Goal: Task Accomplishment & Management: Manage account settings

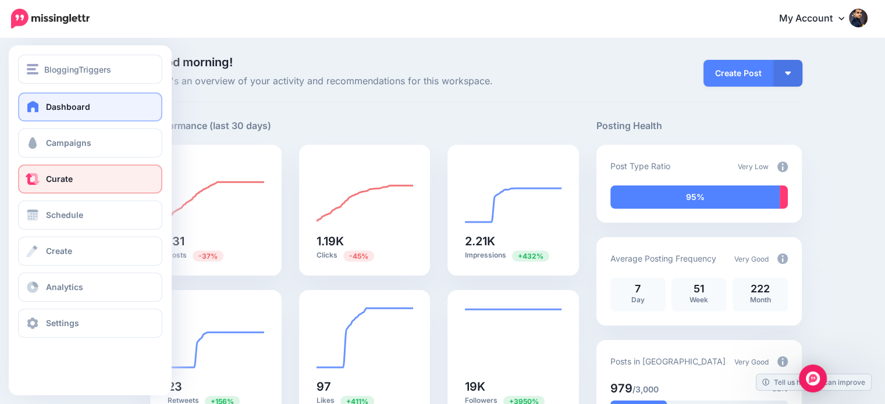
click at [69, 181] on span "Curate" at bounding box center [59, 179] width 27 height 10
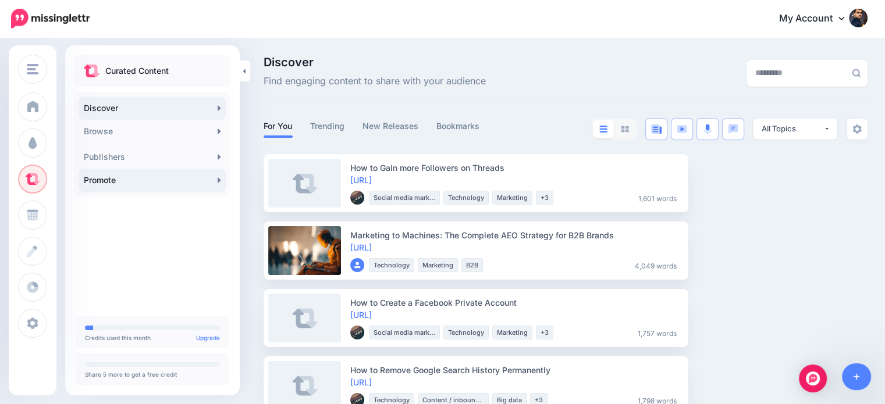
click at [112, 182] on link "Promote" at bounding box center [152, 180] width 147 height 23
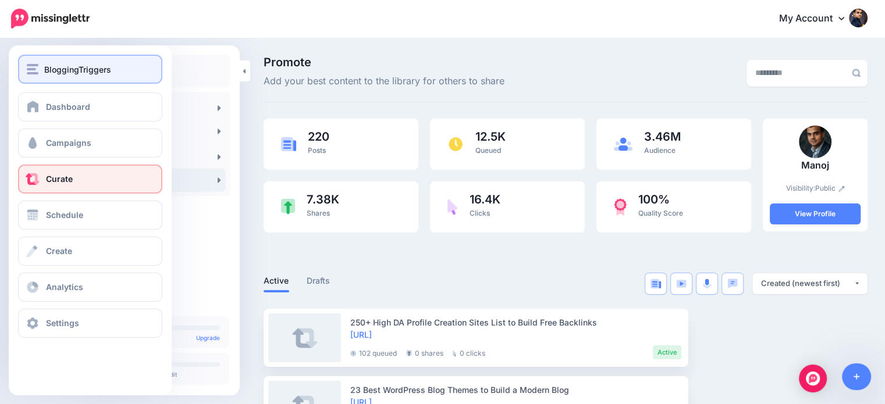
click at [45, 73] on span "BloggingTriggers" at bounding box center [77, 69] width 67 height 13
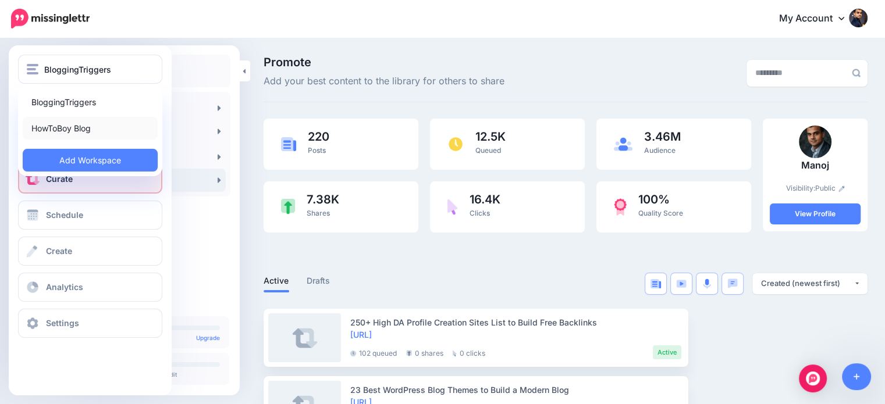
click at [69, 129] on link "HowToBoy Blog" at bounding box center [90, 128] width 135 height 23
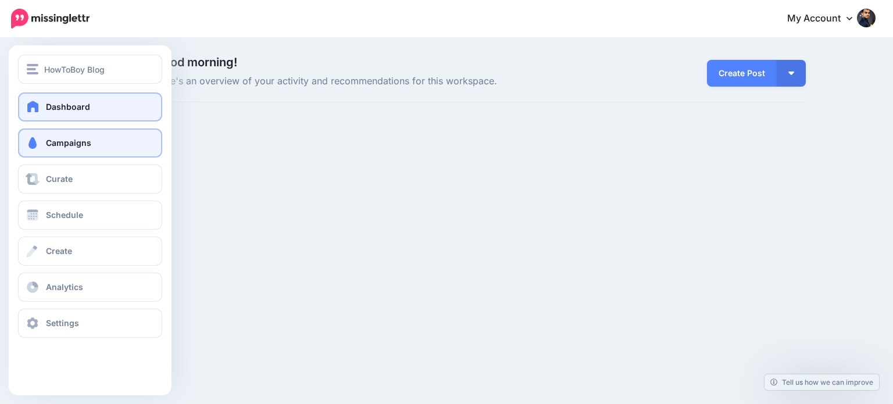
click at [34, 141] on span at bounding box center [32, 143] width 15 height 12
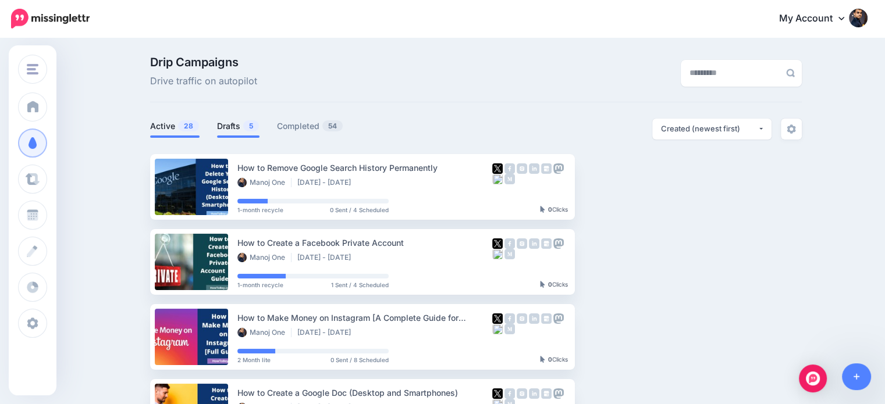
click at [254, 126] on span "5" at bounding box center [251, 125] width 16 height 11
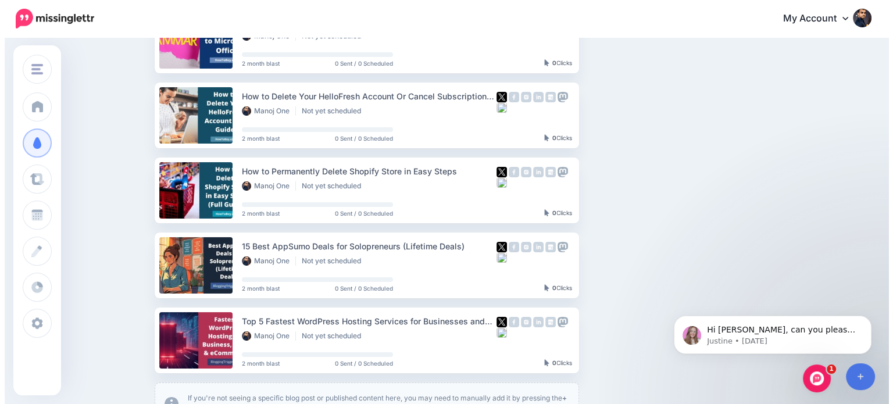
scroll to position [184, 0]
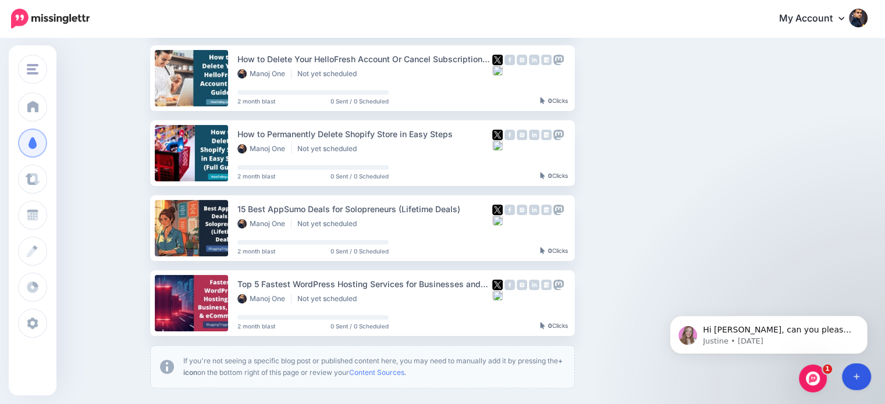
click at [857, 384] on link at bounding box center [857, 377] width 30 height 27
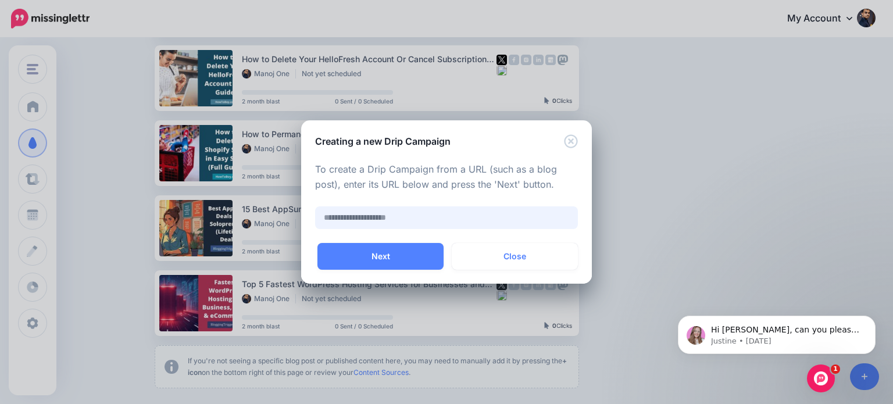
paste input "**********"
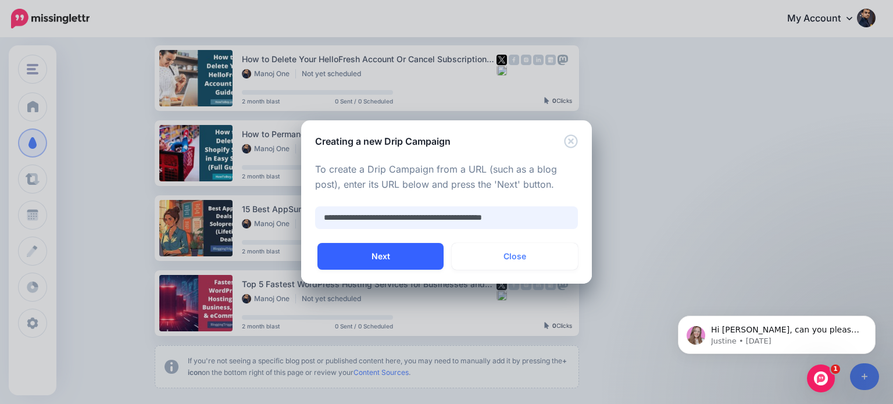
type input "**********"
click at [407, 249] on button "Next" at bounding box center [381, 256] width 126 height 27
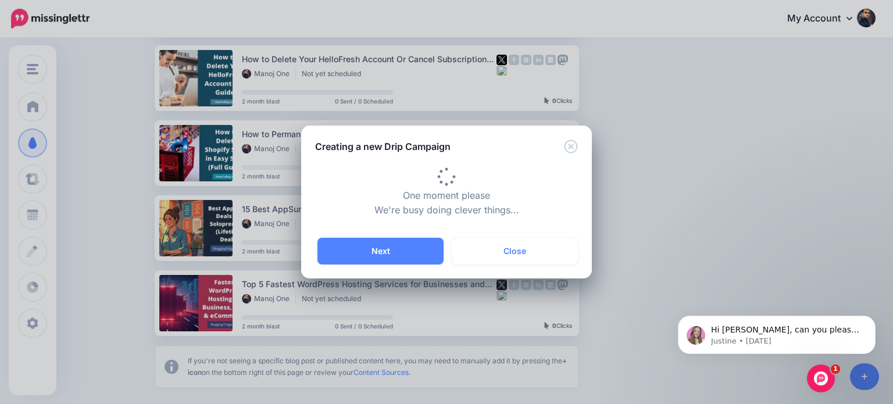
type input "**********"
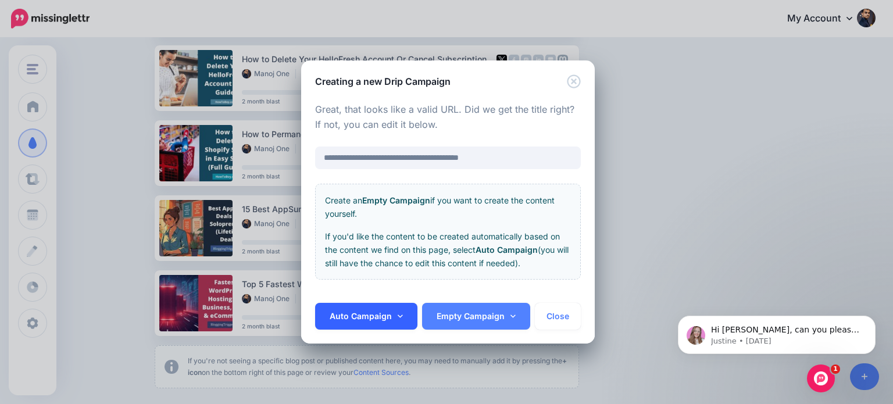
click at [399, 306] on link "Auto Campaign" at bounding box center [366, 316] width 102 height 27
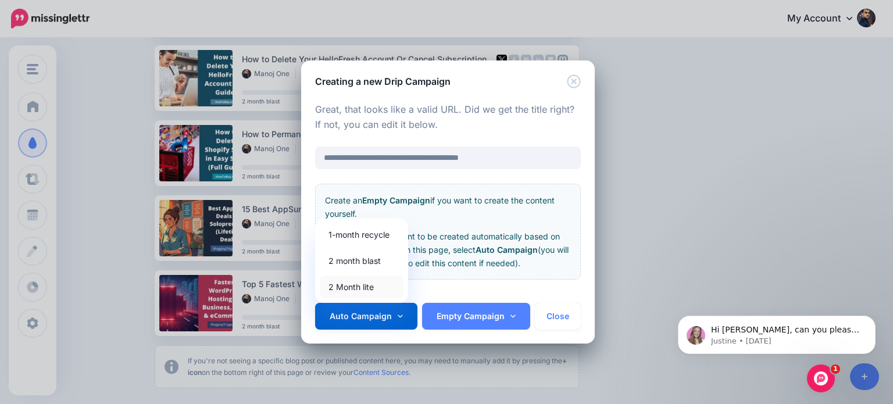
click at [355, 285] on link "2 Month lite" at bounding box center [362, 287] width 84 height 23
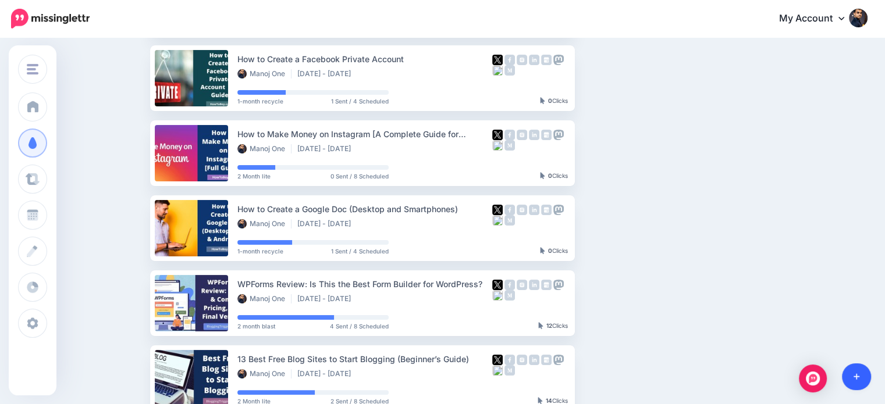
click at [851, 379] on link at bounding box center [857, 377] width 30 height 27
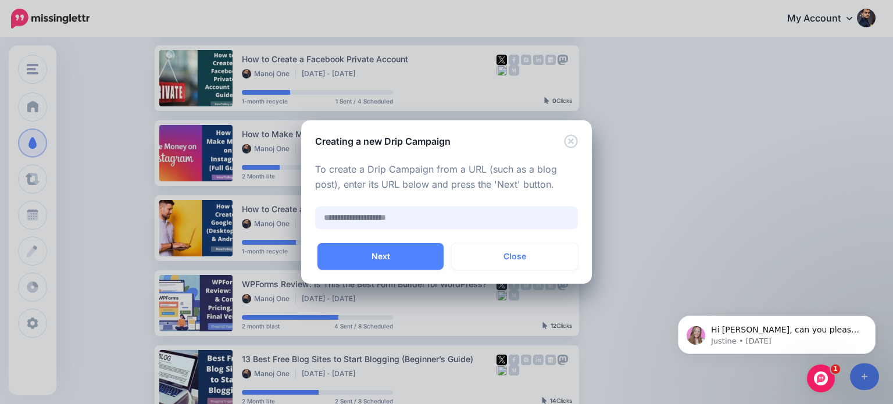
paste input "**********"
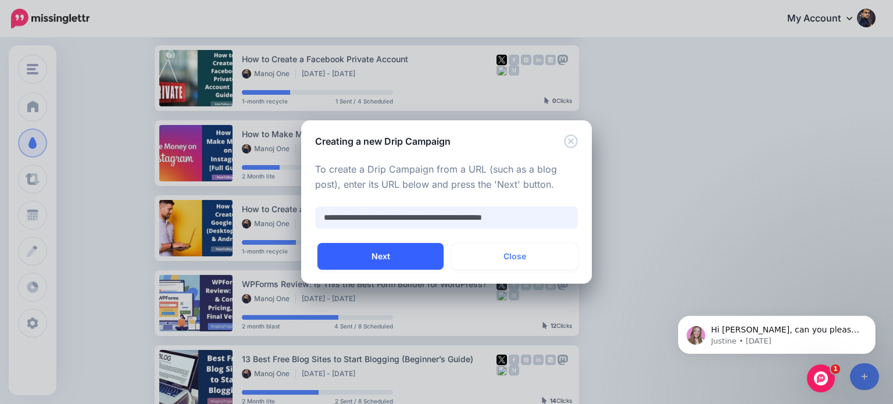
type input "**********"
click at [403, 249] on button "Next" at bounding box center [381, 256] width 126 height 27
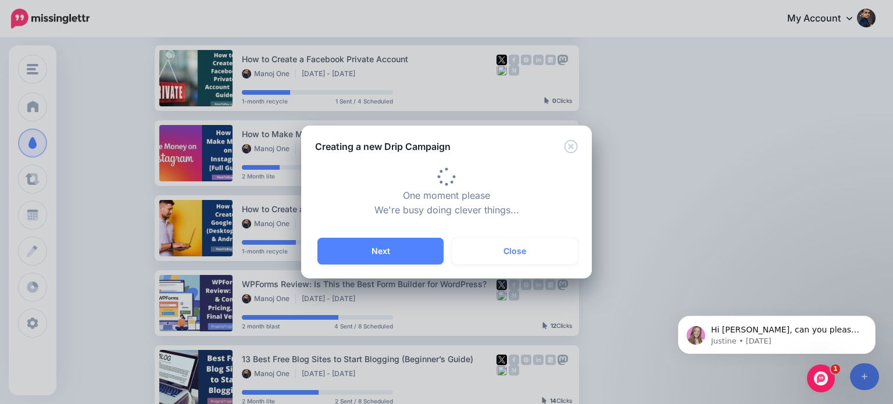
type input "**********"
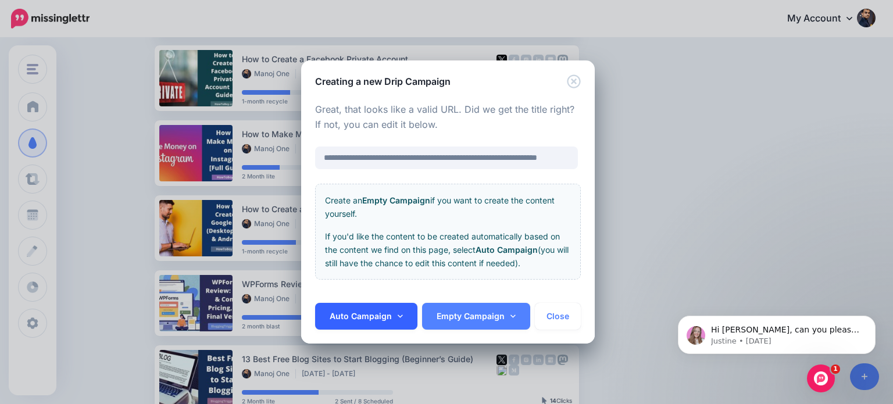
click at [392, 318] on link "Auto Campaign" at bounding box center [366, 316] width 102 height 27
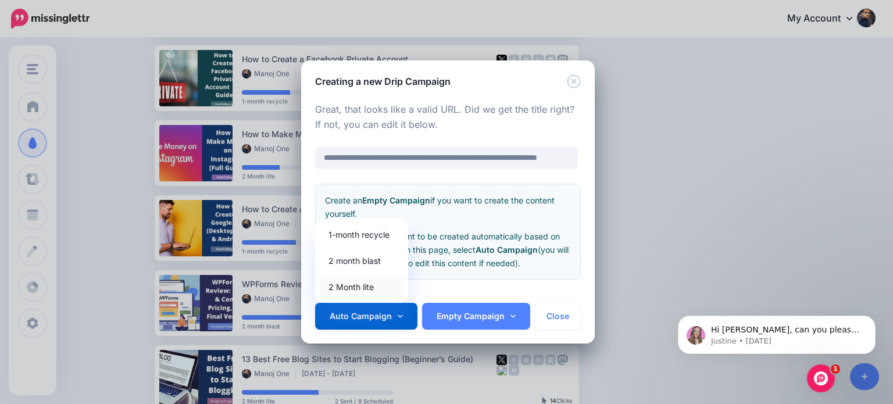
click at [368, 289] on link "2 Month lite" at bounding box center [362, 287] width 84 height 23
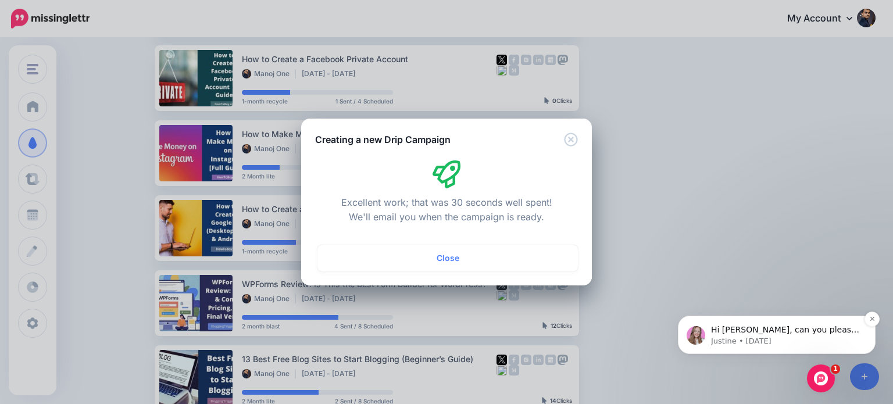
click at [780, 327] on span "Hi Manoj, can you please let me know on which campaign it is ? We might need to…" at bounding box center [785, 347] width 149 height 44
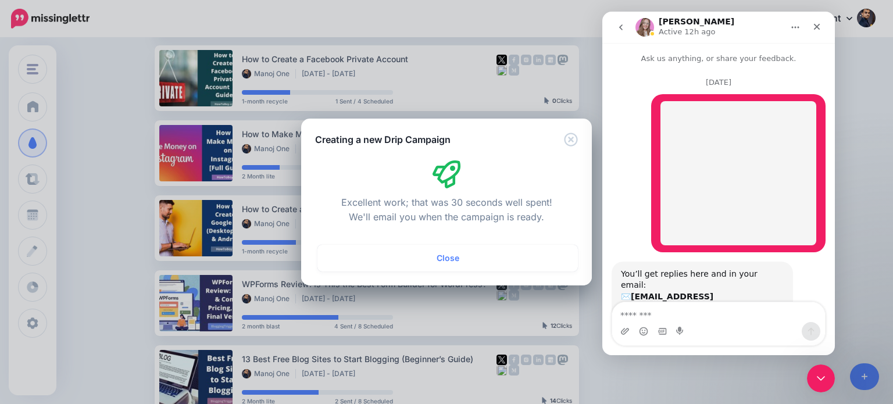
scroll to position [28, 0]
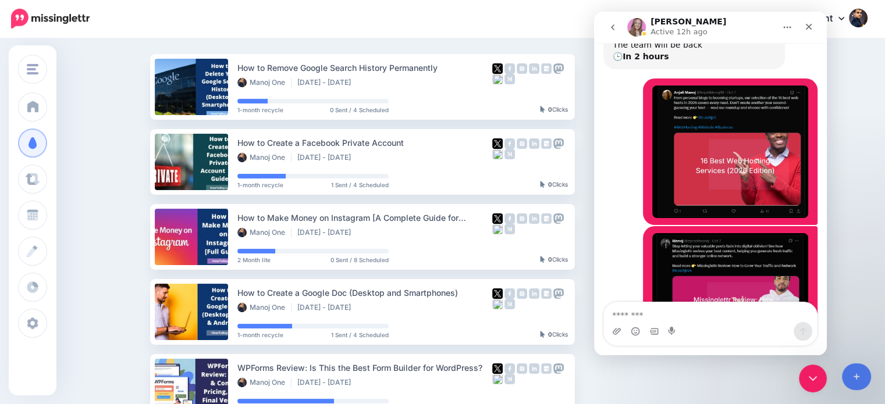
scroll to position [279, 0]
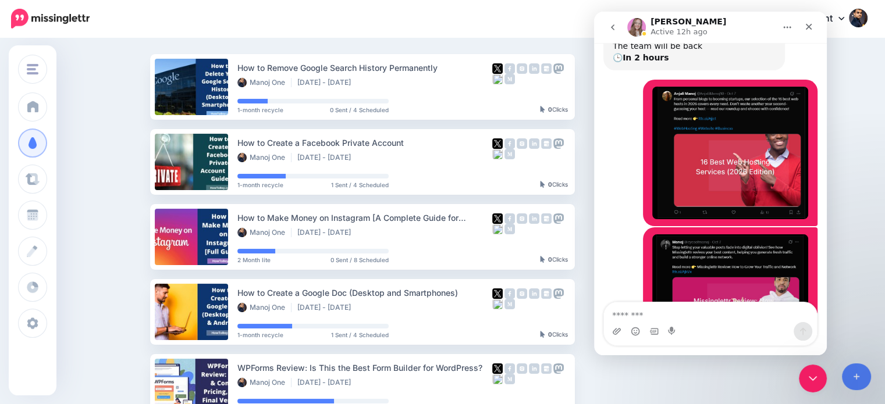
drag, startPoint x: 873, startPoint y: 195, endPoint x: 867, endPoint y: 190, distance: 8.3
click at [873, 195] on div "Drip Campaigns Drive traffic on autopilot Active 28 7 54" at bounding box center [442, 408] width 885 height 938
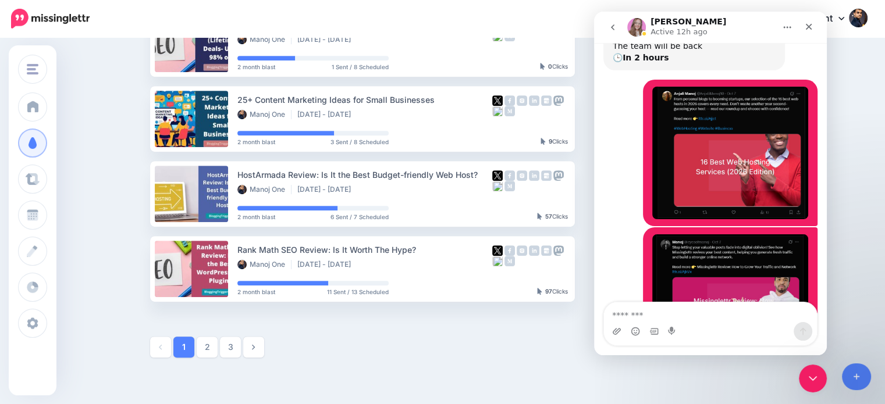
scroll to position [595, 0]
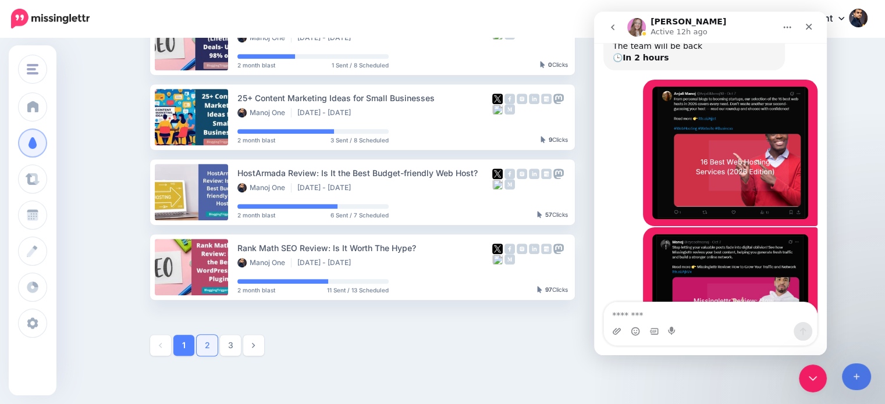
click at [205, 346] on link "2" at bounding box center [207, 345] width 21 height 21
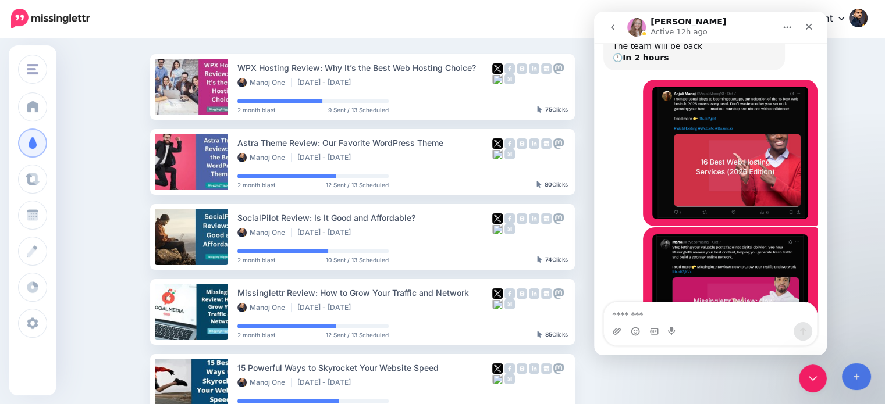
click at [102, 306] on div "Drip Campaigns Drive traffic on autopilot Active 28 7 54" at bounding box center [442, 408] width 885 height 938
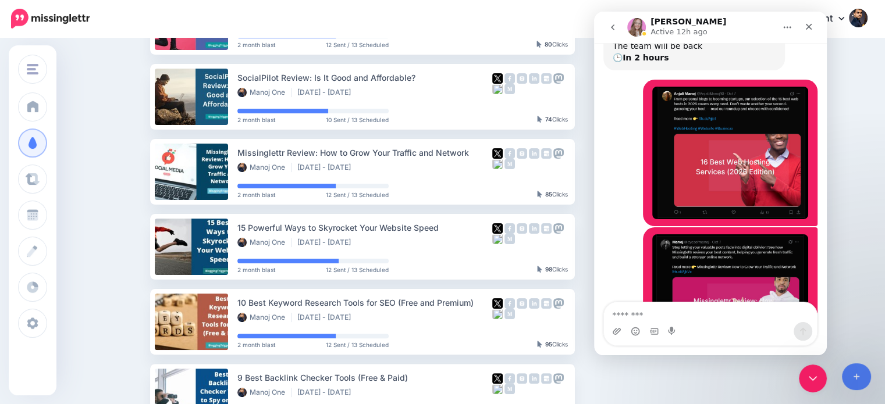
scroll to position [243, 0]
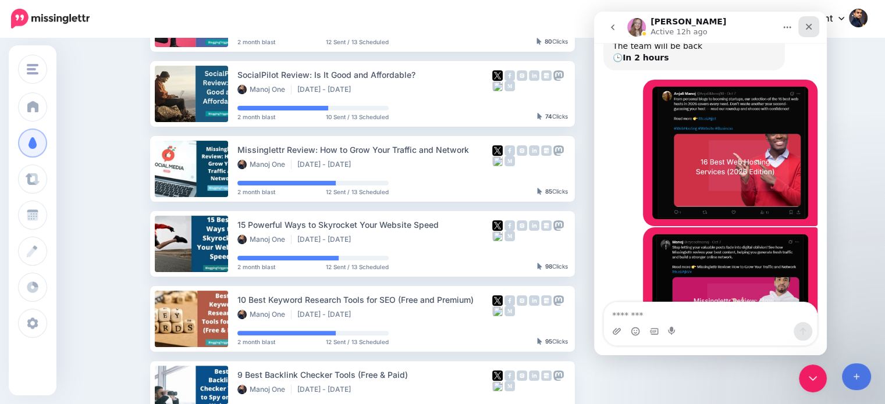
click at [808, 24] on icon "Close" at bounding box center [808, 26] width 9 height 9
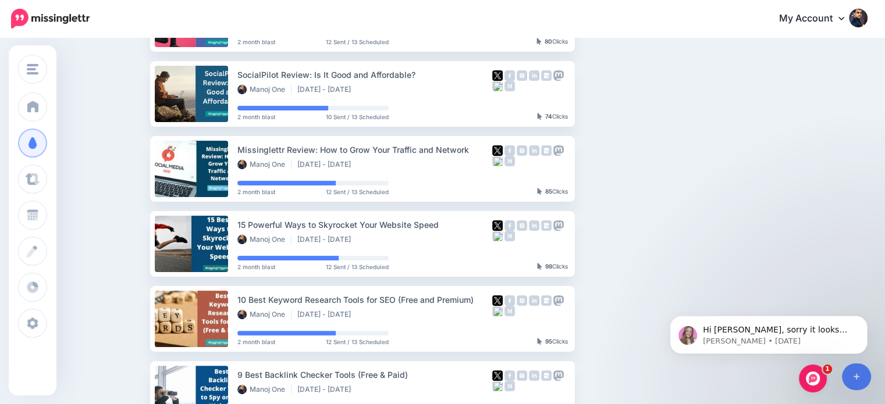
scroll to position [565, 0]
click at [670, 163] on button "button" at bounding box center [674, 168] width 21 height 21
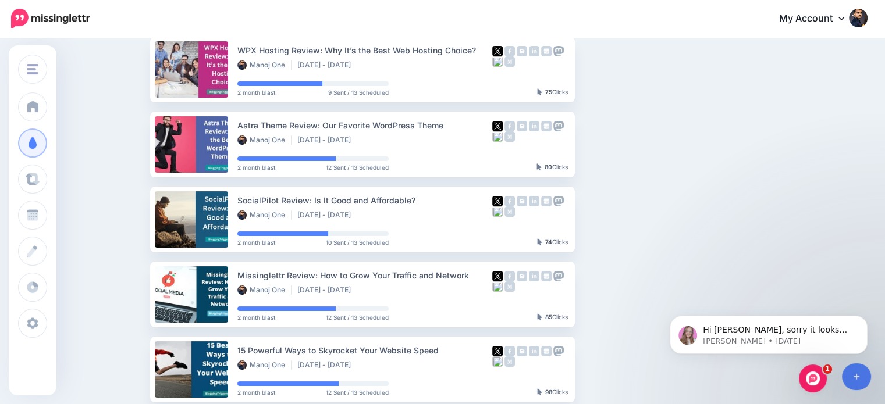
scroll to position [111, 0]
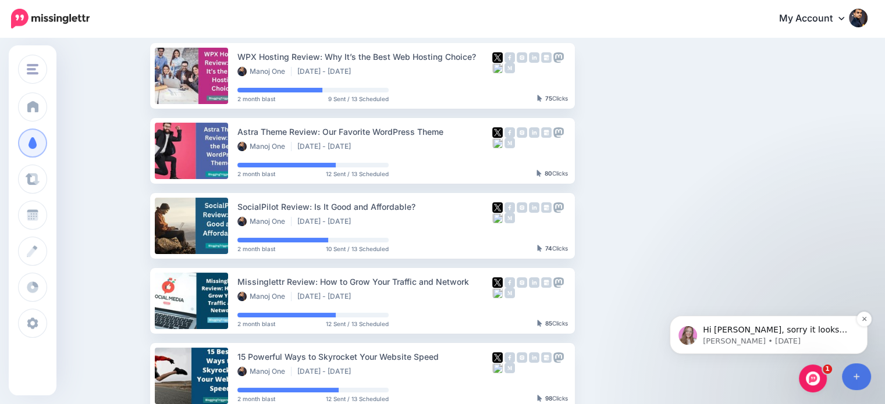
click at [830, 323] on div "Hi Manoj, sorry it looks like I missed these messages, I've activated an agent …" at bounding box center [768, 334] width 180 height 23
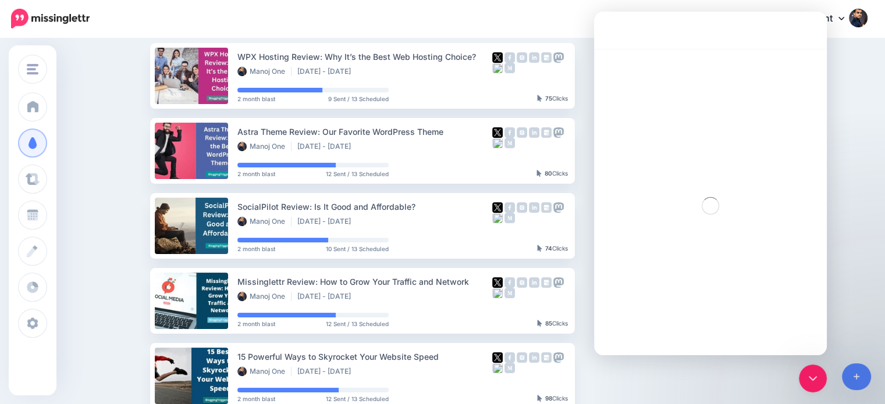
scroll to position [2, 0]
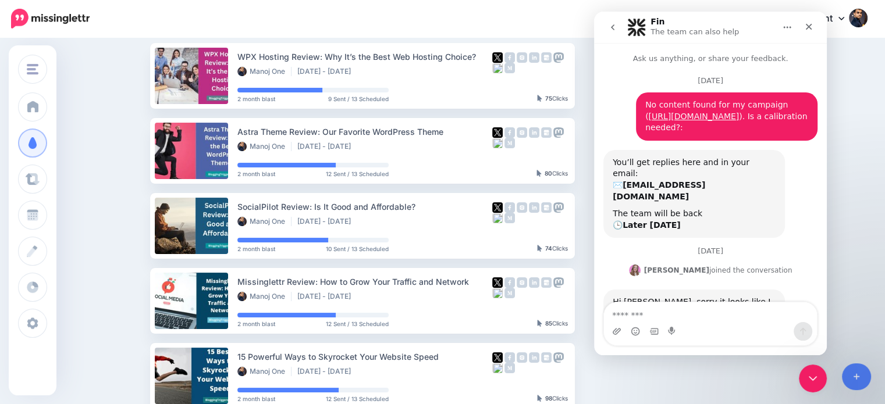
click at [844, 140] on div "Drip Campaigns Drive traffic on autopilot Active 28 7 54" at bounding box center [442, 397] width 885 height 938
click at [809, 29] on icon "Close" at bounding box center [808, 26] width 9 height 9
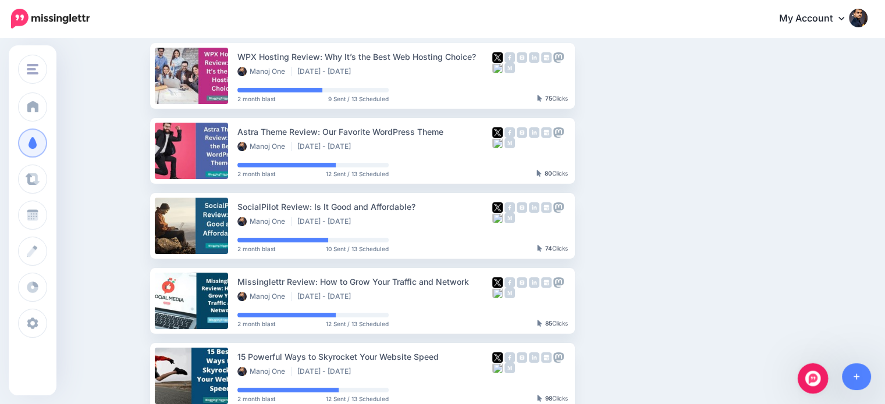
click at [811, 376] on icon "Open Intercom Messenger" at bounding box center [811, 377] width 19 height 19
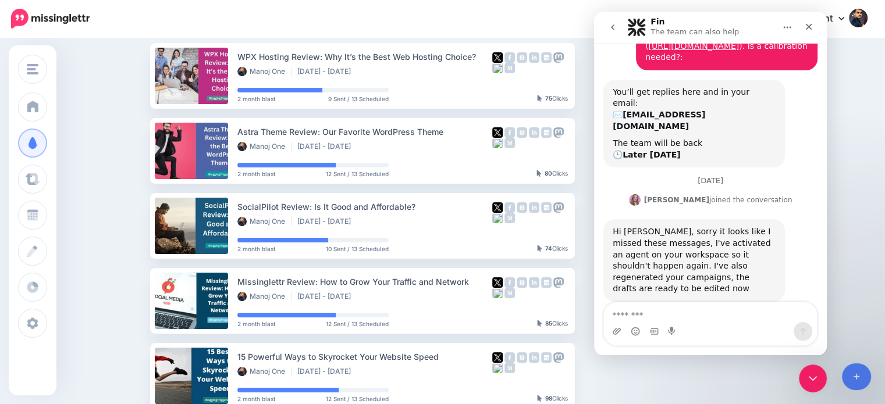
scroll to position [0, 0]
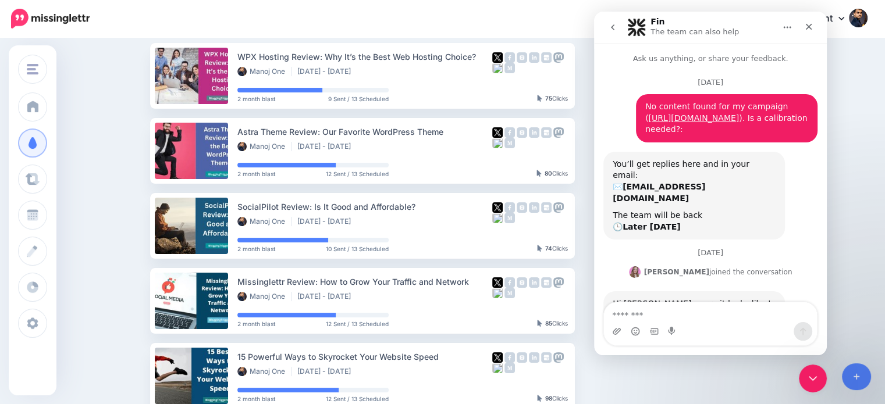
click at [614, 25] on icon "go back" at bounding box center [612, 27] width 3 height 6
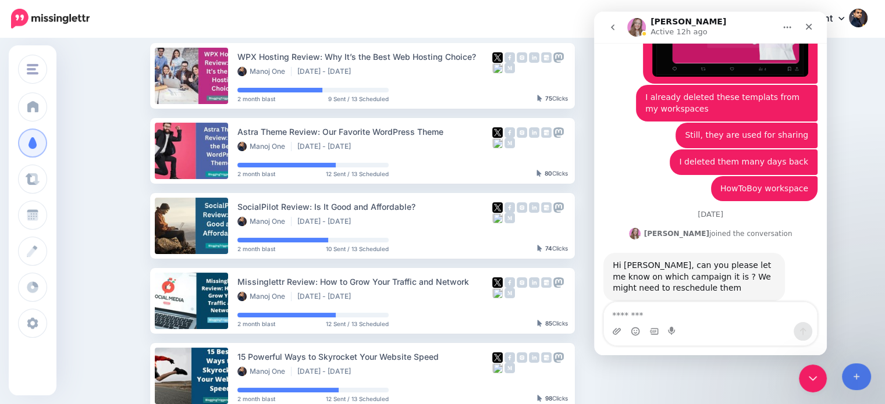
click at [729, 318] on textarea "Message…" at bounding box center [710, 312] width 213 height 20
type textarea "**********"
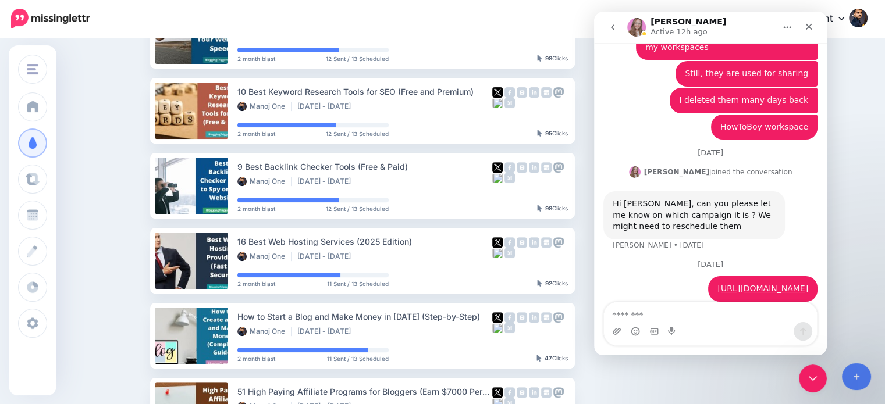
scroll to position [458, 0]
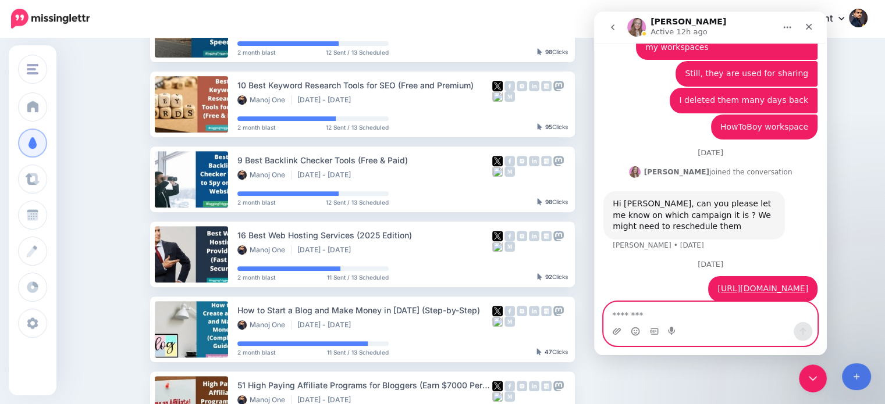
click at [695, 316] on textarea "Message…" at bounding box center [710, 312] width 213 height 20
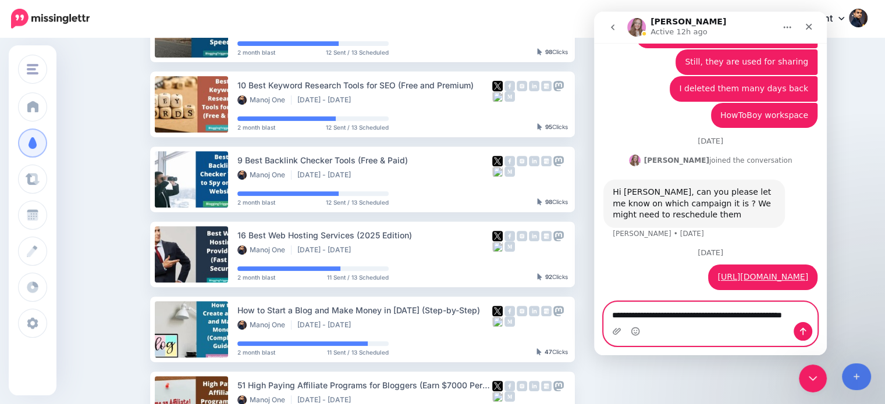
type textarea "**********"
click at [804, 329] on icon "Send a message…" at bounding box center [802, 331] width 9 height 9
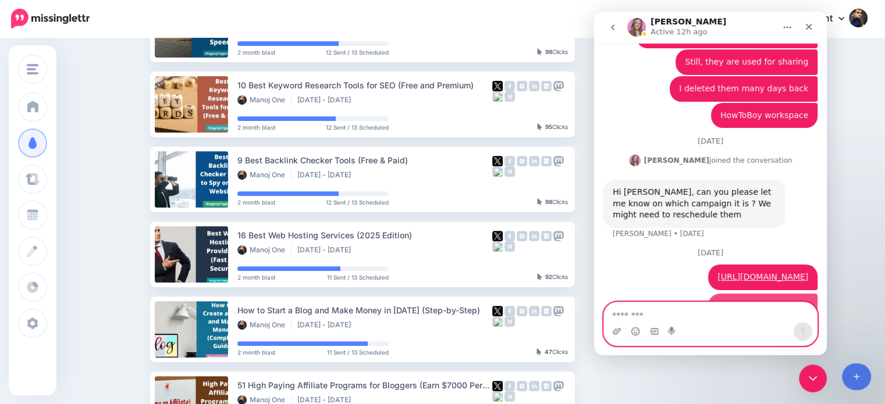
scroll to position [665, 0]
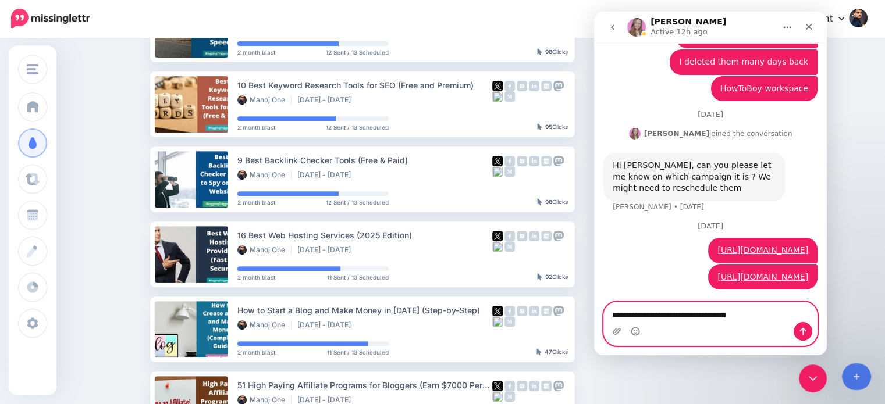
type textarea "**********"
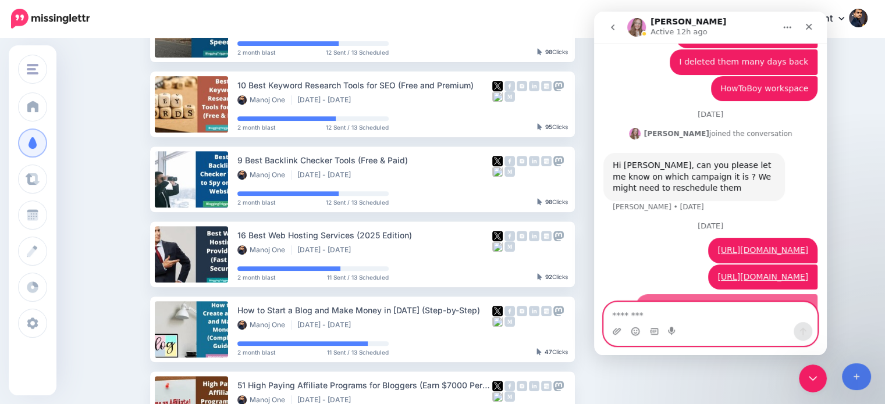
scroll to position [692, 0]
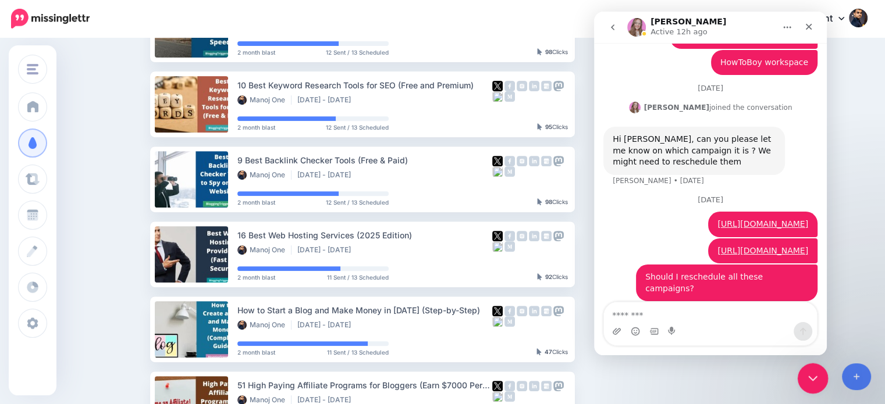
click at [802, 379] on div "Close Intercom Messenger" at bounding box center [811, 377] width 28 height 28
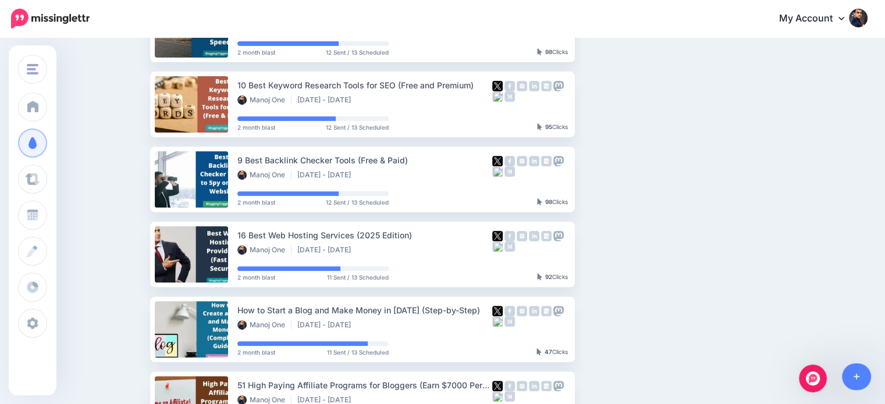
scroll to position [0, 0]
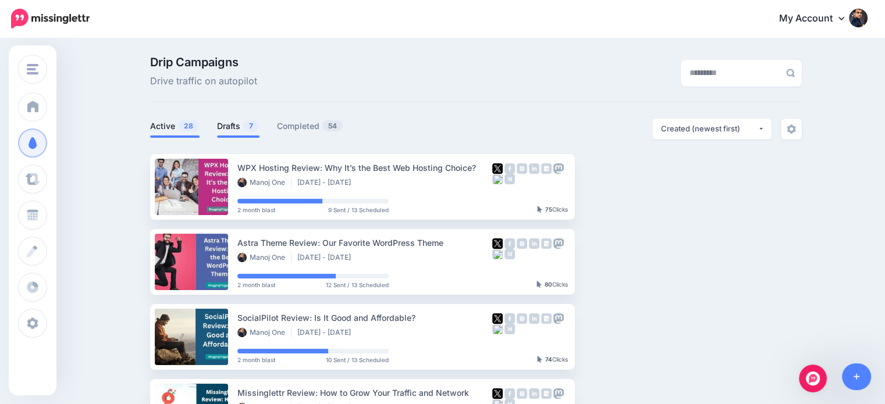
click at [233, 123] on link "Drafts 7" at bounding box center [238, 126] width 42 height 14
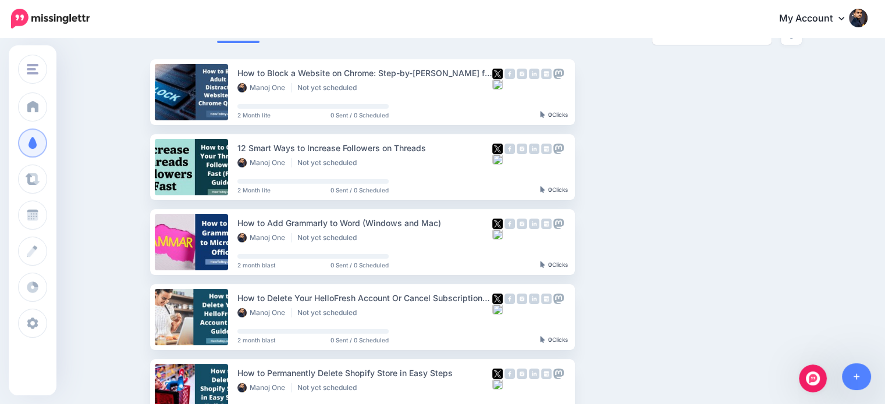
scroll to position [123, 0]
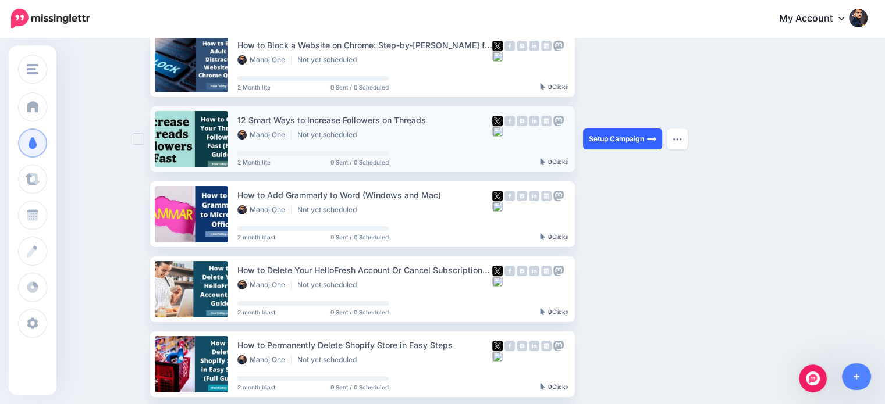
click at [633, 137] on link "Setup Campaign" at bounding box center [622, 139] width 79 height 21
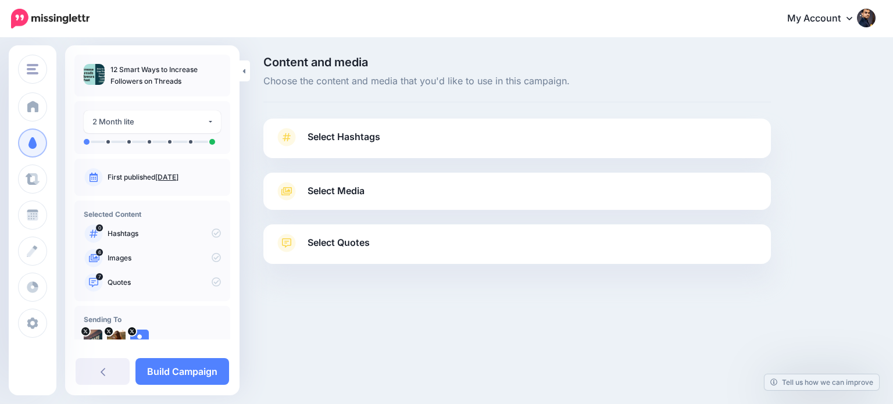
drag, startPoint x: 0, startPoint y: 0, endPoint x: 411, endPoint y: 254, distance: 482.7
click at [411, 254] on link "Select Quotes" at bounding box center [517, 249] width 485 height 30
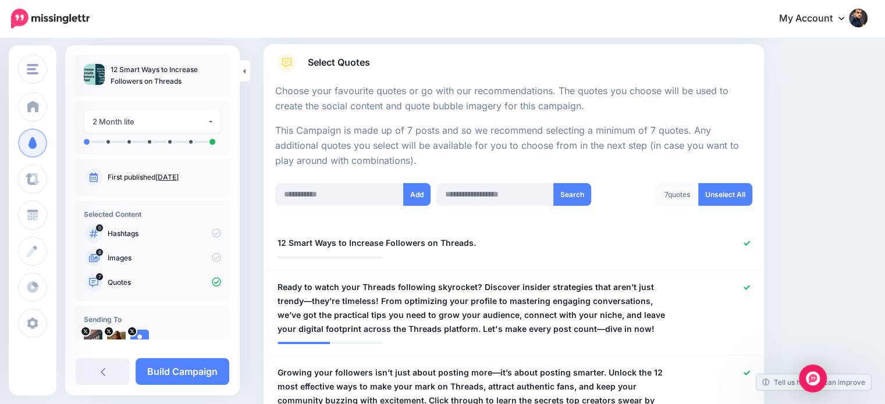
scroll to position [172, 0]
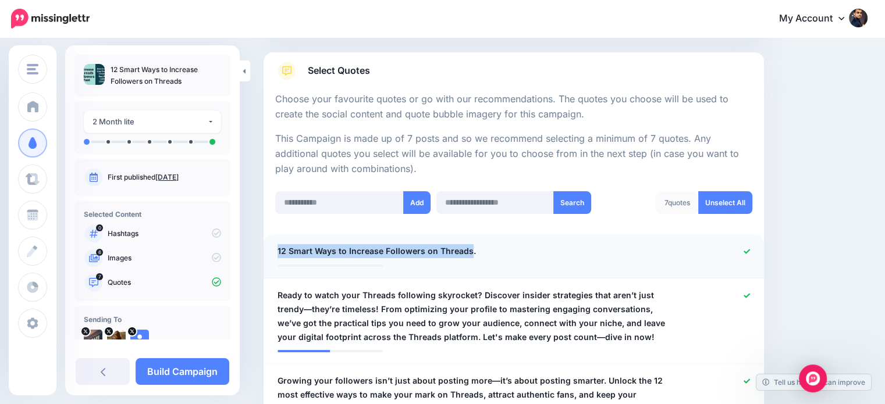
drag, startPoint x: 468, startPoint y: 248, endPoint x: 272, endPoint y: 243, distance: 195.5
click at [272, 243] on li "**********" at bounding box center [514, 256] width 500 height 44
copy span "12 Smart Ways to Increase Followers on Threads"
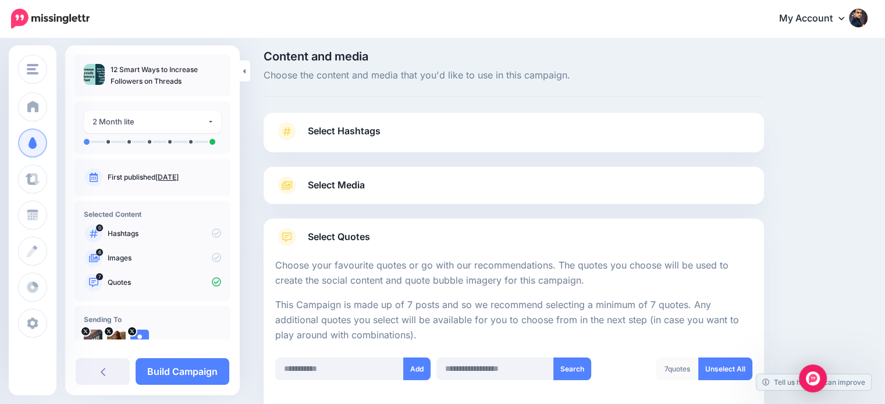
scroll to position [0, 0]
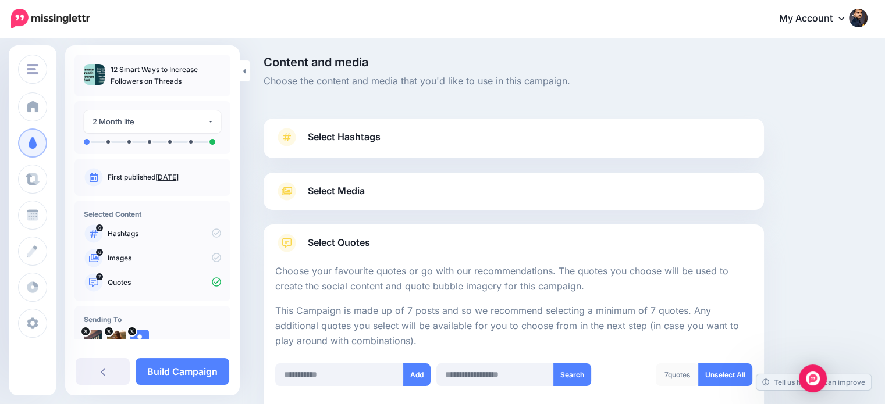
click at [348, 129] on link "Select Hashtags" at bounding box center [513, 143] width 477 height 30
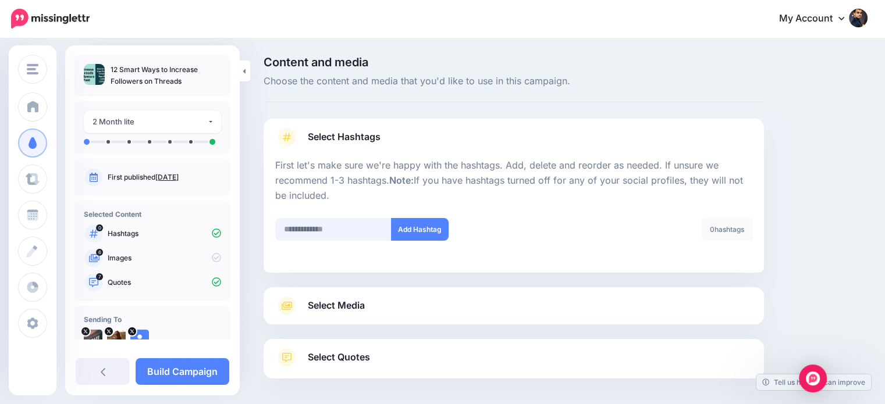
click at [333, 225] on input "text" at bounding box center [333, 229] width 116 height 23
type input "*******"
click at [412, 230] on button "Add Hashtag" at bounding box center [420, 229] width 58 height 23
click at [310, 231] on input "text" at bounding box center [333, 229] width 116 height 23
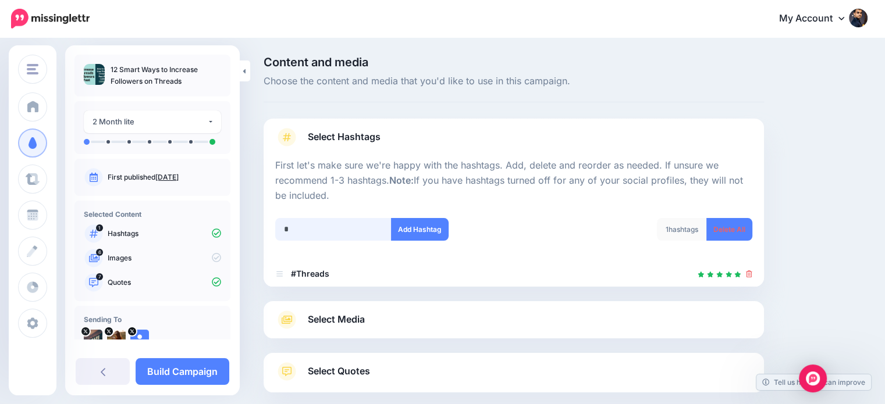
scroll to position [63, 0]
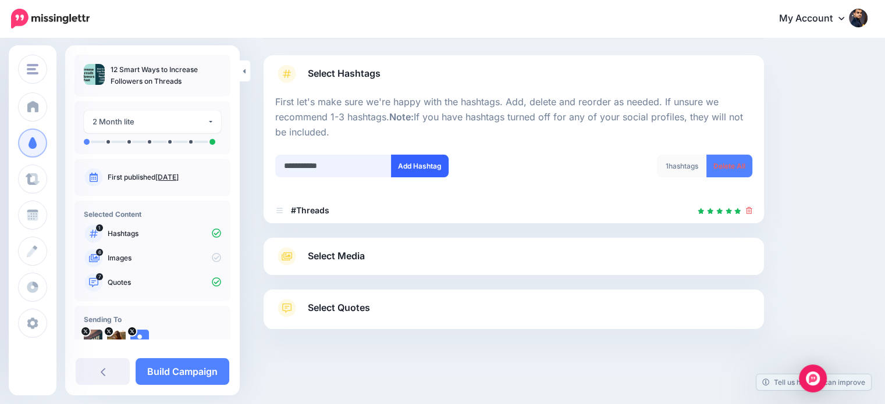
type input "**********"
click at [411, 165] on button "Add Hashtag" at bounding box center [420, 166] width 58 height 23
click at [328, 167] on input "text" at bounding box center [333, 166] width 116 height 23
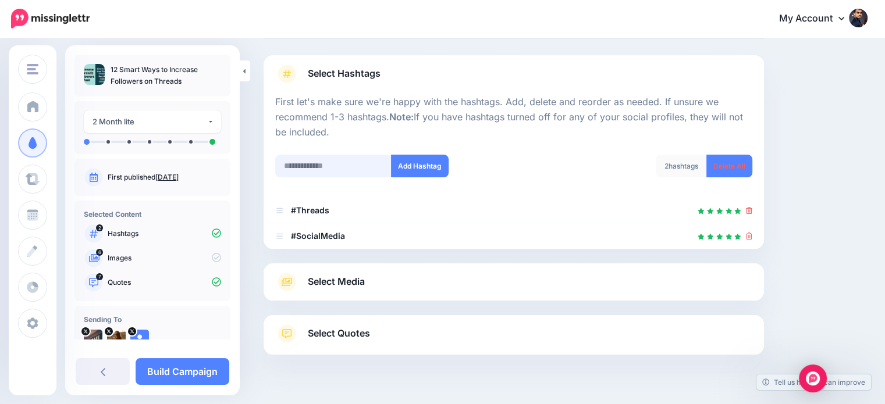
scroll to position [89, 0]
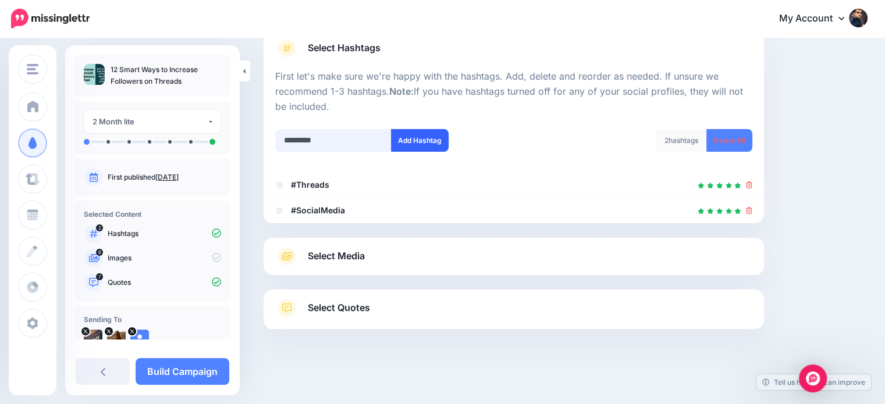
type input "*********"
click at [412, 135] on button "Add Hashtag" at bounding box center [420, 140] width 58 height 23
click at [400, 265] on link "Select Media" at bounding box center [513, 256] width 477 height 19
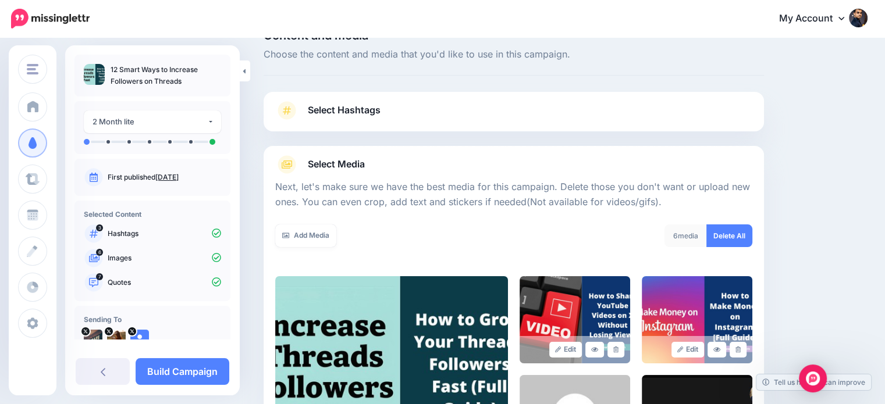
scroll to position [26, 0]
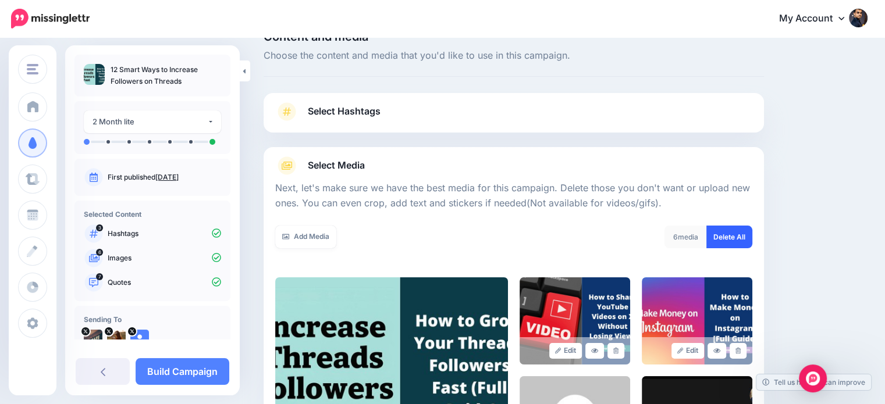
click at [743, 233] on link "Delete All" at bounding box center [729, 237] width 46 height 23
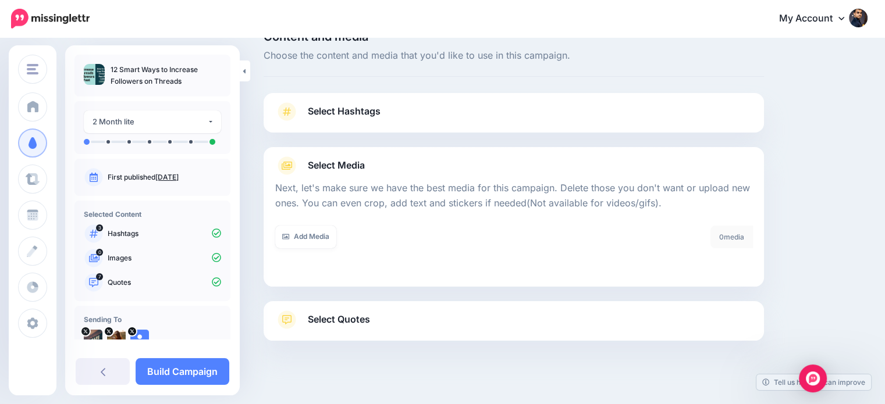
scroll to position [37, 0]
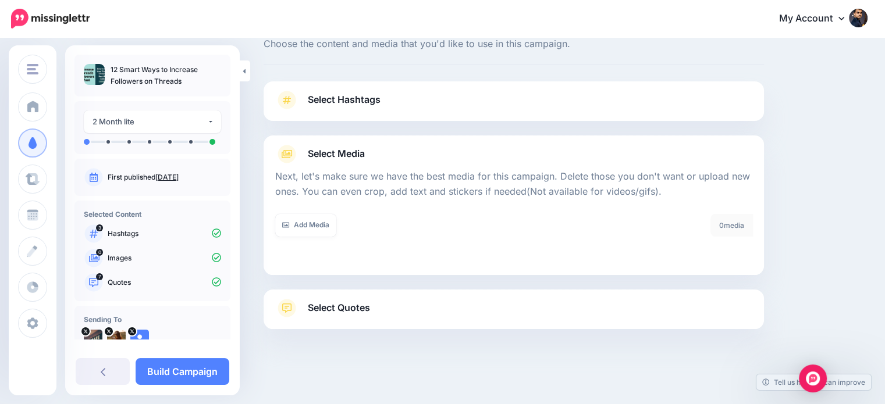
click at [624, 309] on link "Select Quotes" at bounding box center [513, 314] width 477 height 30
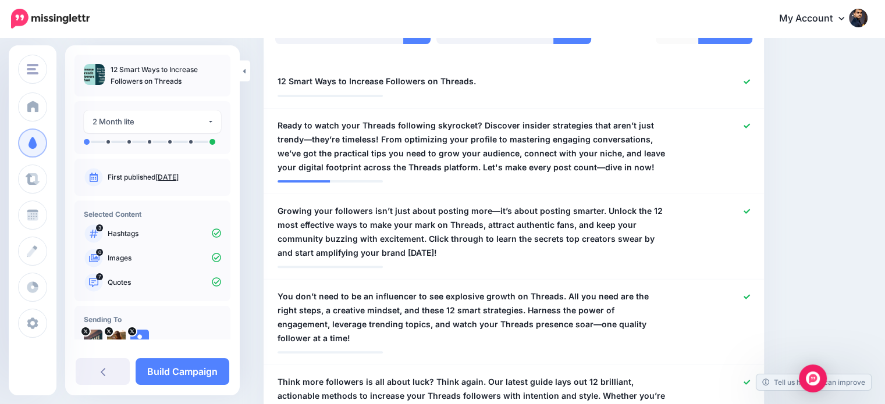
scroll to position [340, 0]
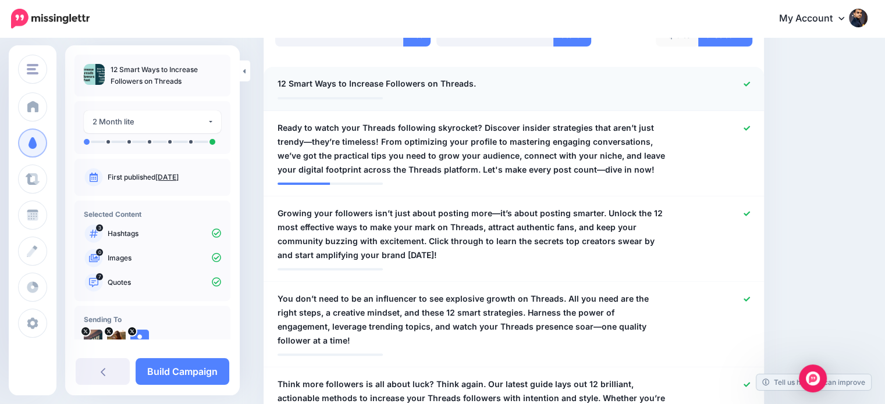
click at [750, 83] on icon at bounding box center [746, 84] width 6 height 6
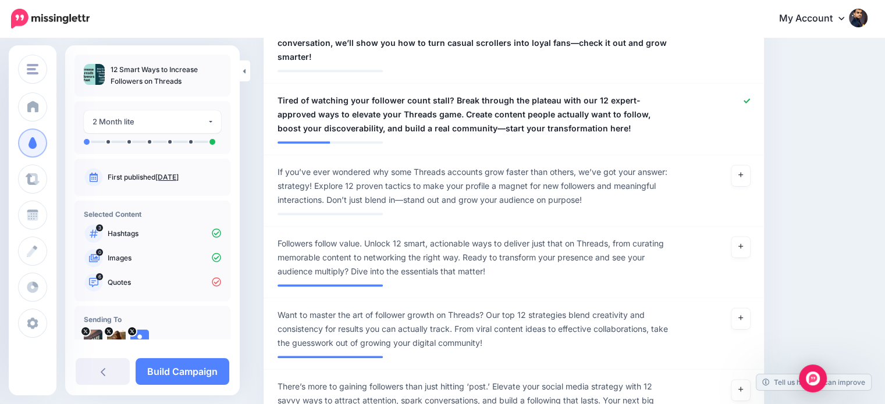
scroll to position [807, 0]
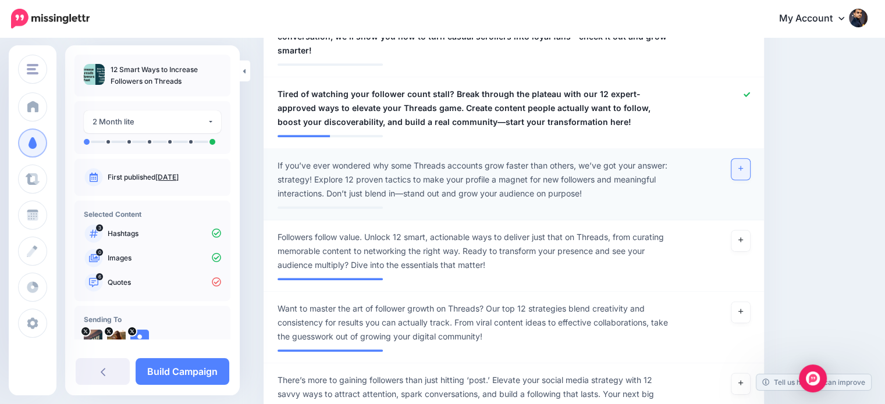
click at [745, 159] on link at bounding box center [740, 169] width 19 height 21
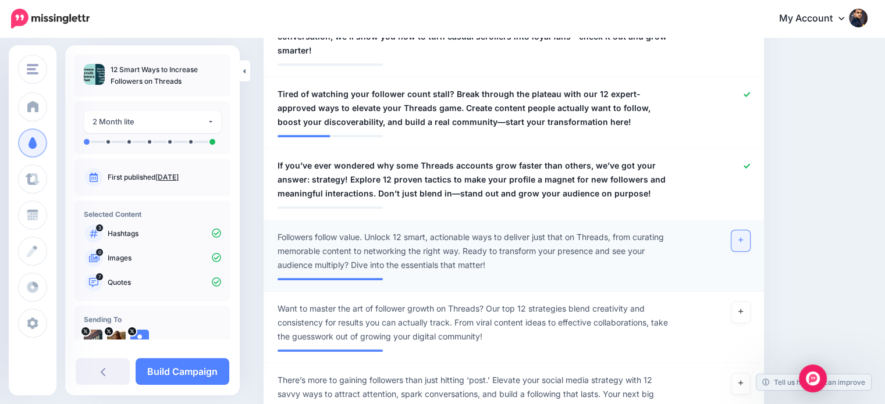
click at [743, 237] on icon at bounding box center [740, 240] width 5 height 6
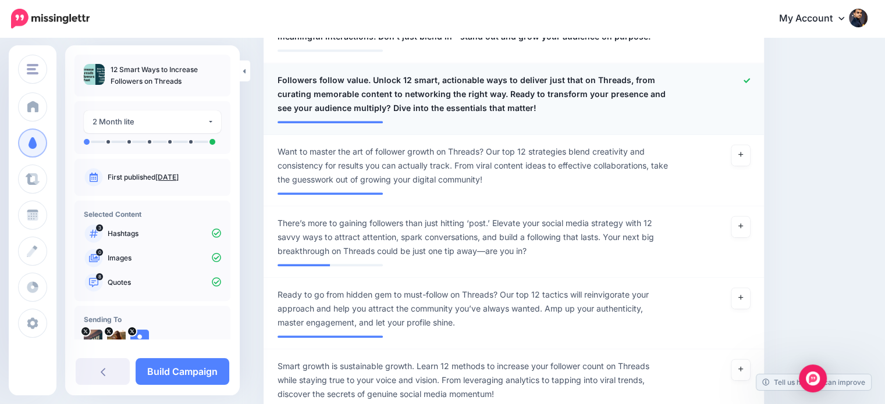
scroll to position [967, 0]
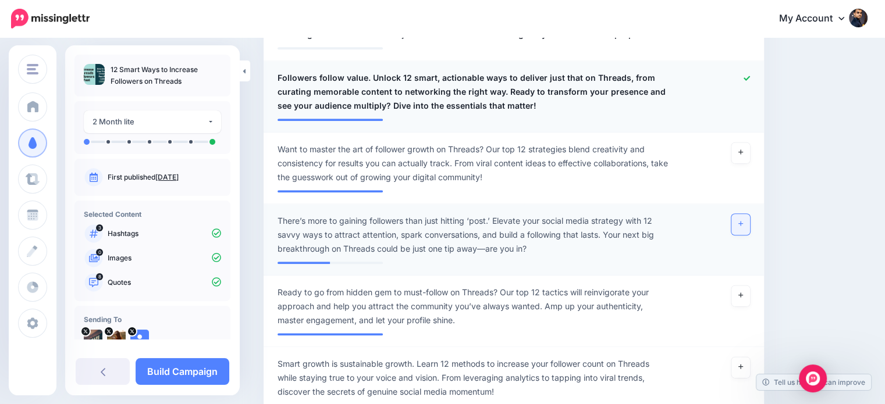
click at [746, 214] on link at bounding box center [740, 224] width 19 height 21
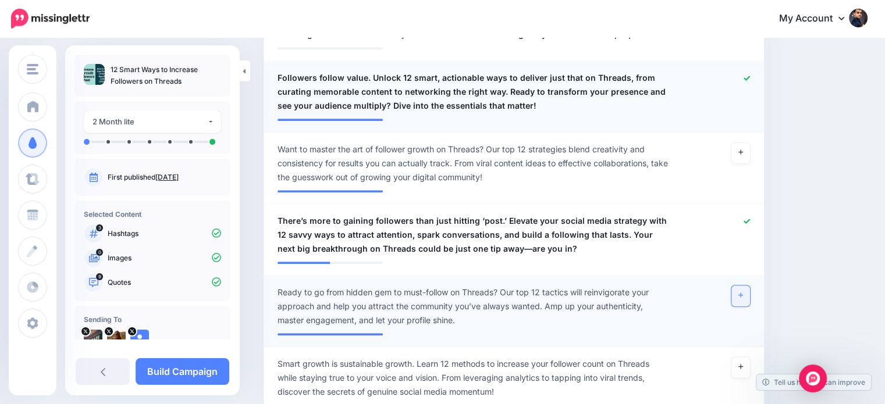
click at [743, 292] on icon at bounding box center [740, 295] width 5 height 6
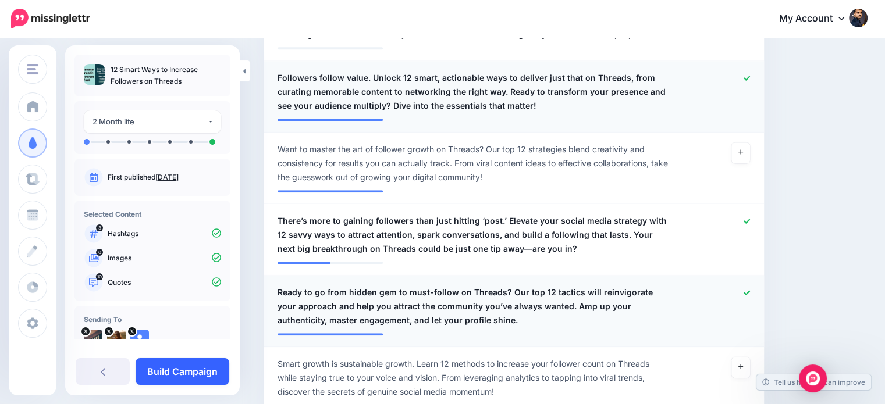
click at [205, 379] on link "Build Campaign" at bounding box center [183, 371] width 94 height 27
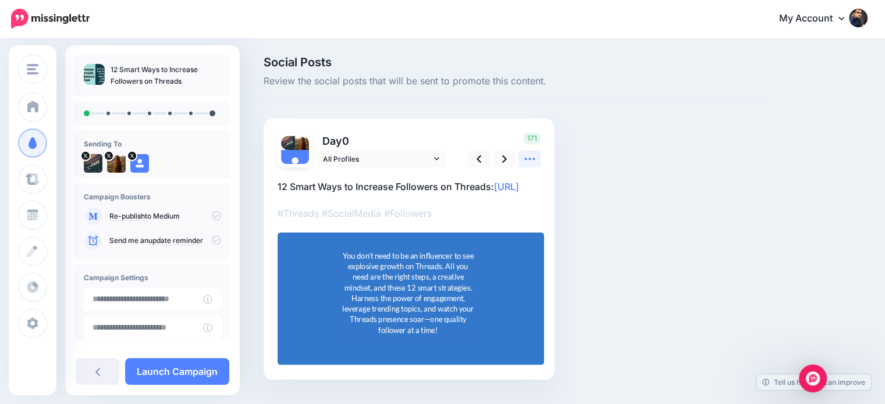
click at [532, 162] on icon at bounding box center [530, 159] width 12 height 12
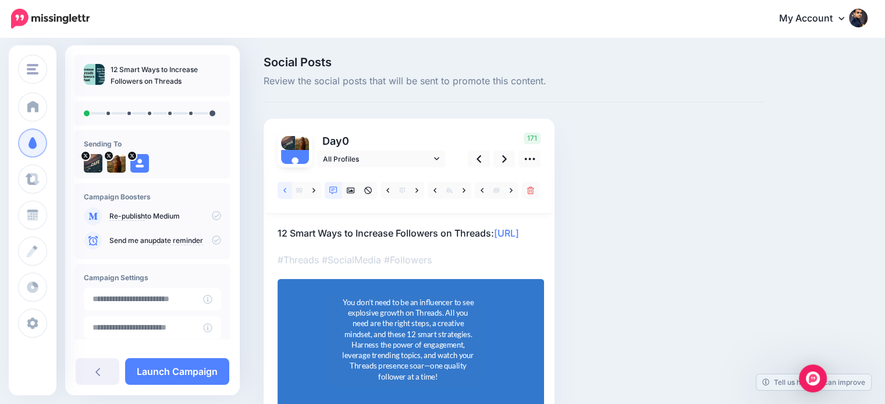
click at [279, 187] on link at bounding box center [284, 190] width 15 height 17
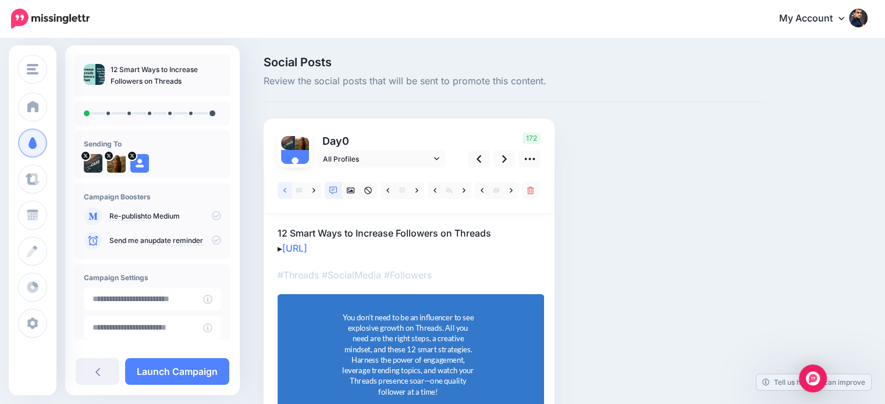
click at [284, 191] on icon at bounding box center [284, 190] width 3 height 5
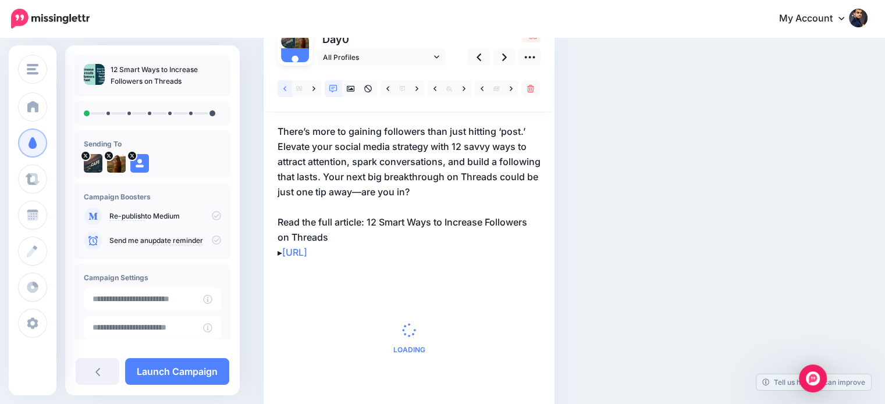
scroll to position [108, 0]
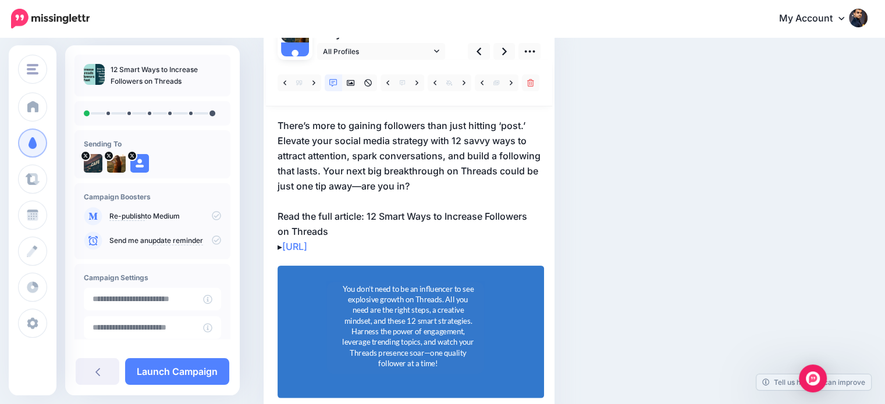
click at [428, 322] on div "You don’t need to be an influencer to see explosive growth on Threads. All you …" at bounding box center [407, 326] width 131 height 86
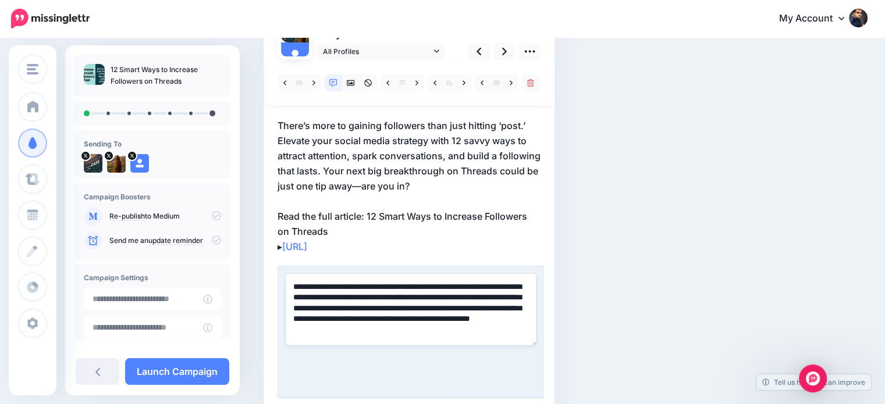
paste textarea
type textarea "**********"
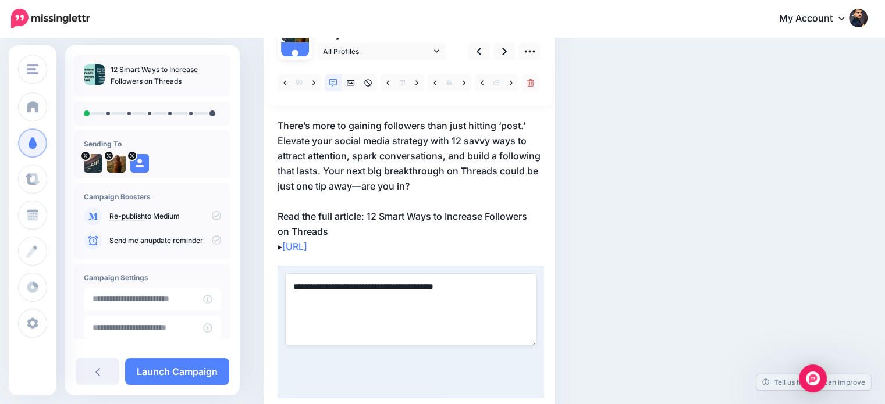
click at [797, 220] on div "Social Posts Review the social posts that will be sent to promote this content.…" at bounding box center [565, 198] width 621 height 499
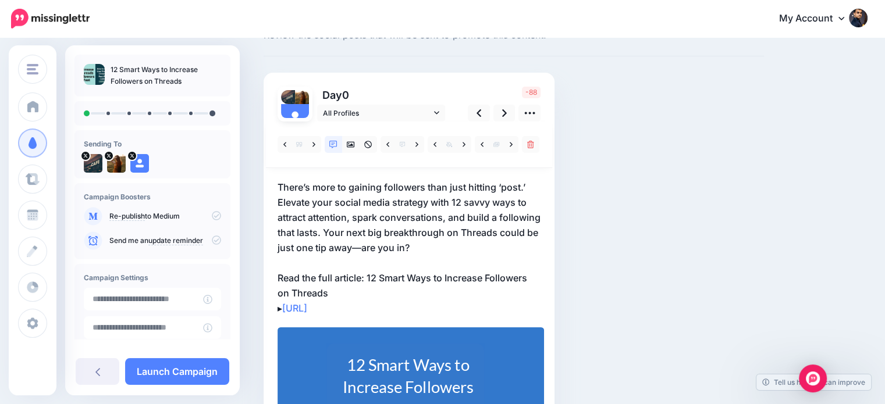
scroll to position [23, 0]
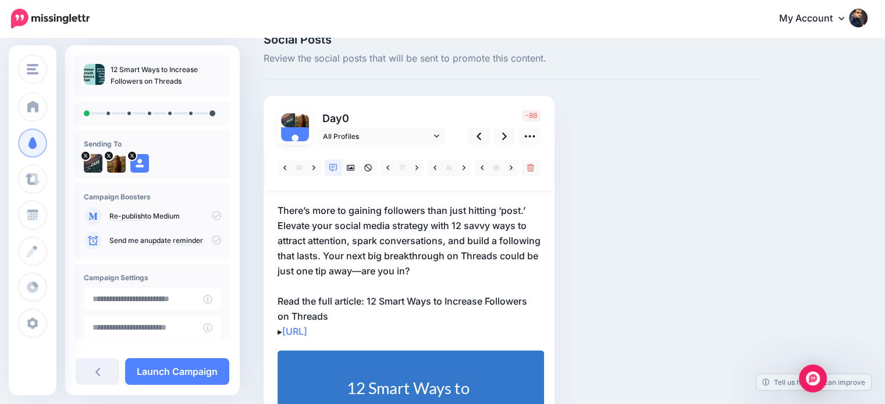
click at [365, 300] on p "There’s more to gaining followers than just hitting ‘post.’ Elevate your social…" at bounding box center [408, 271] width 263 height 136
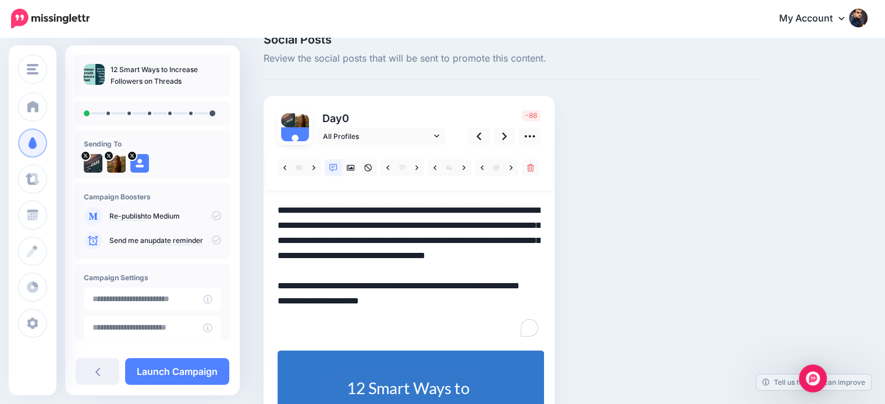
scroll to position [0, 0]
drag, startPoint x: 369, startPoint y: 299, endPoint x: 386, endPoint y: 315, distance: 23.4
click at [386, 315] on textarea "**********" at bounding box center [408, 271] width 263 height 136
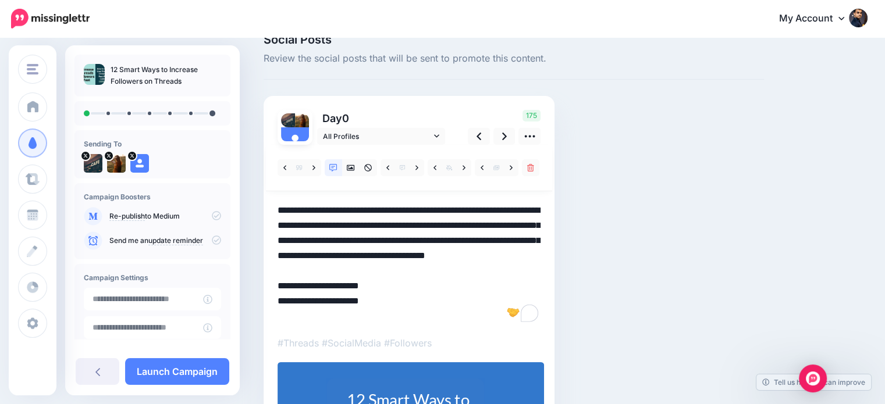
drag, startPoint x: 286, startPoint y: 316, endPoint x: 280, endPoint y: 315, distance: 6.5
click at [280, 315] on textarea "**********" at bounding box center [408, 263] width 263 height 121
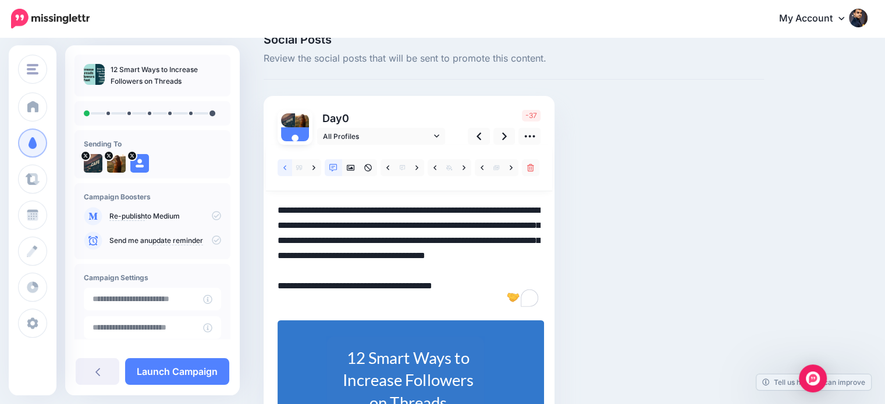
click at [284, 167] on icon at bounding box center [284, 167] width 3 height 5
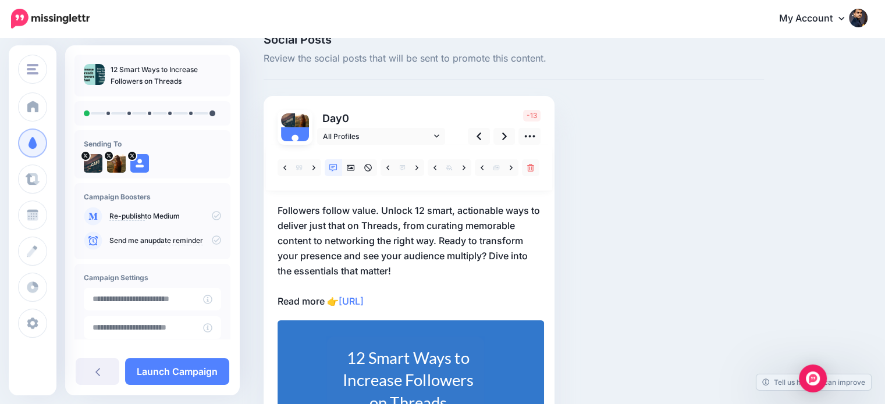
click at [482, 255] on p "Followers follow value. Unlock 12 smart, actionable ways to deliver just that o…" at bounding box center [408, 256] width 263 height 106
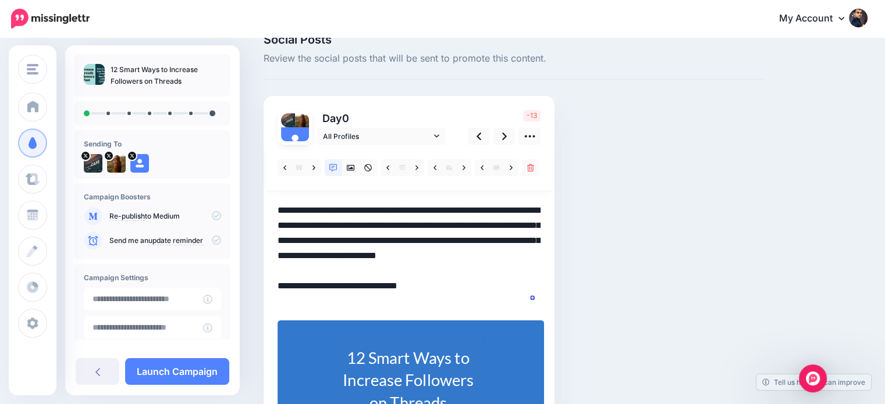
drag, startPoint x: 488, startPoint y: 253, endPoint x: 501, endPoint y: 271, distance: 22.5
click at [501, 271] on textarea "**********" at bounding box center [408, 256] width 263 height 106
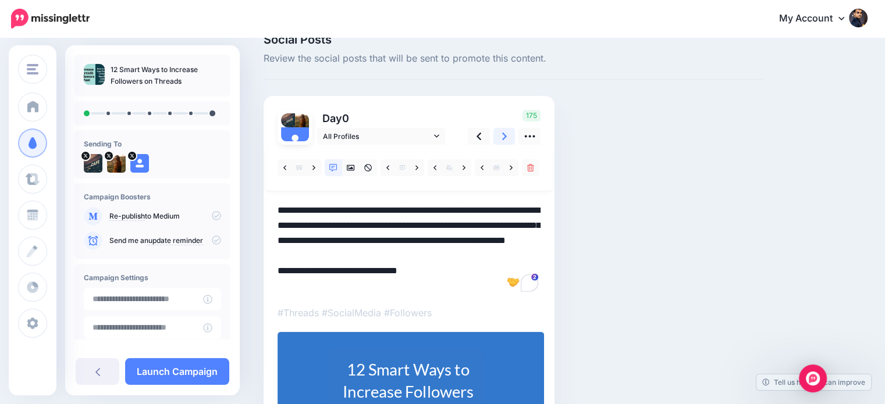
click at [503, 130] on icon at bounding box center [504, 136] width 5 height 12
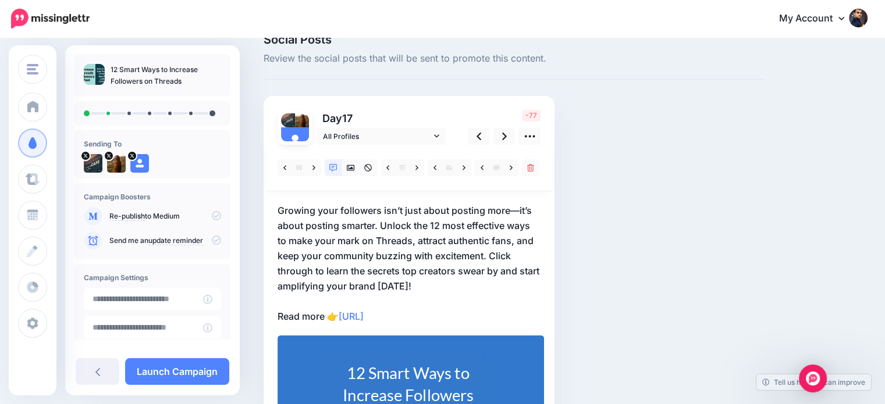
click at [488, 253] on p "Growing your followers isn’t just about posting more—it’s about posting smarter…" at bounding box center [408, 263] width 263 height 121
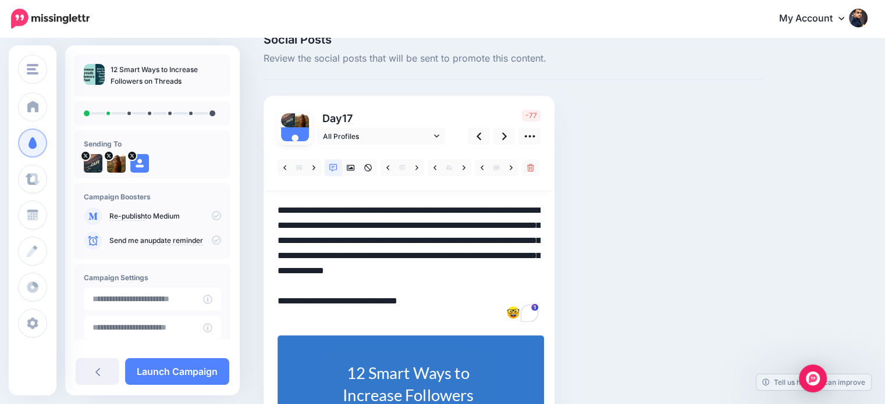
drag, startPoint x: 491, startPoint y: 253, endPoint x: 504, endPoint y: 287, distance: 36.6
click at [504, 287] on textarea "**********" at bounding box center [408, 263] width 263 height 121
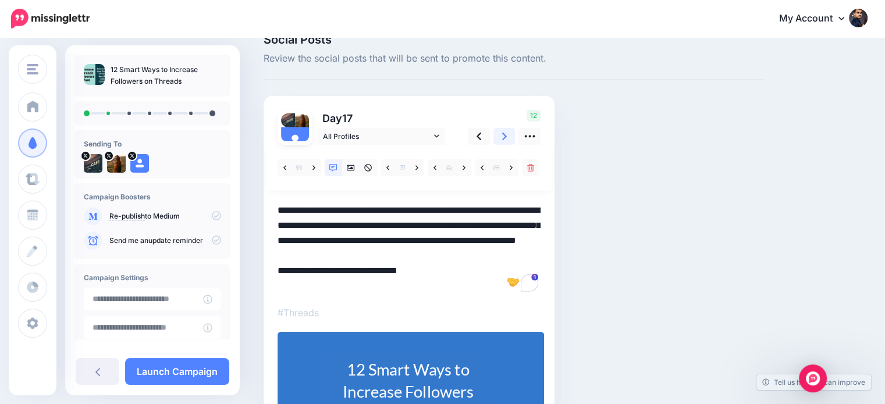
click at [502, 134] on icon at bounding box center [504, 136] width 5 height 12
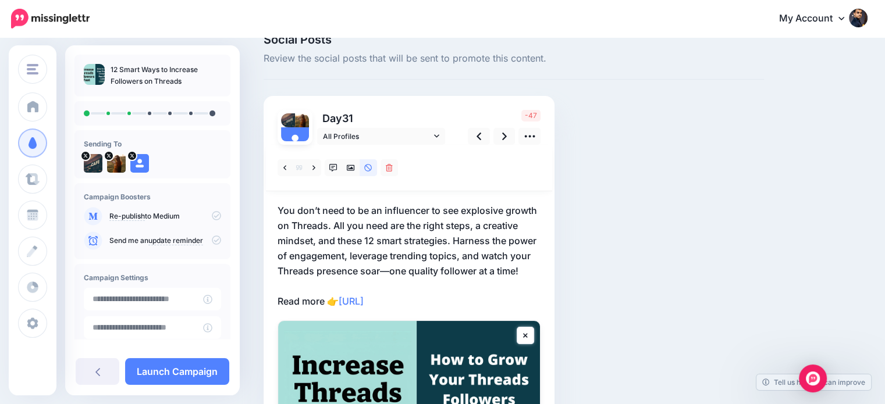
click at [458, 240] on p "You don’t need to be an influencer to see explosive growth on Threads. All you …" at bounding box center [408, 256] width 263 height 106
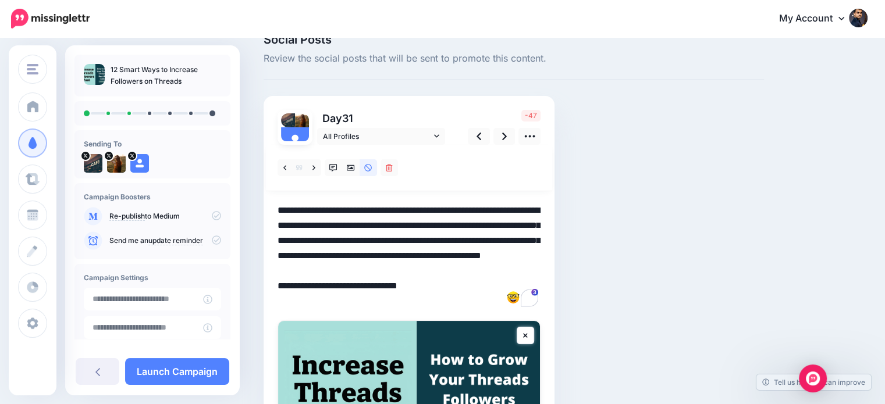
drag, startPoint x: 454, startPoint y: 239, endPoint x: 525, endPoint y: 271, distance: 78.4
click at [525, 271] on textarea "**********" at bounding box center [408, 256] width 263 height 106
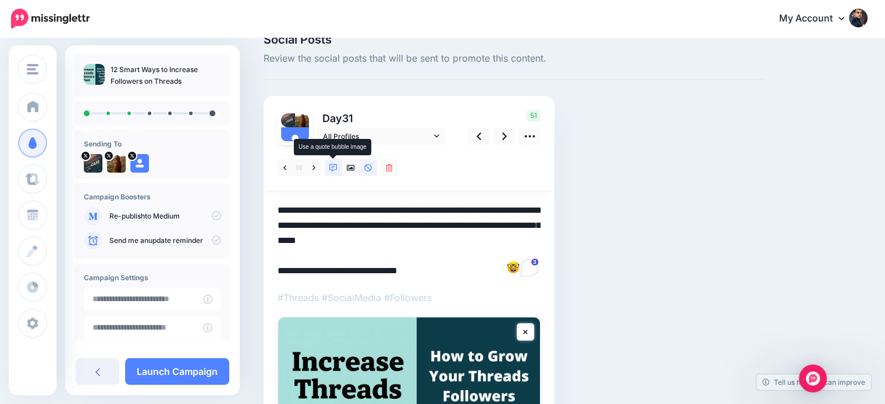
click at [333, 167] on icon at bounding box center [333, 168] width 8 height 8
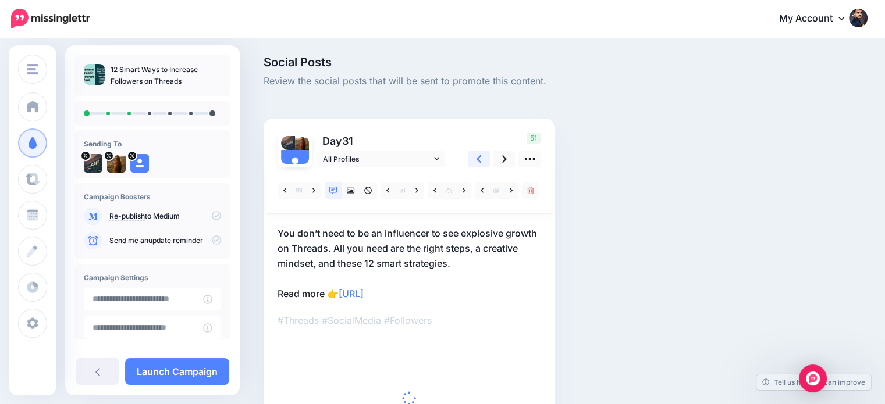
click at [475, 157] on link at bounding box center [479, 159] width 22 height 17
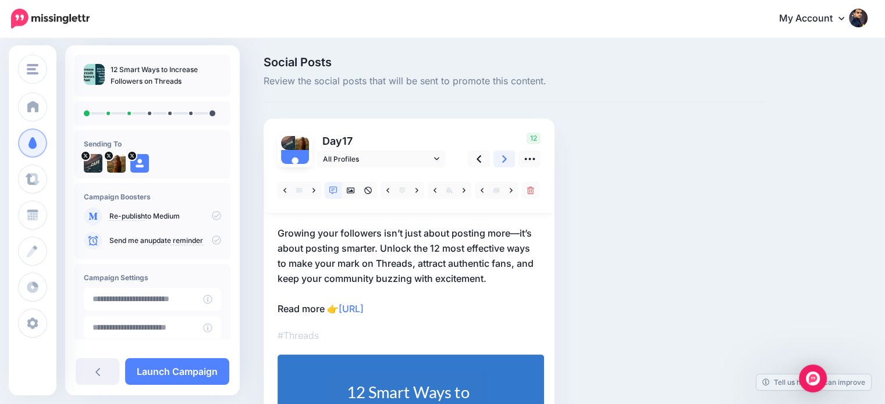
click at [500, 160] on link at bounding box center [504, 159] width 22 height 17
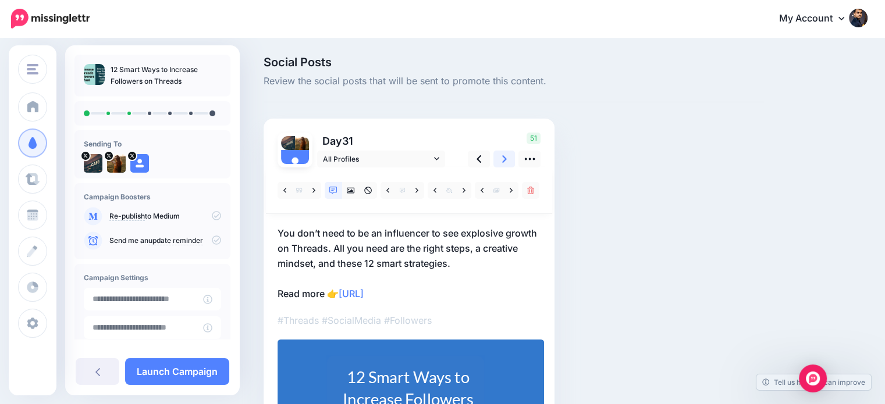
click at [500, 160] on link at bounding box center [504, 159] width 22 height 17
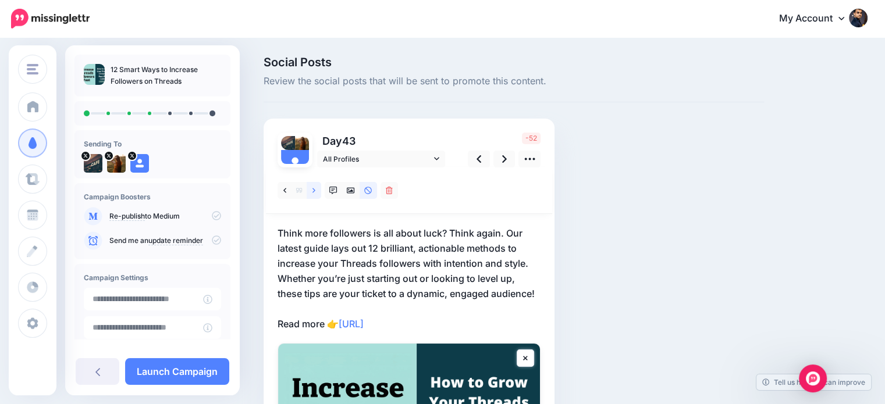
click at [312, 193] on icon at bounding box center [313, 191] width 3 height 8
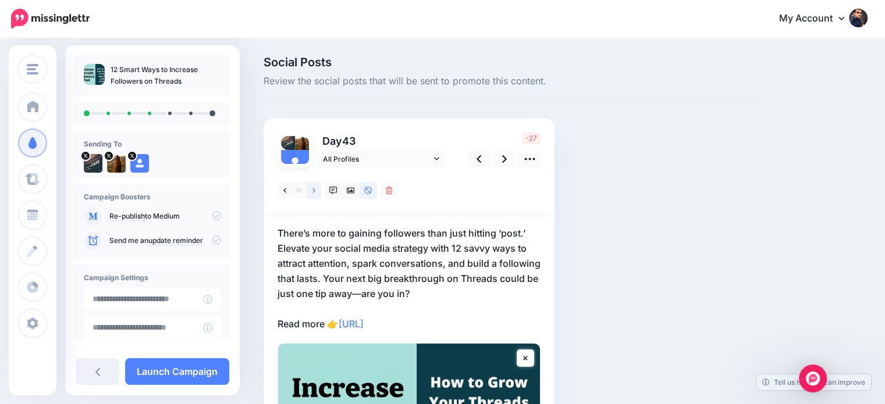
click at [312, 193] on icon at bounding box center [313, 191] width 3 height 8
click at [314, 186] on link at bounding box center [314, 190] width 15 height 17
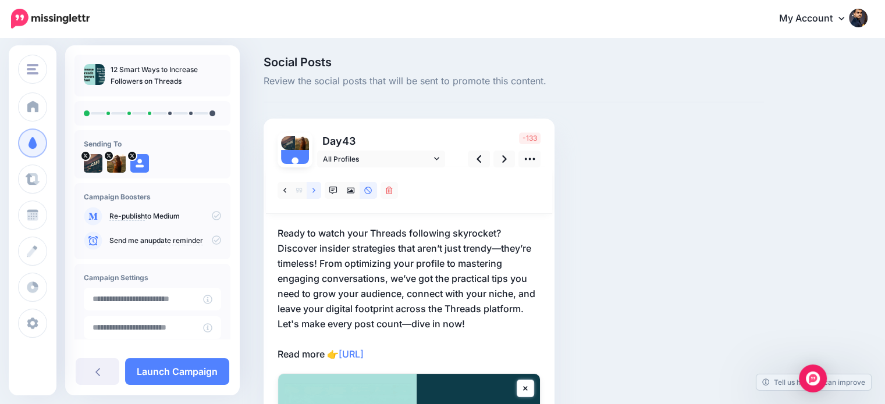
click at [314, 186] on link at bounding box center [314, 190] width 15 height 17
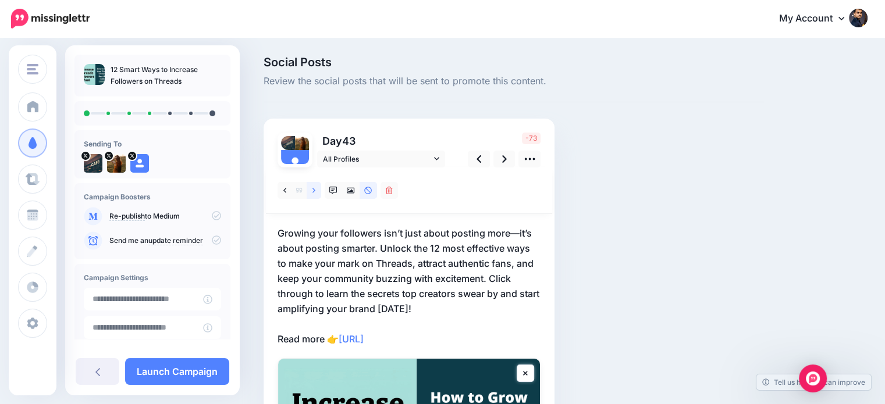
click at [314, 186] on link at bounding box center [314, 190] width 15 height 17
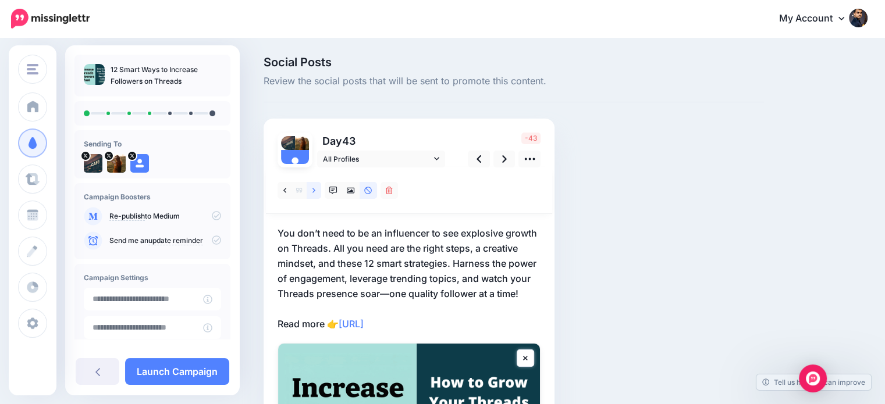
click at [314, 186] on link at bounding box center [314, 190] width 15 height 17
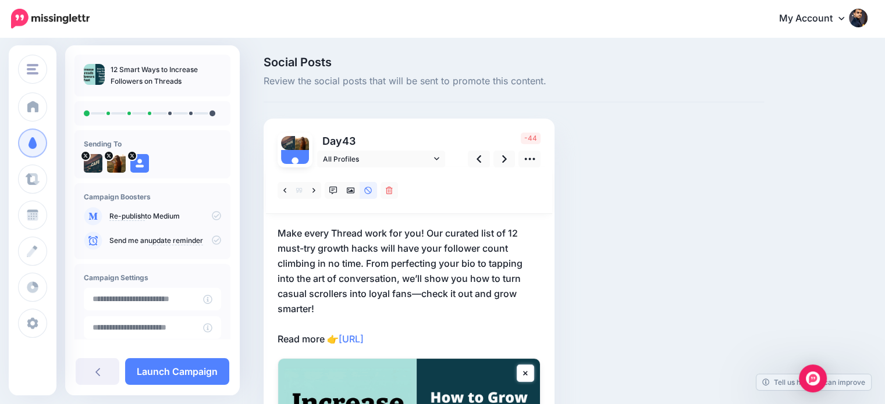
click at [493, 278] on p "Make every Thread work for you! Our curated list of 12 must-try growth hacks wi…" at bounding box center [408, 286] width 263 height 121
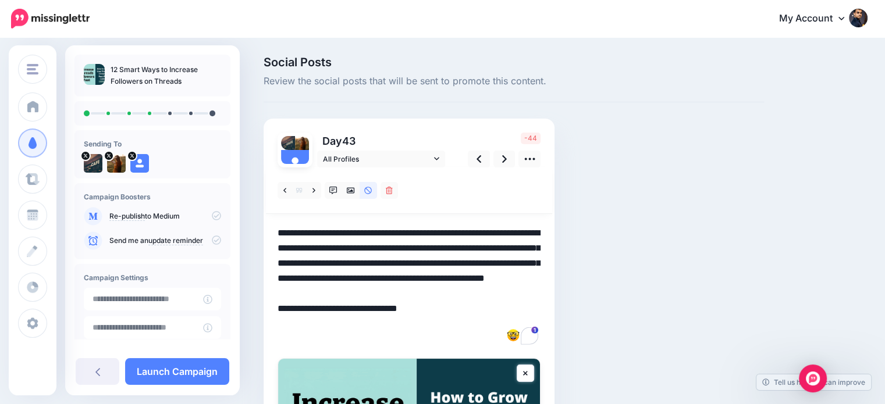
click at [403, 273] on textarea "**********" at bounding box center [408, 286] width 263 height 121
click at [455, 289] on textarea "**********" at bounding box center [408, 286] width 263 height 121
drag, startPoint x: 365, startPoint y: 290, endPoint x: 389, endPoint y: 310, distance: 31.0
click at [389, 310] on textarea "**********" at bounding box center [408, 286] width 263 height 121
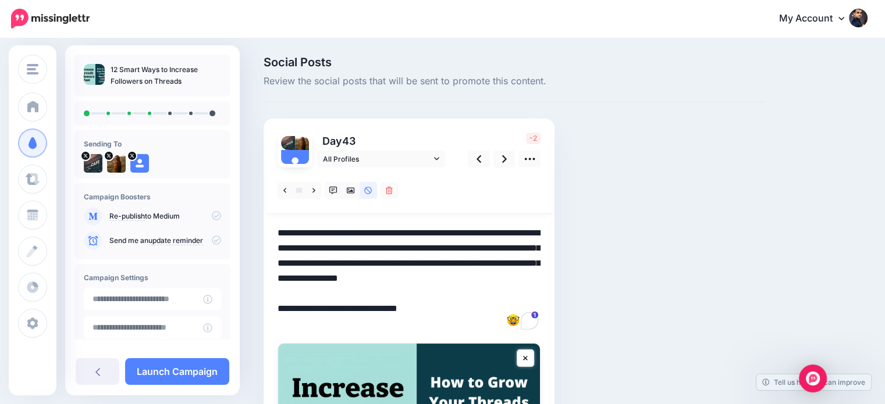
drag, startPoint x: 500, startPoint y: 276, endPoint x: 515, endPoint y: 293, distance: 22.7
click at [515, 293] on textarea "**********" at bounding box center [408, 279] width 263 height 106
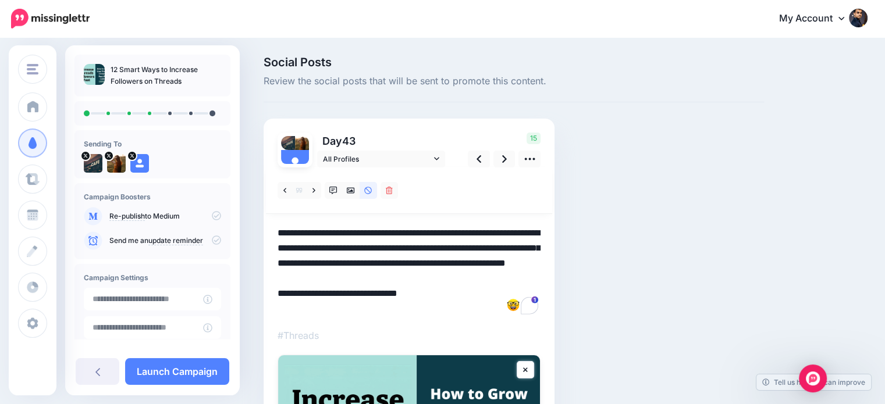
drag, startPoint x: 401, startPoint y: 279, endPoint x: 515, endPoint y: 273, distance: 114.2
click at [515, 273] on textarea "**********" at bounding box center [408, 271] width 263 height 91
click at [330, 193] on icon at bounding box center [333, 191] width 8 height 8
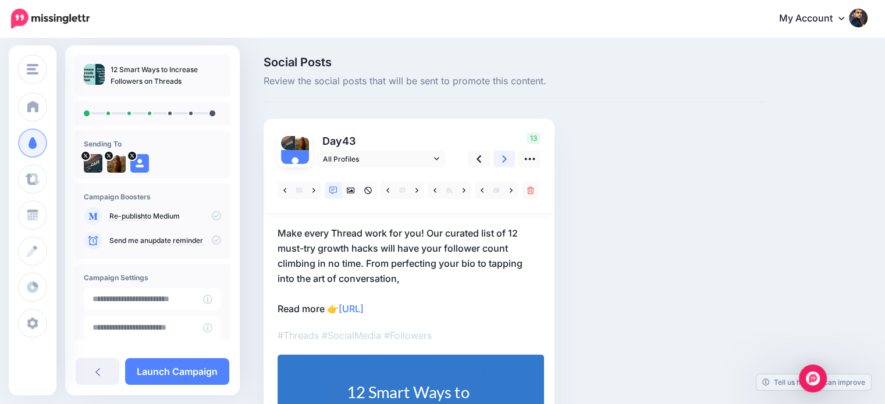
click at [505, 161] on icon at bounding box center [504, 159] width 5 height 12
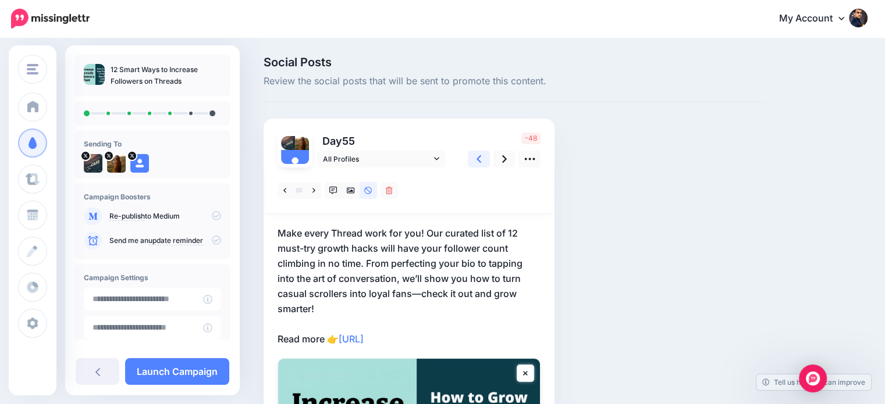
click at [478, 161] on icon at bounding box center [478, 159] width 5 height 12
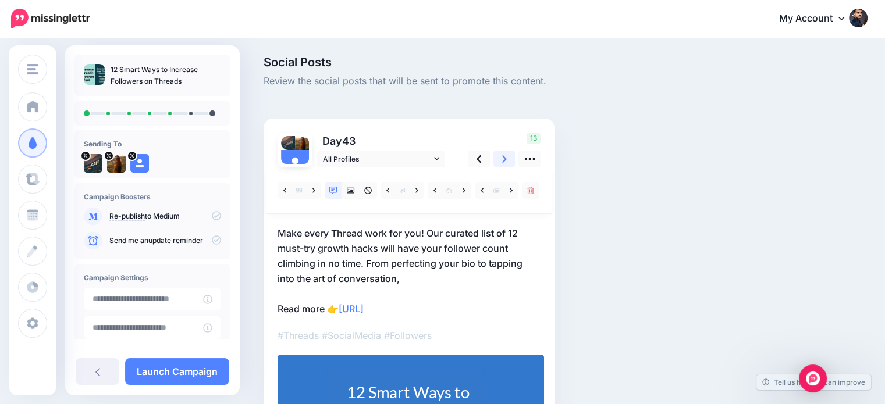
click at [503, 162] on icon at bounding box center [504, 159] width 5 height 8
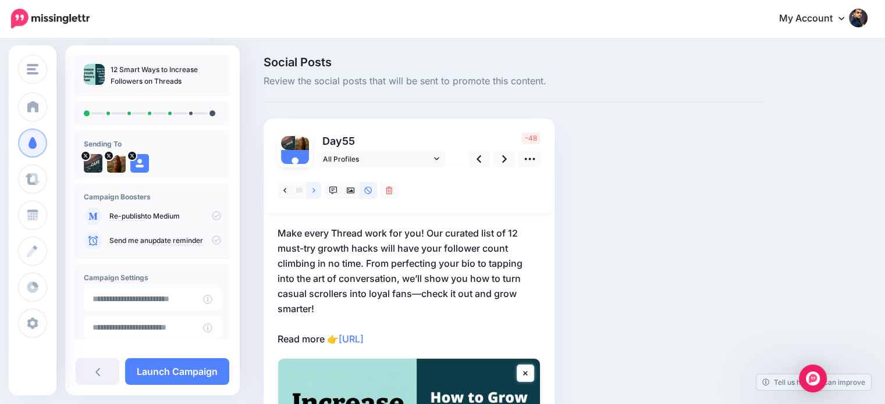
click at [307, 190] on link at bounding box center [314, 190] width 15 height 17
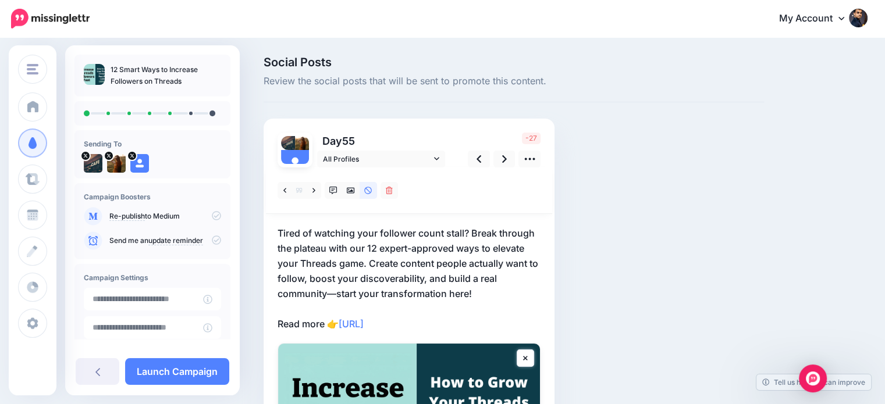
click at [447, 283] on p "Tired of watching your follower count stall? Break through the plateau with our…" at bounding box center [408, 279] width 263 height 106
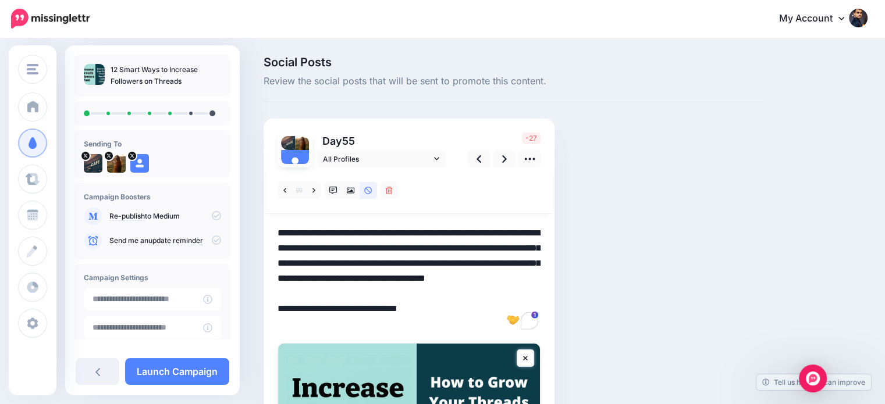
drag, startPoint x: 459, startPoint y: 273, endPoint x: 478, endPoint y: 290, distance: 25.9
click at [478, 290] on textarea "**********" at bounding box center [408, 279] width 263 height 106
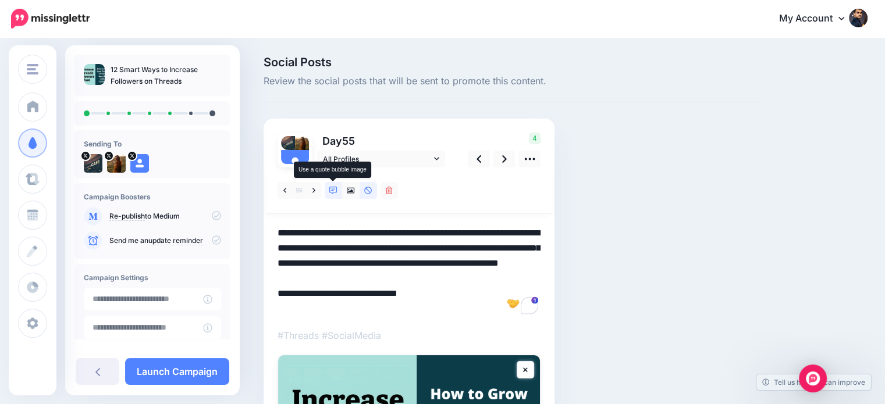
click at [333, 192] on icon at bounding box center [333, 191] width 8 height 8
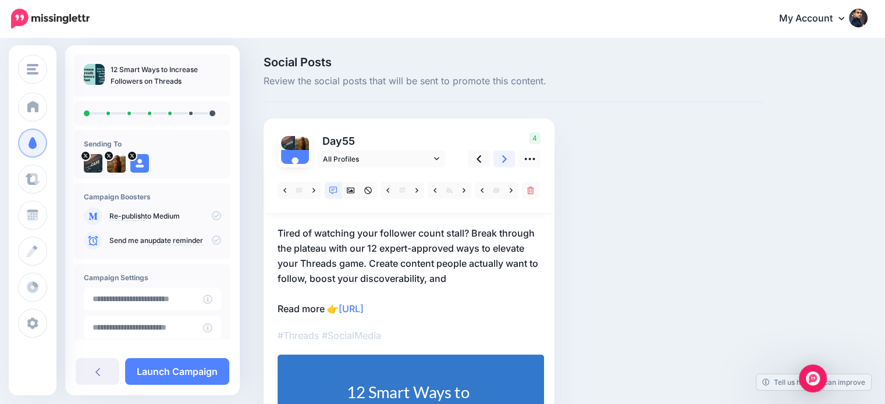
click at [505, 160] on icon at bounding box center [504, 159] width 5 height 12
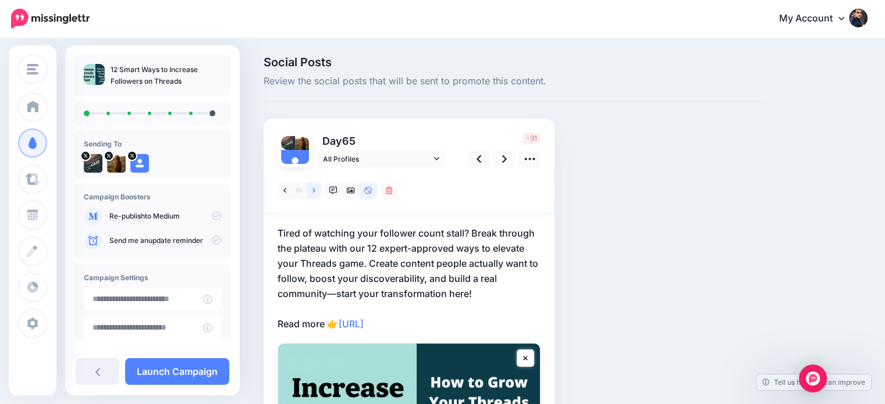
click at [316, 190] on link at bounding box center [314, 190] width 15 height 17
click at [474, 283] on p "If you’ve ever wondered why some Threads accounts grow faster than others, we’v…" at bounding box center [408, 279] width 263 height 106
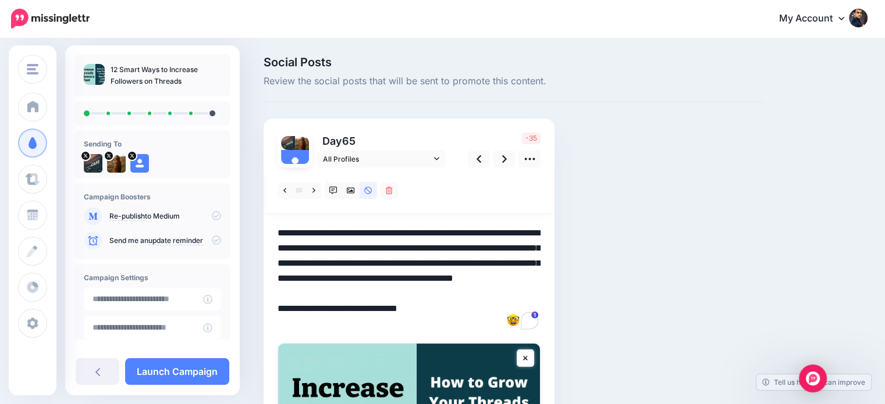
drag, startPoint x: 471, startPoint y: 277, endPoint x: 535, endPoint y: 295, distance: 67.2
click at [535, 295] on textarea "**********" at bounding box center [408, 279] width 263 height 106
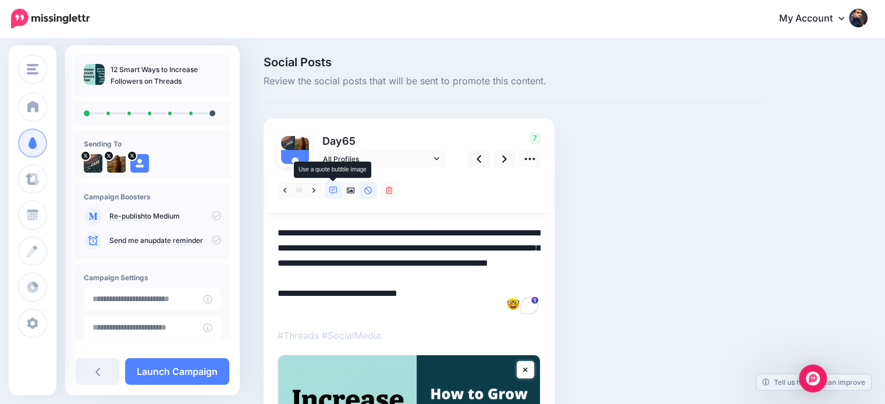
click at [332, 190] on icon at bounding box center [333, 191] width 8 height 8
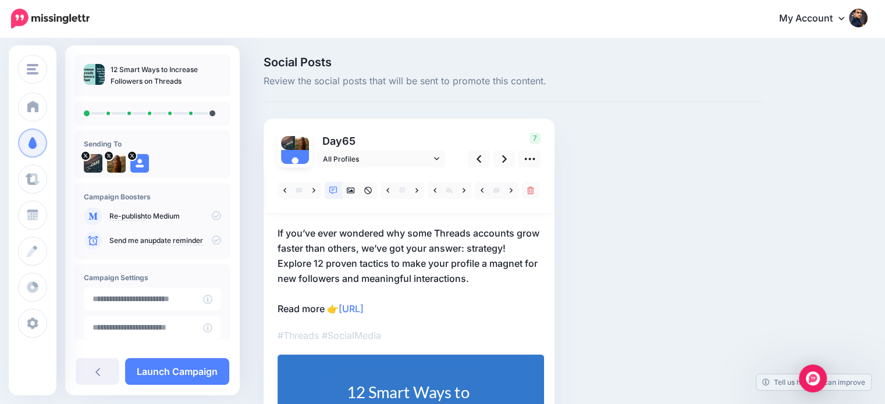
scroll to position [93, 0]
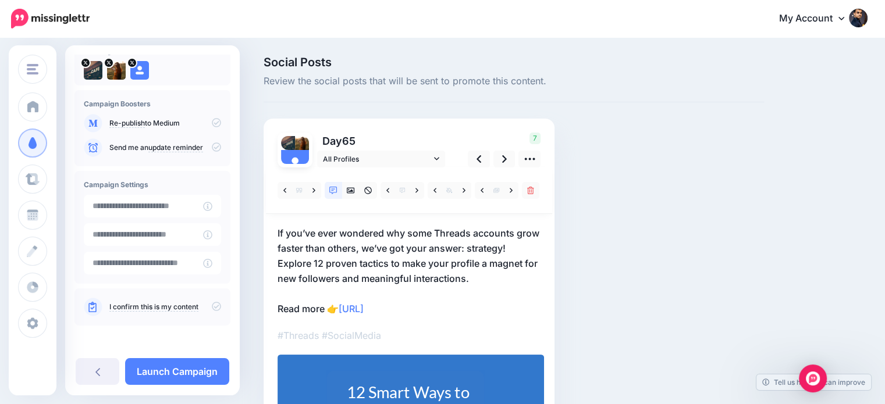
click at [212, 307] on icon at bounding box center [216, 306] width 9 height 9
click at [503, 159] on icon at bounding box center [504, 159] width 5 height 12
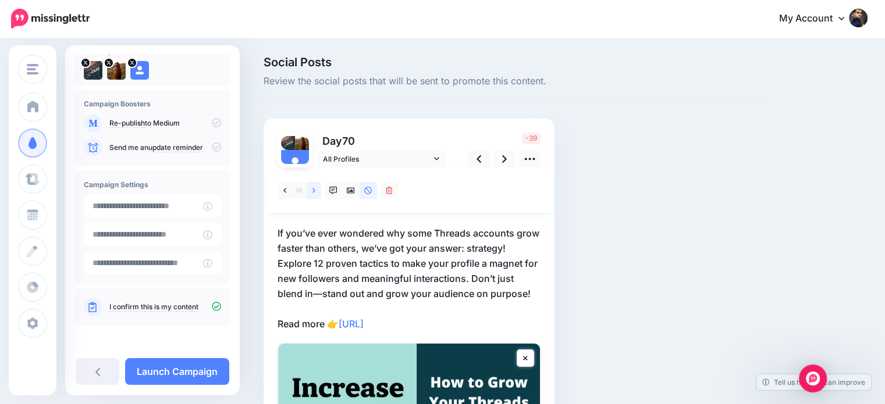
click at [314, 190] on icon at bounding box center [313, 190] width 3 height 5
click at [337, 190] on link at bounding box center [333, 190] width 17 height 17
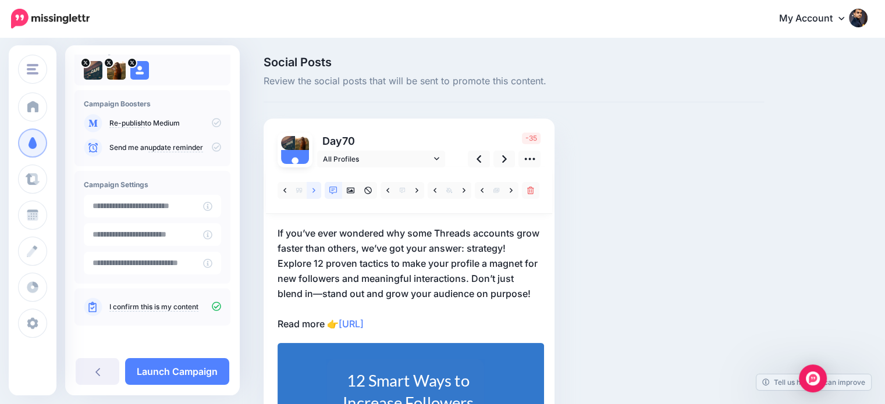
click at [317, 188] on link at bounding box center [314, 190] width 15 height 17
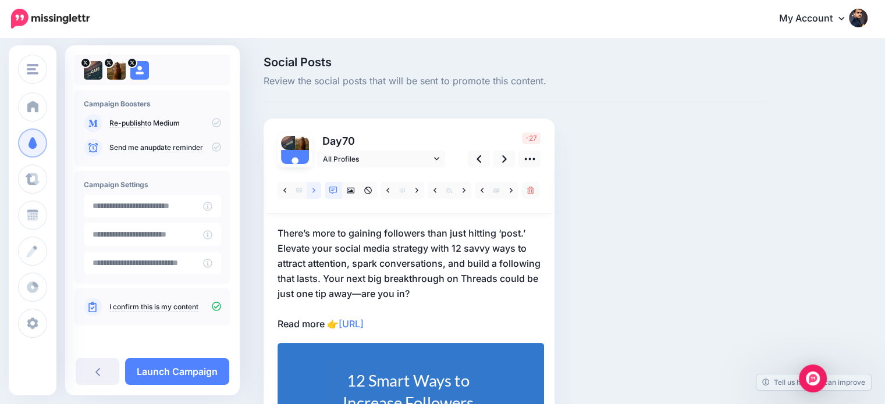
click at [312, 190] on icon at bounding box center [313, 191] width 3 height 8
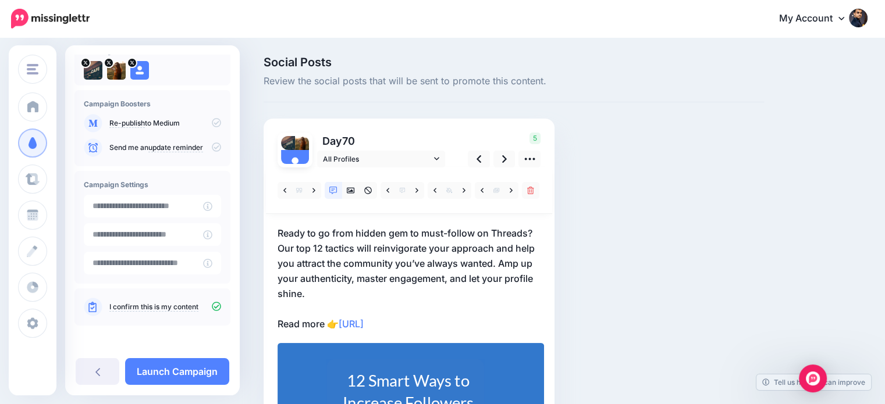
click at [503, 260] on p "Ready to go from hidden gem to must-follow on Threads? Our top 12 tactics will …" at bounding box center [408, 279] width 263 height 106
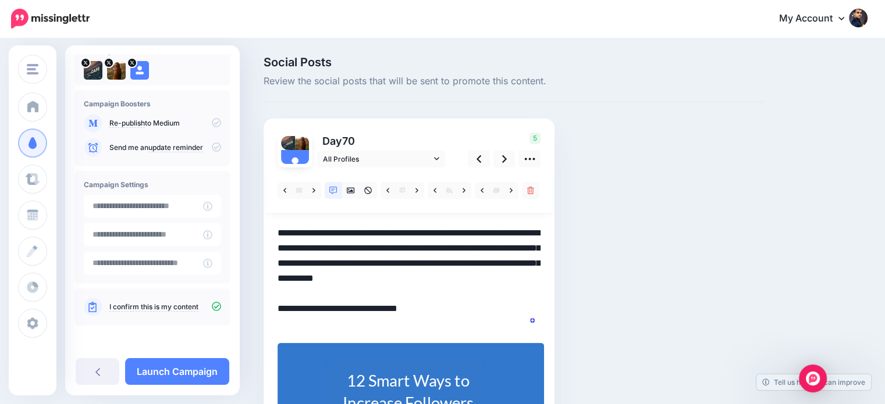
scroll to position [0, 0]
drag, startPoint x: 499, startPoint y: 260, endPoint x: 518, endPoint y: 289, distance: 34.7
click at [518, 289] on textarea "**********" at bounding box center [408, 279] width 263 height 106
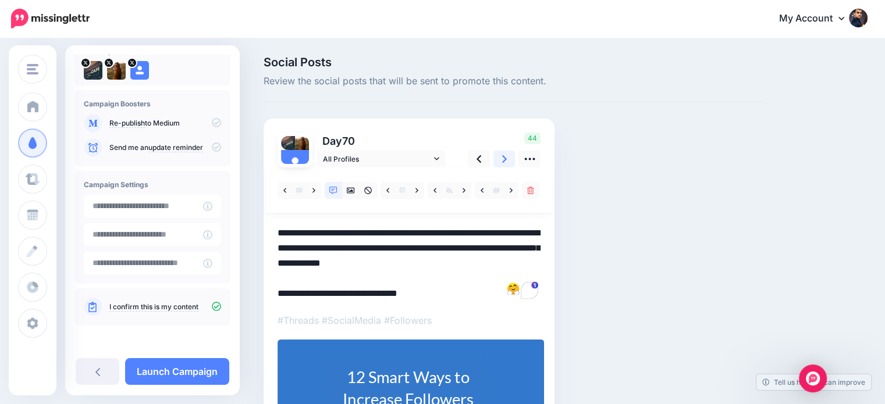
click at [502, 158] on icon at bounding box center [504, 159] width 5 height 12
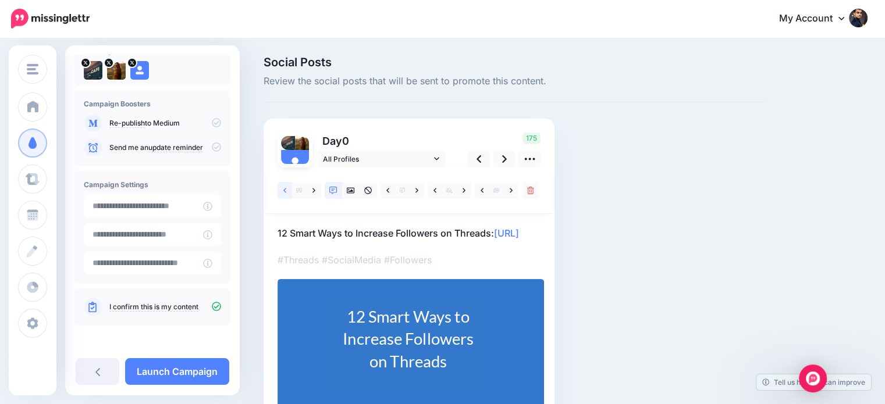
click at [284, 188] on icon at bounding box center [284, 191] width 3 height 8
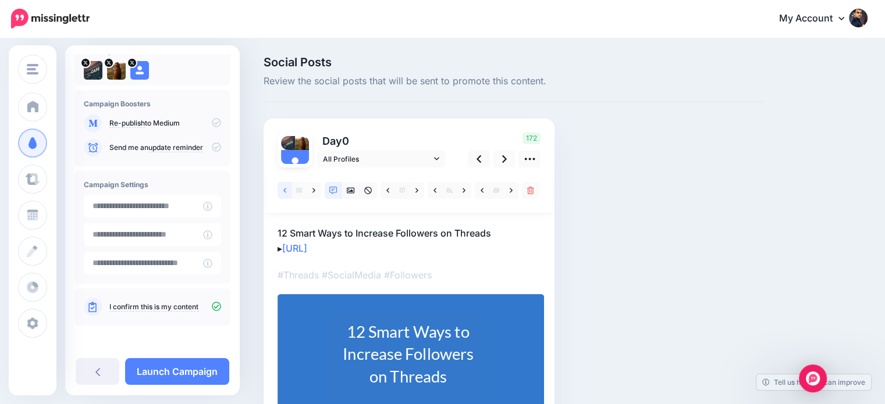
click at [284, 190] on icon at bounding box center [284, 190] width 3 height 5
click at [286, 190] on icon at bounding box center [284, 191] width 3 height 8
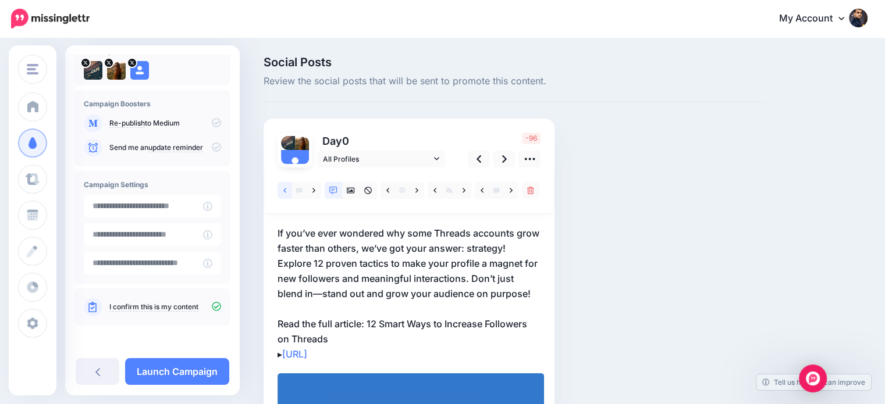
click at [283, 188] on icon at bounding box center [284, 191] width 3 height 8
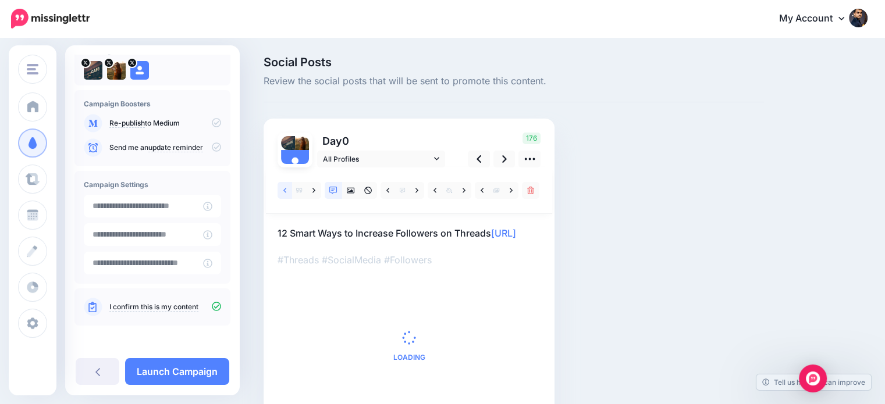
click at [282, 188] on link at bounding box center [284, 190] width 15 height 17
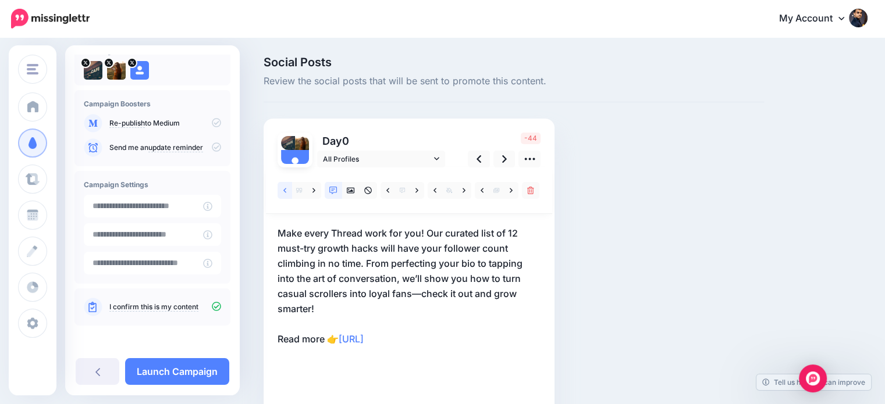
click at [282, 188] on link at bounding box center [284, 190] width 15 height 17
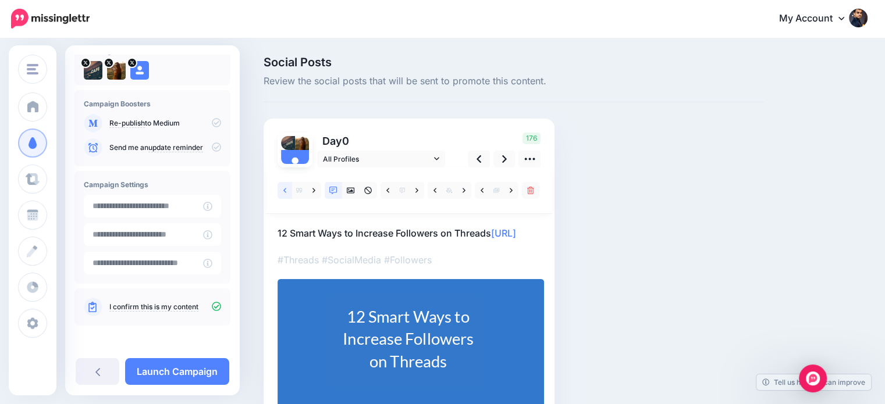
click at [282, 188] on link at bounding box center [284, 190] width 15 height 17
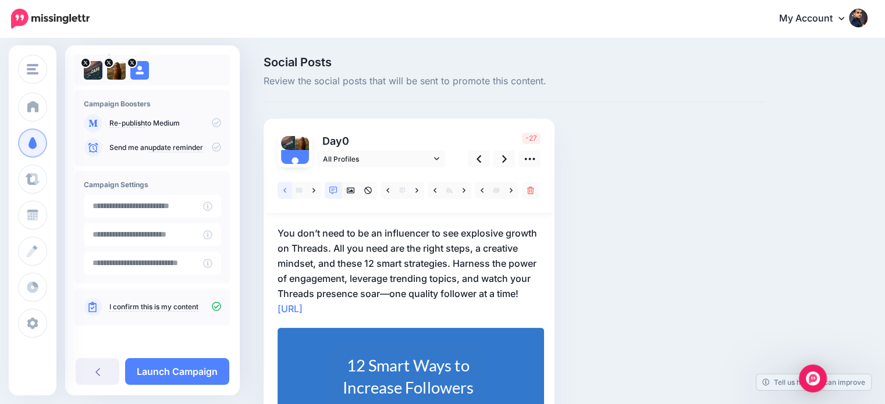
click at [282, 186] on link at bounding box center [284, 190] width 15 height 17
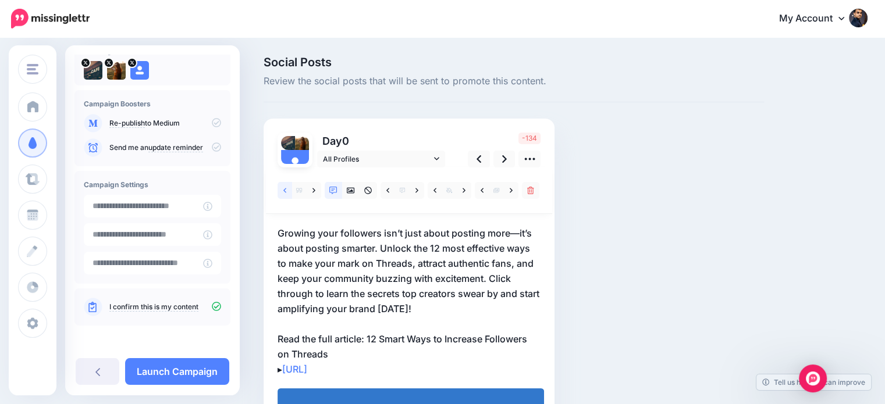
click at [284, 187] on icon at bounding box center [284, 191] width 3 height 8
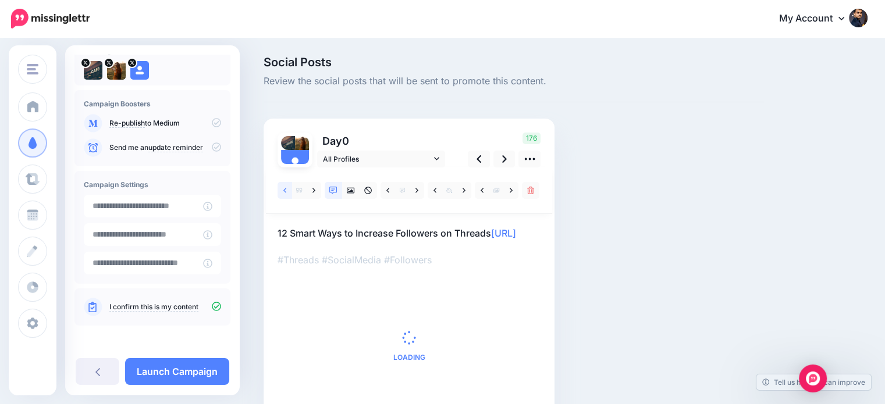
click at [283, 188] on icon at bounding box center [284, 191] width 3 height 8
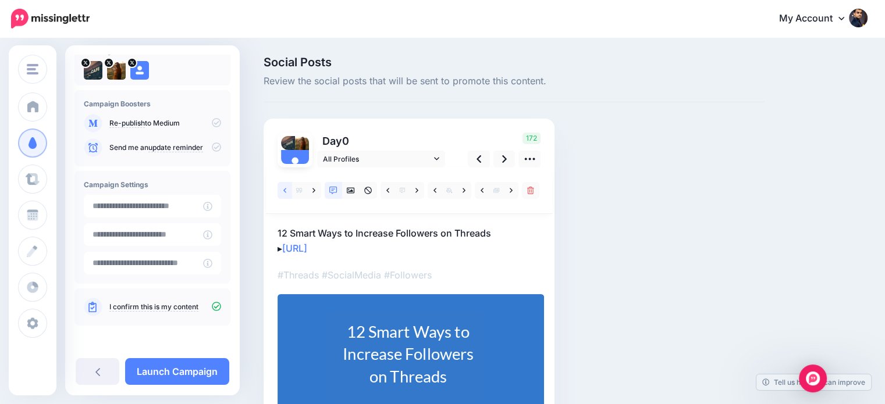
click at [282, 188] on link at bounding box center [284, 190] width 15 height 17
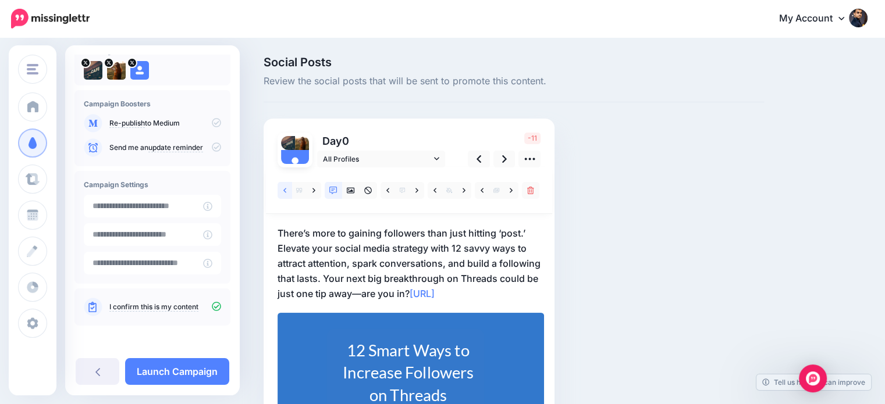
click at [282, 190] on link at bounding box center [284, 190] width 15 height 17
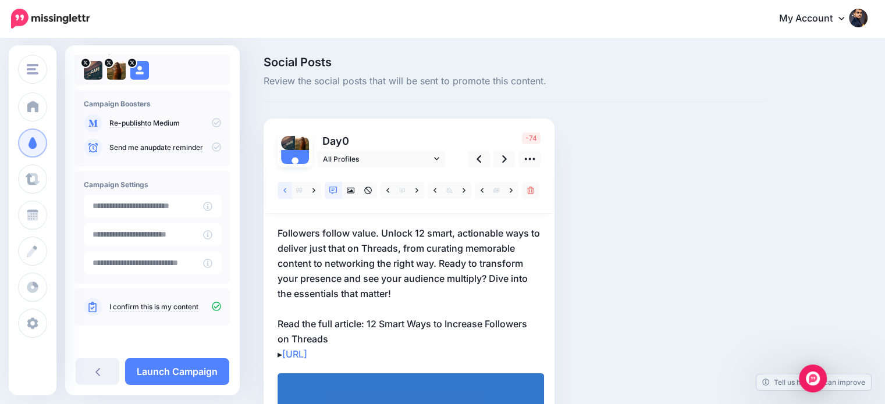
click at [280, 190] on link at bounding box center [284, 190] width 15 height 17
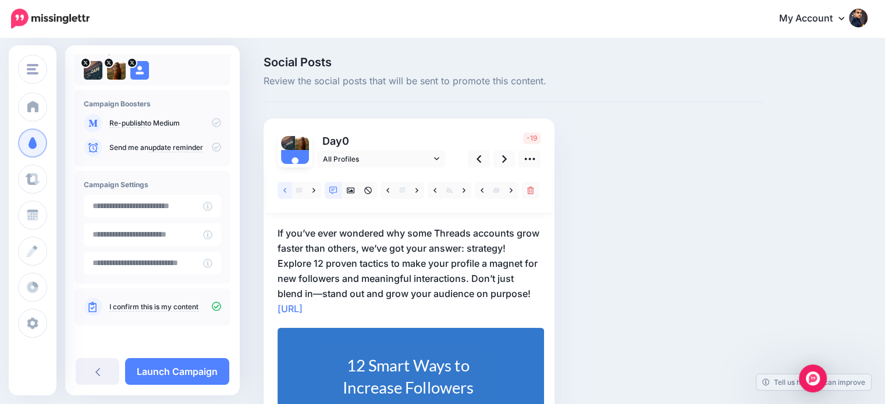
click at [281, 187] on link at bounding box center [284, 190] width 15 height 17
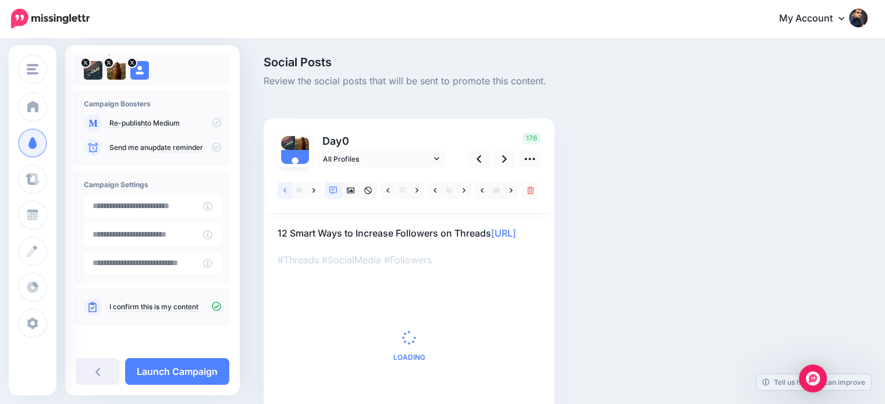
click at [285, 190] on icon at bounding box center [284, 191] width 3 height 8
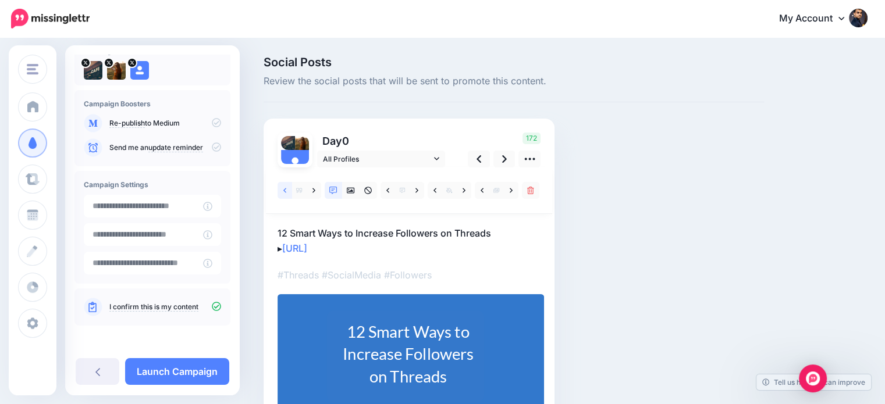
click at [285, 190] on icon at bounding box center [284, 191] width 3 height 8
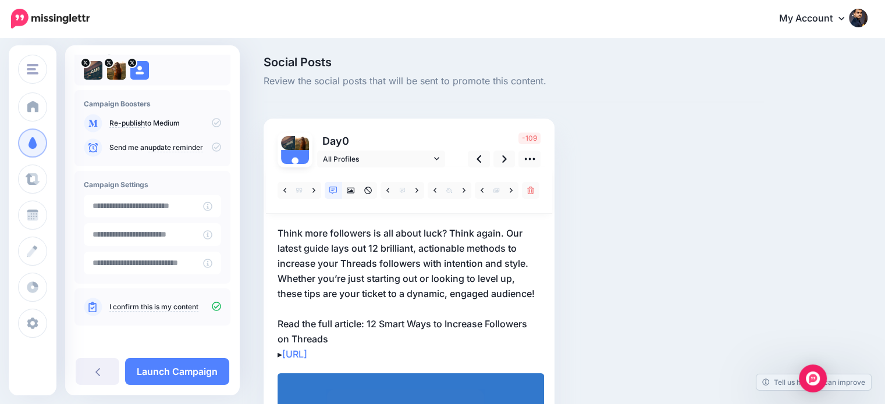
click at [449, 225] on div "▸" at bounding box center [408, 337] width 263 height 339
click at [450, 229] on p "Think more followers is all about luck? Think again. Our latest guide lays out …" at bounding box center [408, 294] width 263 height 136
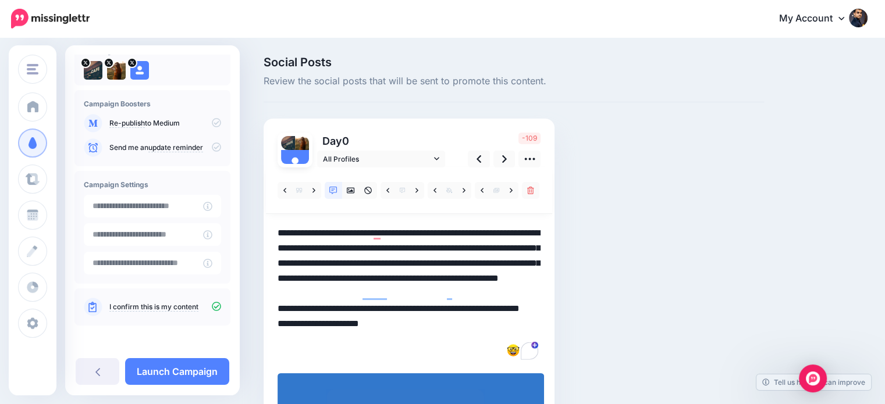
drag, startPoint x: 450, startPoint y: 231, endPoint x: 506, endPoint y: 233, distance: 55.9
click at [506, 233] on textarea "**********" at bounding box center [408, 294] width 263 height 136
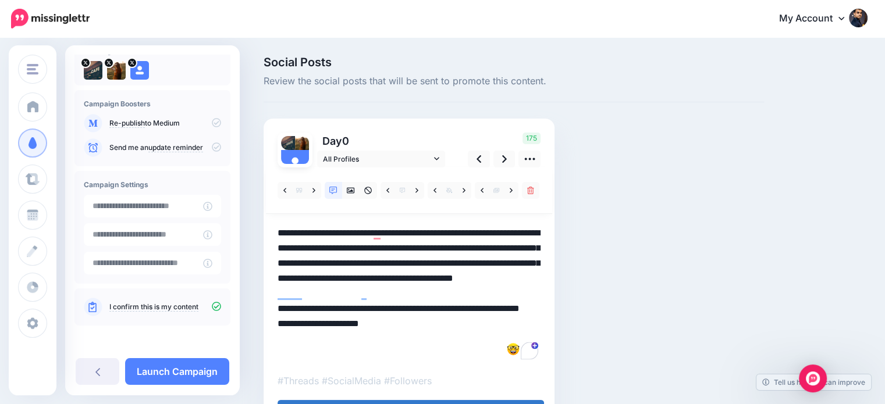
drag, startPoint x: 469, startPoint y: 260, endPoint x: 482, endPoint y: 294, distance: 36.6
click at [482, 294] on textarea "**********" at bounding box center [408, 294] width 263 height 136
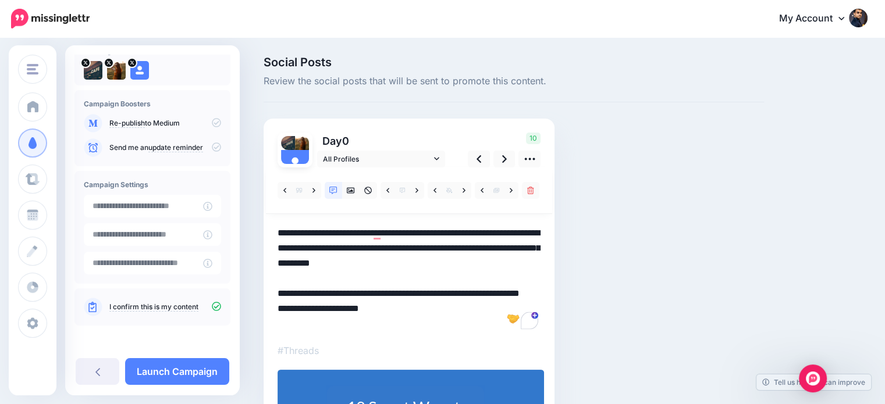
drag, startPoint x: 369, startPoint y: 296, endPoint x: 387, endPoint y: 311, distance: 22.7
click at [387, 311] on textarea "**********" at bounding box center [408, 279] width 263 height 106
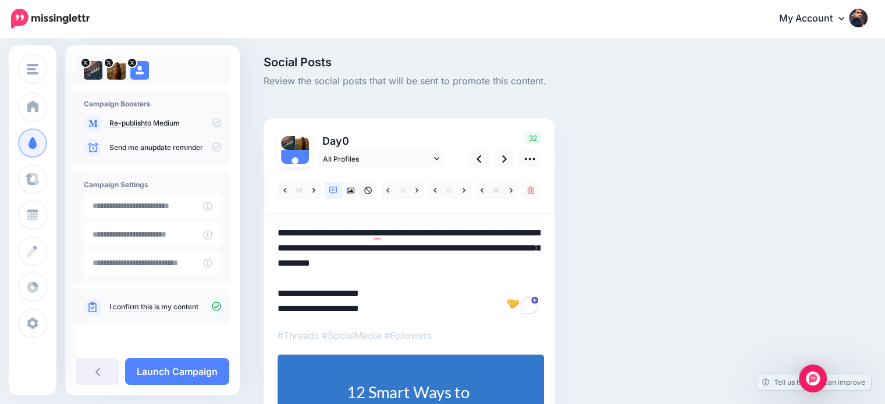
click at [287, 304] on textarea "**********" at bounding box center [408, 271] width 263 height 91
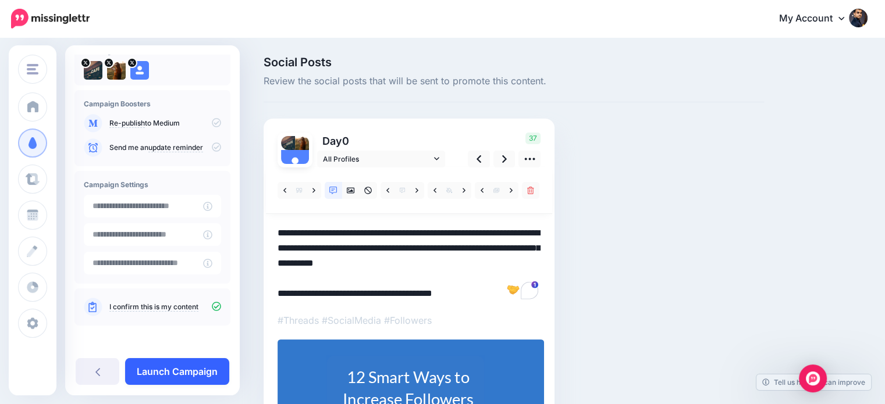
type textarea "**********"
click at [180, 372] on link "Launch Campaign" at bounding box center [177, 371] width 104 height 27
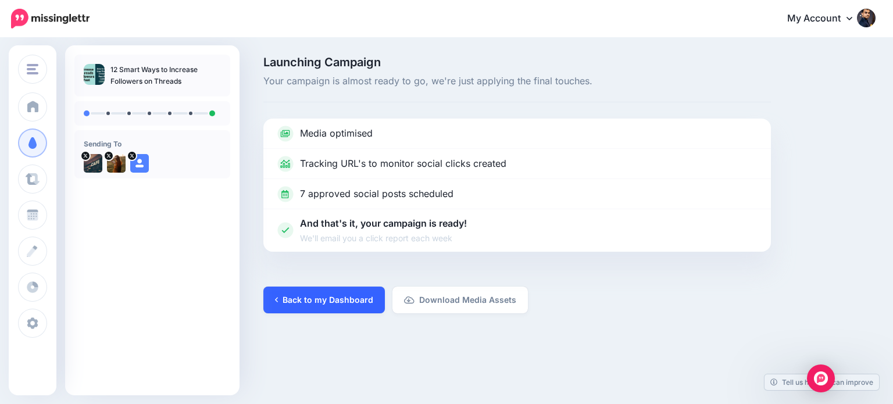
click at [353, 298] on link "Back to my Dashboard" at bounding box center [325, 300] width 122 height 27
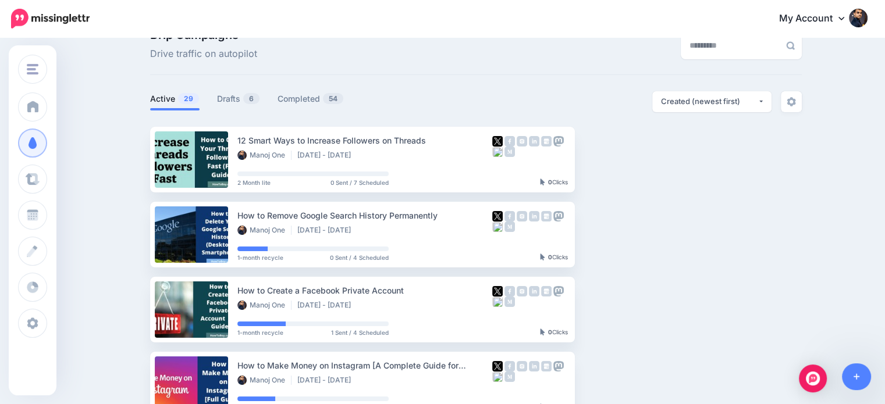
scroll to position [2, 0]
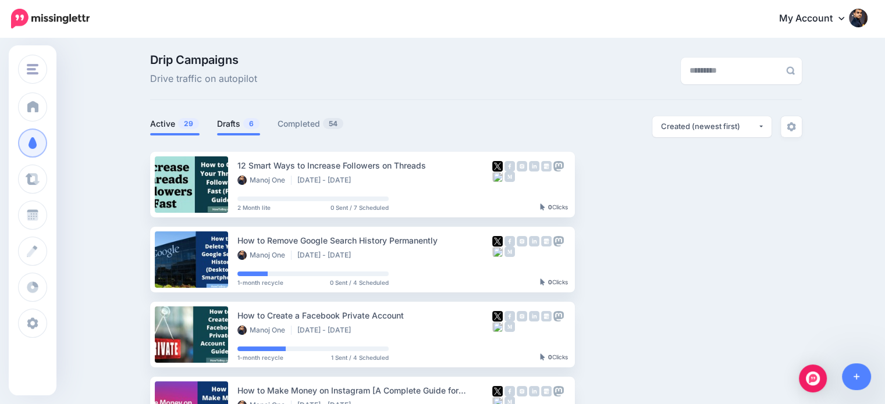
click at [231, 123] on link "Drafts 6" at bounding box center [238, 124] width 43 height 14
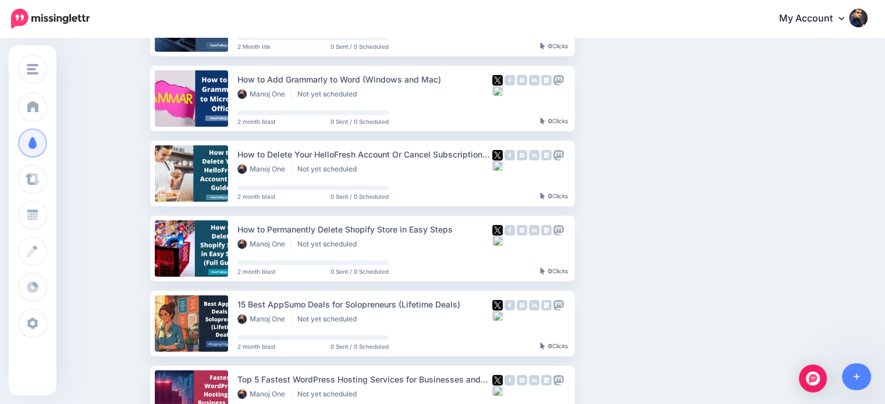
scroll to position [148, 0]
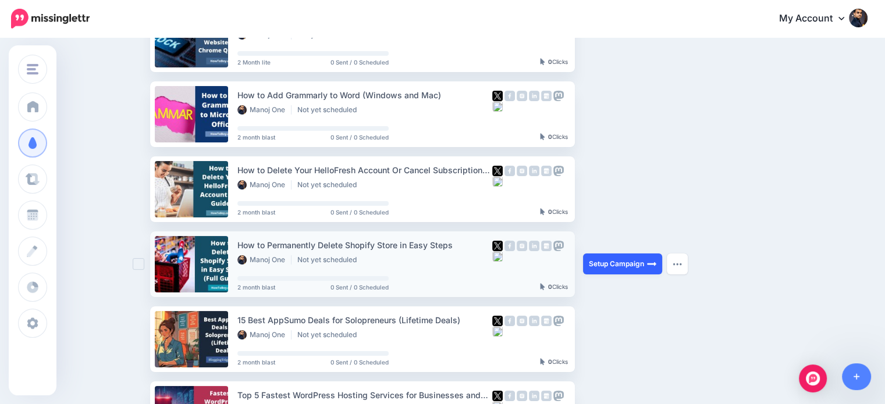
click at [622, 261] on link "Setup Campaign" at bounding box center [622, 264] width 79 height 21
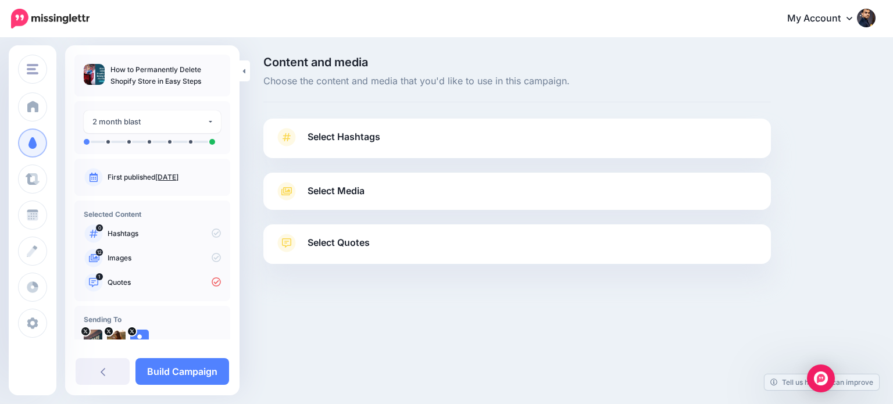
click at [400, 240] on link "Select Quotes" at bounding box center [517, 249] width 485 height 30
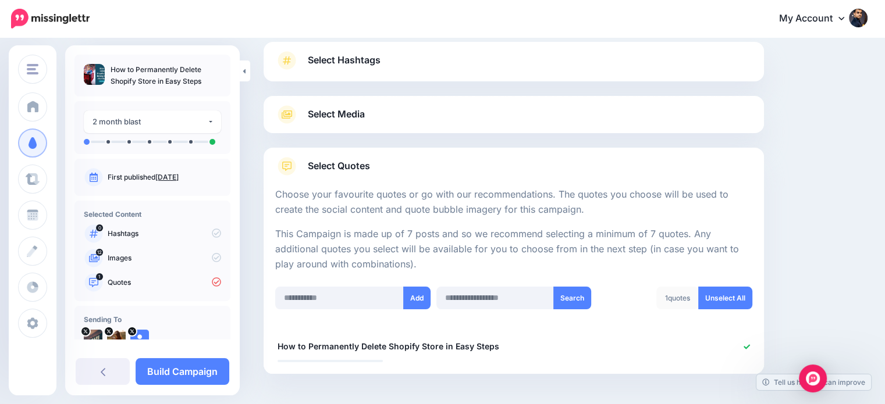
scroll to position [121, 0]
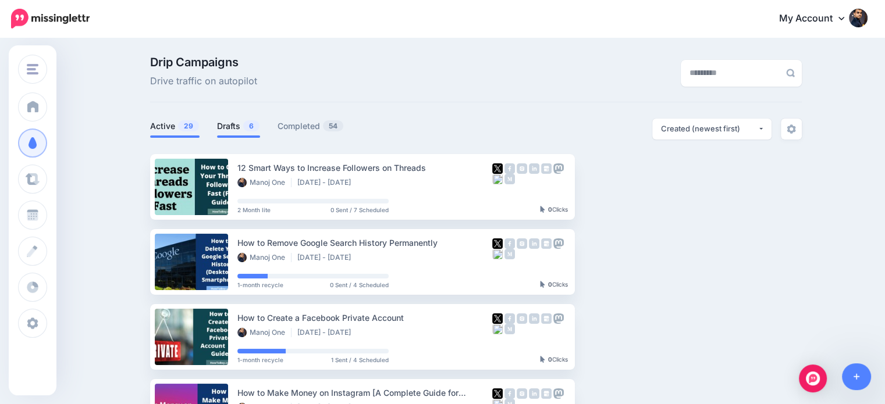
click at [227, 127] on link "Drafts 6" at bounding box center [238, 126] width 43 height 14
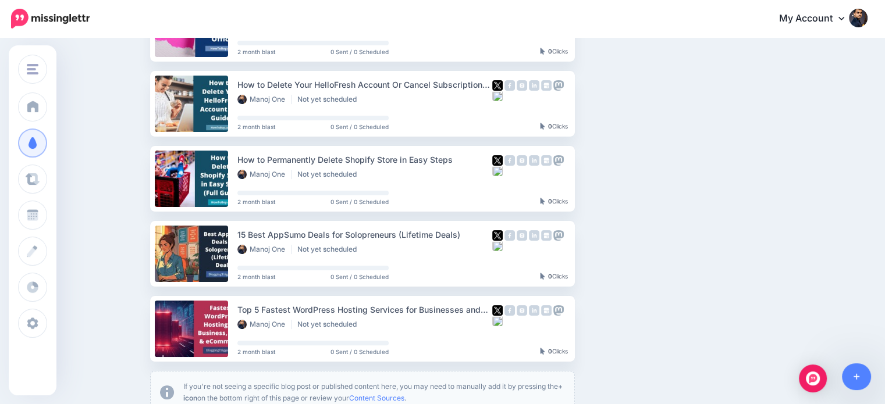
scroll to position [236, 0]
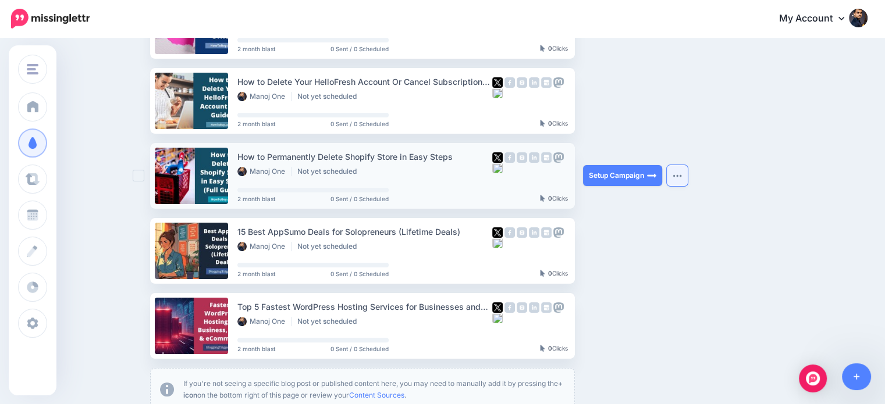
click at [682, 175] on img "button" at bounding box center [676, 175] width 9 height 3
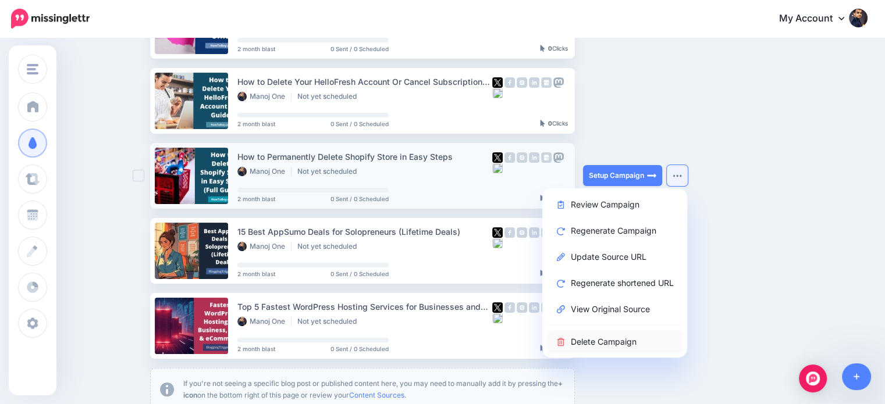
click at [605, 343] on link "Delete Campaign" at bounding box center [615, 341] width 136 height 23
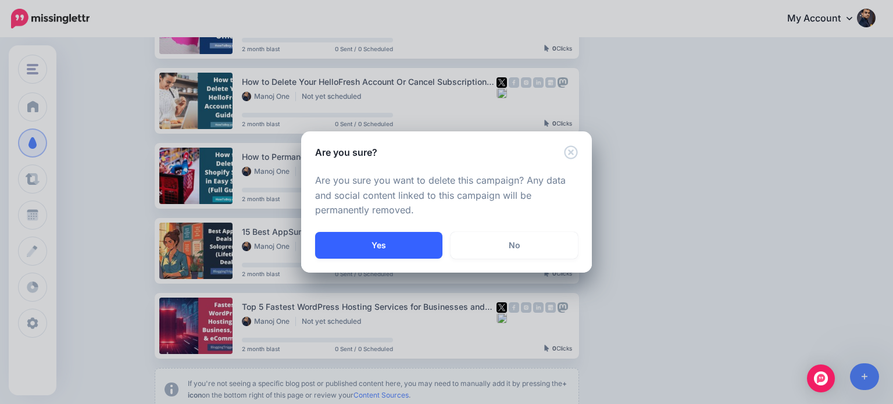
click at [401, 250] on button "Yes" at bounding box center [378, 245] width 127 height 27
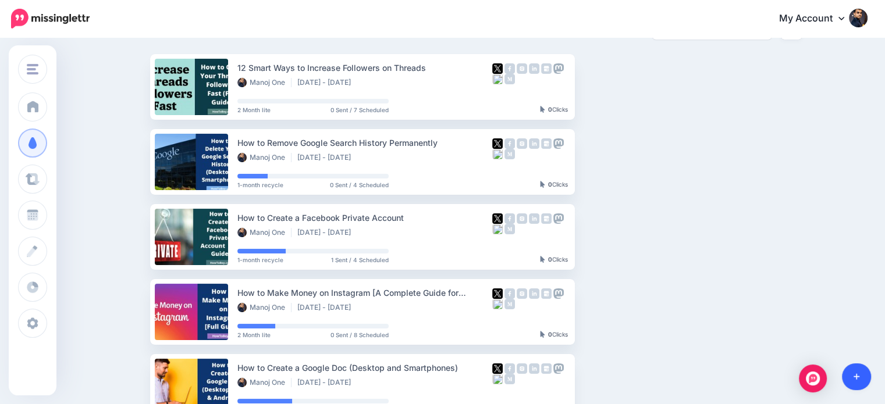
click at [860, 369] on link at bounding box center [857, 377] width 30 height 27
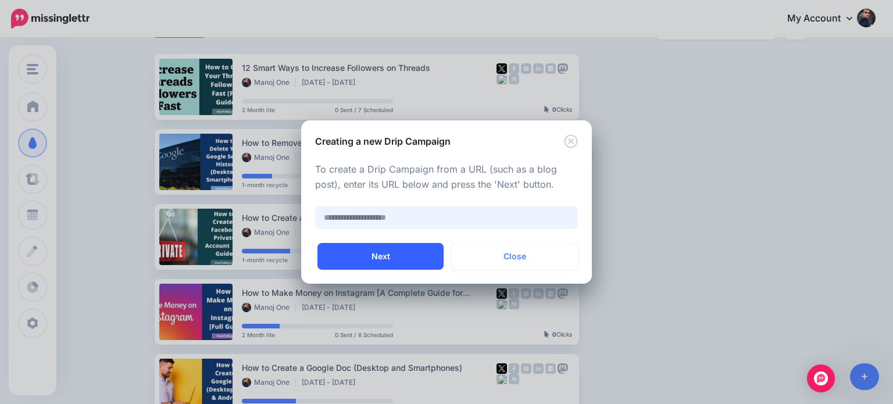
paste input "**********"
type input "**********"
click at [413, 258] on button "Next" at bounding box center [381, 256] width 126 height 27
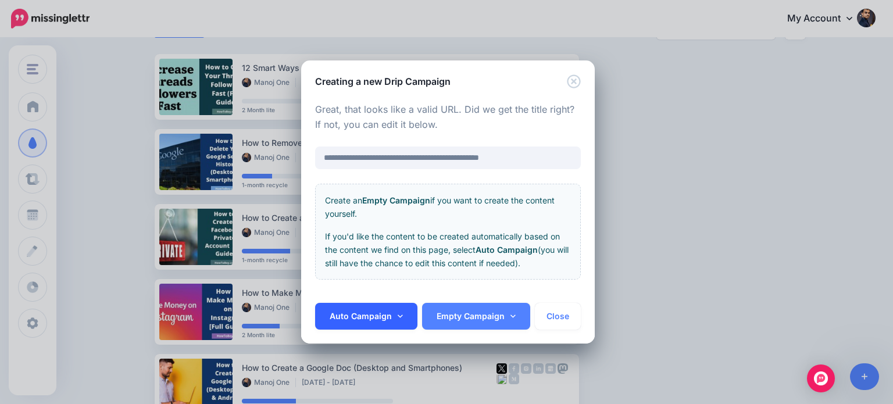
click at [403, 314] on link "Auto Campaign" at bounding box center [366, 316] width 102 height 27
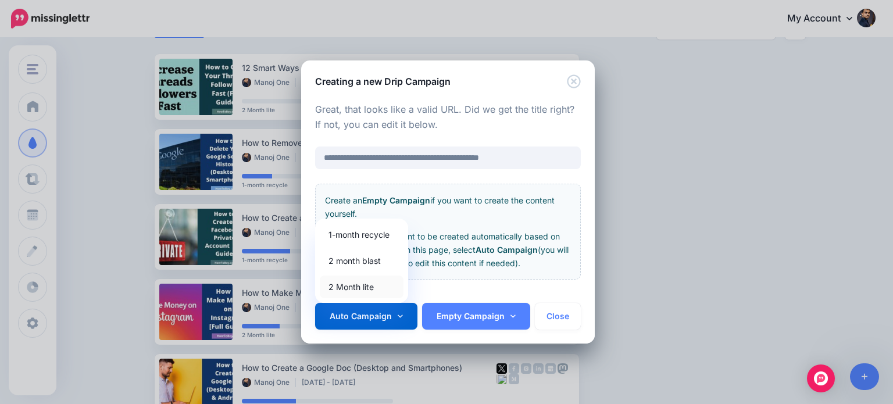
click at [370, 284] on link "2 Month lite" at bounding box center [362, 287] width 84 height 23
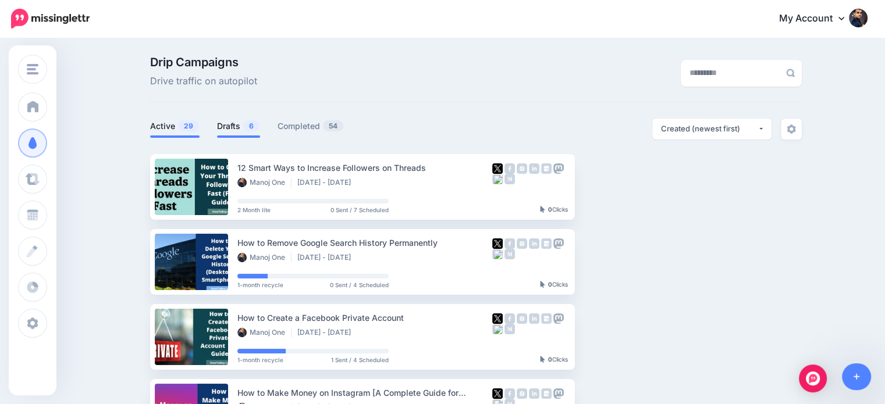
click at [230, 131] on link "Drafts 6" at bounding box center [238, 126] width 43 height 14
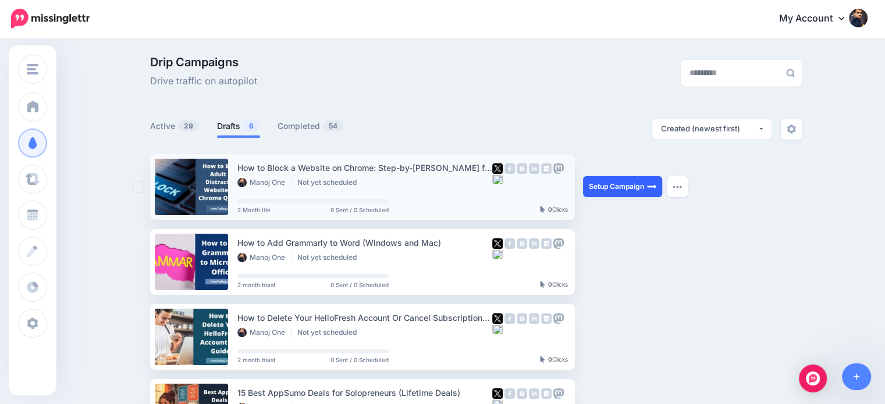
click at [636, 191] on link "Setup Campaign" at bounding box center [622, 186] width 79 height 21
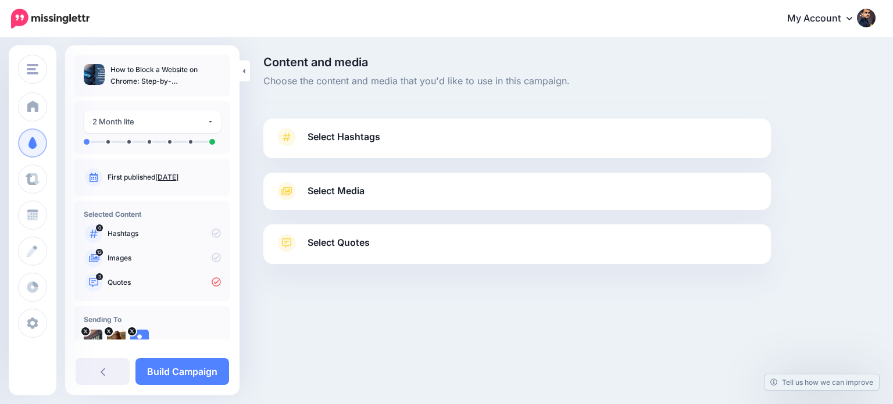
click at [428, 241] on link "Select Quotes" at bounding box center [517, 249] width 485 height 30
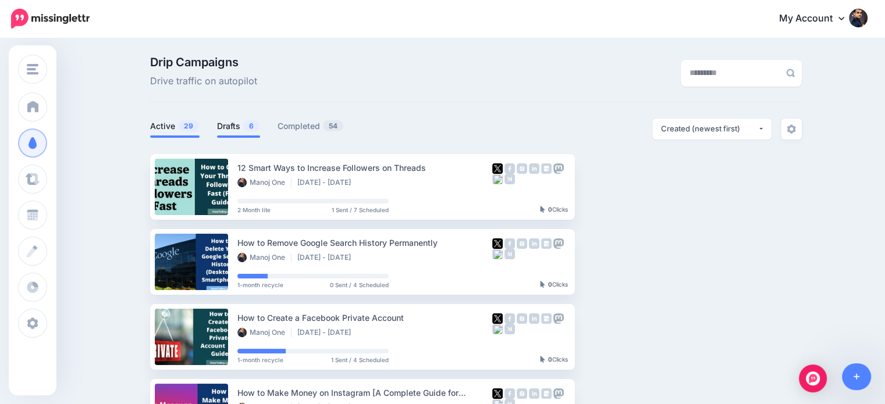
click at [238, 127] on link "Drafts 6" at bounding box center [238, 126] width 43 height 14
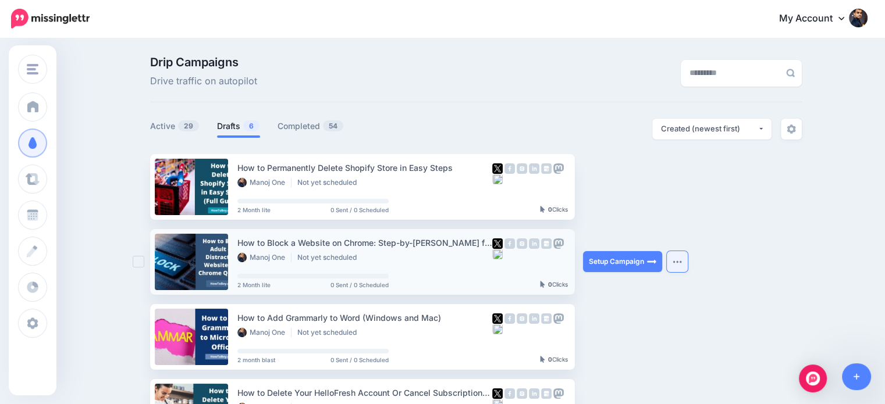
click at [688, 263] on button "button" at bounding box center [677, 261] width 21 height 21
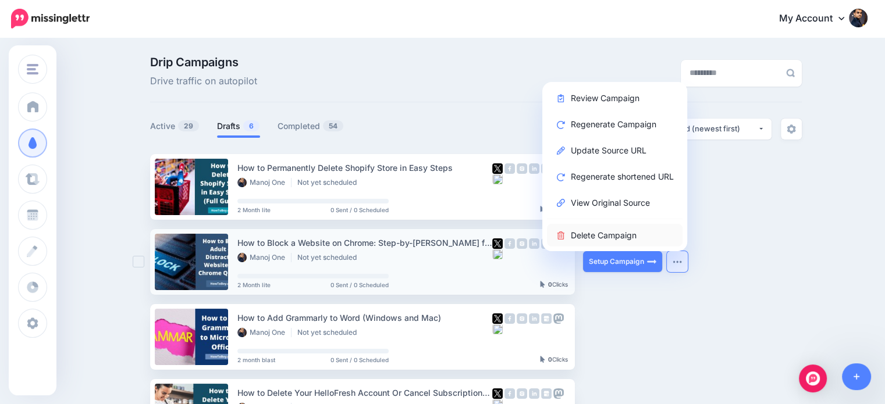
click at [628, 237] on link "Delete Campaign" at bounding box center [615, 235] width 136 height 23
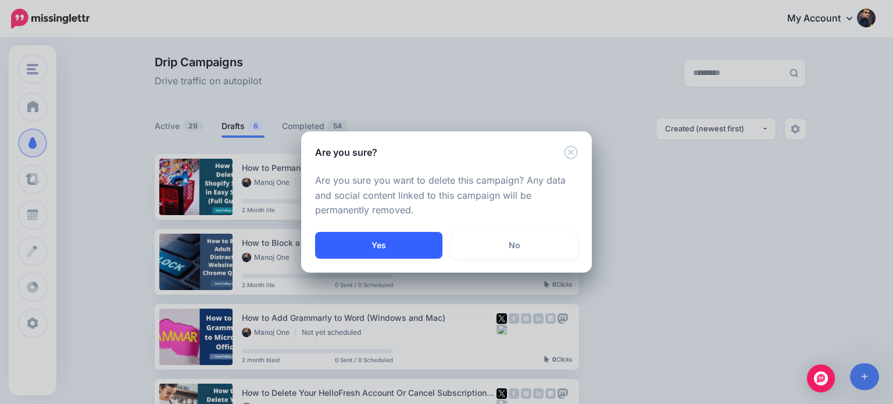
click at [423, 239] on button "Yes" at bounding box center [378, 245] width 127 height 27
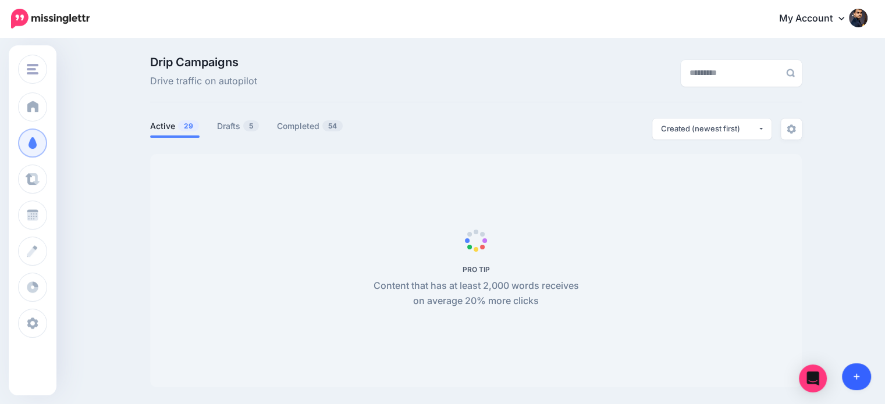
click at [850, 373] on link at bounding box center [857, 377] width 30 height 27
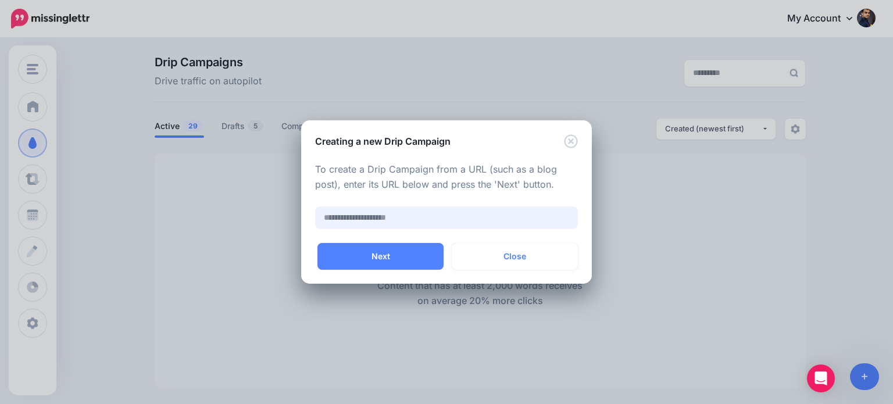
paste input "**********"
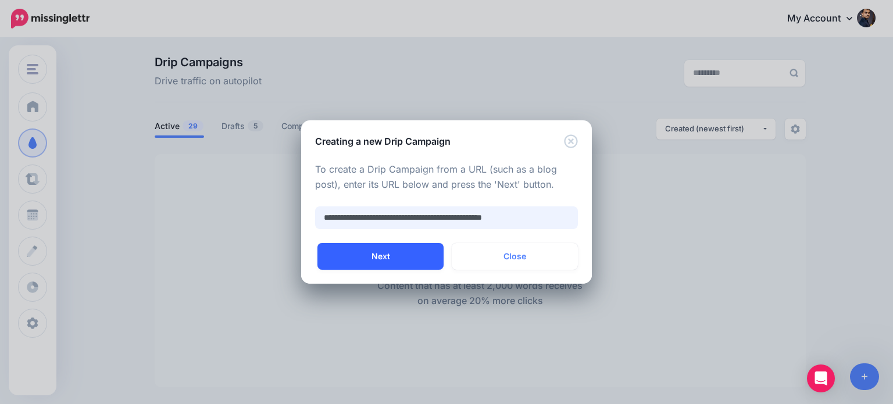
type input "**********"
click at [423, 261] on button "Next" at bounding box center [381, 256] width 126 height 27
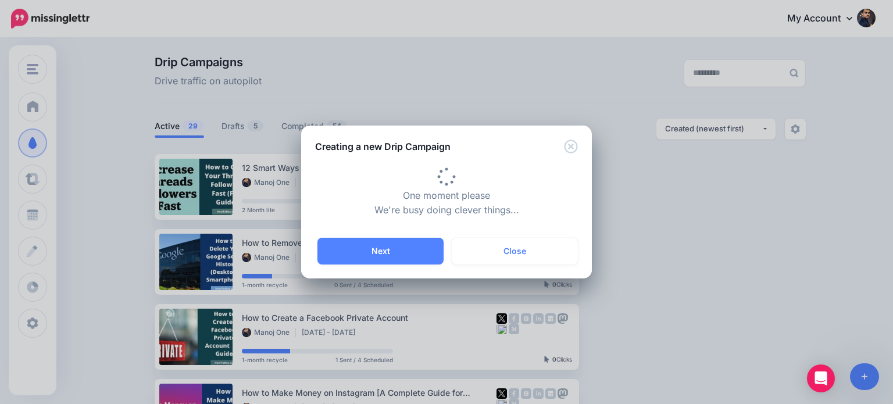
type input "**********"
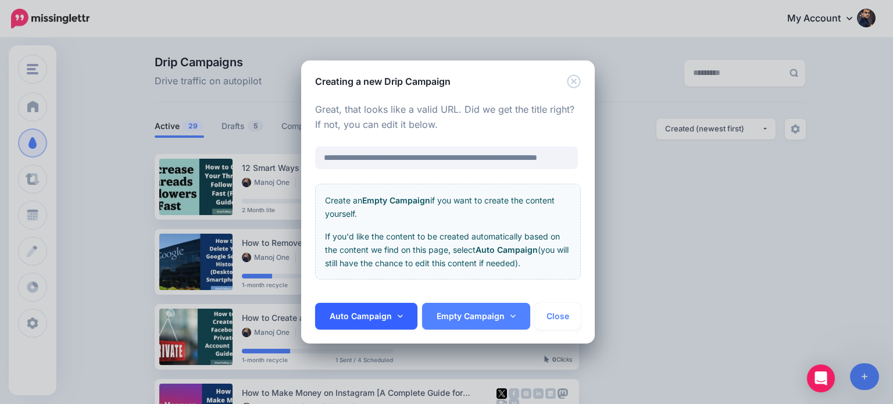
click at [394, 318] on link "Auto Campaign" at bounding box center [366, 316] width 102 height 27
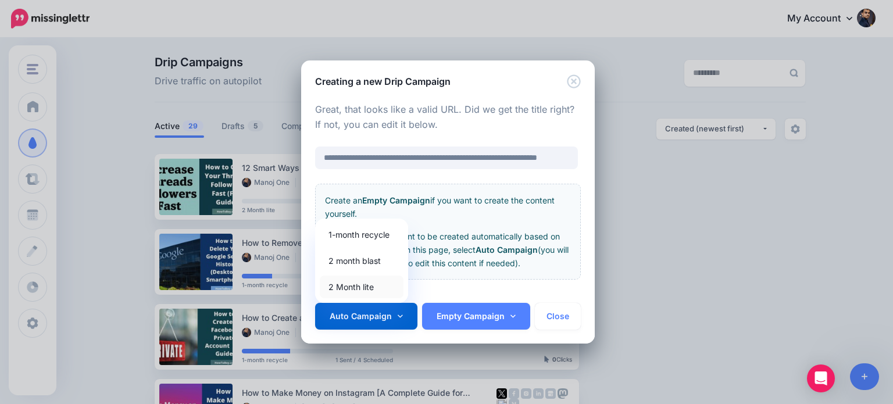
click at [364, 283] on link "2 Month lite" at bounding box center [362, 287] width 84 height 23
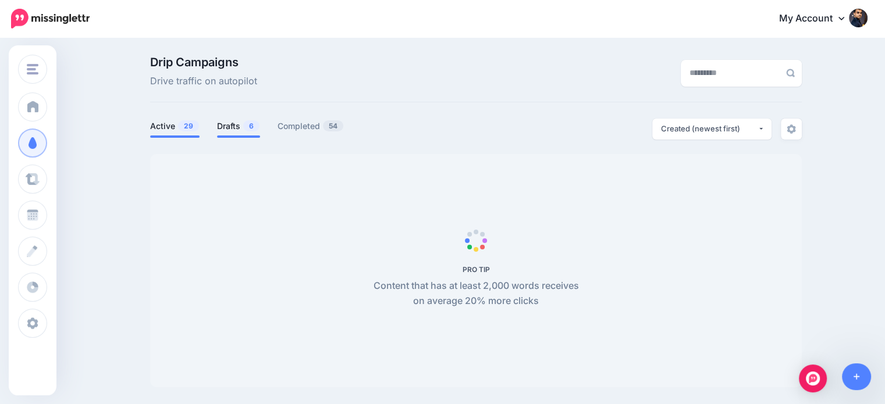
click at [245, 130] on link "Drafts 6" at bounding box center [238, 126] width 43 height 14
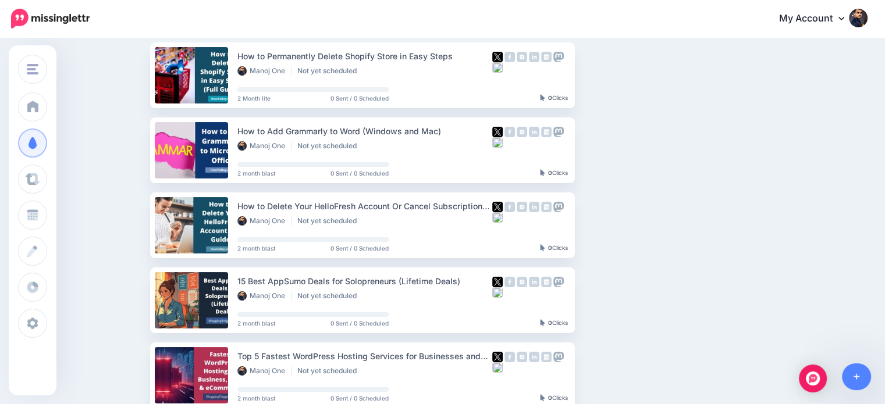
scroll to position [42, 0]
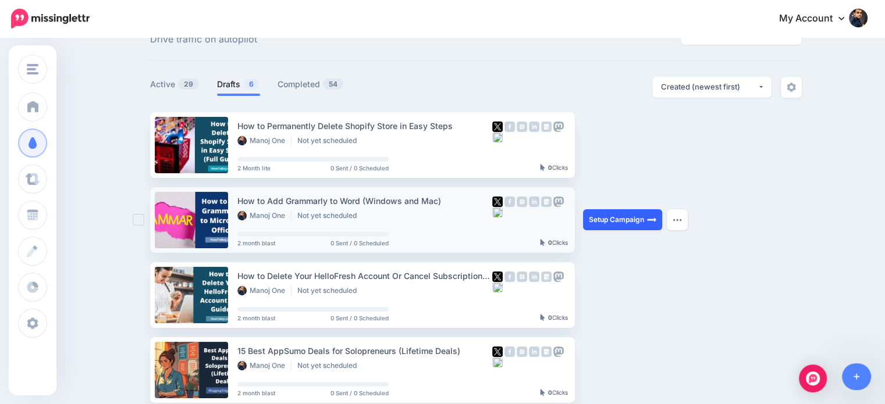
click at [629, 216] on link "Setup Campaign" at bounding box center [622, 219] width 79 height 21
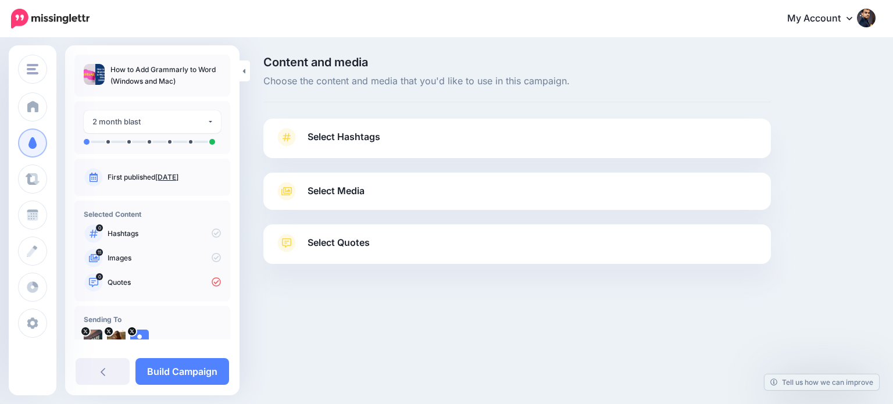
click at [410, 241] on link "Select Quotes" at bounding box center [517, 249] width 485 height 30
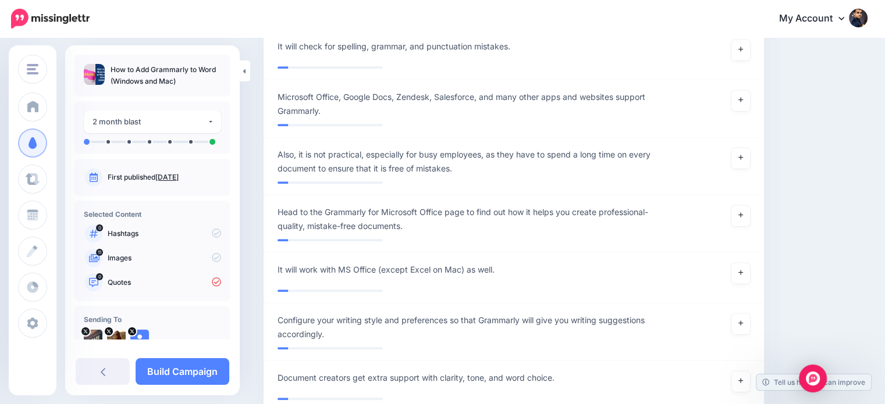
scroll to position [1196, 0]
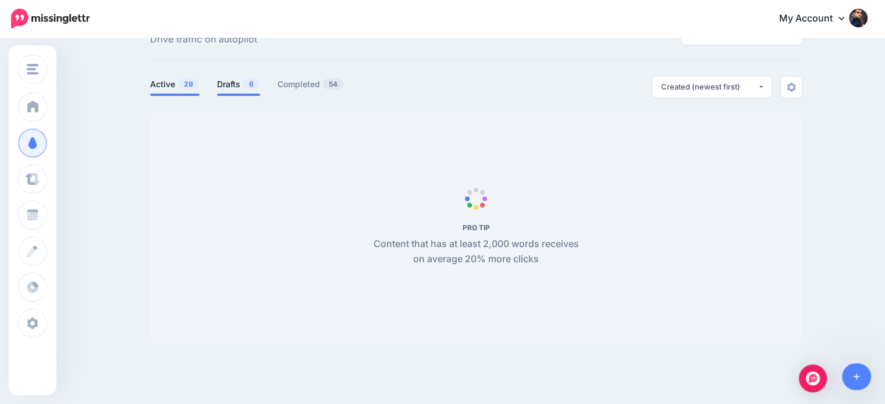
click at [254, 81] on span "6" at bounding box center [251, 84] width 16 height 11
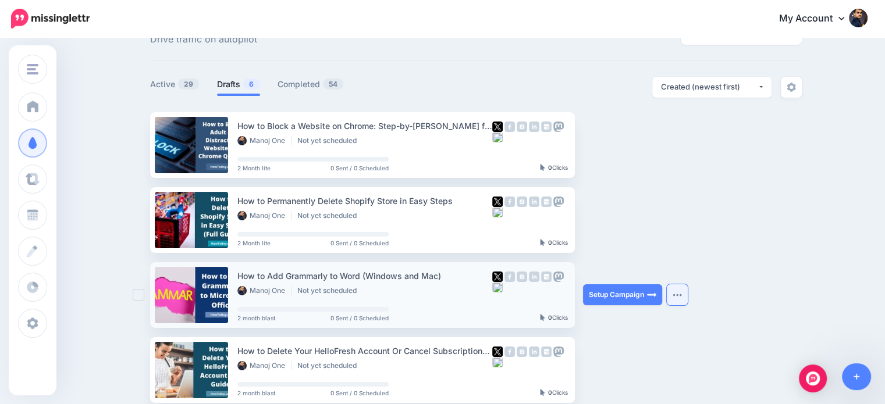
click at [675, 291] on button "button" at bounding box center [677, 294] width 21 height 21
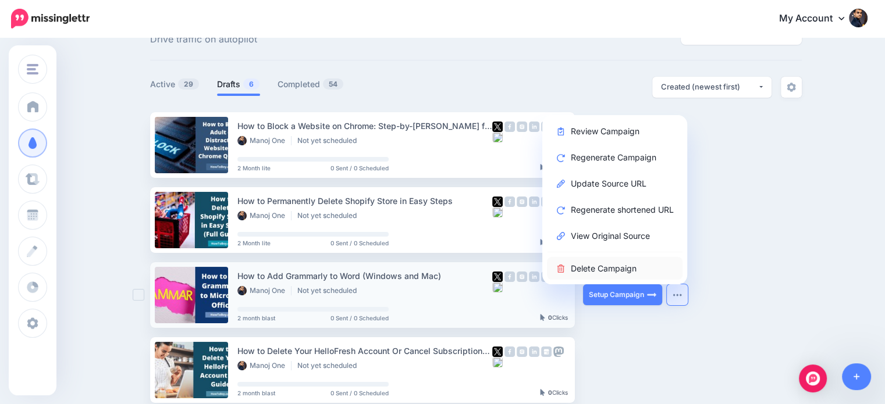
click at [635, 267] on link "Delete Campaign" at bounding box center [615, 268] width 136 height 23
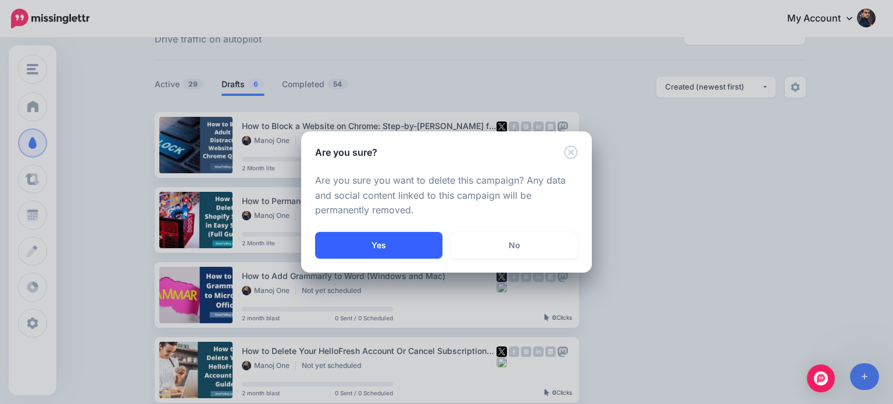
click at [418, 248] on button "Yes" at bounding box center [378, 245] width 127 height 27
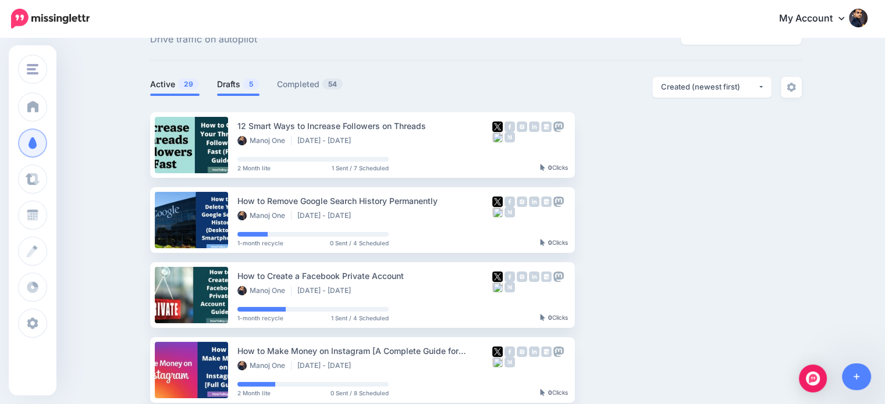
click at [247, 84] on span "5" at bounding box center [251, 84] width 16 height 11
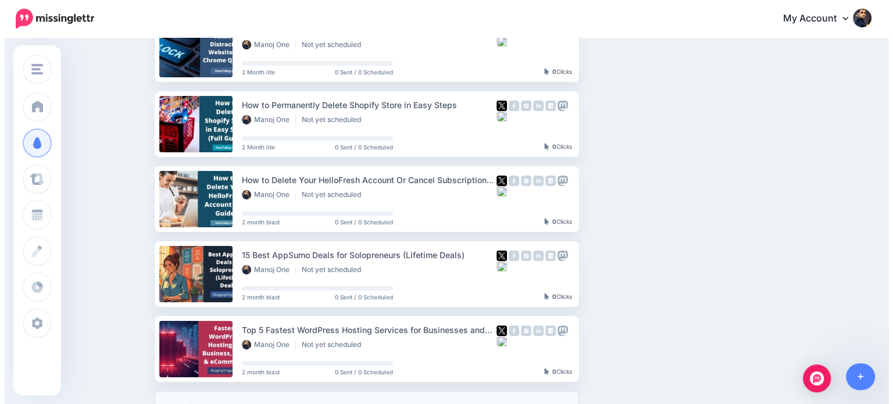
scroll to position [207, 0]
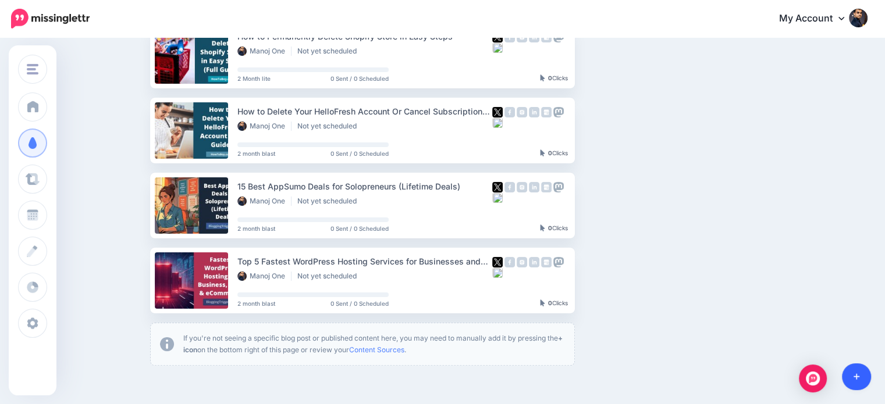
click at [859, 379] on icon at bounding box center [856, 377] width 6 height 8
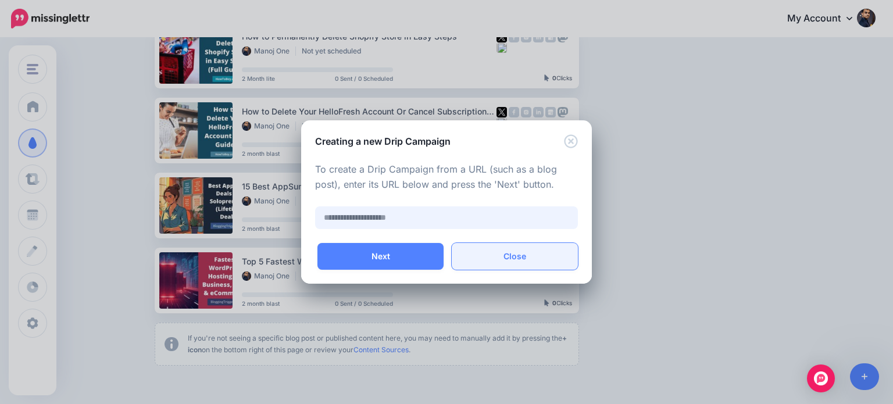
paste input "**********"
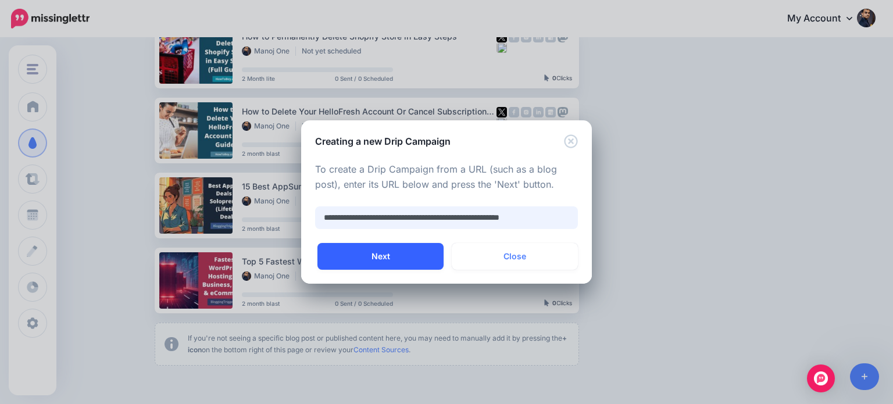
type input "**********"
click at [432, 251] on button "Next" at bounding box center [381, 256] width 126 height 27
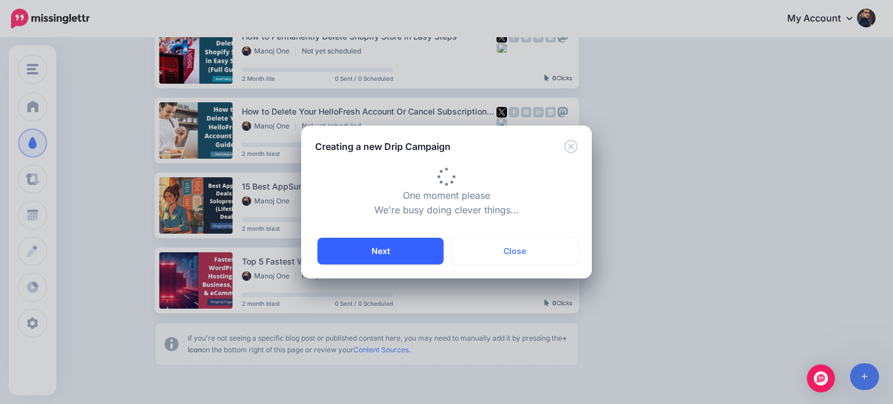
type input "**********"
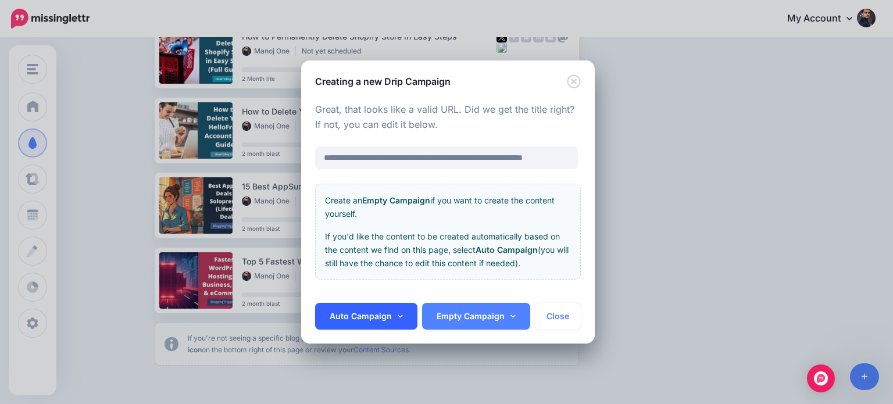
click at [403, 314] on link "Auto Campaign" at bounding box center [366, 316] width 102 height 27
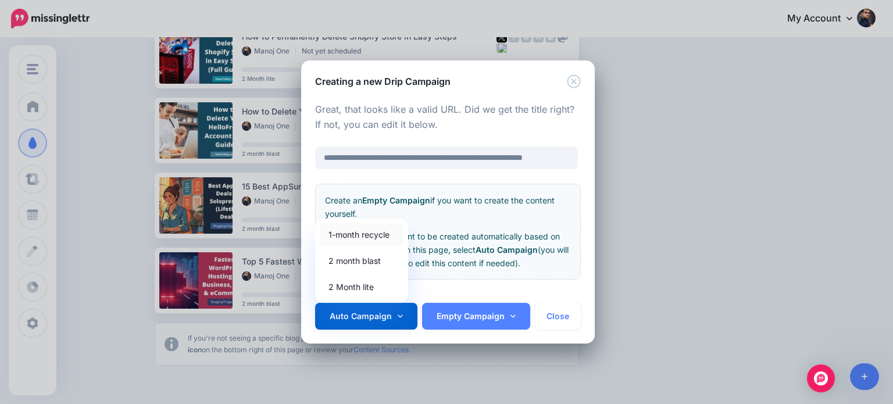
click at [371, 230] on link "1-month recycle" at bounding box center [362, 234] width 84 height 23
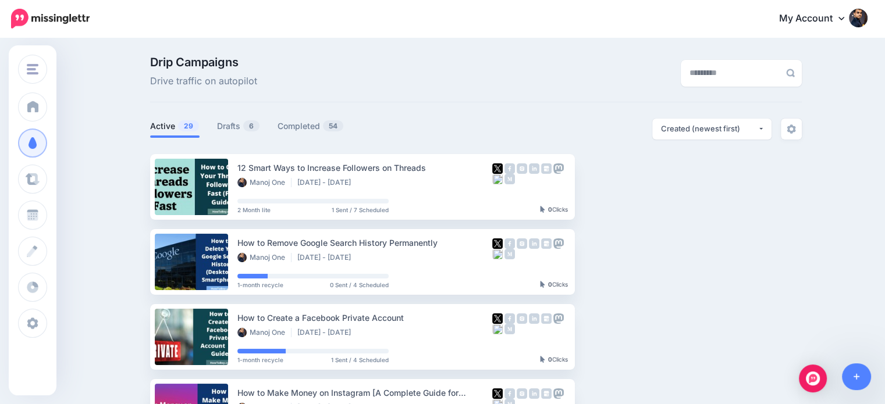
click at [234, 121] on link "Drafts 6" at bounding box center [238, 126] width 43 height 14
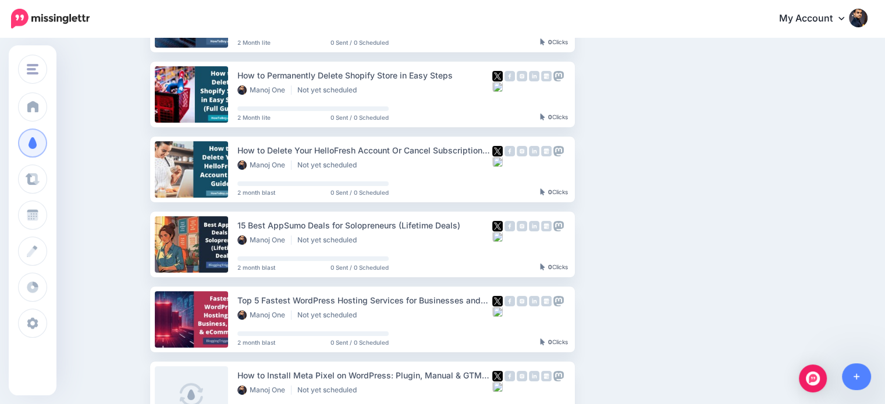
scroll to position [163, 0]
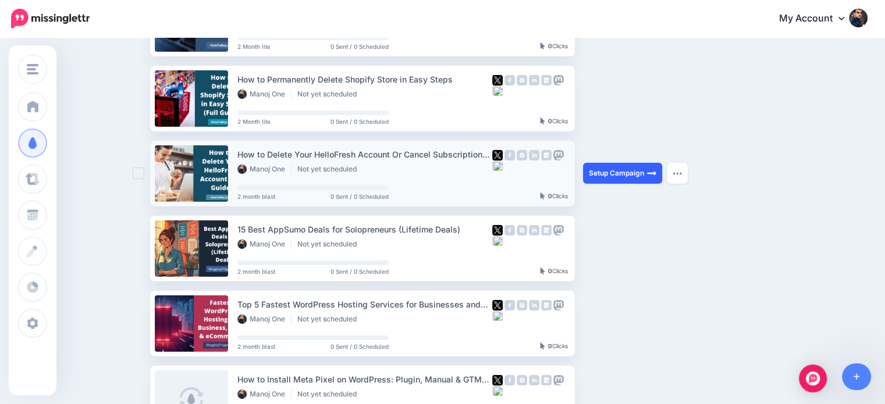
click at [608, 178] on link "Setup Campaign" at bounding box center [622, 173] width 79 height 21
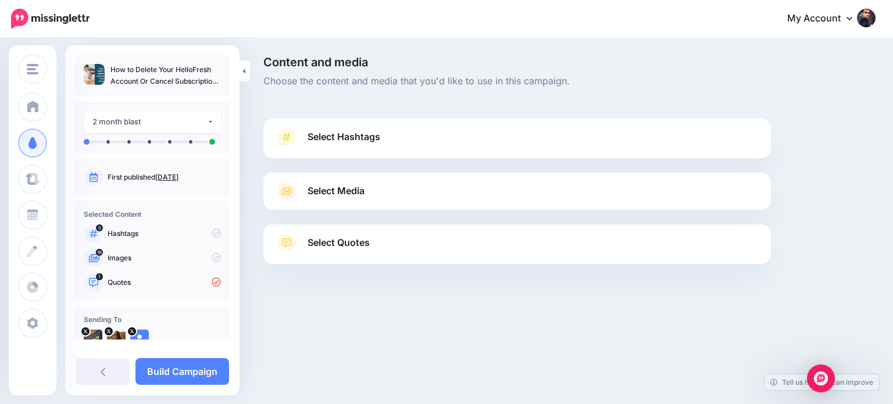
click at [365, 253] on link "Select Quotes" at bounding box center [517, 249] width 485 height 30
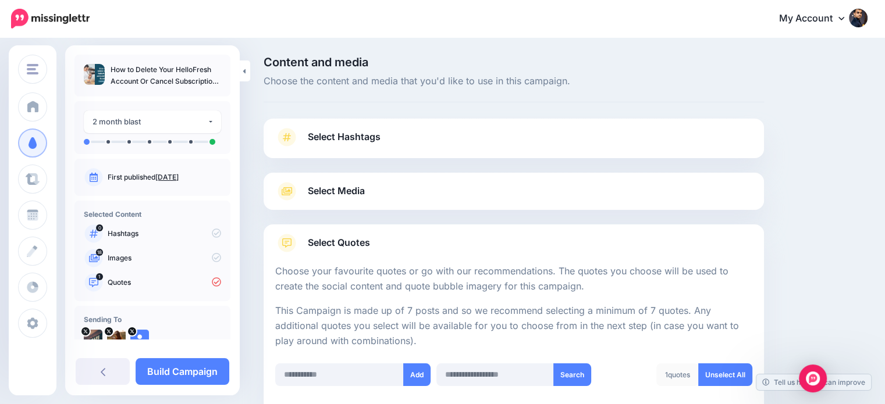
scroll to position [121, 0]
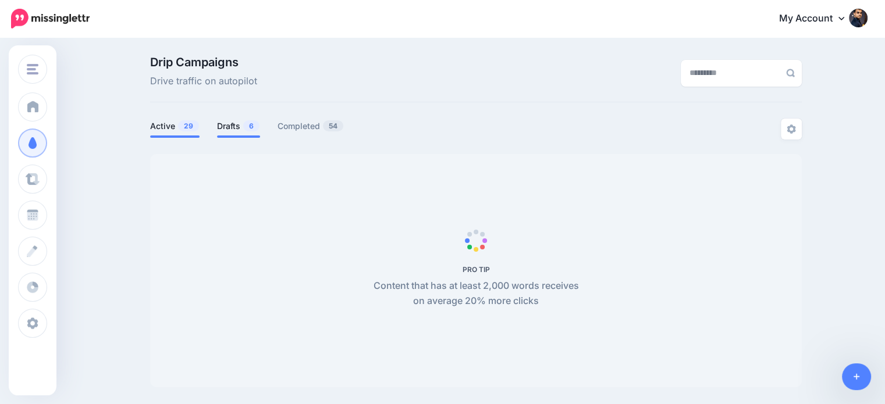
click at [240, 129] on div "Drip Campaigns Drive traffic on autopilot Active 29 6" at bounding box center [475, 221] width 669 height 331
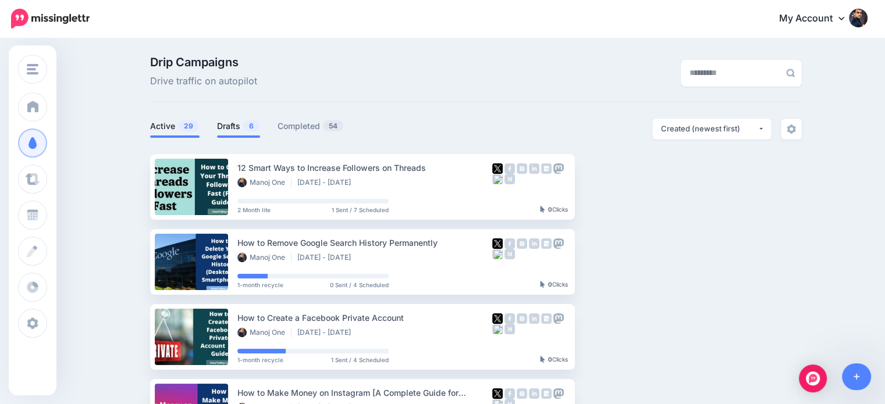
click at [245, 126] on link "Drafts 6" at bounding box center [238, 126] width 43 height 14
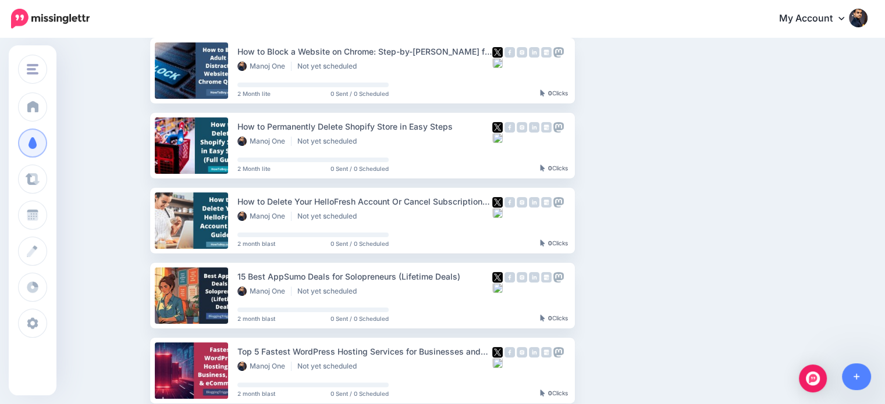
scroll to position [197, 0]
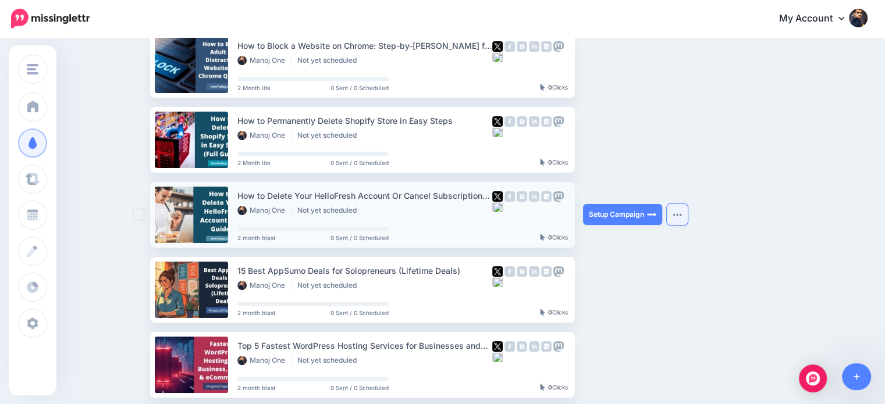
click at [672, 216] on button "button" at bounding box center [677, 214] width 21 height 21
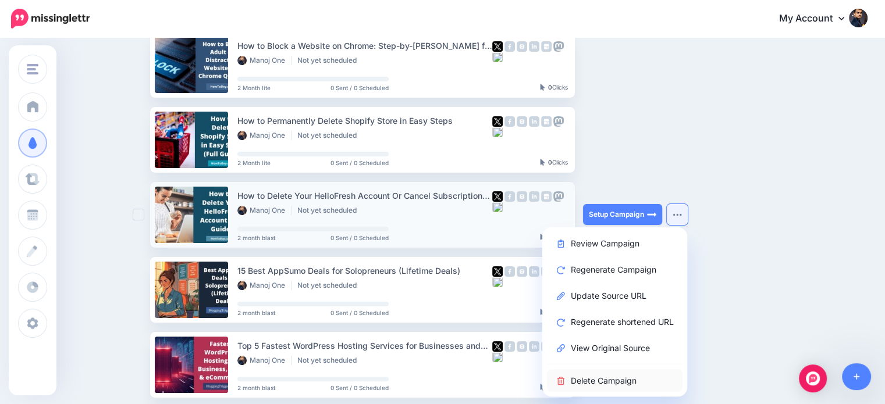
click at [617, 382] on link "Delete Campaign" at bounding box center [615, 380] width 136 height 23
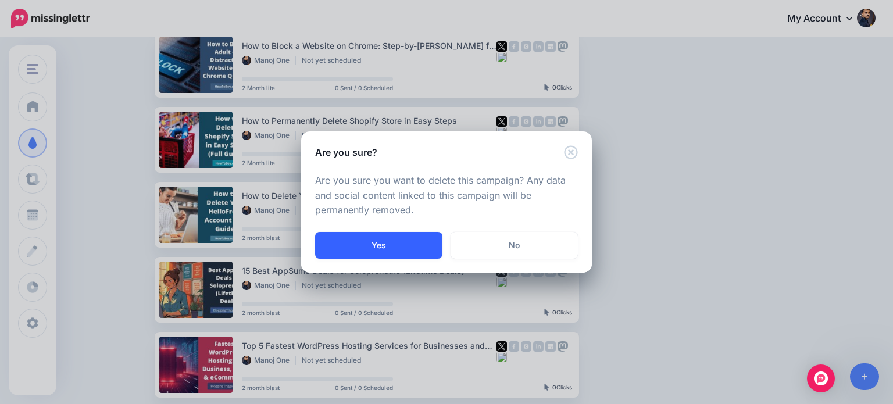
click at [426, 243] on button "Yes" at bounding box center [378, 245] width 127 height 27
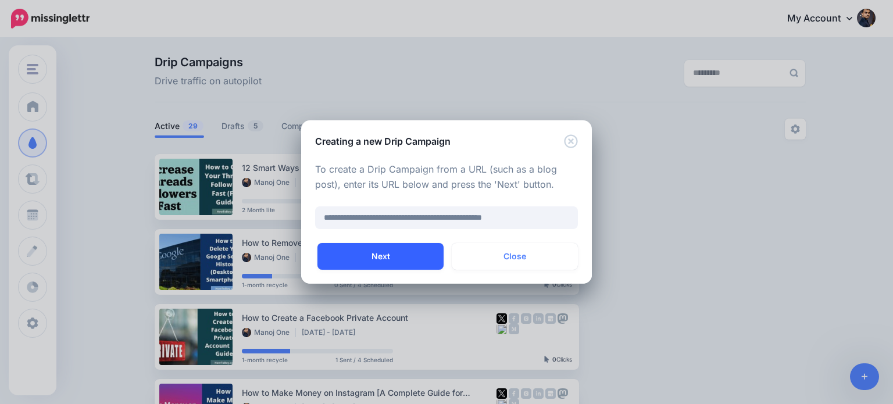
type input "**********"
click at [404, 259] on button "Next" at bounding box center [381, 256] width 126 height 27
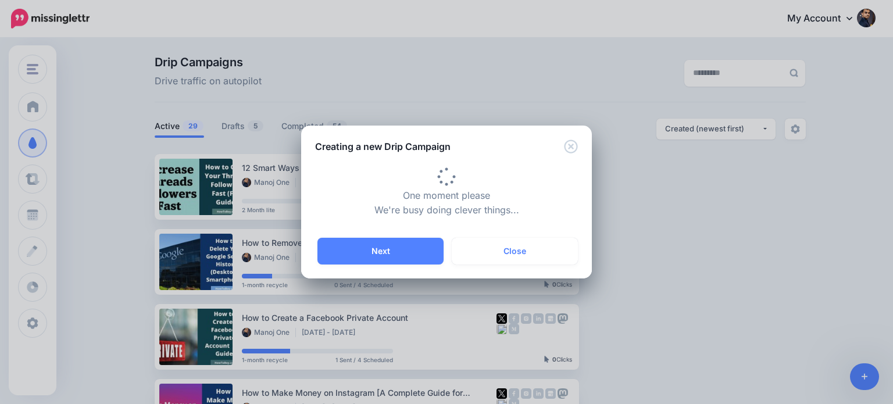
type input "**********"
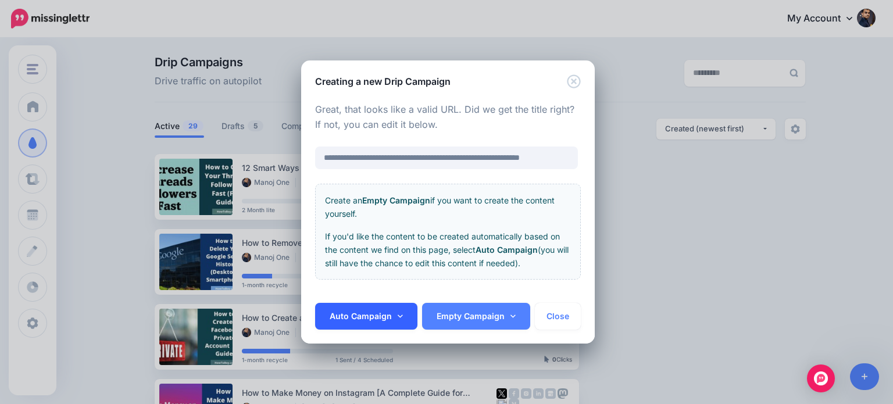
click at [382, 316] on link "Auto Campaign" at bounding box center [366, 316] width 102 height 27
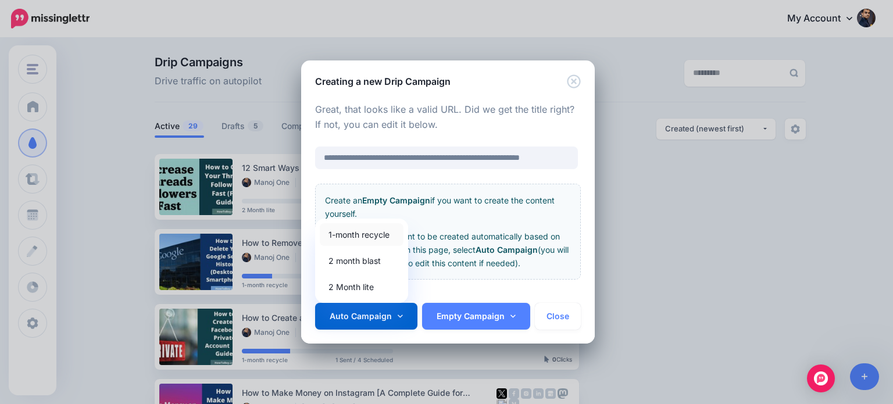
click at [383, 237] on link "1-month recycle" at bounding box center [362, 234] width 84 height 23
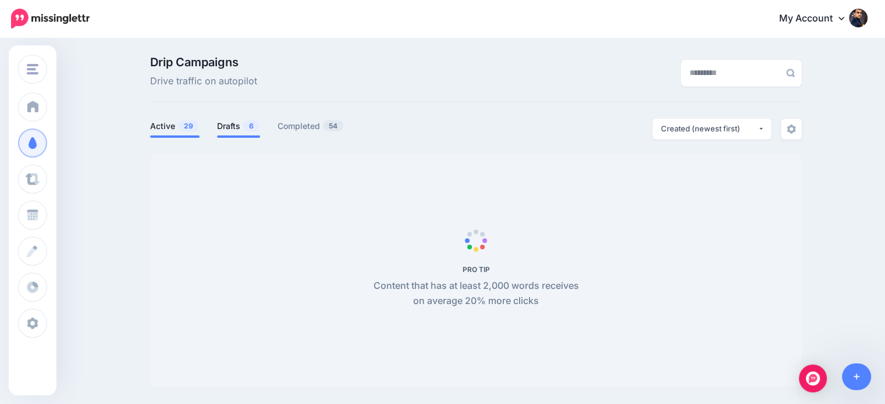
click at [236, 133] on link "Drafts 6" at bounding box center [238, 126] width 43 height 14
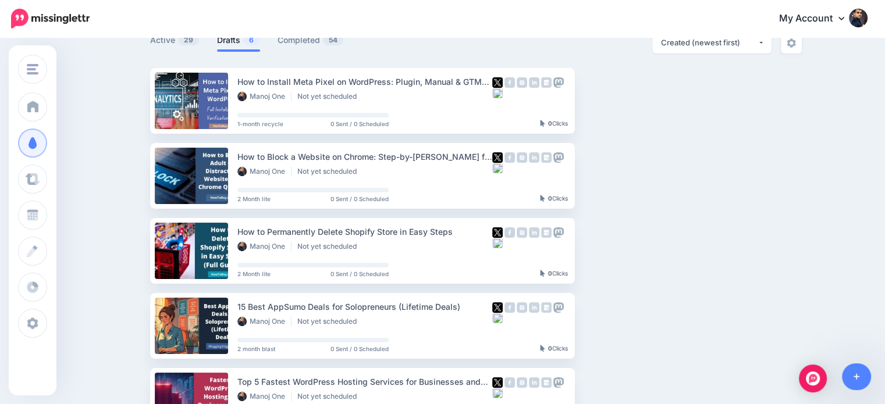
scroll to position [111, 0]
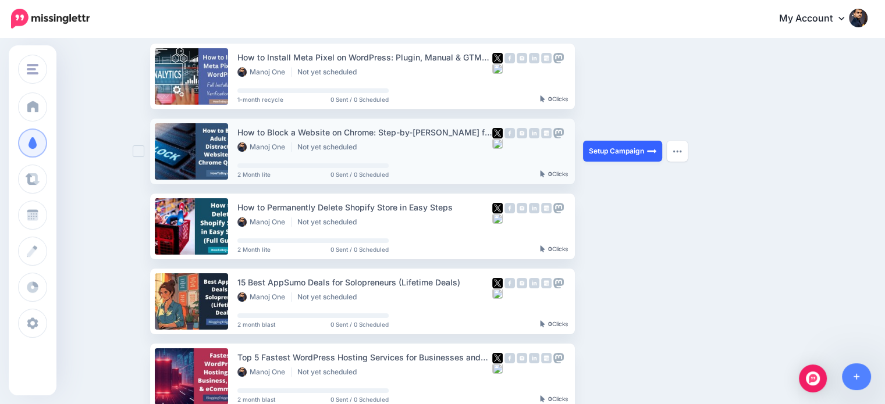
click at [610, 149] on link "Setup Campaign" at bounding box center [622, 151] width 79 height 21
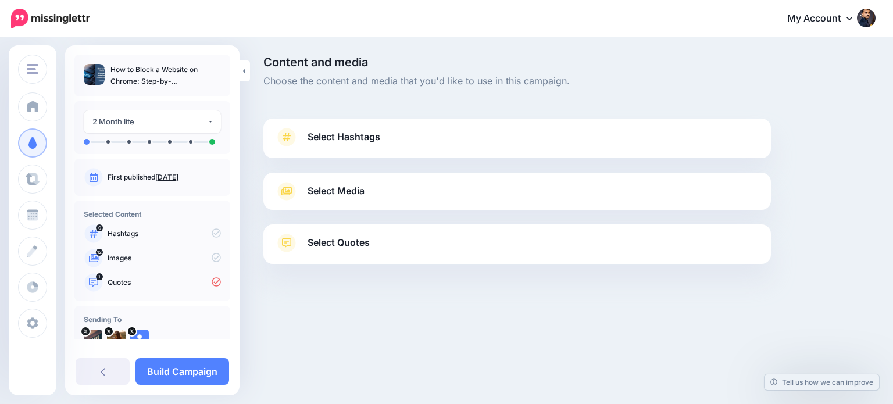
click at [516, 247] on link "Select Quotes" at bounding box center [517, 249] width 485 height 30
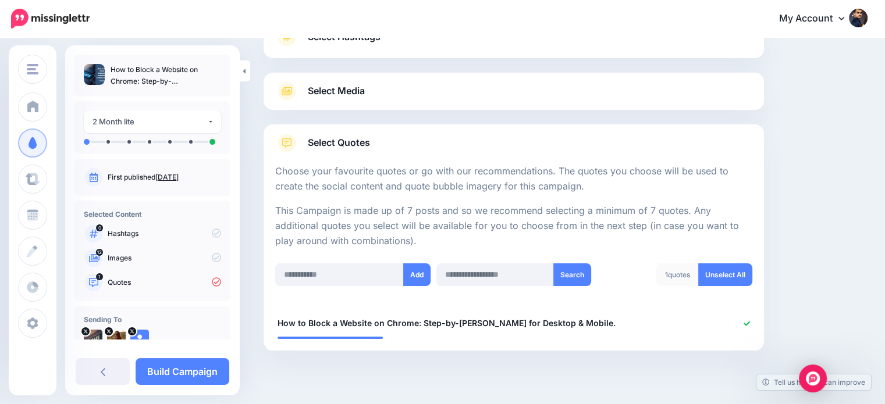
scroll to position [121, 0]
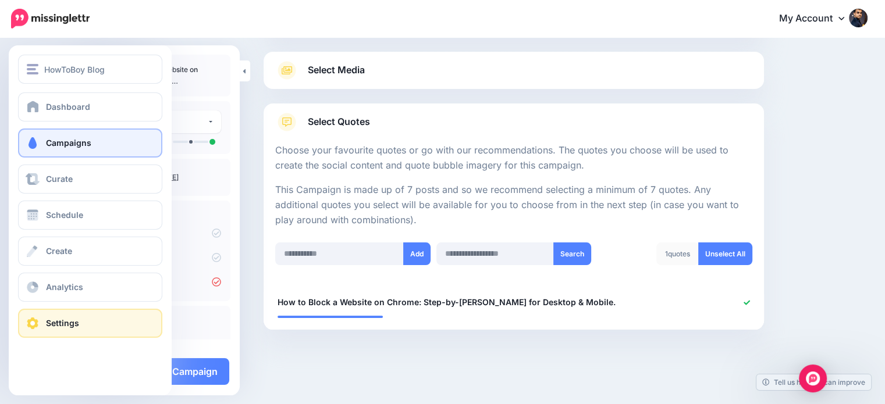
click at [56, 325] on span "Settings" at bounding box center [62, 323] width 33 height 10
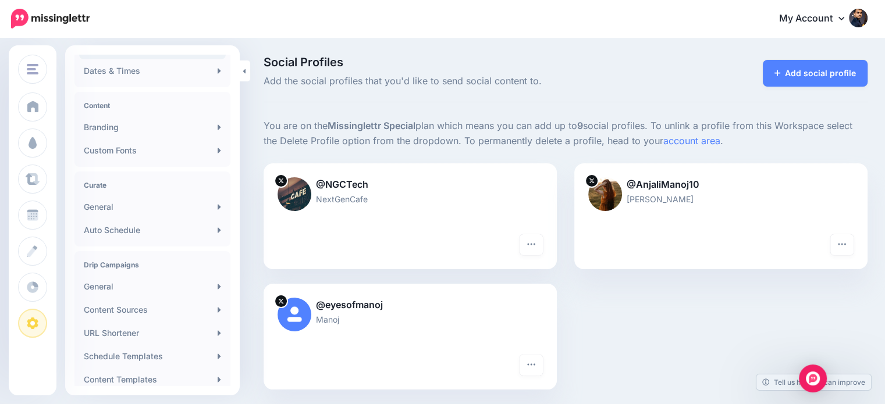
scroll to position [143, 0]
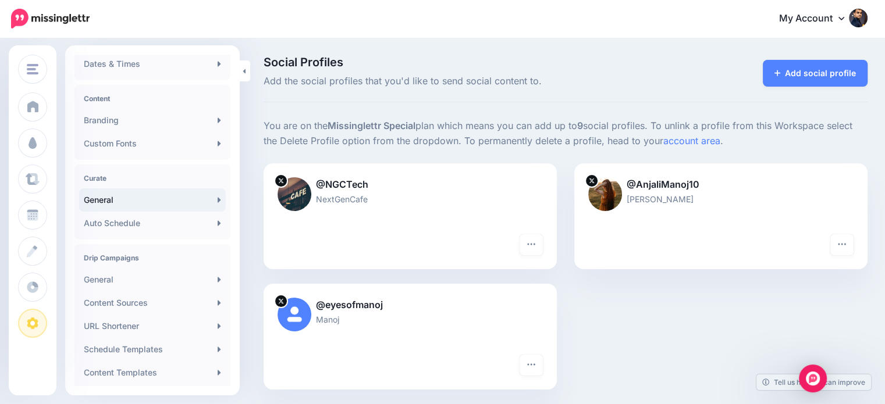
click at [133, 204] on link "General" at bounding box center [152, 199] width 147 height 23
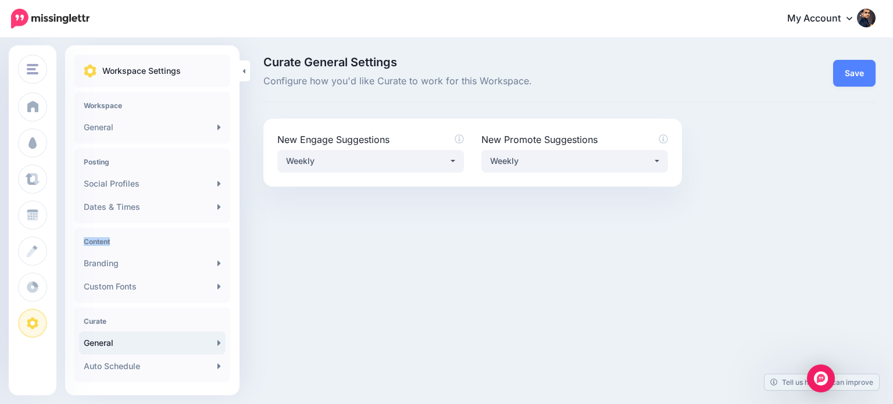
drag, startPoint x: 233, startPoint y: 204, endPoint x: 232, endPoint y: 229, distance: 25.7
click at [232, 229] on div "Workspace Settings Workspace General Posting Social Profiles Dates & Times Cont…" at bounding box center [152, 338] width 175 height 567
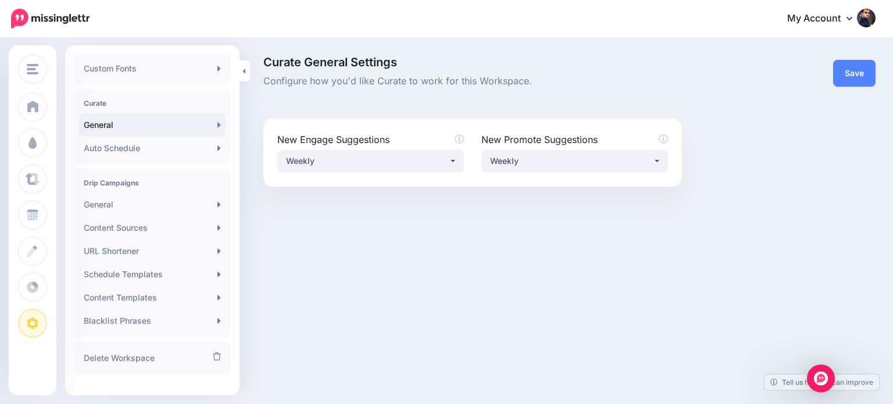
scroll to position [220, 0]
click at [151, 206] on link "General" at bounding box center [152, 202] width 147 height 23
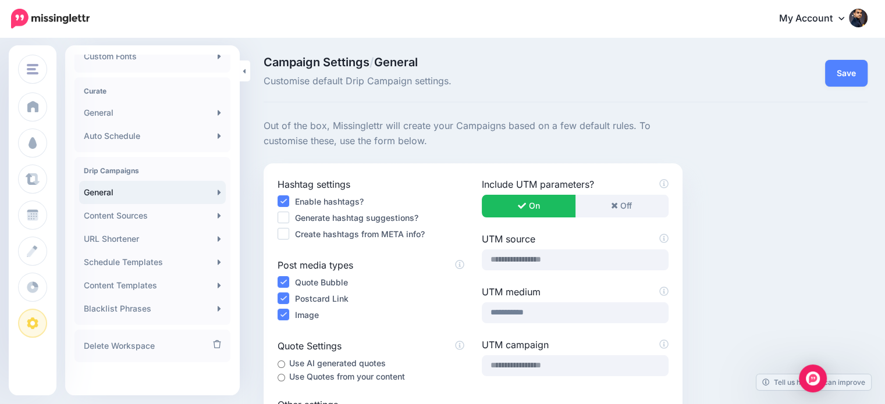
scroll to position [235, 0]
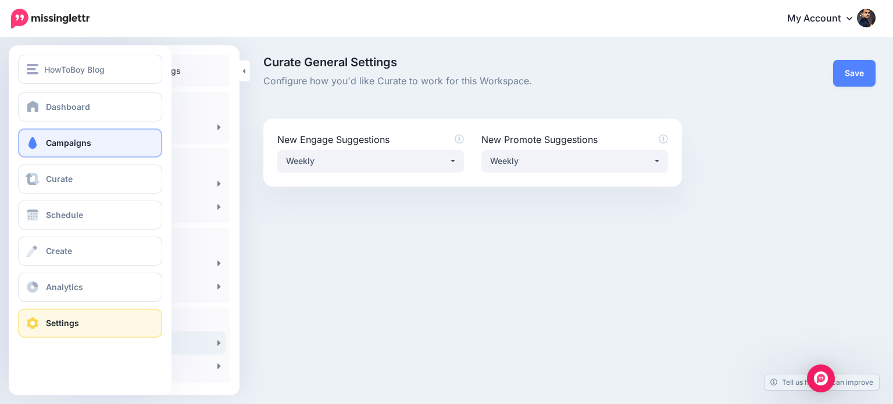
click at [85, 136] on link "Campaigns" at bounding box center [90, 143] width 144 height 29
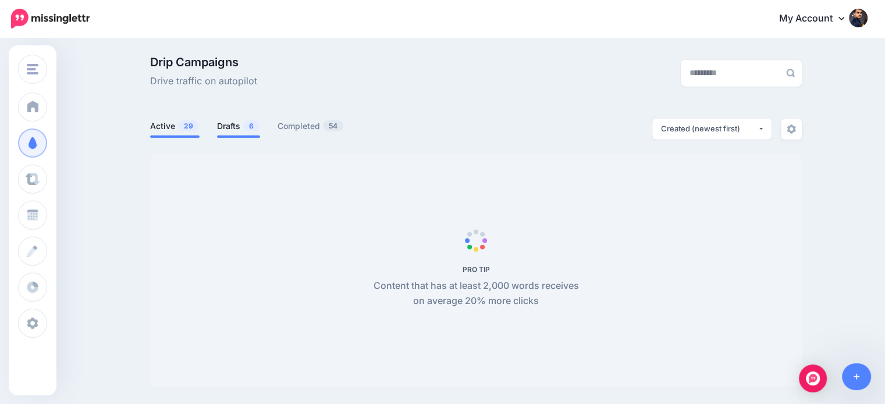
click at [236, 129] on link "Drafts 6" at bounding box center [238, 126] width 43 height 14
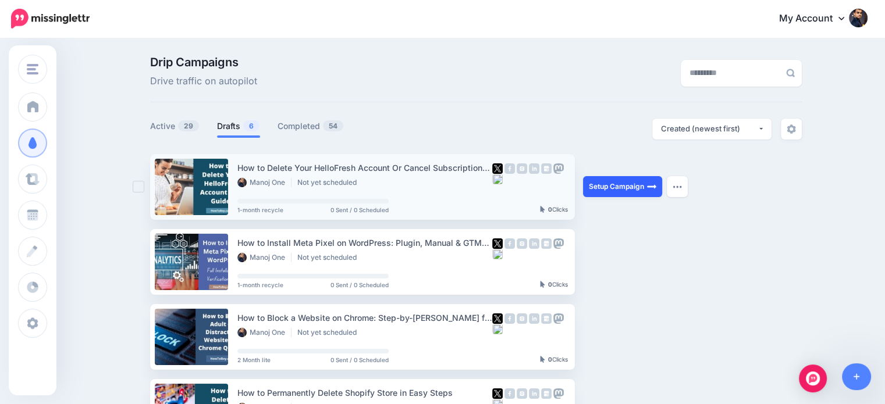
click at [651, 187] on img at bounding box center [651, 186] width 9 height 9
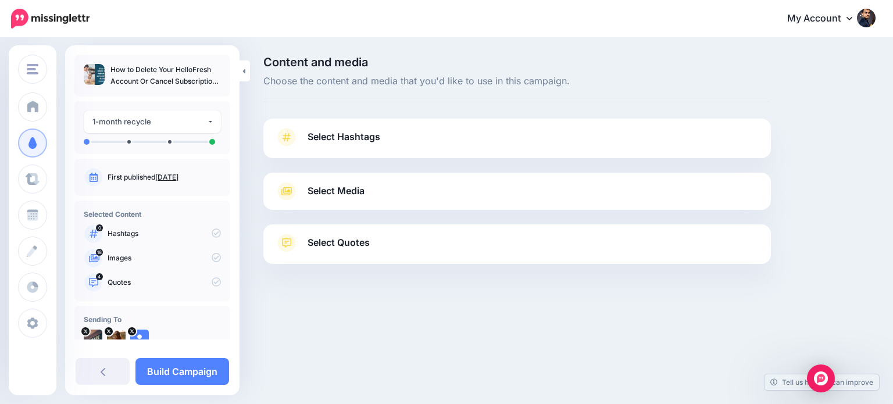
click at [366, 248] on span "Select Quotes" at bounding box center [339, 243] width 62 height 16
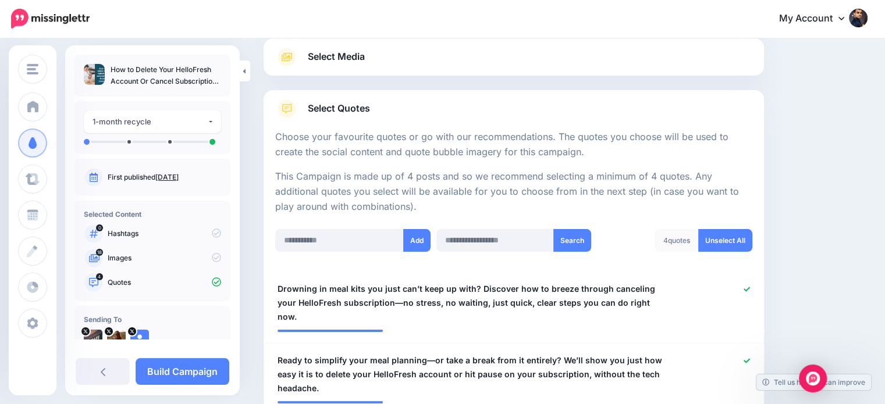
scroll to position [63, 0]
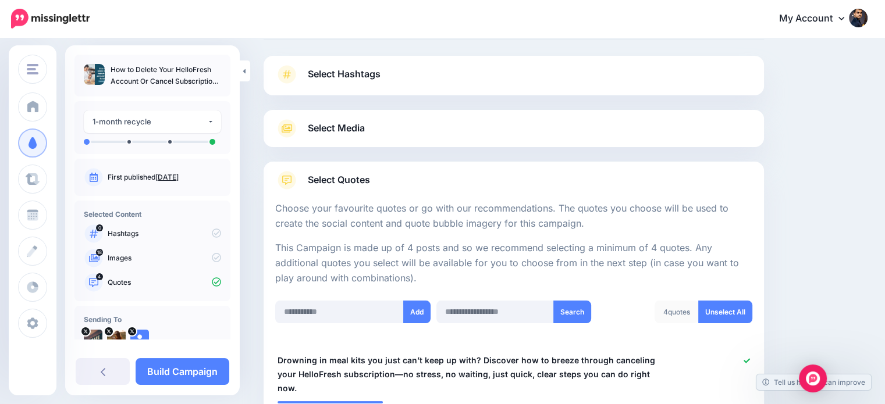
click at [442, 77] on link "Select Hashtags" at bounding box center [513, 80] width 477 height 30
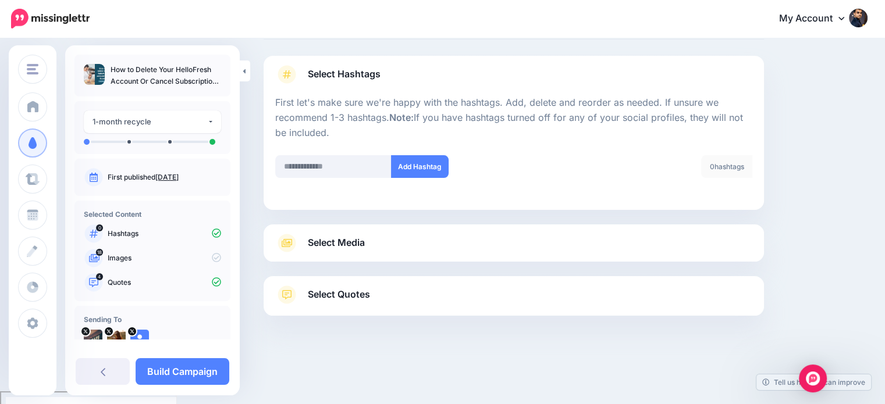
scroll to position [49, 0]
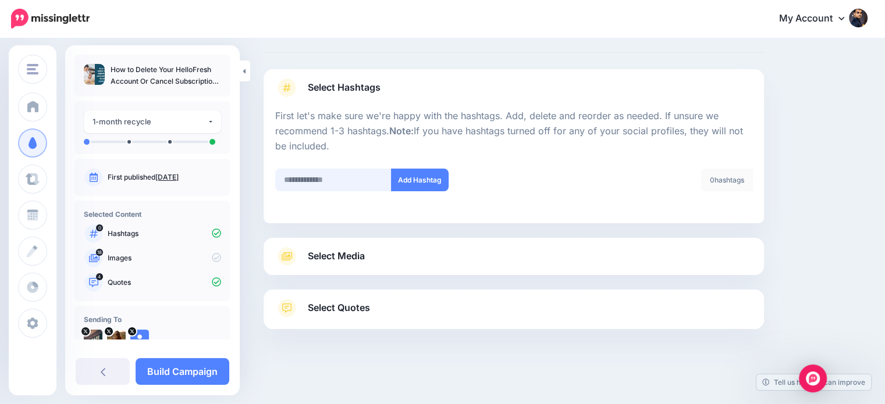
click at [332, 182] on input "text" at bounding box center [333, 180] width 116 height 23
type input "**********"
click at [416, 173] on button "Add Hashtag" at bounding box center [420, 180] width 58 height 23
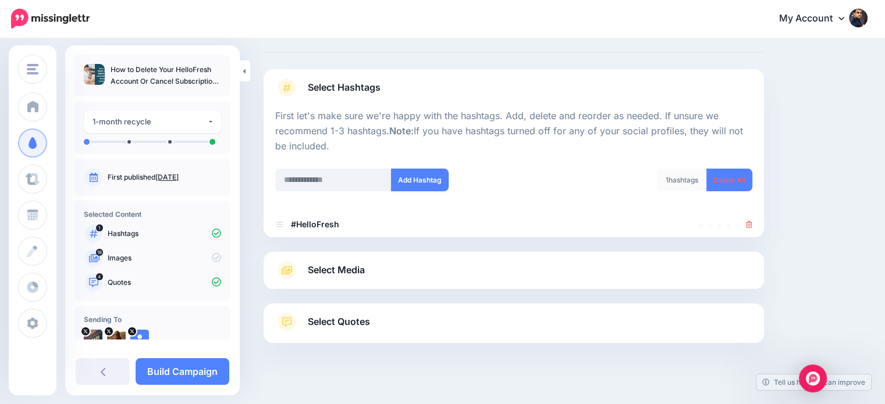
scroll to position [63, 0]
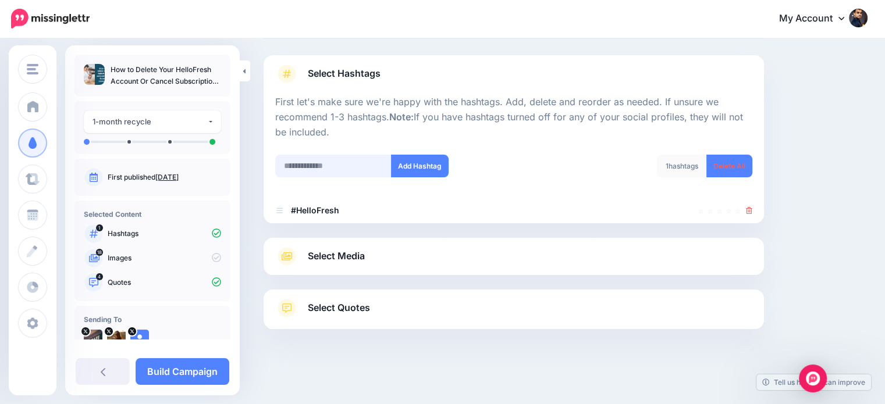
click at [347, 170] on input "text" at bounding box center [333, 166] width 116 height 23
type input "*"
type input "****"
click at [401, 162] on button "Add Hashtag" at bounding box center [420, 166] width 58 height 23
click at [334, 170] on input "text" at bounding box center [333, 166] width 116 height 23
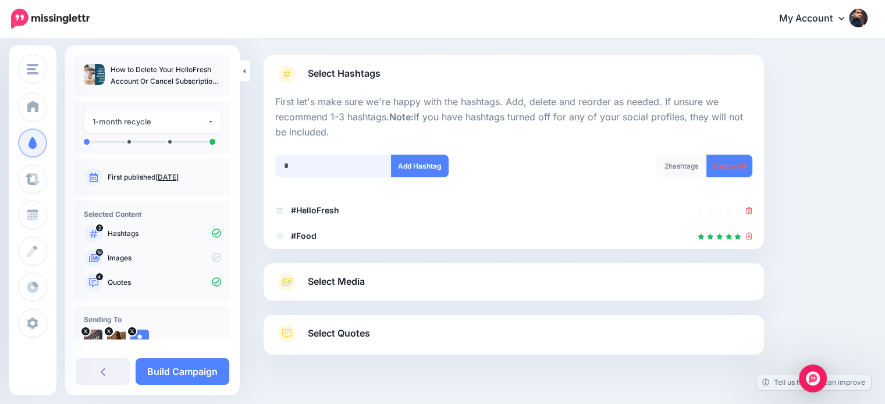
scroll to position [89, 0]
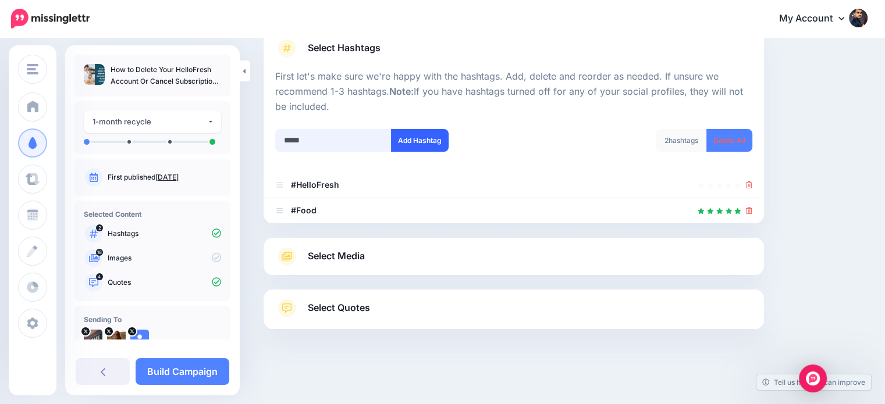
type input "*****"
click at [401, 139] on button "Add Hashtag" at bounding box center [420, 140] width 58 height 23
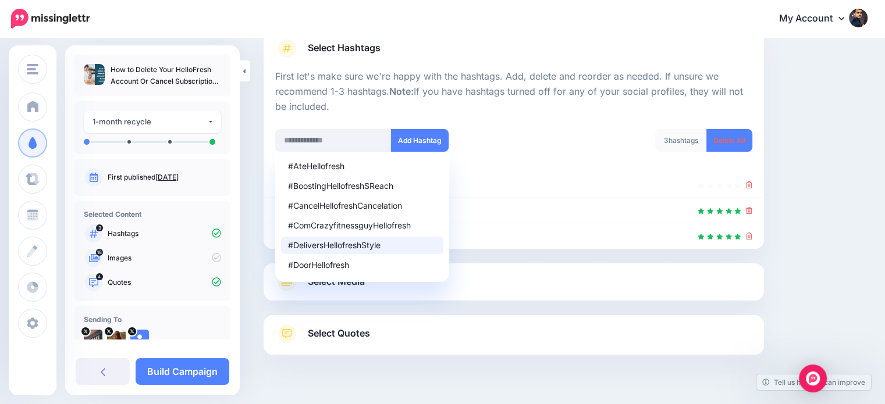
scroll to position [115, 0]
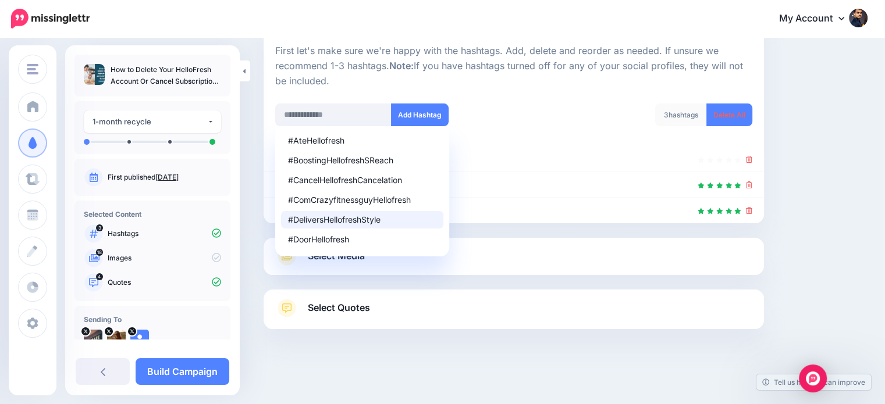
click at [507, 246] on div "Select Media Next, let's make sure we have the best media for this campaign. De…" at bounding box center [514, 256] width 500 height 37
click at [505, 254] on link "Select Media" at bounding box center [513, 256] width 477 height 19
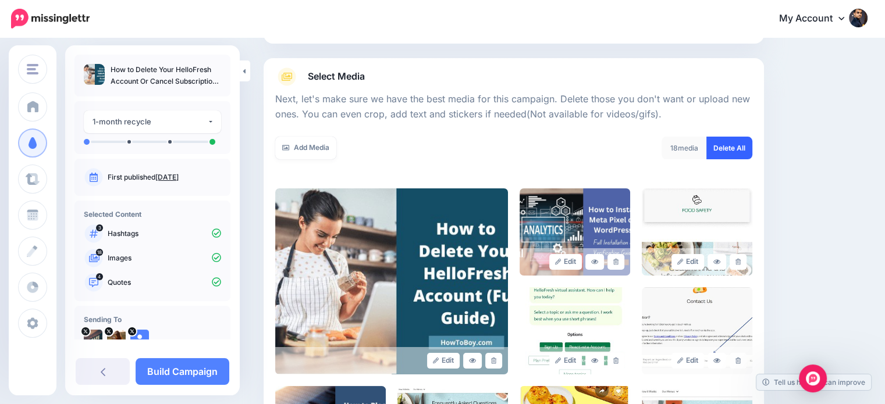
click at [744, 147] on link "Delete All" at bounding box center [729, 148] width 46 height 23
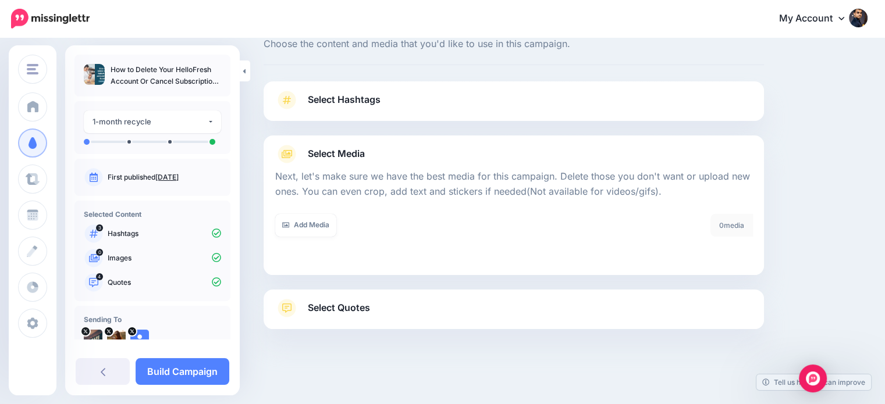
click at [388, 316] on link "Select Quotes" at bounding box center [513, 314] width 477 height 30
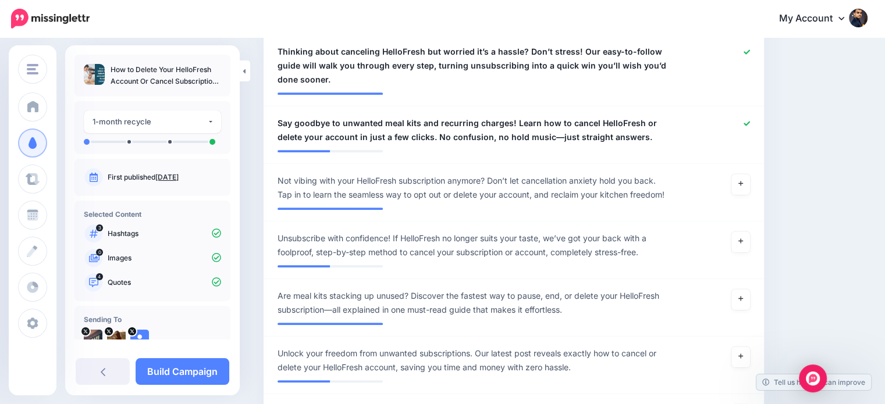
scroll to position [518, 0]
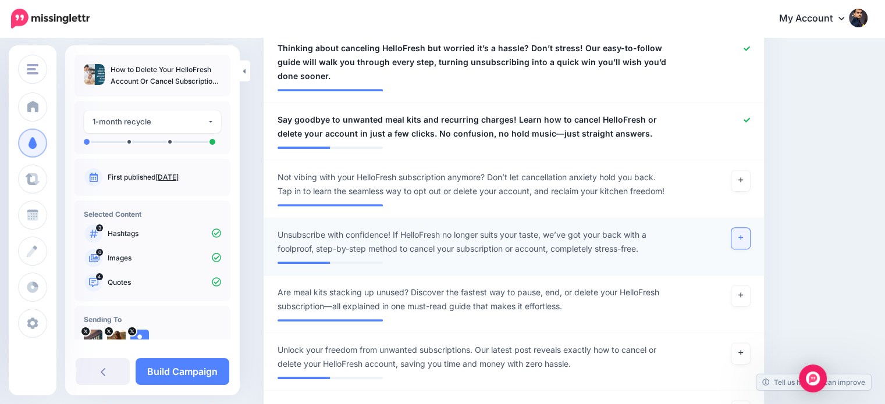
click at [743, 234] on icon at bounding box center [740, 237] width 5 height 6
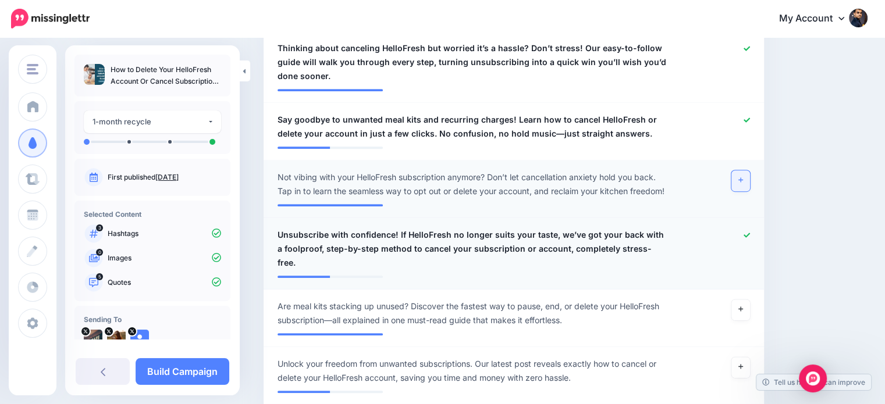
click at [750, 170] on link at bounding box center [740, 180] width 19 height 21
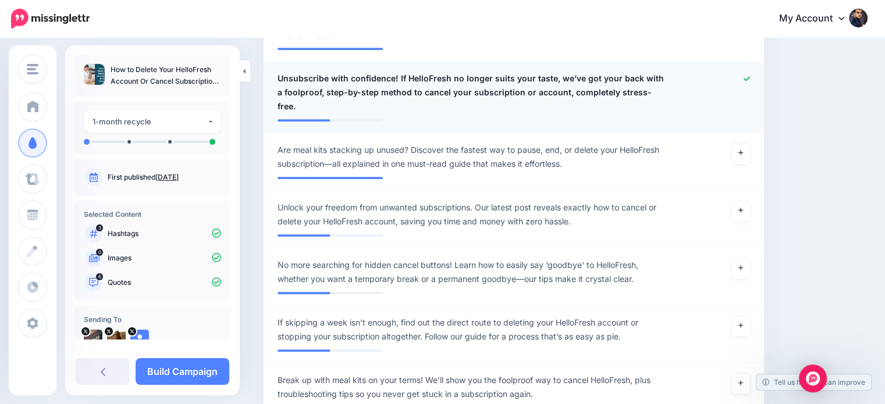
scroll to position [706, 0]
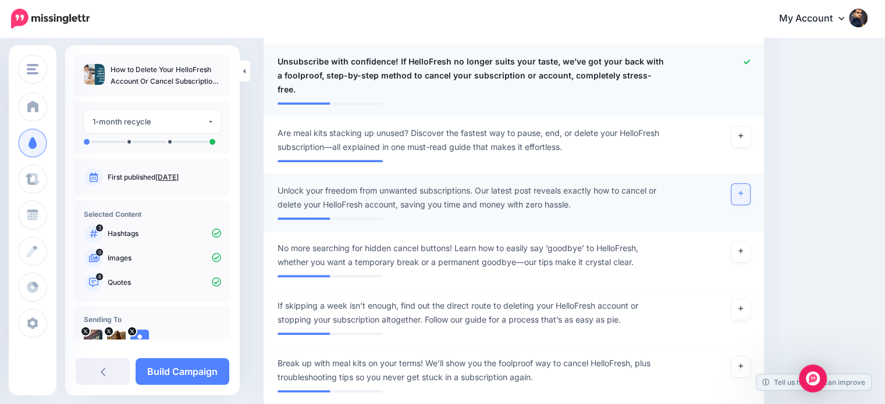
click at [742, 184] on link at bounding box center [740, 194] width 19 height 21
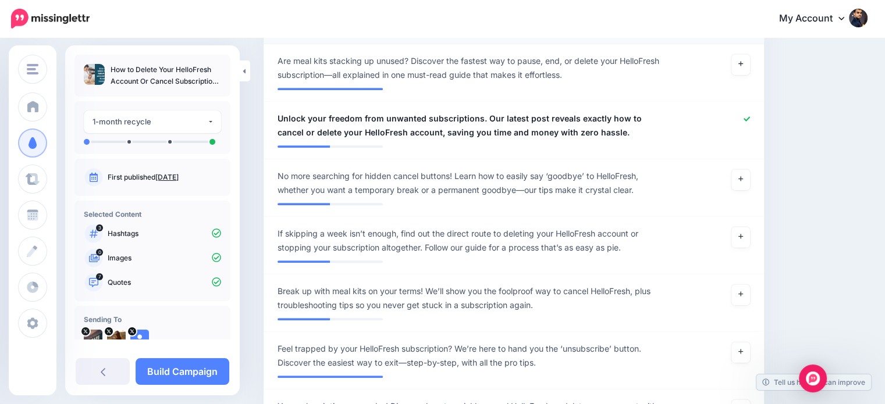
scroll to position [831, 0]
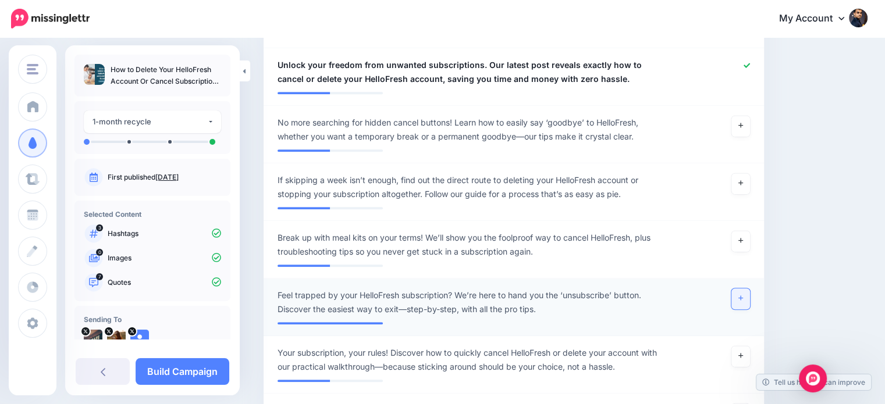
click at [750, 289] on link at bounding box center [740, 299] width 19 height 21
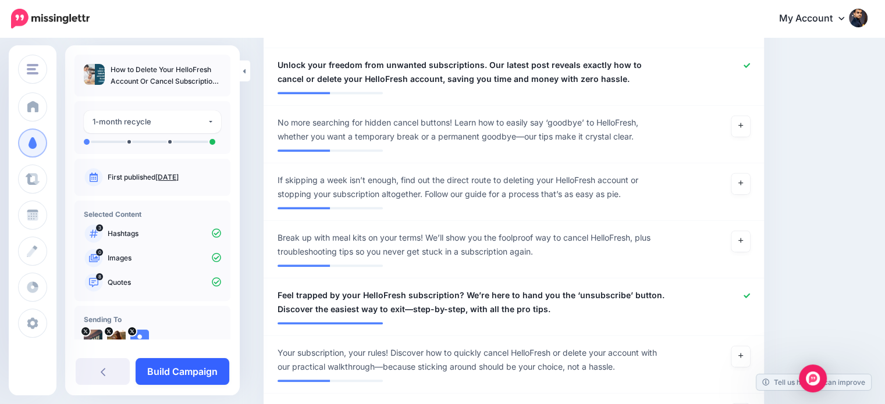
click at [199, 373] on link "Build Campaign" at bounding box center [183, 371] width 94 height 27
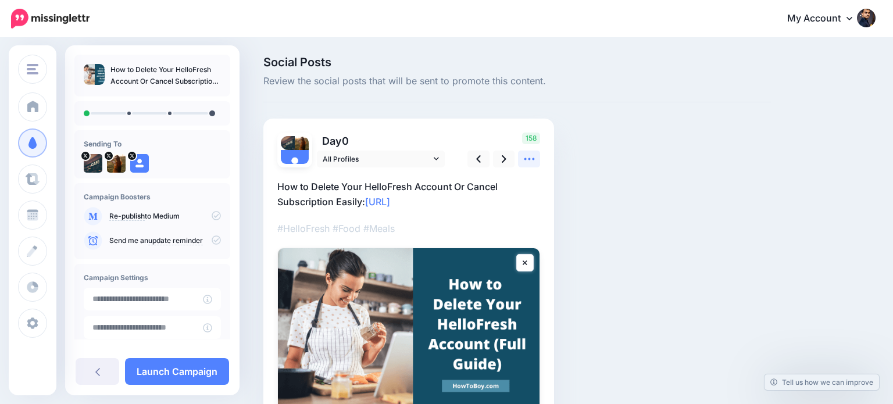
click at [524, 162] on icon at bounding box center [530, 159] width 12 height 12
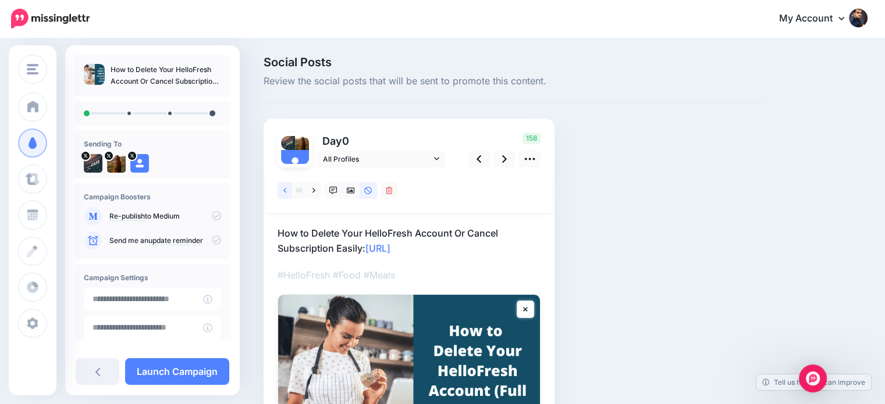
click at [280, 191] on link at bounding box center [284, 190] width 15 height 17
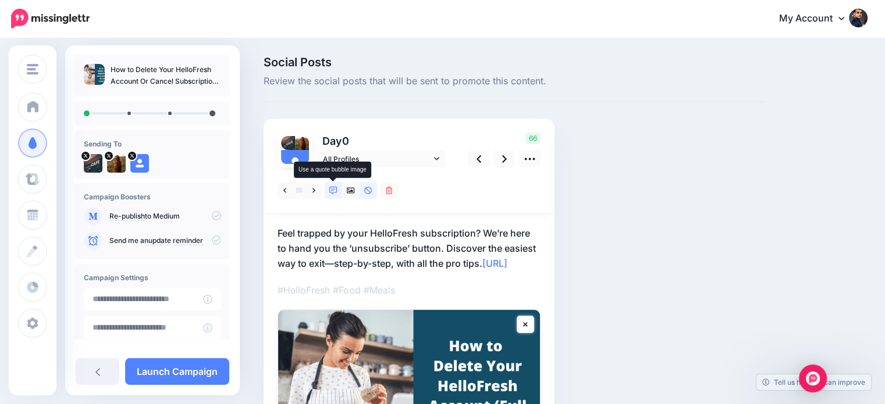
click at [329, 194] on icon at bounding box center [333, 191] width 8 height 8
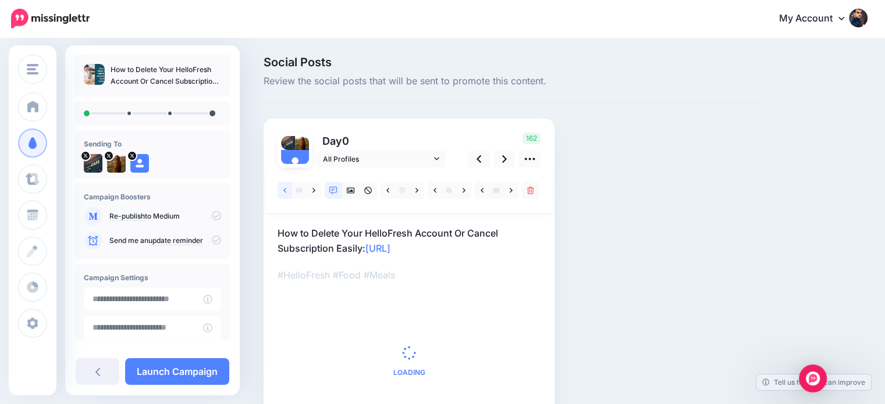
click at [284, 193] on icon at bounding box center [284, 191] width 3 height 8
click at [280, 190] on link at bounding box center [284, 190] width 15 height 17
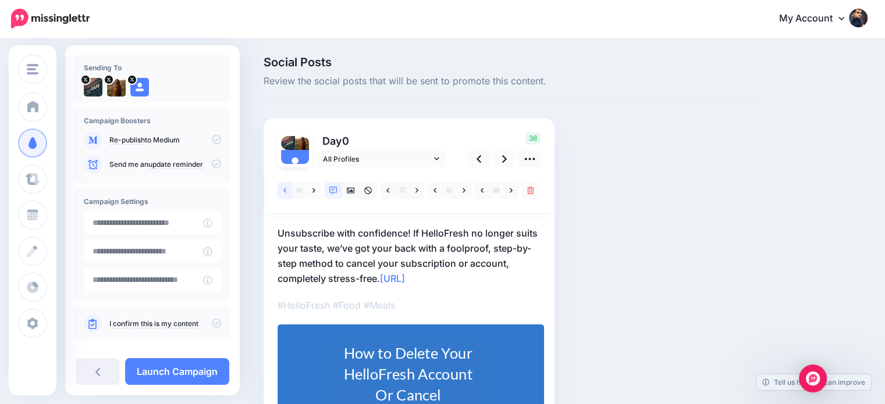
scroll to position [93, 0]
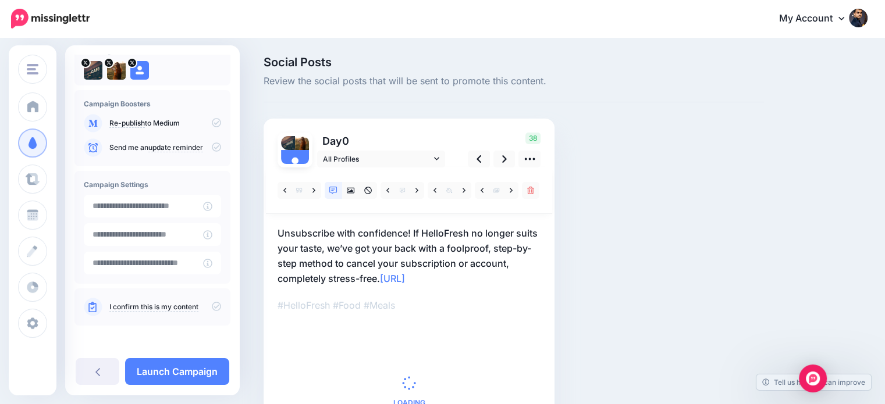
click at [212, 307] on icon at bounding box center [216, 306] width 9 height 9
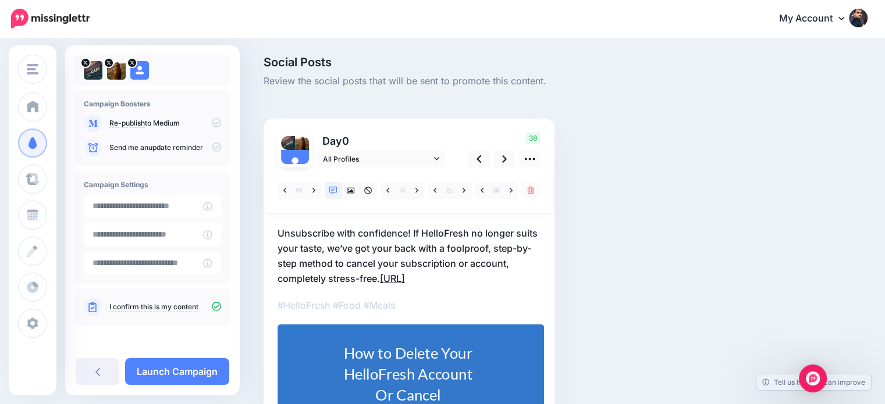
click at [383, 276] on link "https://lttr.ai/Ajq30" at bounding box center [392, 279] width 25 height 12
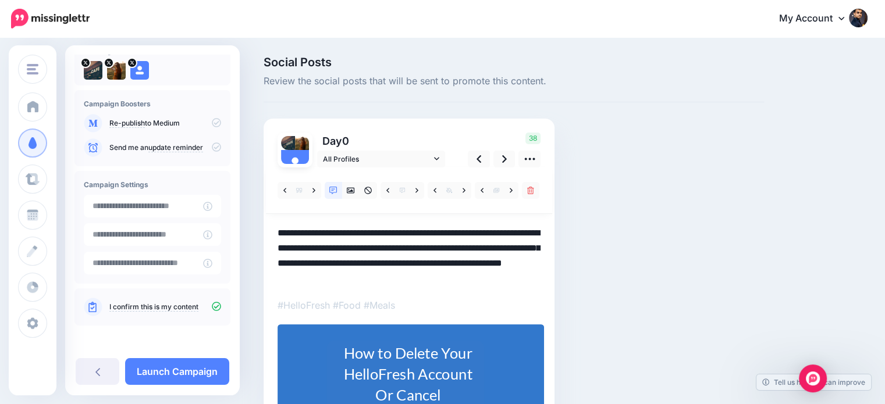
scroll to position [0, 0]
click at [383, 277] on textarea "**********" at bounding box center [408, 256] width 263 height 60
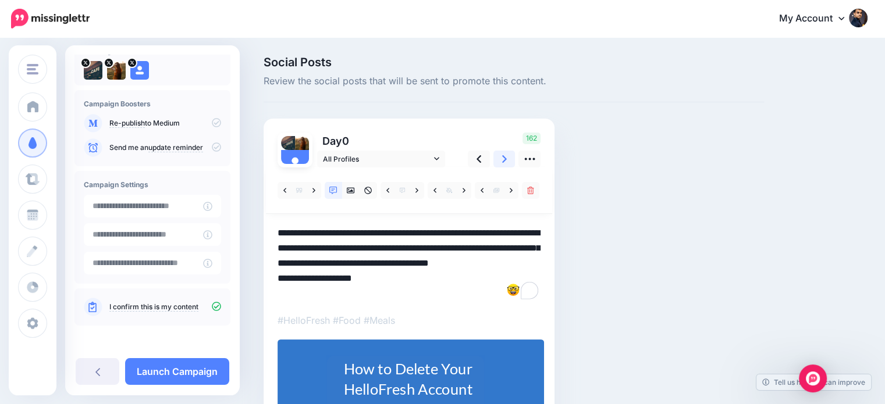
click at [503, 158] on icon at bounding box center [504, 159] width 5 height 12
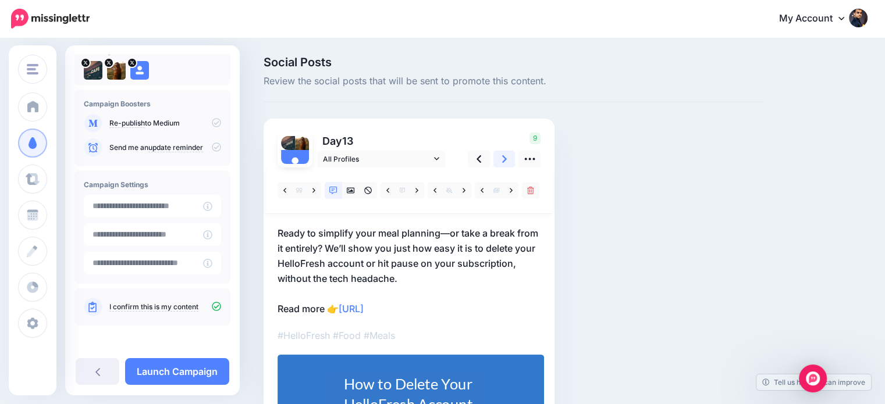
click at [502, 160] on icon at bounding box center [504, 159] width 5 height 12
click at [502, 156] on icon at bounding box center [504, 159] width 5 height 8
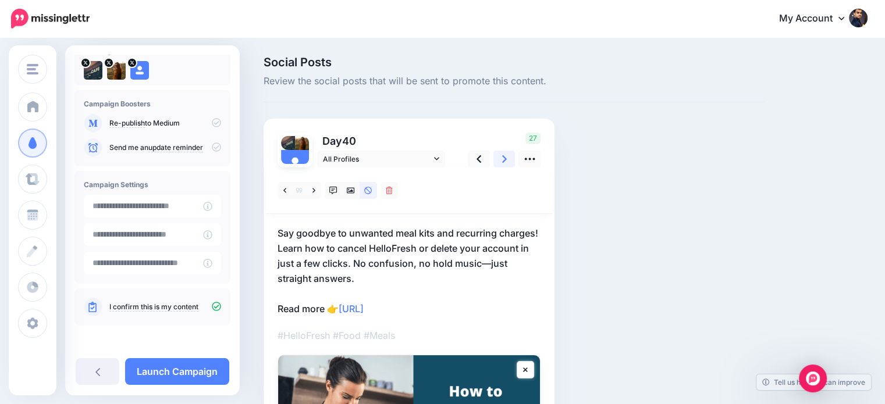
click at [503, 157] on icon at bounding box center [504, 159] width 5 height 8
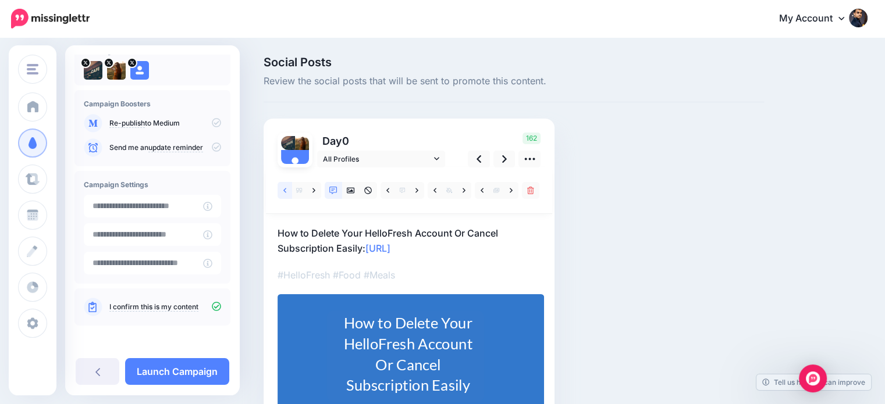
click at [284, 190] on icon at bounding box center [284, 190] width 3 height 5
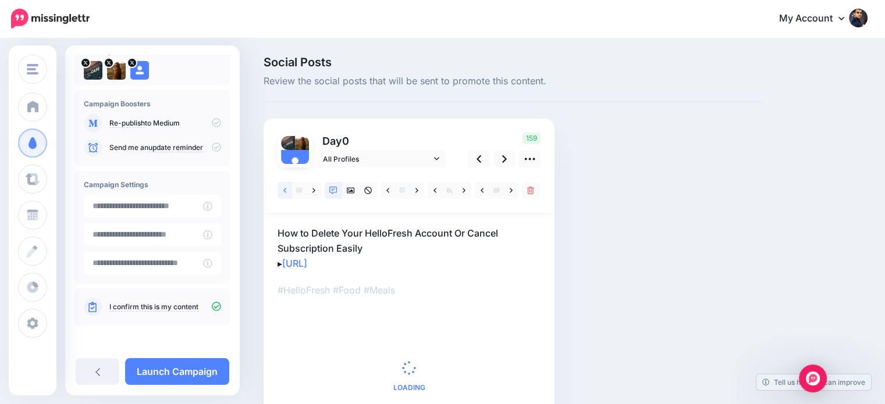
click at [286, 193] on icon at bounding box center [284, 191] width 3 height 8
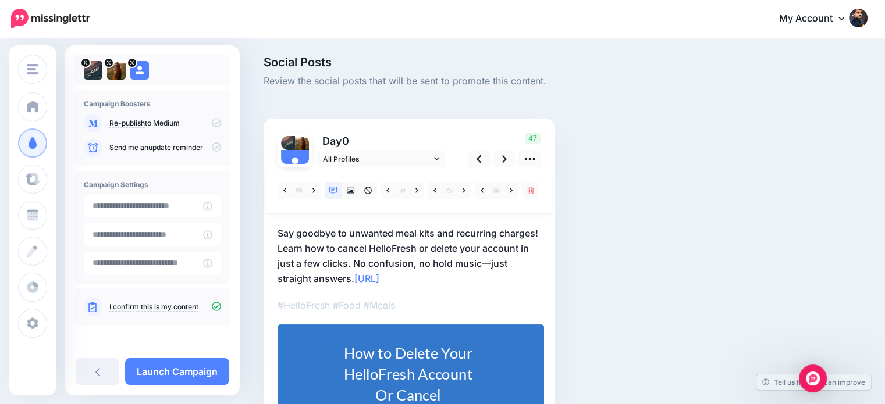
click at [355, 277] on p "Say goodbye to unwanted meal kits and recurring charges! Learn how to cancel He…" at bounding box center [408, 256] width 263 height 60
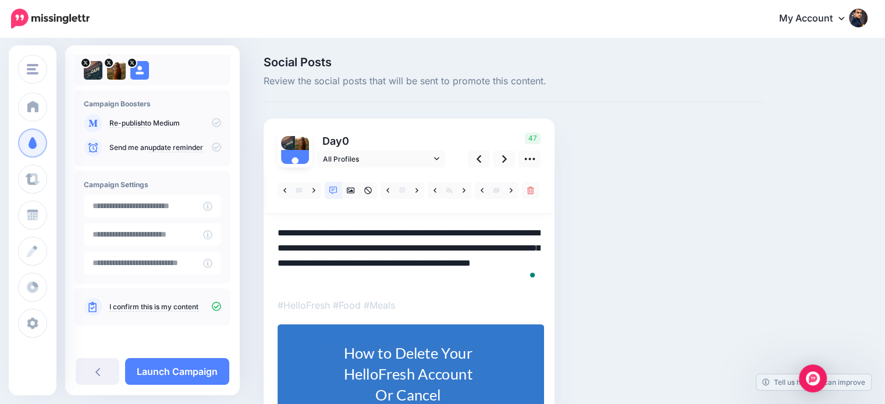
click at [355, 277] on textarea "**********" at bounding box center [408, 256] width 263 height 60
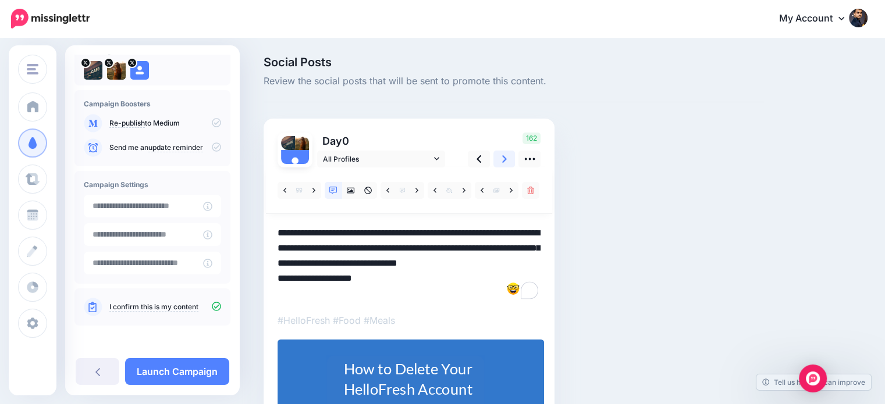
click at [507, 155] on link at bounding box center [504, 159] width 22 height 17
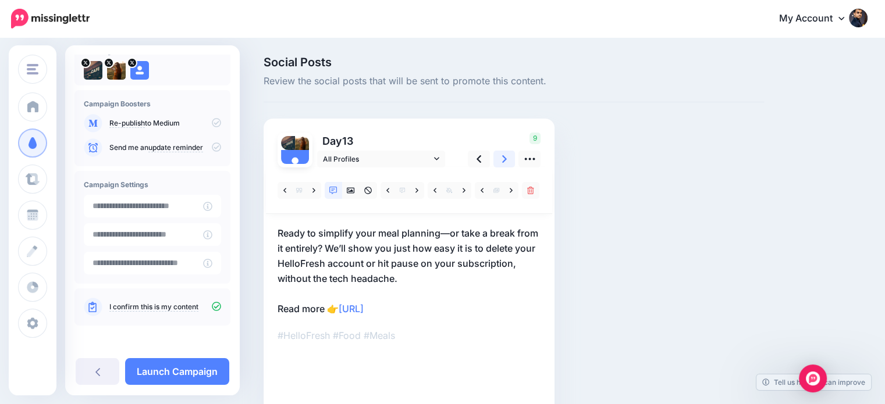
click at [507, 155] on link at bounding box center [504, 159] width 22 height 17
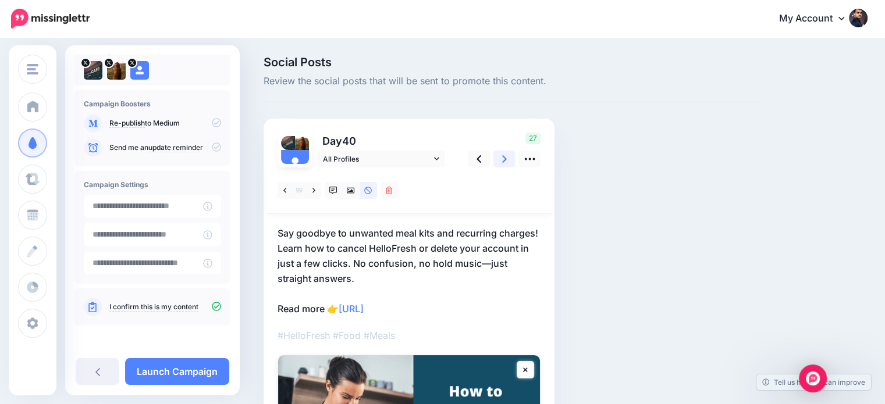
click at [507, 155] on link at bounding box center [504, 159] width 22 height 17
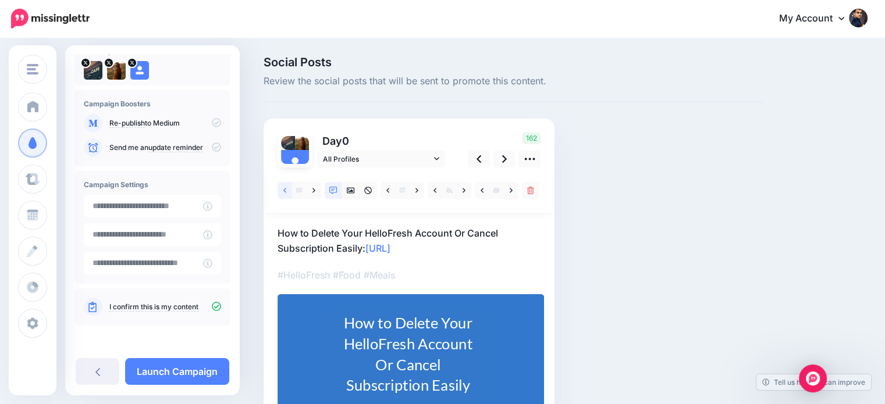
click at [283, 193] on icon at bounding box center [284, 191] width 3 height 8
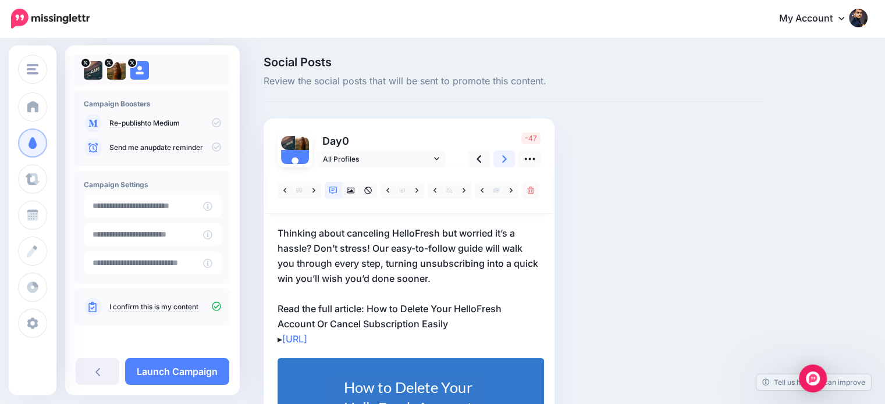
click at [505, 155] on icon at bounding box center [504, 159] width 5 height 12
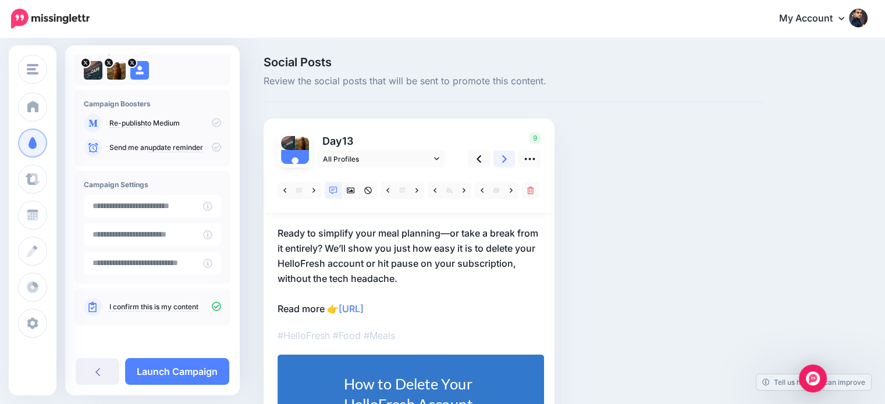
click at [505, 155] on icon at bounding box center [504, 159] width 5 height 12
click at [476, 159] on icon at bounding box center [478, 159] width 5 height 12
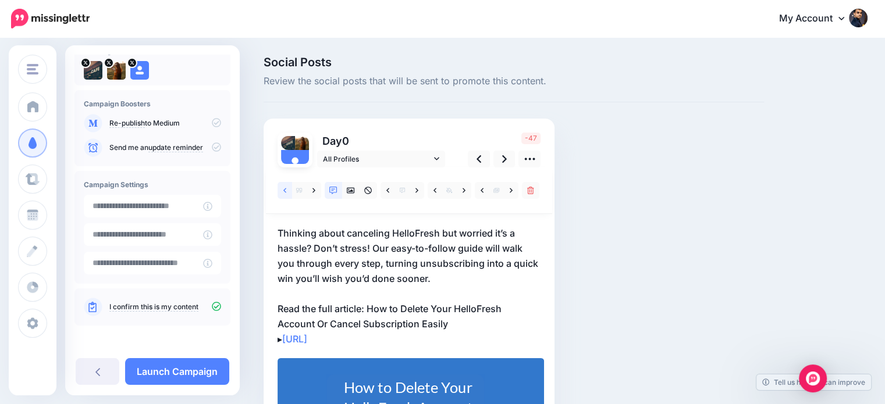
click at [284, 188] on icon at bounding box center [284, 191] width 3 height 8
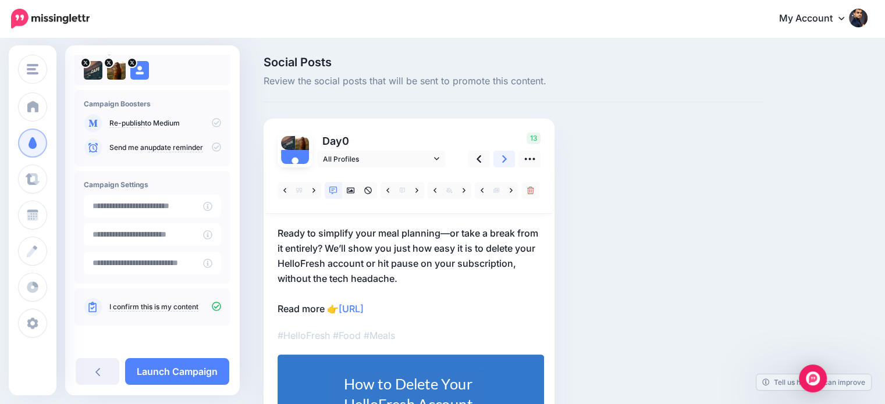
click at [501, 160] on link at bounding box center [504, 159] width 22 height 17
click at [476, 155] on icon at bounding box center [478, 159] width 5 height 12
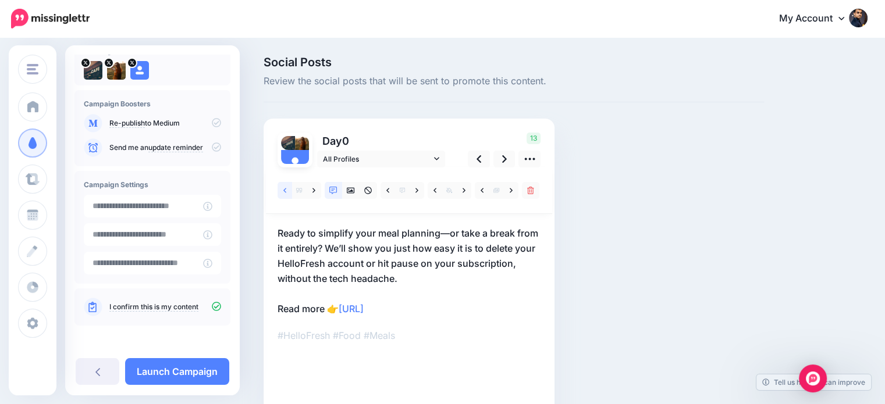
click at [286, 188] on icon at bounding box center [284, 190] width 3 height 5
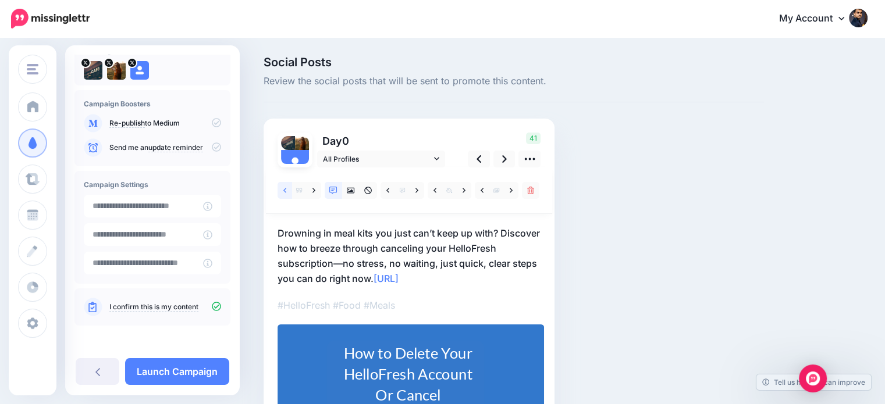
click at [285, 191] on icon at bounding box center [284, 190] width 3 height 5
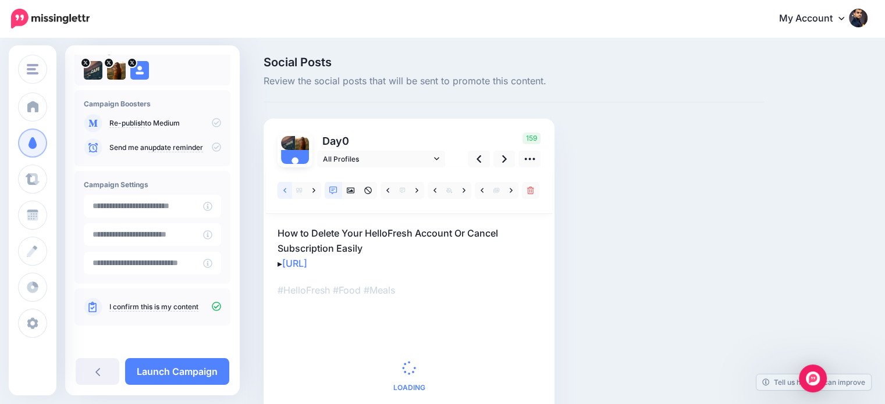
click at [283, 190] on icon at bounding box center [284, 191] width 3 height 8
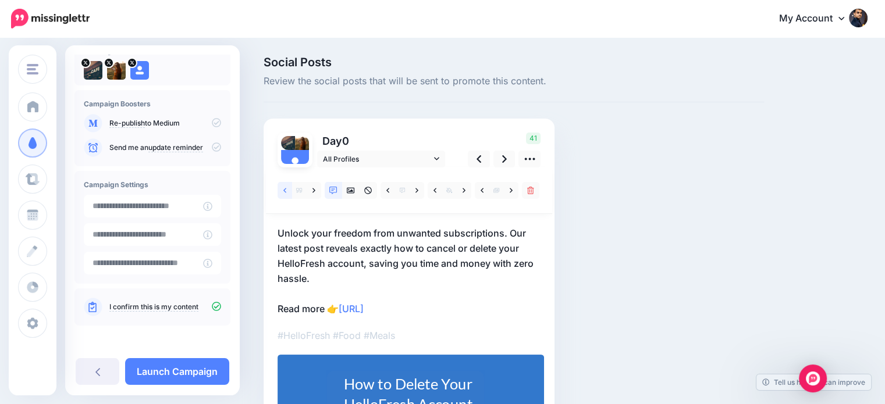
click at [280, 189] on link at bounding box center [284, 190] width 15 height 17
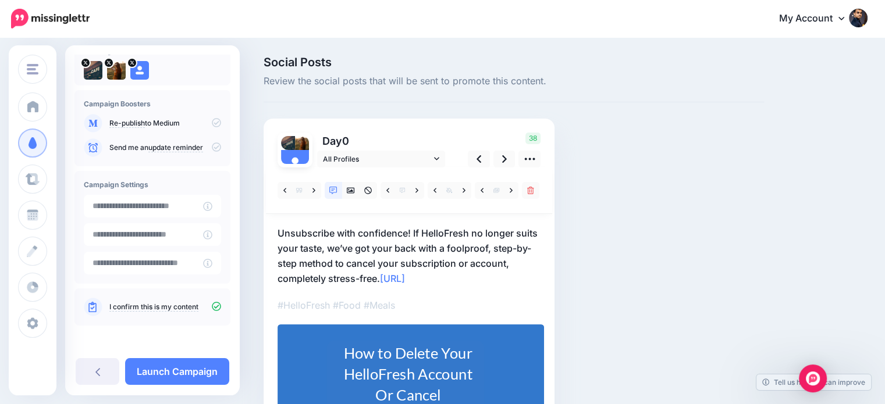
click at [382, 276] on p "Unsubscribe with confidence! If HelloFresh no longer suits your taste, we’ve go…" at bounding box center [408, 256] width 263 height 60
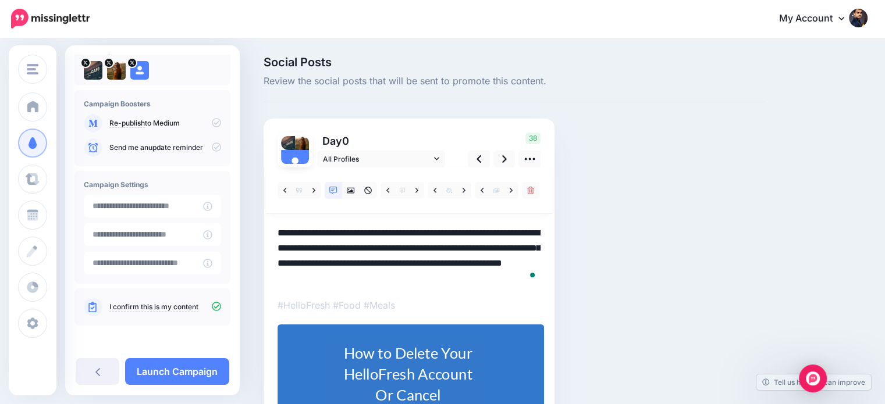
click at [383, 275] on textarea "**********" at bounding box center [408, 256] width 263 height 60
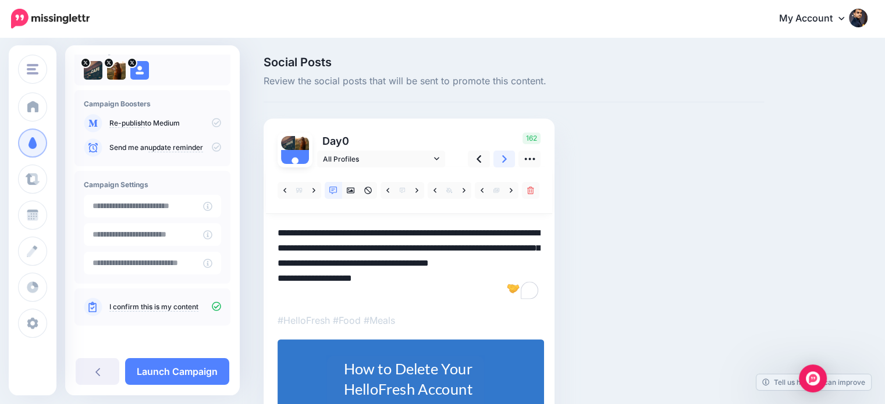
click at [506, 158] on icon at bounding box center [504, 159] width 5 height 12
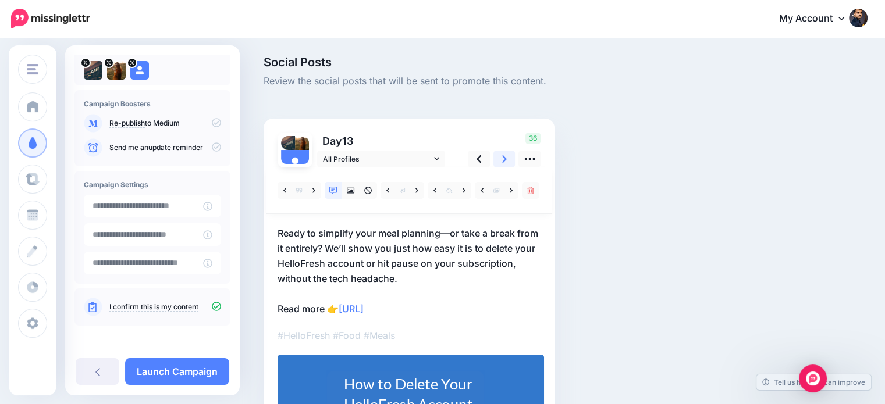
click at [506, 158] on icon at bounding box center [504, 159] width 5 height 12
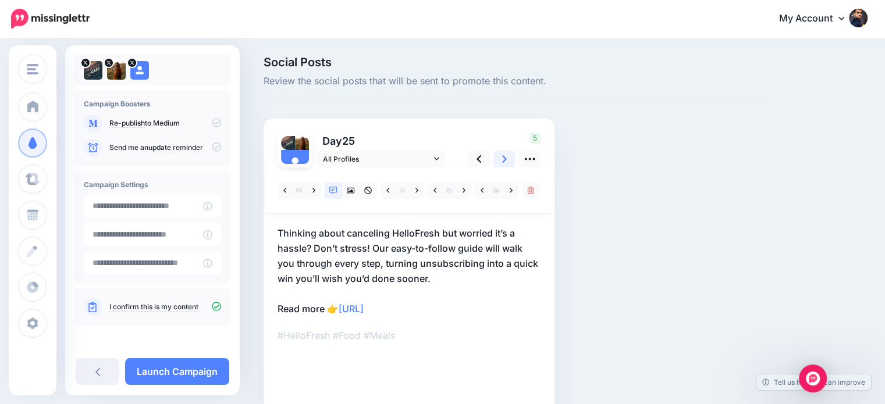
click at [506, 158] on icon at bounding box center [504, 159] width 5 height 12
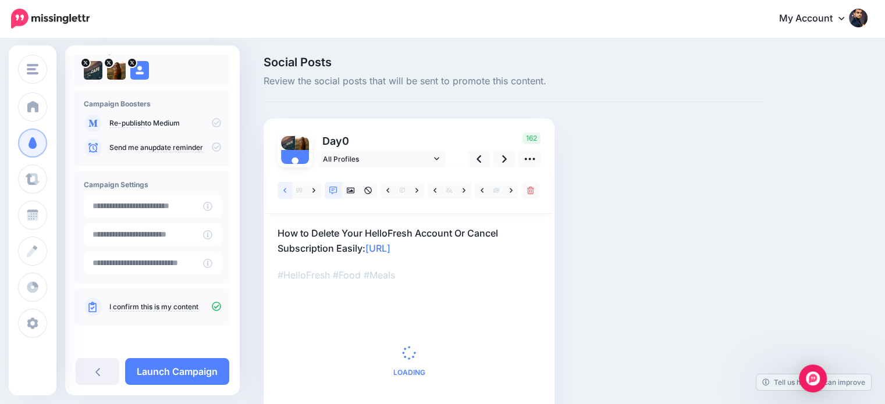
click at [278, 193] on link at bounding box center [284, 190] width 15 height 17
click at [284, 191] on icon at bounding box center [284, 191] width 3 height 8
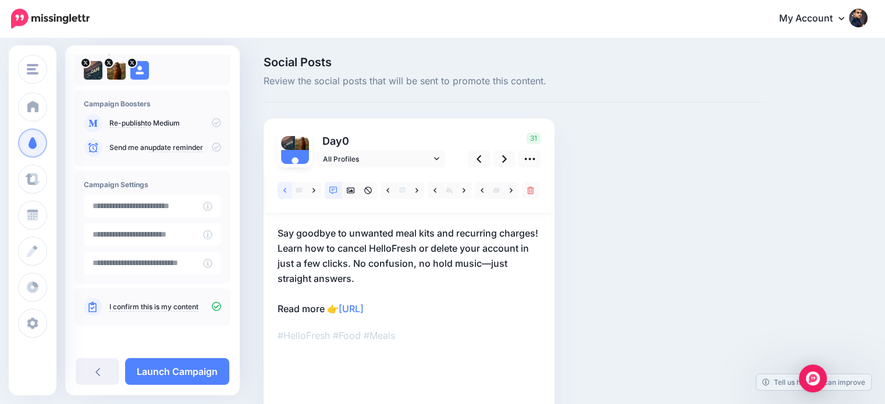
click at [284, 191] on icon at bounding box center [284, 191] width 3 height 8
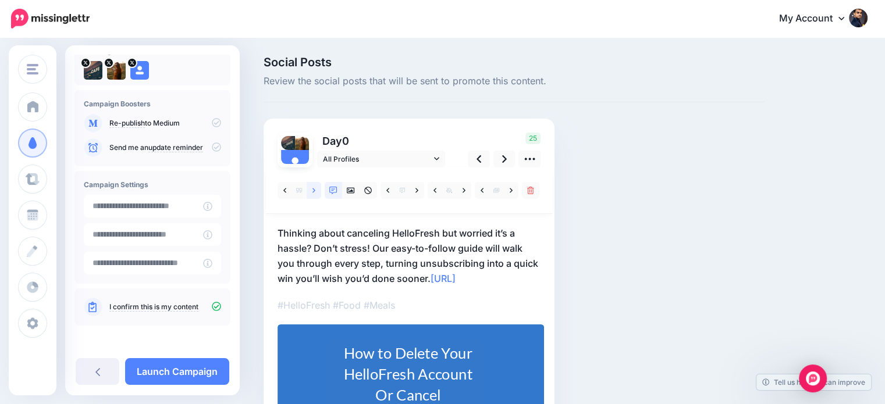
click at [310, 188] on link at bounding box center [314, 190] width 15 height 17
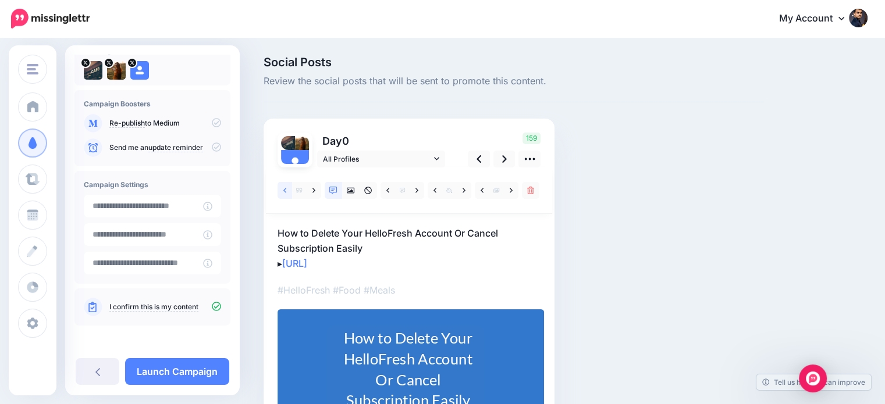
click at [284, 195] on link at bounding box center [284, 190] width 15 height 17
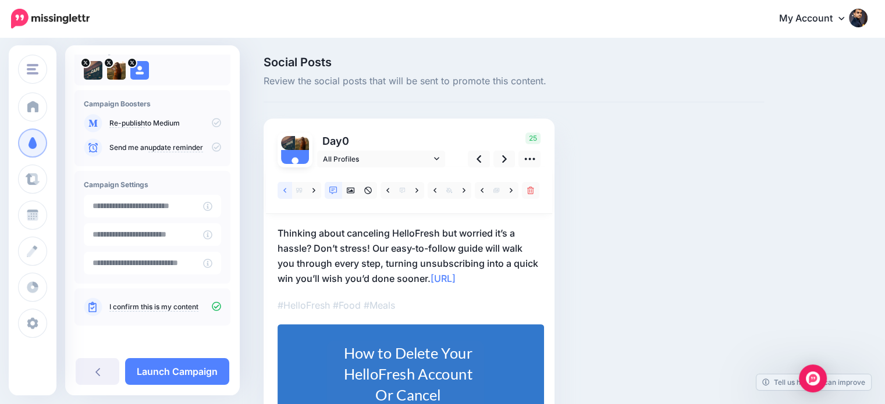
click at [284, 195] on link at bounding box center [284, 190] width 15 height 17
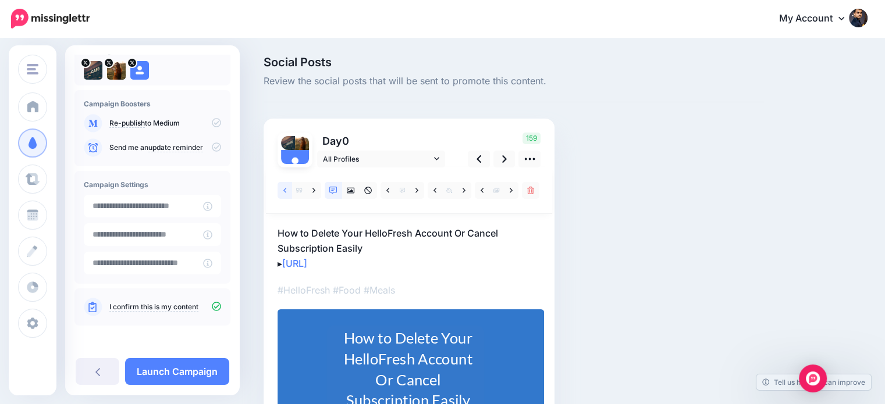
click at [284, 195] on link at bounding box center [284, 190] width 15 height 17
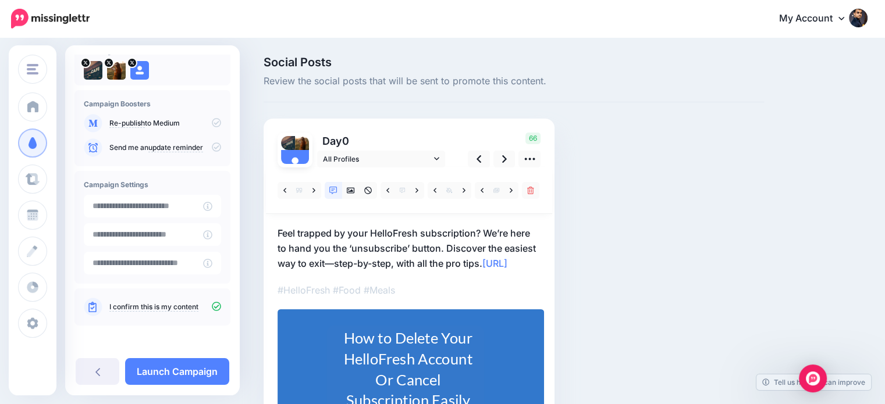
click at [273, 276] on div "Day 0 All Profiles" at bounding box center [409, 288] width 291 height 338
click at [277, 277] on div "Day 0 All Profiles" at bounding box center [409, 288] width 291 height 338
click at [482, 269] on link "https://lttr.ai/Ajq30" at bounding box center [494, 264] width 25 height 12
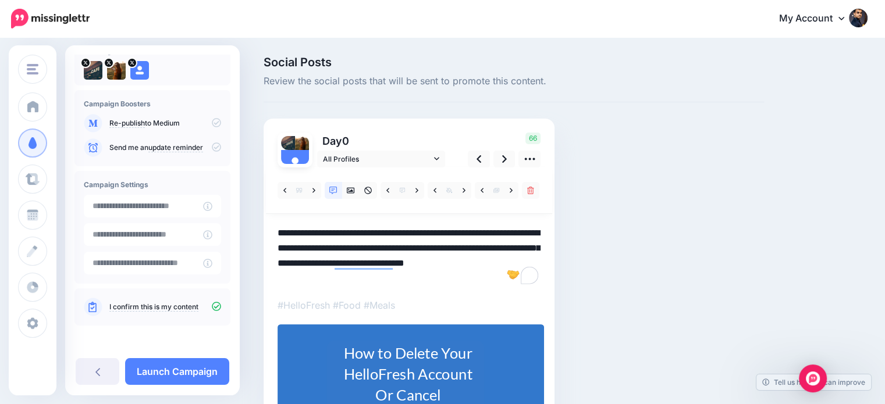
click at [483, 263] on textarea "**********" at bounding box center [408, 256] width 263 height 60
click at [278, 277] on textarea "**********" at bounding box center [408, 256] width 263 height 60
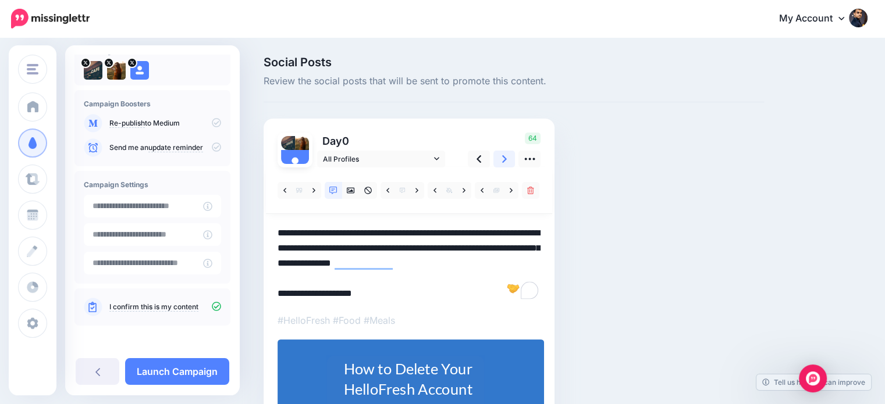
type textarea "**********"
click at [507, 158] on link at bounding box center [504, 159] width 22 height 17
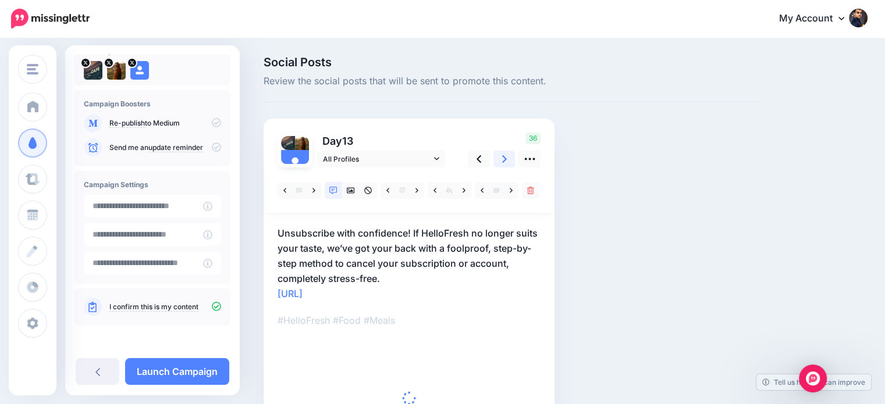
click at [507, 158] on link at bounding box center [504, 159] width 22 height 17
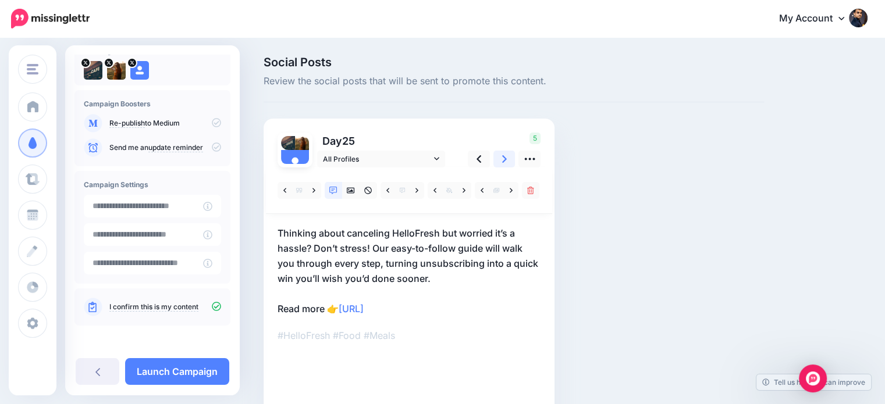
click at [507, 158] on link at bounding box center [504, 159] width 22 height 17
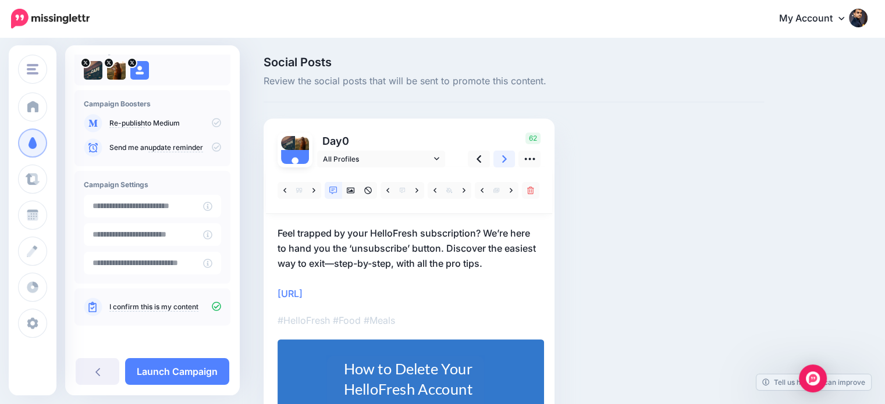
click at [507, 158] on link at bounding box center [504, 159] width 22 height 17
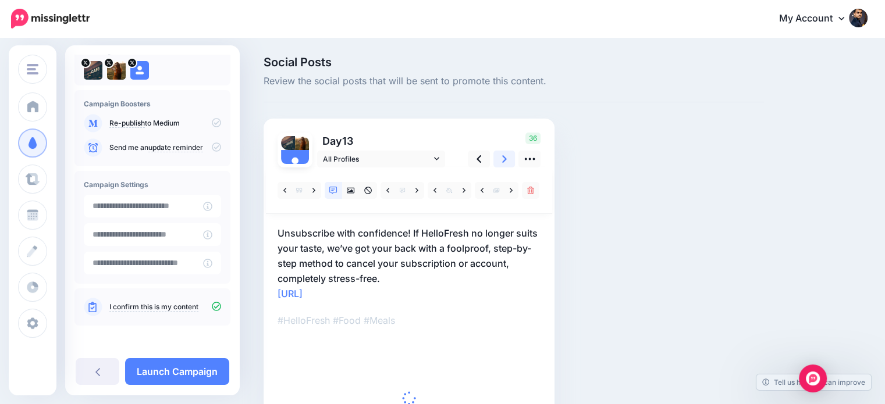
click at [507, 158] on link at bounding box center [504, 159] width 22 height 17
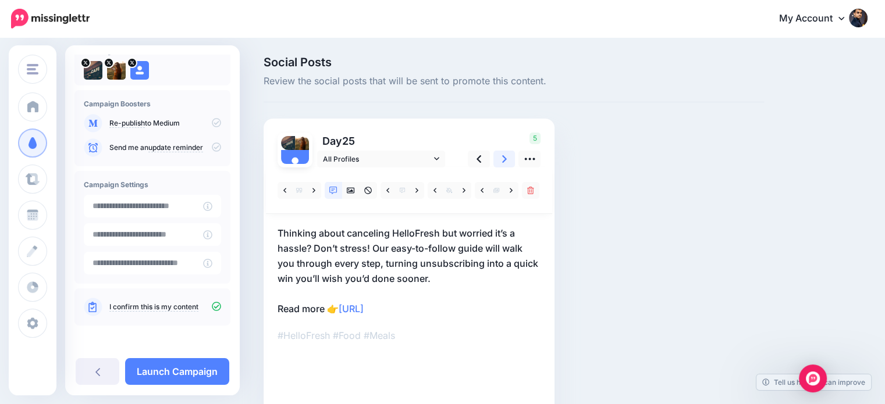
click at [507, 158] on link at bounding box center [504, 159] width 22 height 17
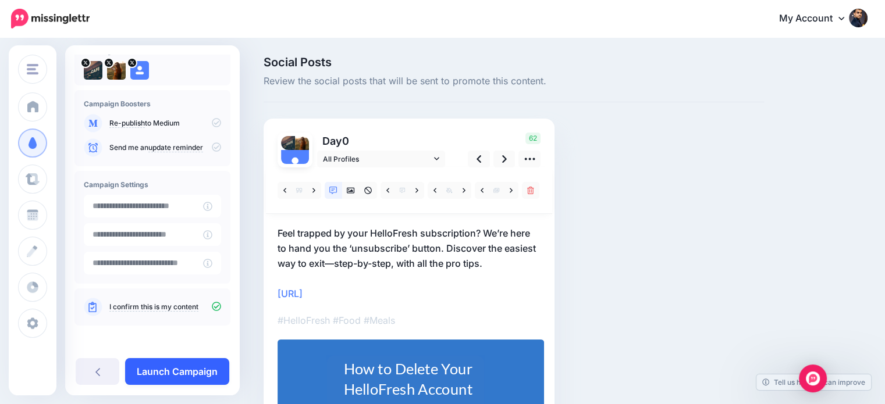
click at [205, 372] on link "Launch Campaign" at bounding box center [177, 371] width 104 height 27
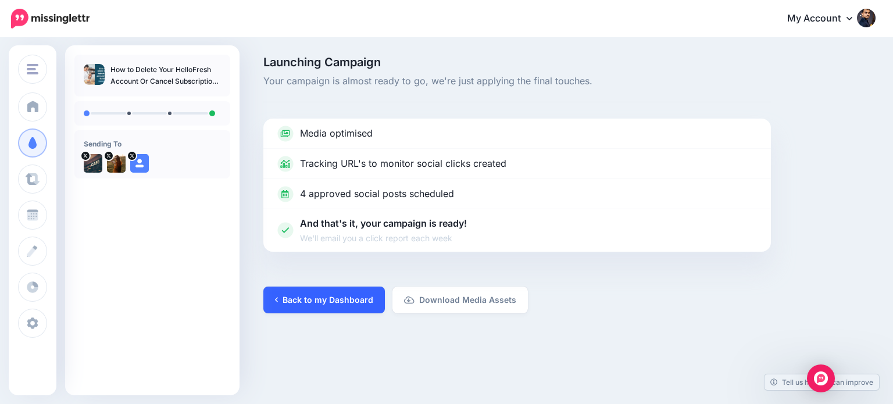
click at [327, 308] on link "Back to my Dashboard" at bounding box center [325, 300] width 122 height 27
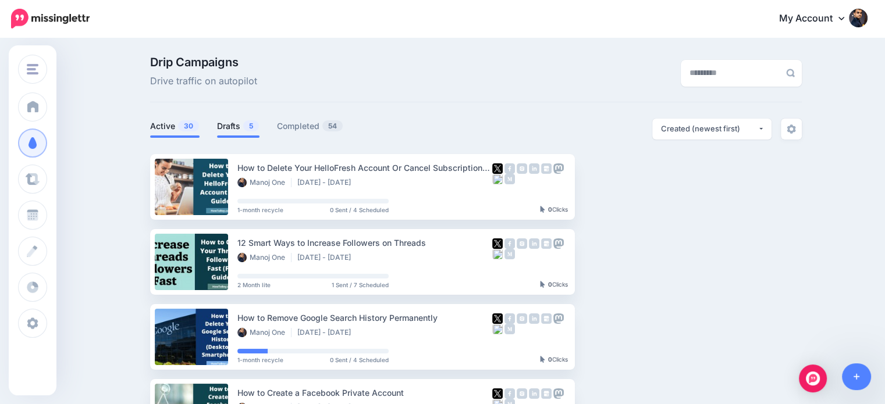
click at [232, 126] on link "Drafts 5" at bounding box center [238, 126] width 42 height 14
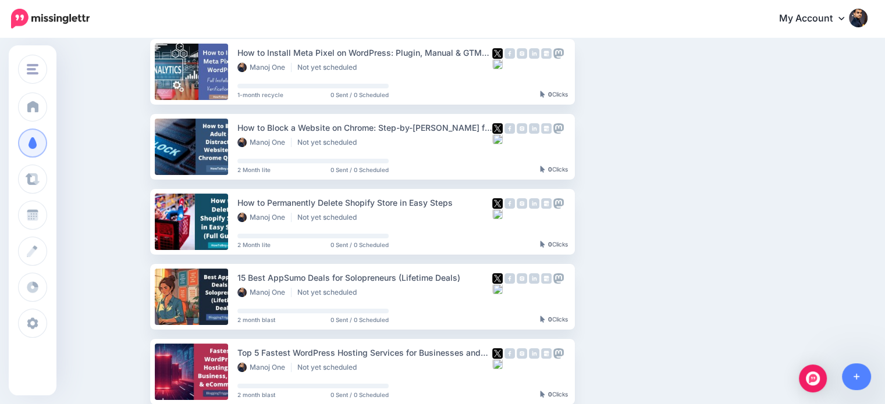
scroll to position [115, 0]
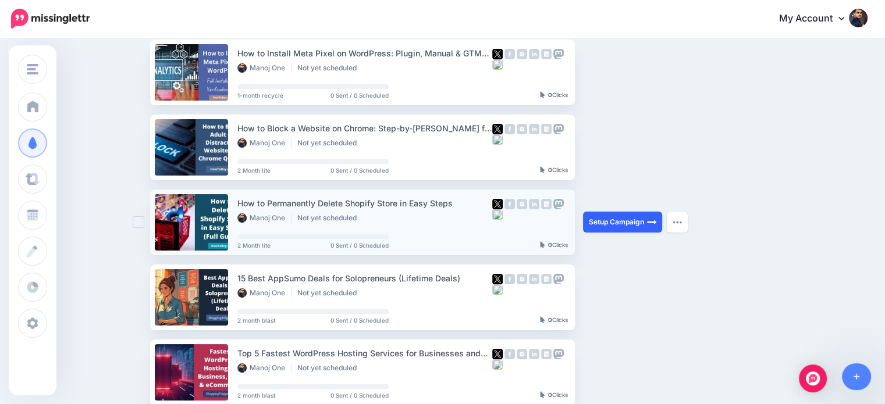
click at [599, 218] on link "Setup Campaign" at bounding box center [622, 222] width 79 height 21
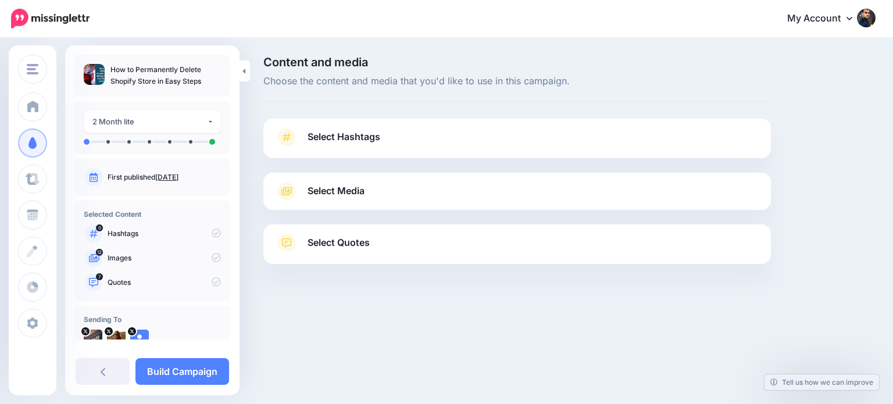
click at [345, 240] on span "Select Quotes" at bounding box center [339, 243] width 62 height 16
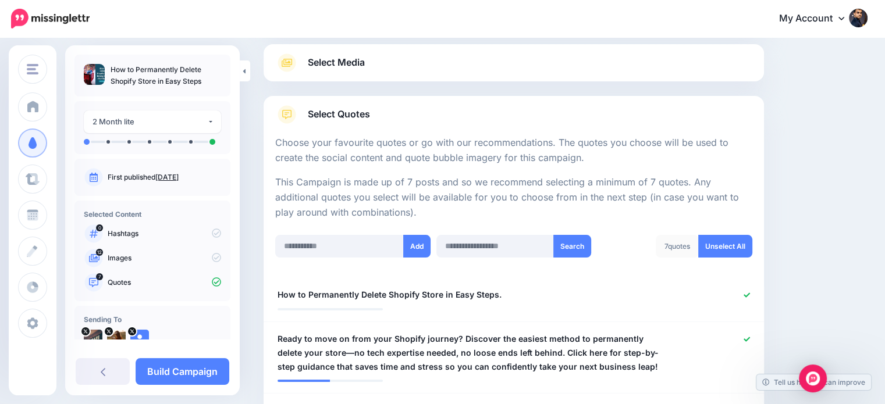
scroll to position [119, 0]
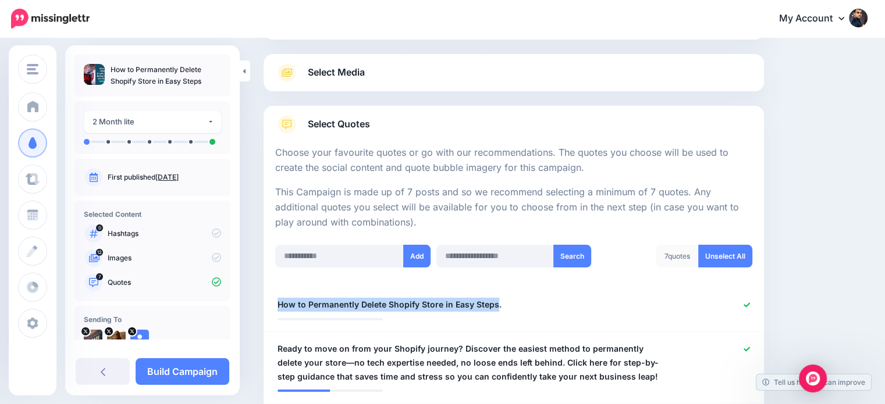
drag, startPoint x: 494, startPoint y: 300, endPoint x: 259, endPoint y: 297, distance: 234.4
copy span "How to Permanently Delete Shopify Store in Easy Steps"
click at [358, 69] on span "Select Media" at bounding box center [336, 73] width 57 height 16
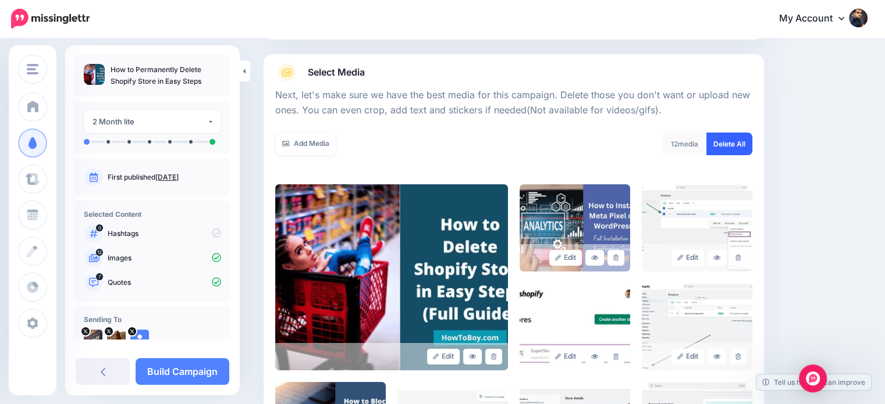
click at [734, 144] on link "Delete All" at bounding box center [729, 144] width 46 height 23
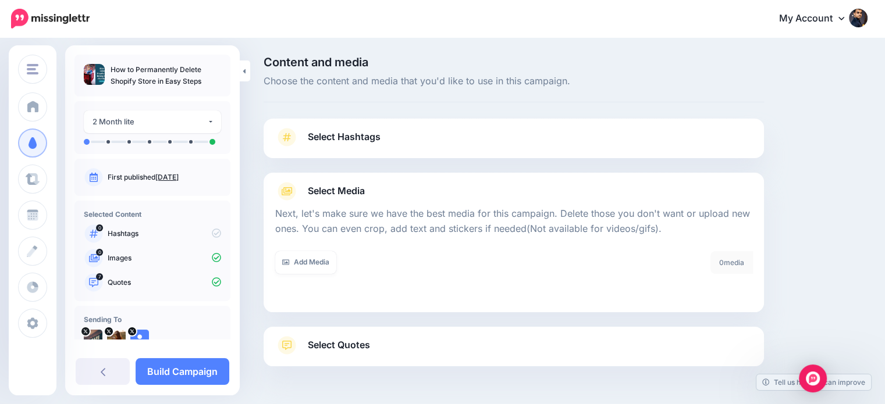
scroll to position [37, 0]
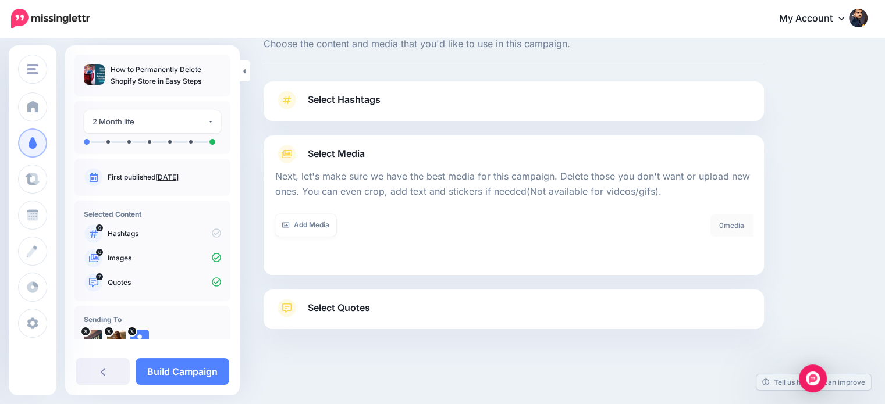
drag, startPoint x: 337, startPoint y: 135, endPoint x: 347, endPoint y: 149, distance: 17.6
click at [337, 136] on div "Select Media Next, let's make sure we have the best media for this campaign. De…" at bounding box center [514, 206] width 500 height 140
click at [336, 94] on span "Select Hashtags" at bounding box center [344, 100] width 73 height 16
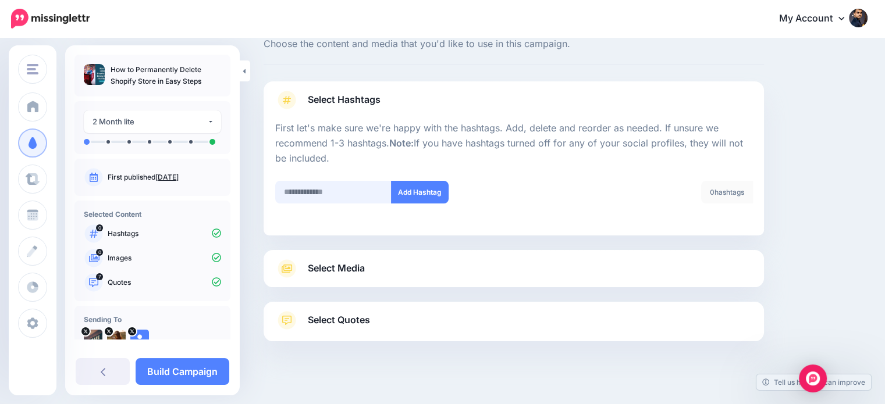
click at [332, 190] on input "text" at bounding box center [333, 192] width 116 height 23
type input "*******"
click at [413, 190] on button "Add Hashtag" at bounding box center [420, 192] width 58 height 23
click at [336, 197] on input "text" at bounding box center [333, 192] width 116 height 23
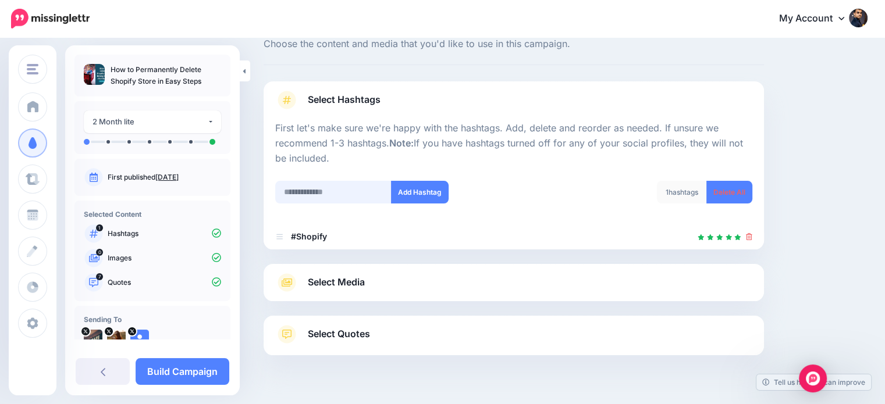
scroll to position [63, 0]
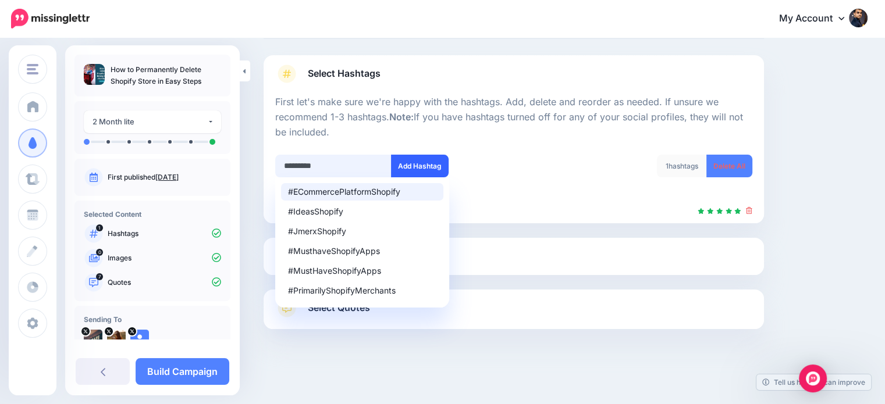
type input "*********"
click at [412, 162] on button "Add Hashtag" at bounding box center [420, 166] width 58 height 23
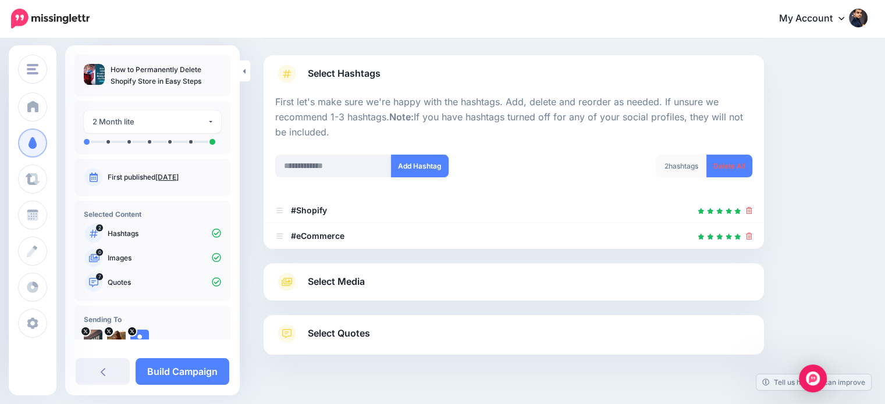
scroll to position [89, 0]
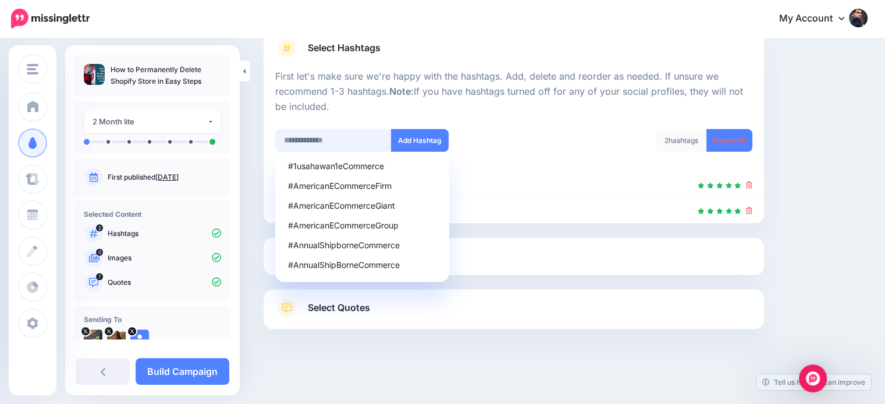
click at [323, 141] on input "text" at bounding box center [333, 140] width 116 height 23
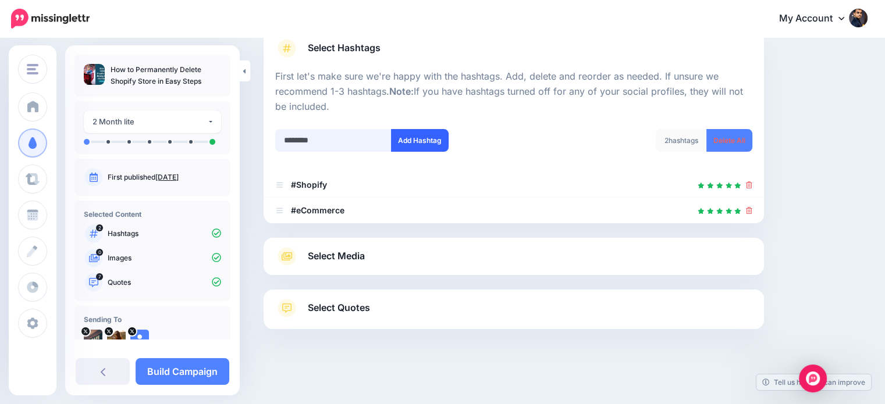
type input "********"
click at [416, 137] on button "Add Hashtag" at bounding box center [420, 140] width 58 height 23
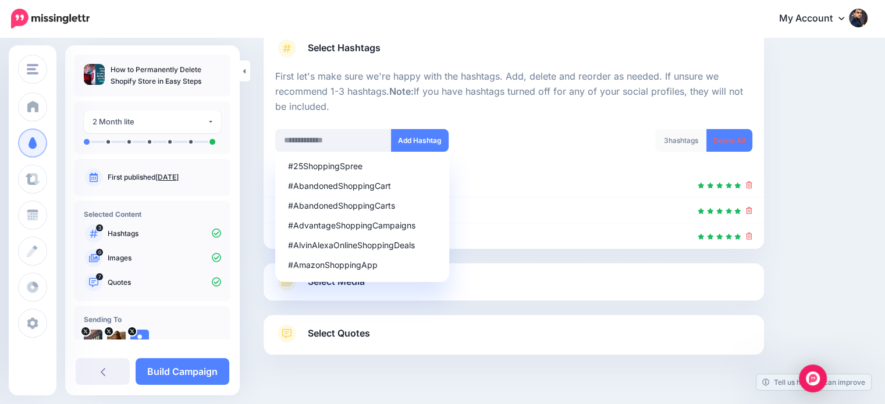
scroll to position [115, 0]
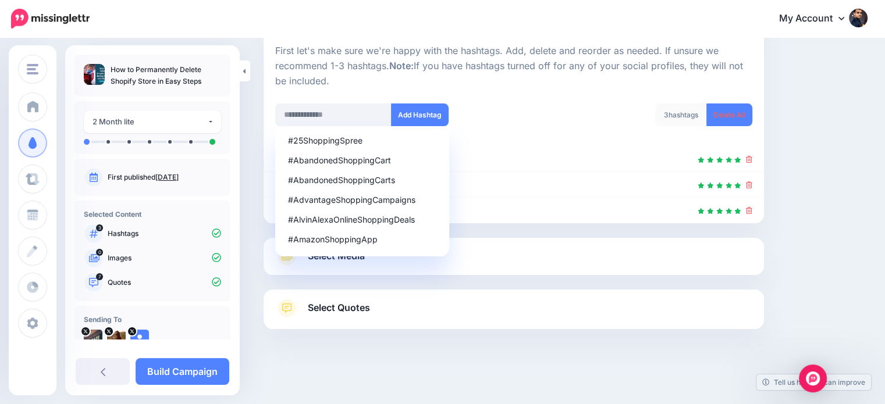
click at [842, 172] on div "Content and media Choose the content and media that you'd like to use in this c…" at bounding box center [565, 165] width 621 height 446
click at [726, 263] on link "Select Media" at bounding box center [513, 256] width 477 height 19
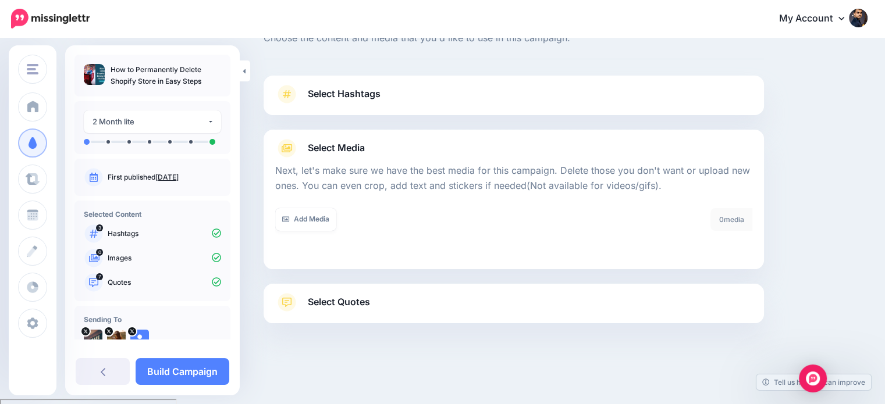
scroll to position [37, 0]
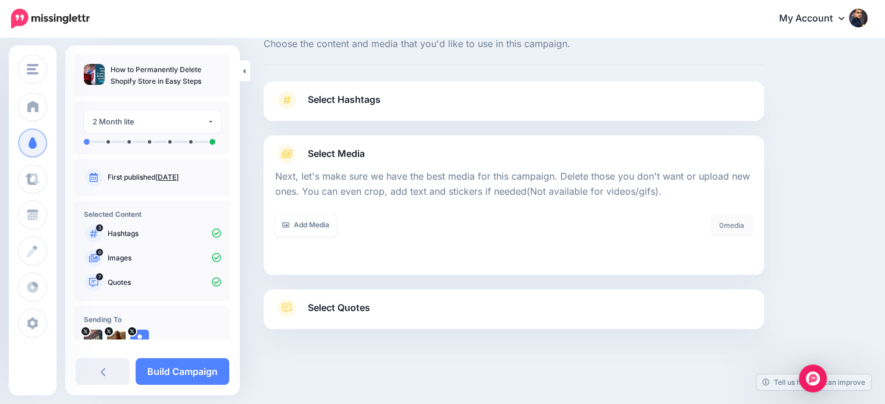
click at [728, 305] on link "Select Quotes" at bounding box center [513, 314] width 477 height 30
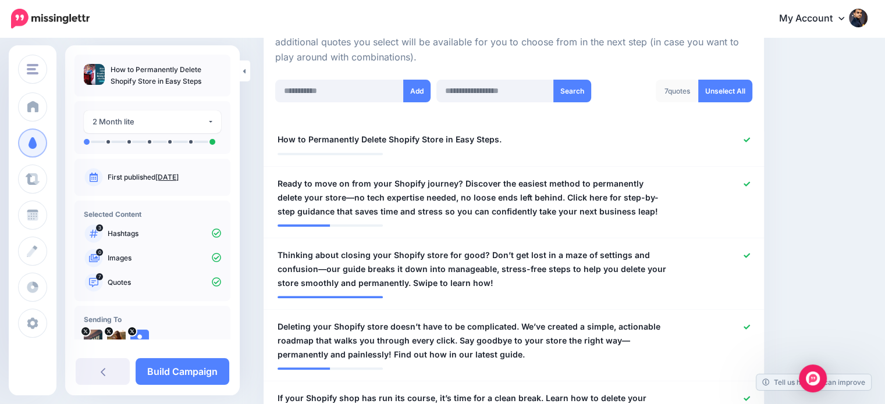
scroll to position [286, 0]
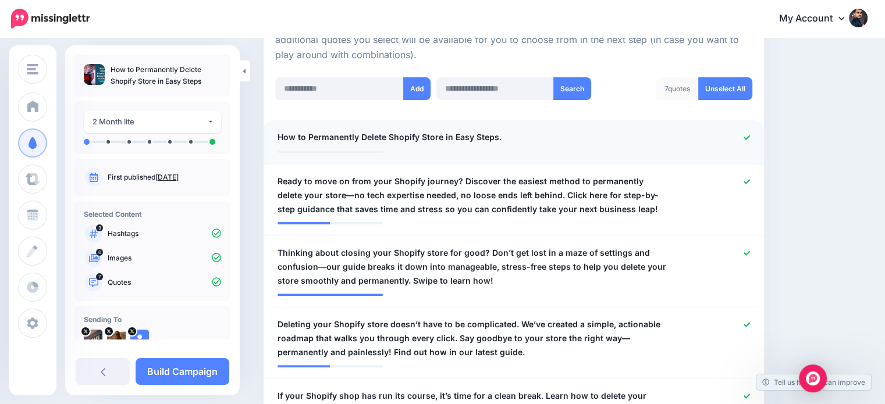
click at [750, 139] on icon at bounding box center [746, 137] width 6 height 5
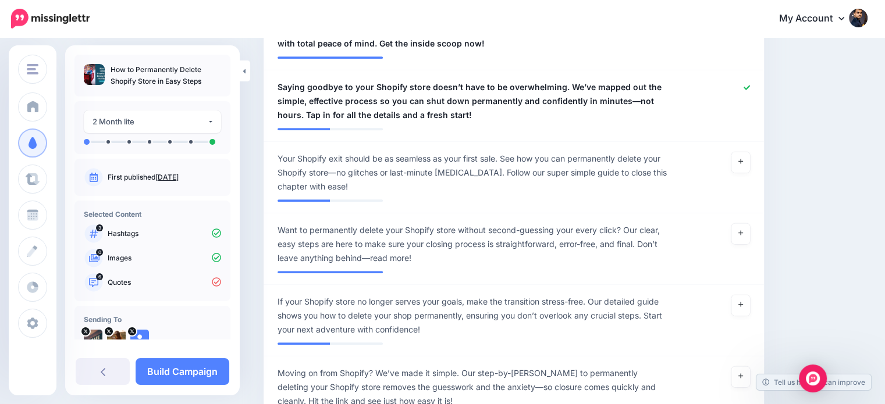
scroll to position [753, 0]
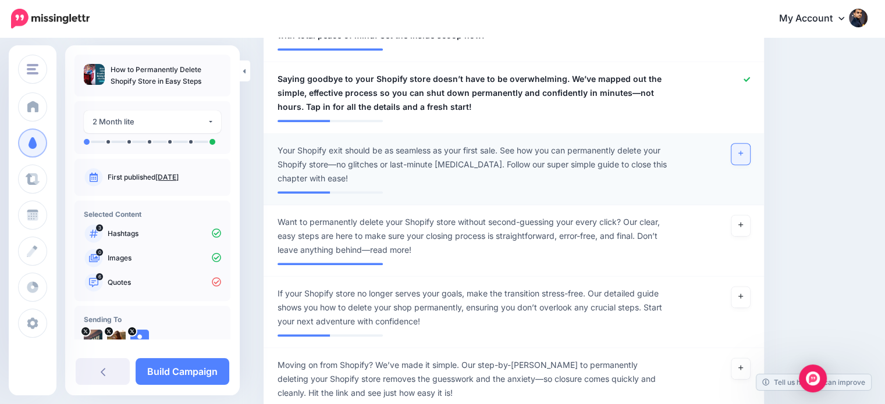
click at [745, 151] on link at bounding box center [740, 154] width 19 height 21
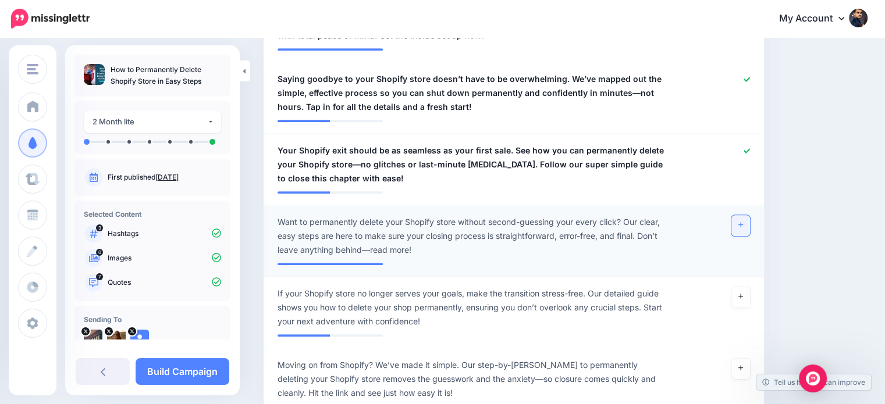
click at [743, 225] on icon at bounding box center [740, 225] width 5 height 6
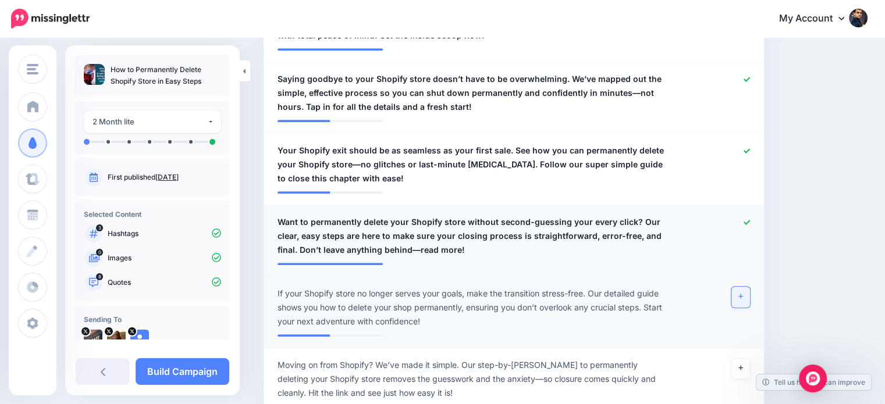
click at [749, 301] on link at bounding box center [740, 297] width 19 height 21
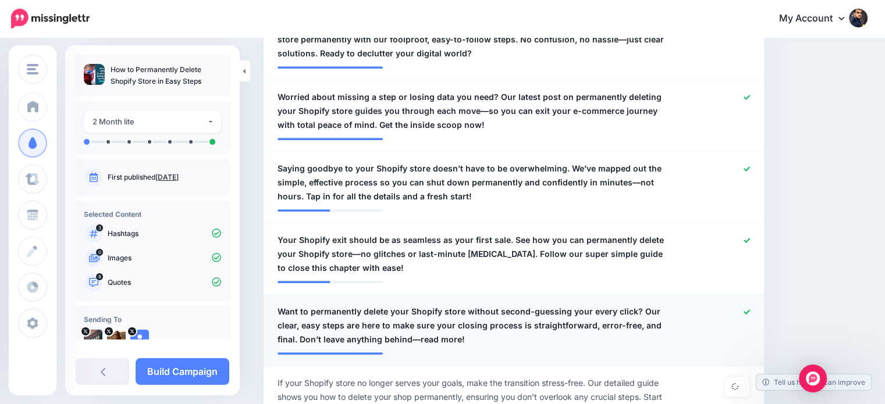
scroll to position [634, 0]
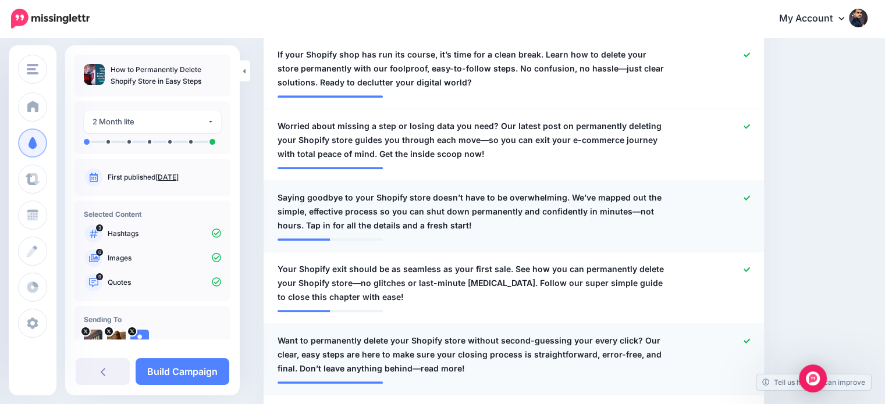
click at [749, 195] on div at bounding box center [717, 212] width 81 height 42
click at [750, 197] on icon at bounding box center [746, 198] width 6 height 6
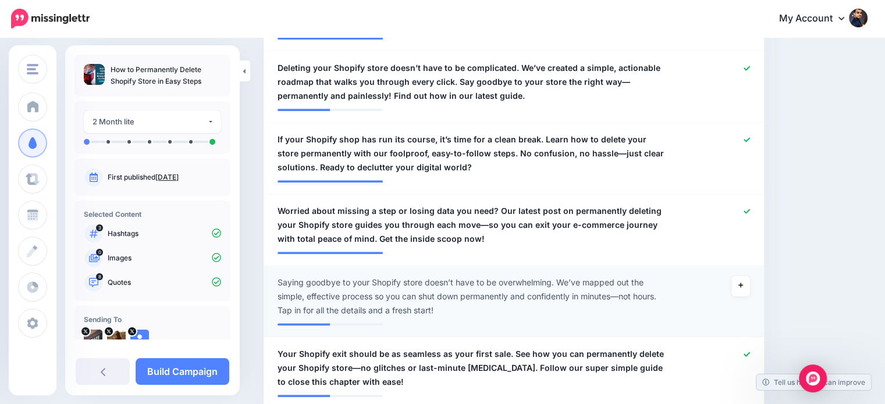
scroll to position [547, 0]
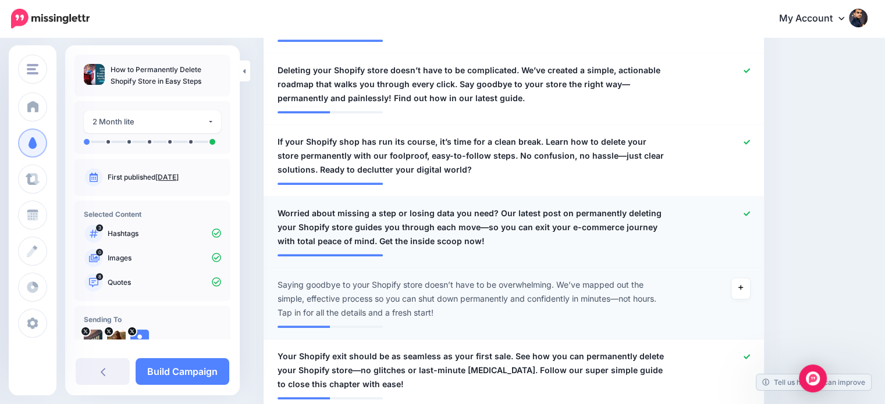
click at [750, 215] on icon at bounding box center [746, 213] width 6 height 5
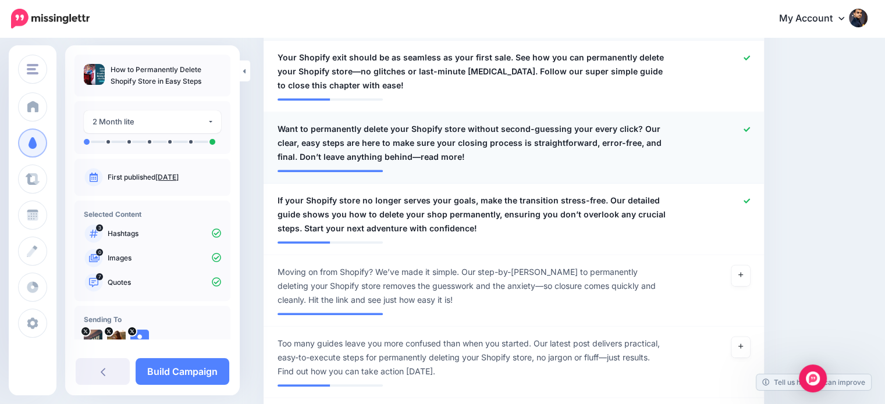
scroll to position [856, 0]
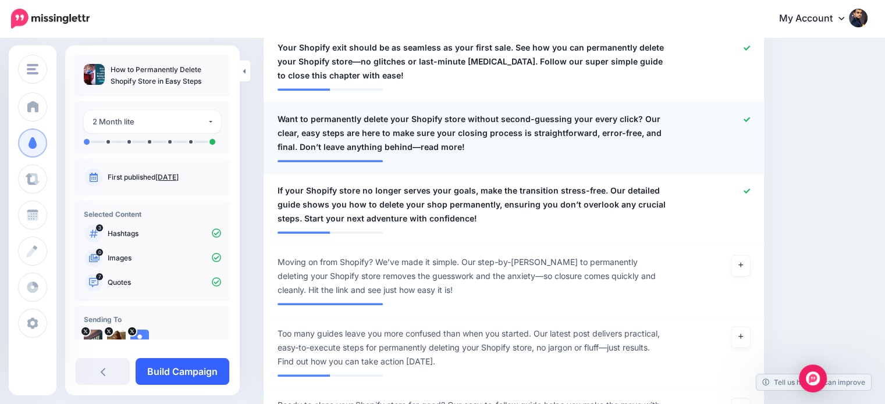
click at [197, 368] on link "Build Campaign" at bounding box center [183, 371] width 94 height 27
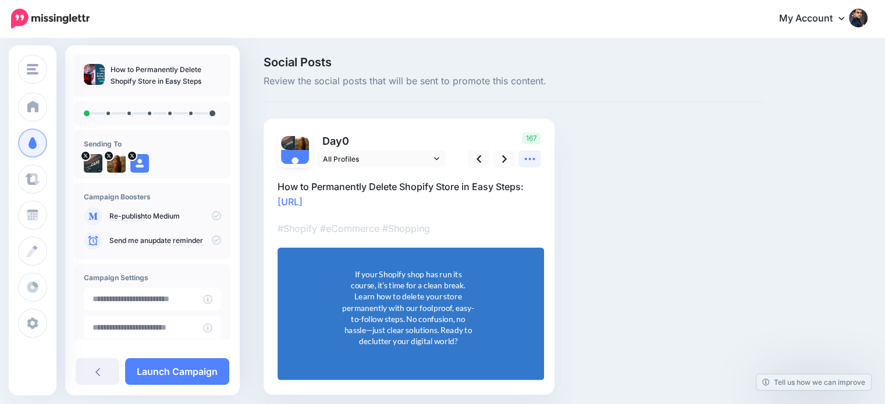
click at [529, 162] on icon at bounding box center [530, 159] width 12 height 12
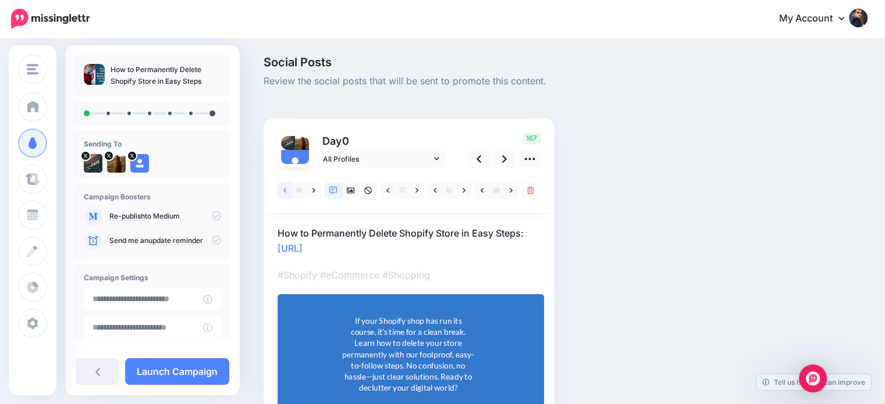
click at [285, 191] on icon at bounding box center [284, 190] width 3 height 5
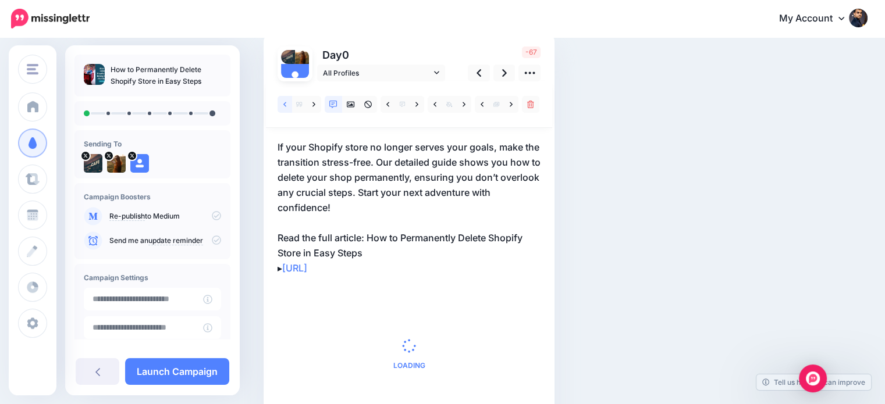
scroll to position [89, 0]
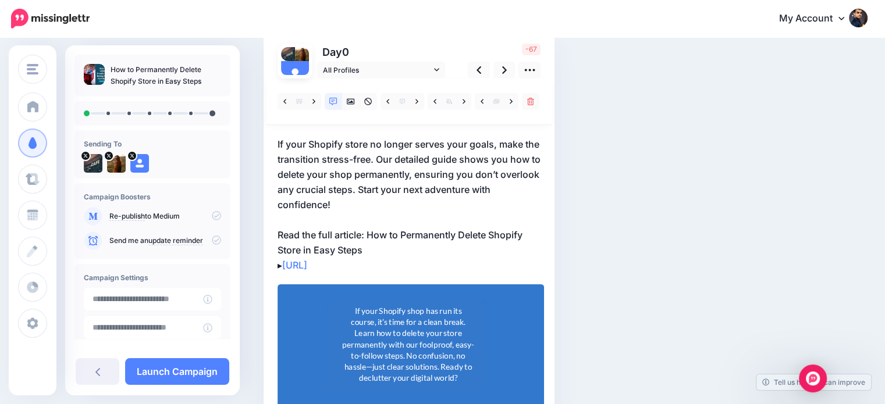
click at [373, 225] on p "If your Shopify store no longer serves your goals, make the transition stress-f…" at bounding box center [408, 205] width 263 height 136
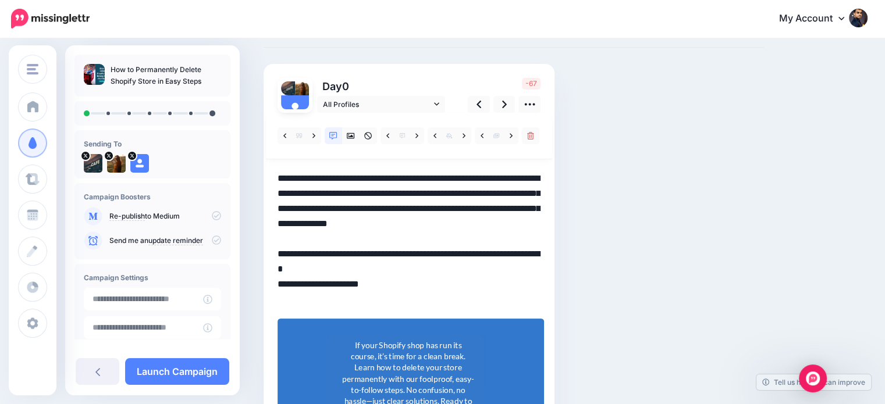
scroll to position [0, 0]
drag, startPoint x: 368, startPoint y: 268, endPoint x: 396, endPoint y: 284, distance: 32.1
click at [396, 284] on textarea "**********" at bounding box center [408, 239] width 263 height 136
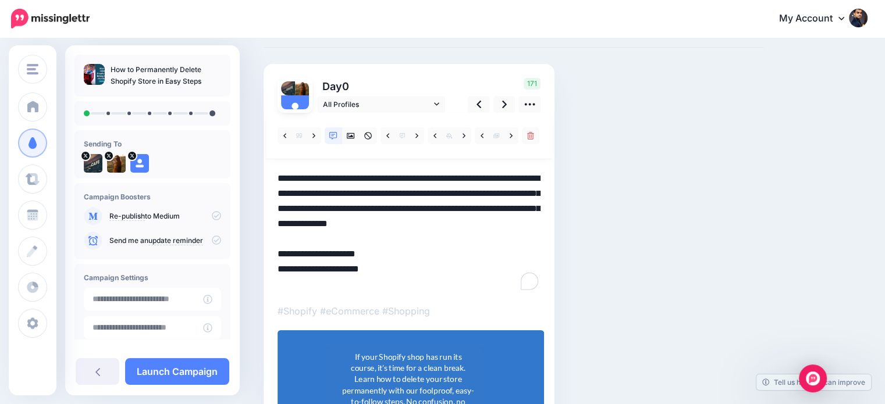
drag, startPoint x: 287, startPoint y: 281, endPoint x: 269, endPoint y: 284, distance: 18.4
click at [269, 284] on div "Day 0 All Profiles" at bounding box center [409, 271] width 291 height 414
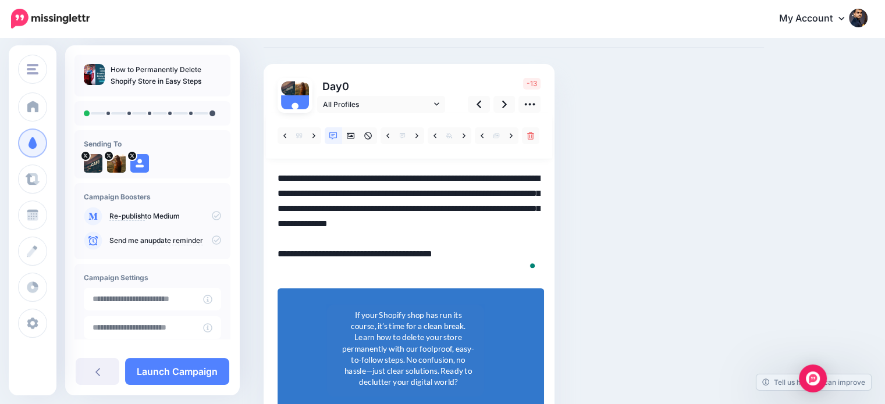
type textarea "**********"
click at [408, 329] on div "If your Shopify shop has run its course, it’s time for a clean break. Learn how…" at bounding box center [407, 348] width 131 height 79
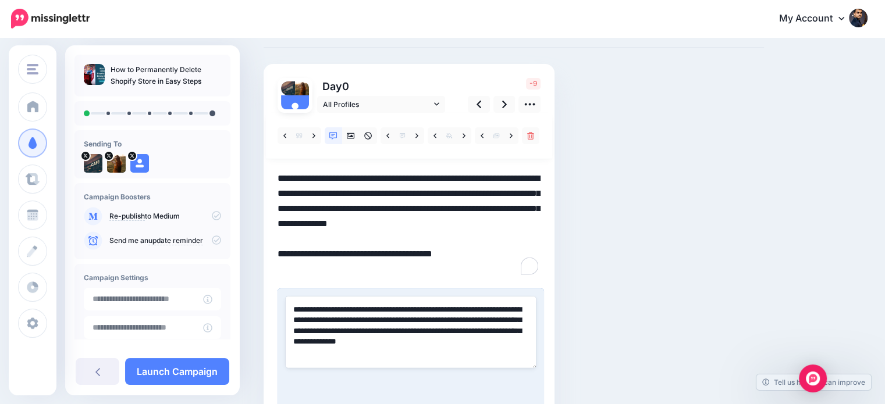
paste textarea
type textarea "**********"
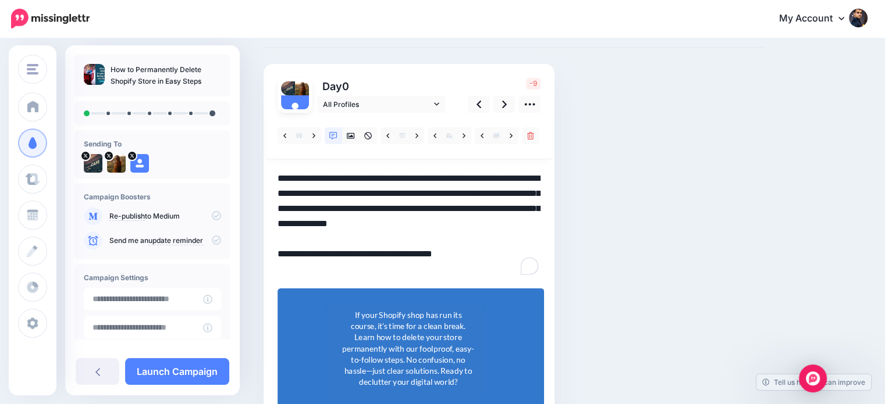
click at [849, 220] on div "Social Posts Review the social posts that will be sent to promote this content.…" at bounding box center [565, 236] width 621 height 469
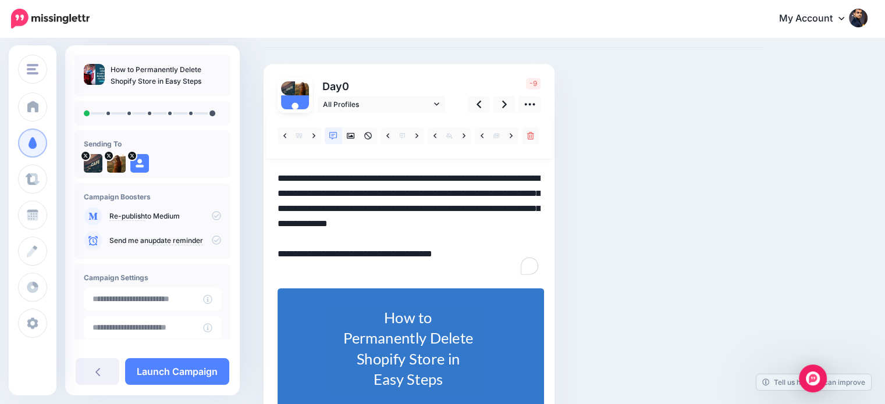
scroll to position [93, 0]
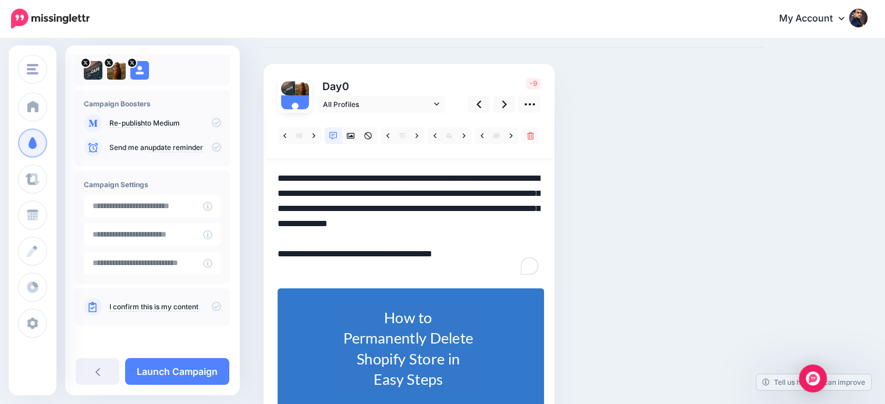
click at [212, 307] on icon at bounding box center [216, 306] width 9 height 9
click at [742, 219] on div "Social Posts Review the social posts that will be sent to promote this content.…" at bounding box center [514, 236] width 518 height 469
drag, startPoint x: 399, startPoint y: 219, endPoint x: 414, endPoint y: 239, distance: 24.5
click at [414, 239] on textarea "**********" at bounding box center [408, 224] width 263 height 106
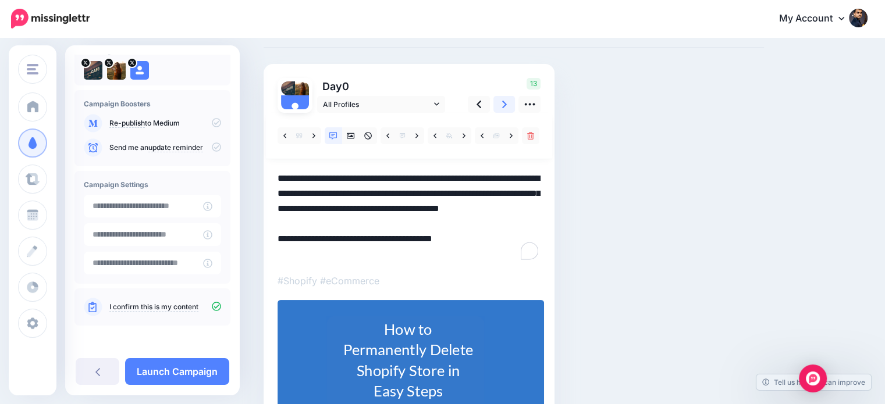
click at [505, 100] on icon at bounding box center [504, 104] width 5 height 12
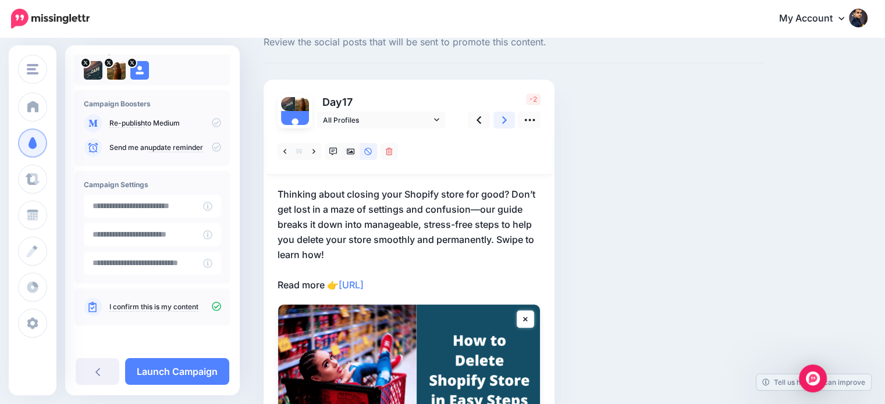
scroll to position [55, 0]
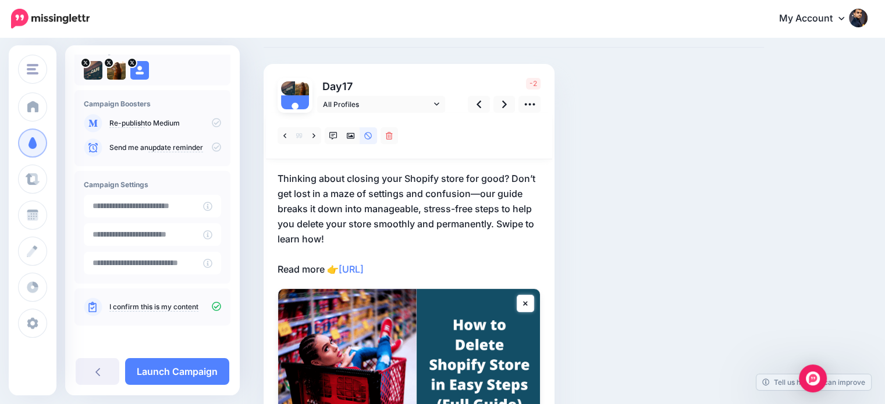
click at [494, 218] on p "Thinking about closing your Shopify store for good? Don’t get lost in a maze of…" at bounding box center [408, 224] width 263 height 106
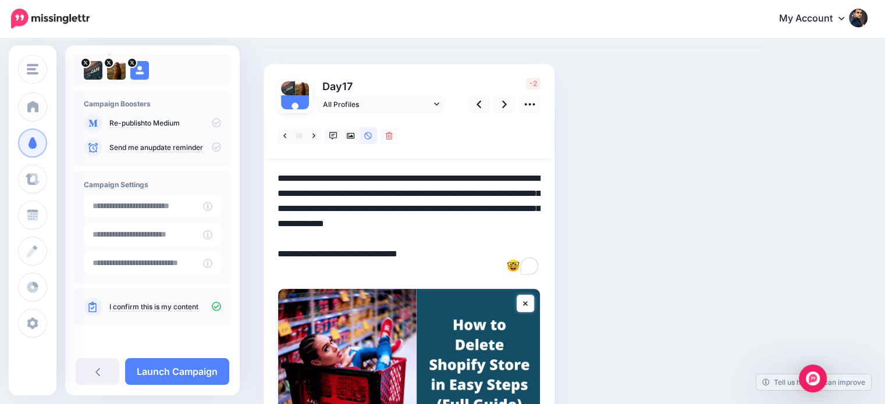
drag, startPoint x: 496, startPoint y: 220, endPoint x: 507, endPoint y: 238, distance: 20.7
click at [507, 238] on textarea "**********" at bounding box center [408, 224] width 263 height 106
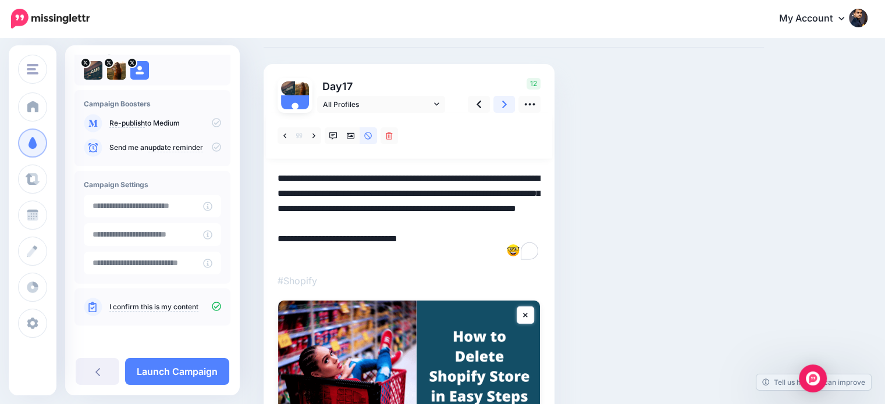
click at [501, 102] on link at bounding box center [504, 104] width 22 height 17
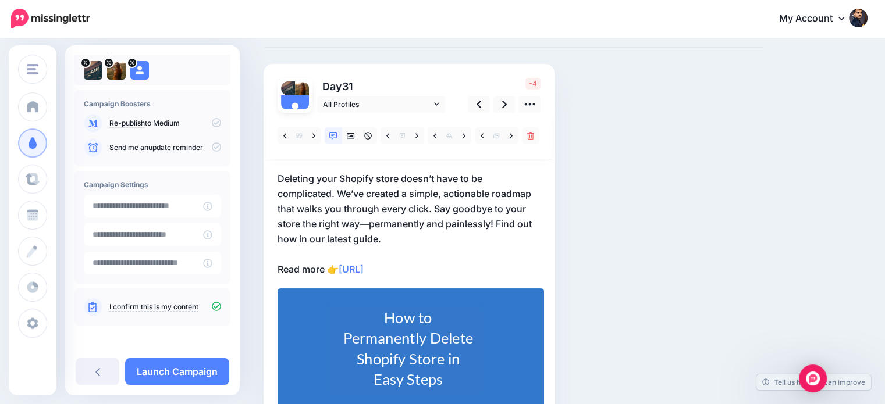
click at [498, 218] on p "Deleting your Shopify store doesn’t have to be complicated. We’ve created a sim…" at bounding box center [408, 224] width 263 height 106
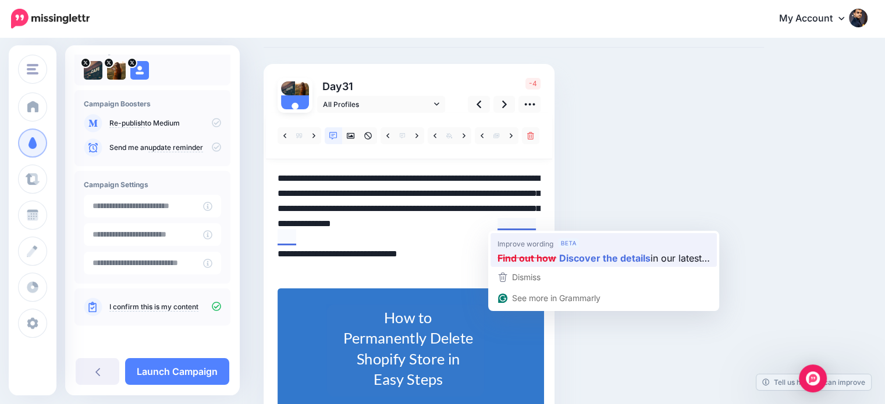
drag, startPoint x: 497, startPoint y: 223, endPoint x: 510, endPoint y: 236, distance: 18.5
click at [510, 236] on html "My Account Dashboard My Account Billing Logout" at bounding box center [442, 147] width 885 height 404
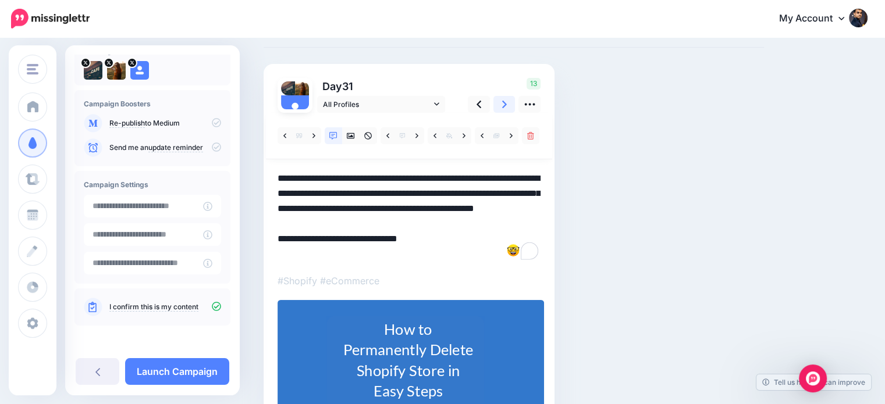
click at [505, 104] on icon at bounding box center [504, 105] width 5 height 8
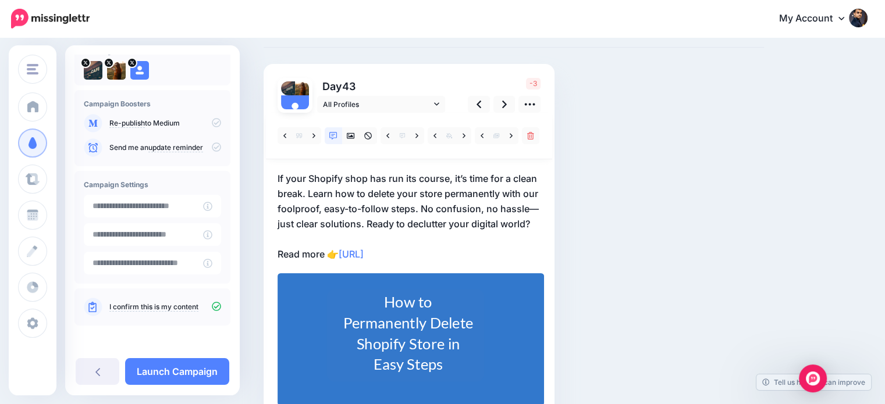
click at [401, 224] on p "If your Shopify shop has run its course, it’s time for a clean break. Learn how…" at bounding box center [408, 216] width 263 height 91
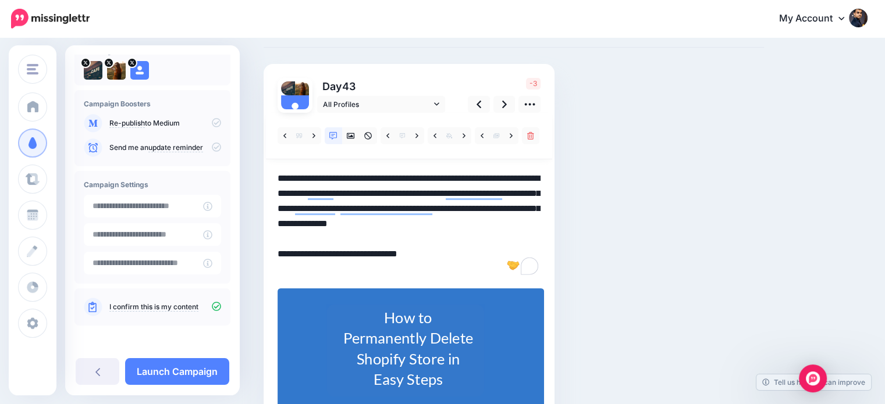
drag, startPoint x: 401, startPoint y: 224, endPoint x: 410, endPoint y: 233, distance: 13.2
click at [410, 233] on textarea "**********" at bounding box center [408, 224] width 263 height 106
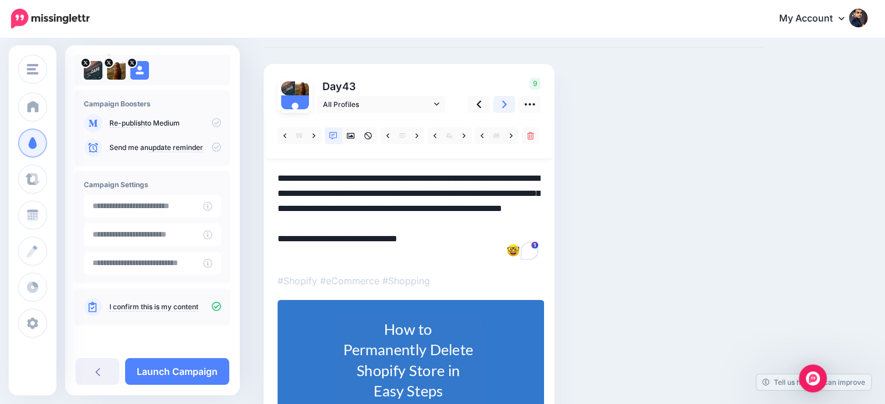
click at [502, 102] on icon at bounding box center [504, 104] width 5 height 12
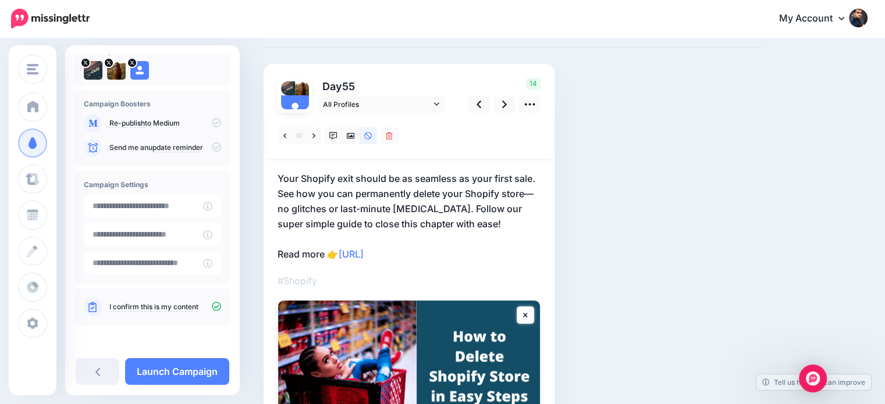
click at [433, 208] on p "Your Shopify exit should be as seamless as your first sale. See how you can per…" at bounding box center [408, 216] width 263 height 91
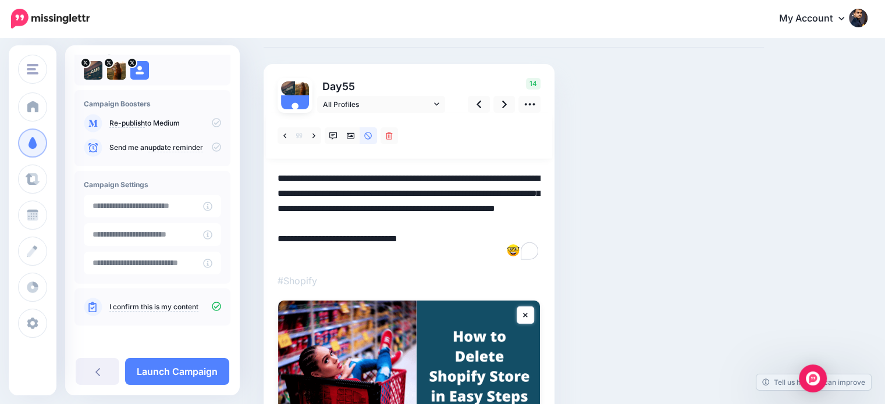
drag, startPoint x: 433, startPoint y: 208, endPoint x: 452, endPoint y: 224, distance: 24.4
click at [452, 224] on textarea "**********" at bounding box center [408, 216] width 263 height 91
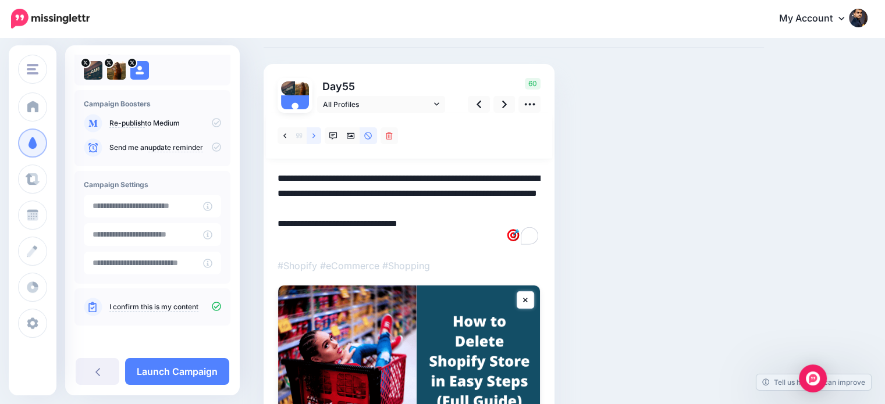
click at [312, 139] on icon at bounding box center [313, 136] width 3 height 8
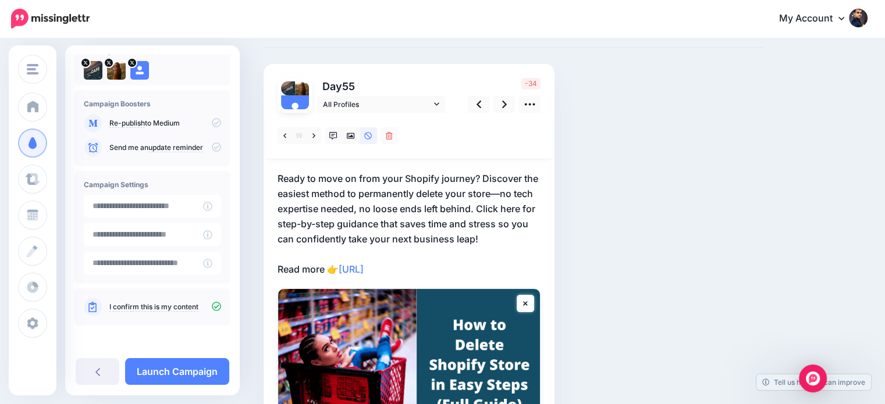
click at [494, 241] on p "Ready to move on from your Shopify journey? Discover the easiest method to perm…" at bounding box center [408, 224] width 263 height 106
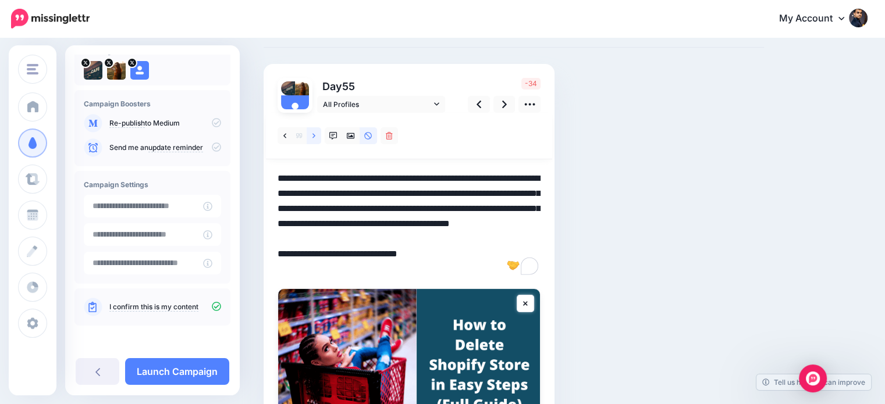
click at [314, 138] on icon at bounding box center [313, 136] width 3 height 8
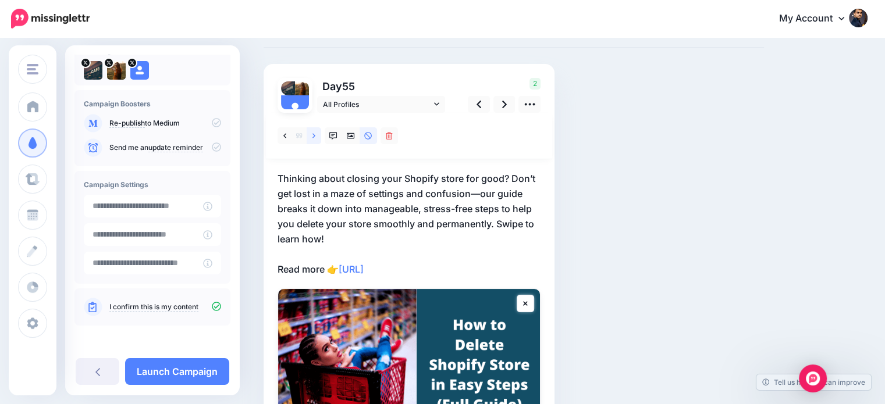
click at [314, 138] on icon at bounding box center [313, 136] width 3 height 8
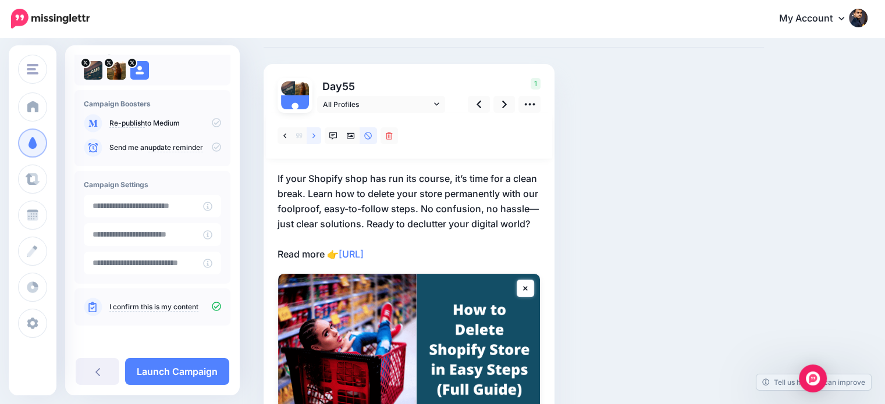
click at [314, 138] on icon at bounding box center [313, 136] width 3 height 8
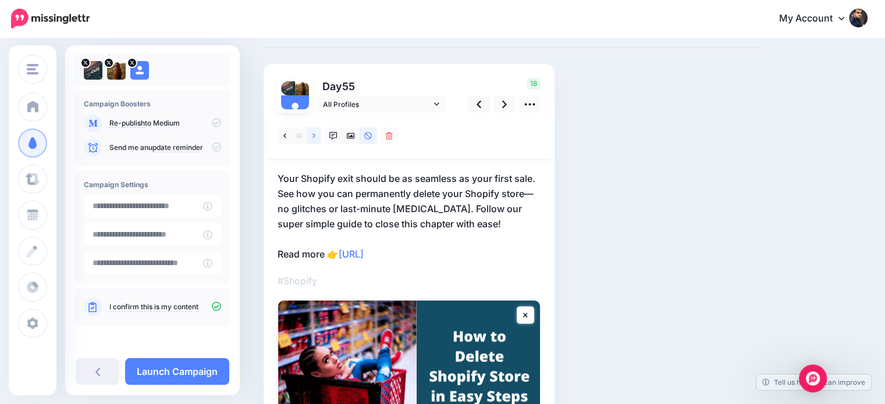
click at [312, 134] on icon at bounding box center [313, 136] width 3 height 8
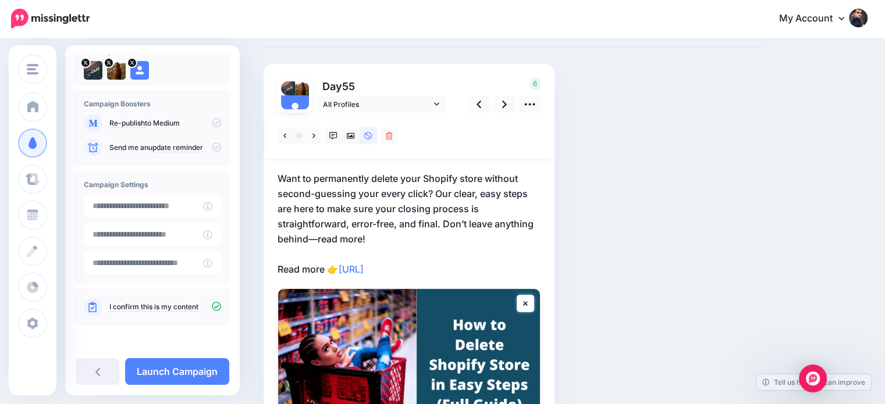
click at [442, 223] on p "Want to permanently delete your Shopify store without second-guessing your ever…" at bounding box center [408, 224] width 263 height 106
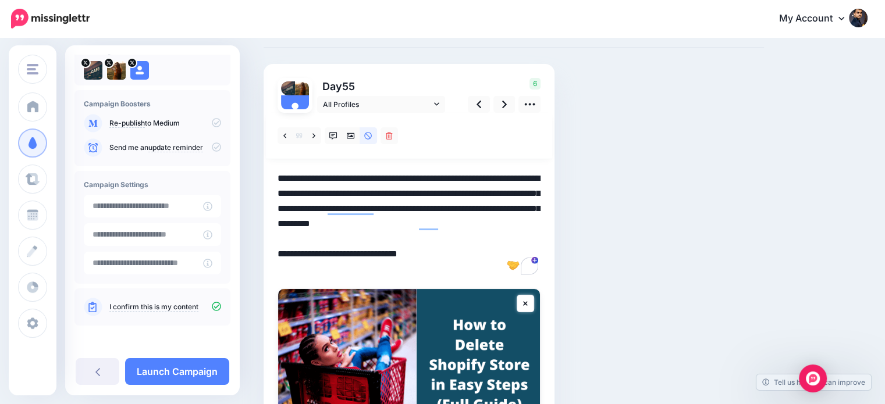
drag, startPoint x: 440, startPoint y: 223, endPoint x: 454, endPoint y: 240, distance: 21.5
click at [454, 240] on textarea "**********" at bounding box center [408, 224] width 263 height 106
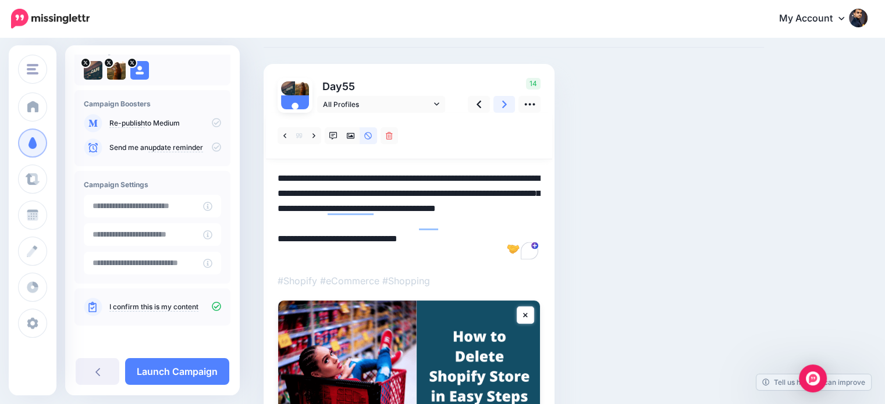
click at [504, 98] on icon at bounding box center [504, 104] width 5 height 12
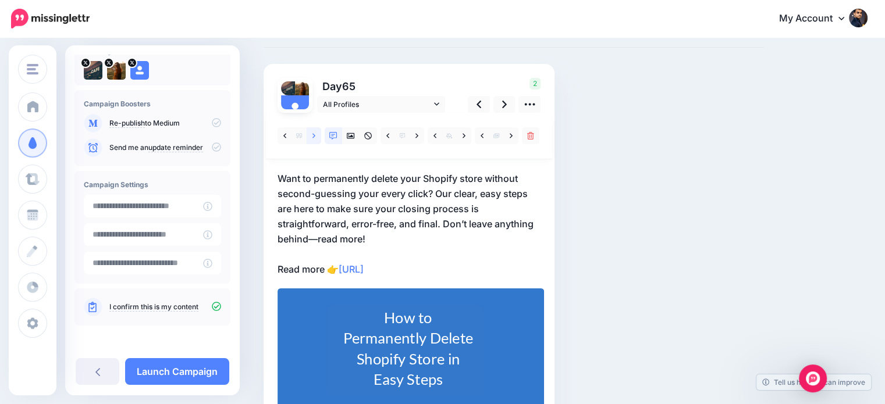
click at [311, 132] on link at bounding box center [314, 135] width 15 height 17
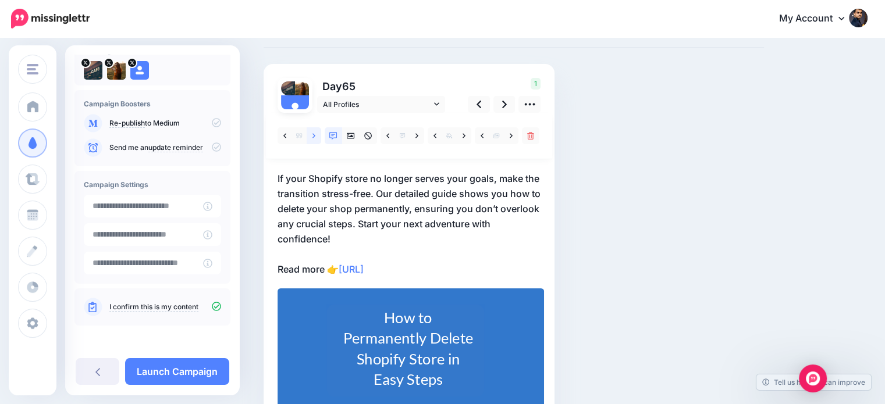
click at [311, 132] on link at bounding box center [314, 135] width 15 height 17
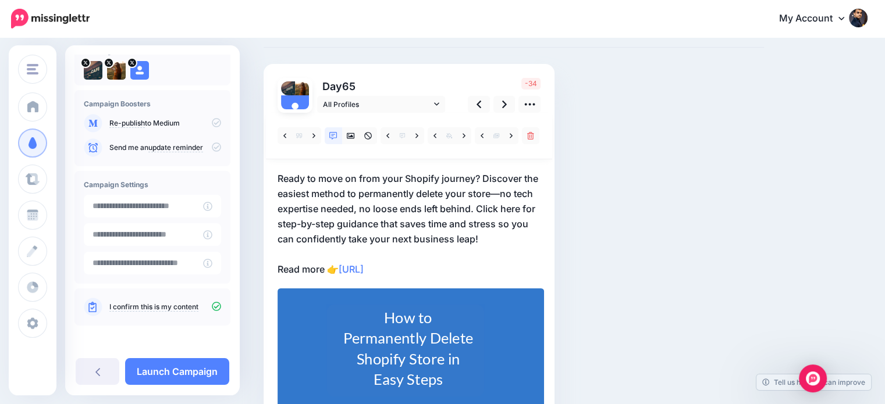
click at [493, 233] on p "Ready to move on from your Shopify journey? Discover the easiest method to perm…" at bounding box center [408, 224] width 263 height 106
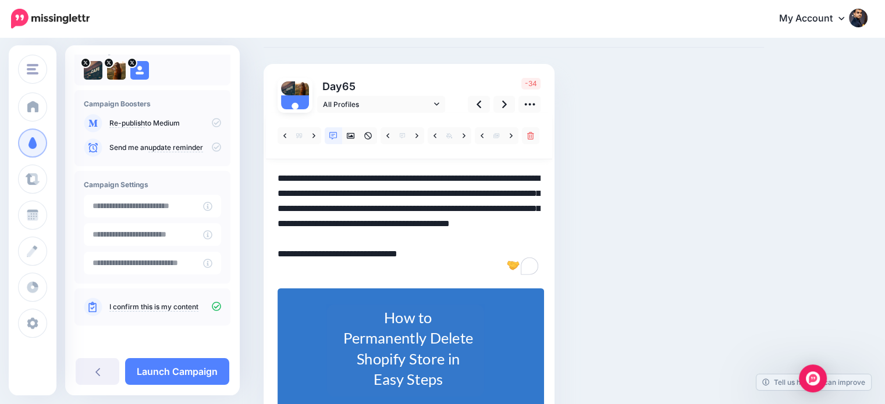
drag, startPoint x: 497, startPoint y: 219, endPoint x: 505, endPoint y: 233, distance: 16.2
click at [505, 233] on textarea "**********" at bounding box center [408, 224] width 263 height 106
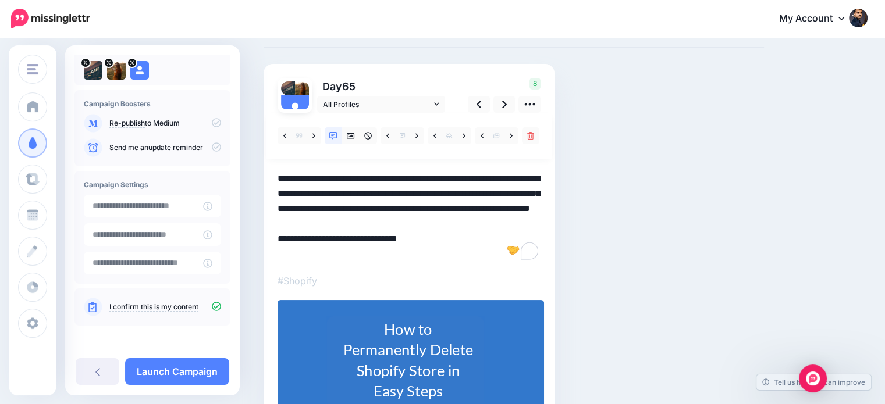
click at [478, 209] on textarea "**********" at bounding box center [408, 216] width 263 height 91
click at [503, 106] on icon at bounding box center [504, 105] width 5 height 8
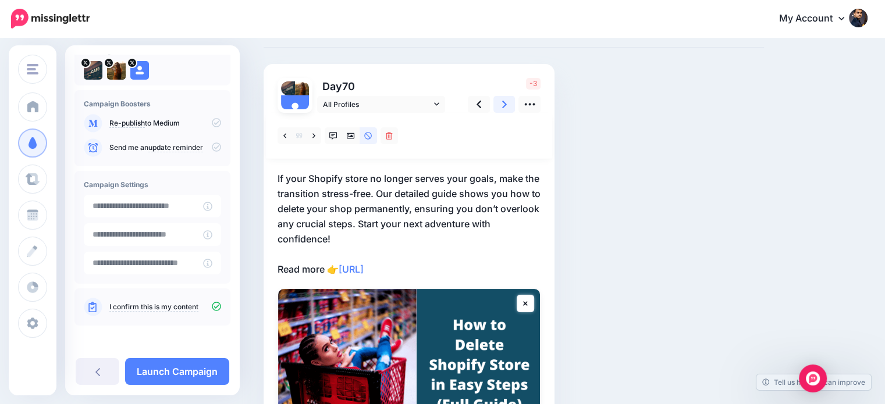
click at [504, 104] on icon at bounding box center [504, 105] width 5 height 8
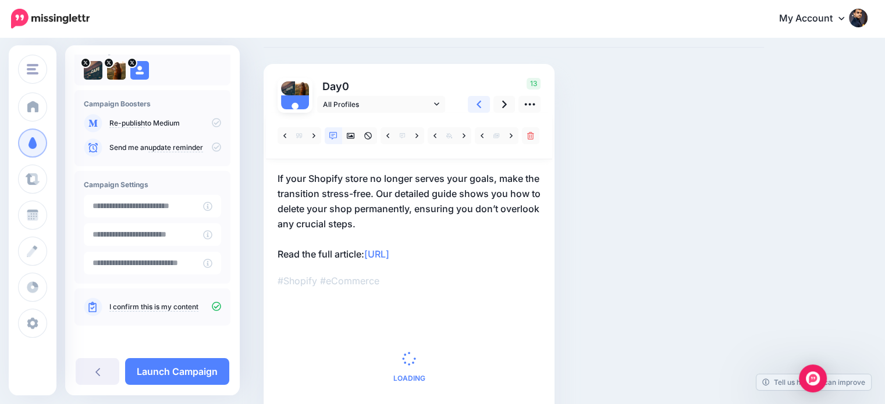
click at [477, 105] on icon at bounding box center [478, 104] width 5 height 12
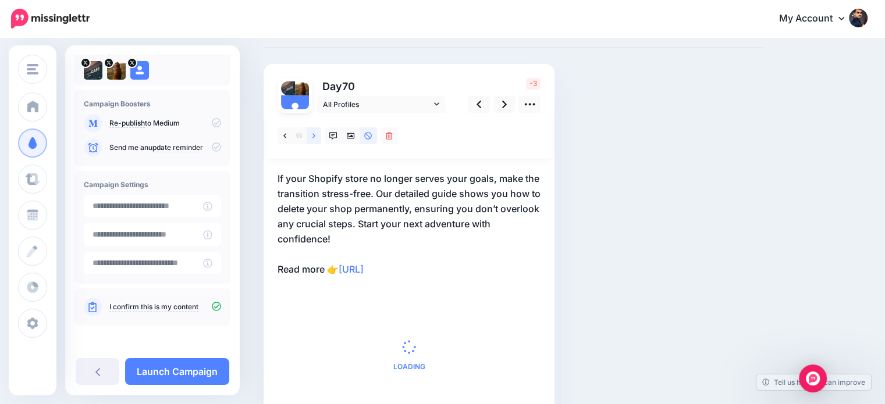
click at [309, 137] on link at bounding box center [314, 135] width 15 height 17
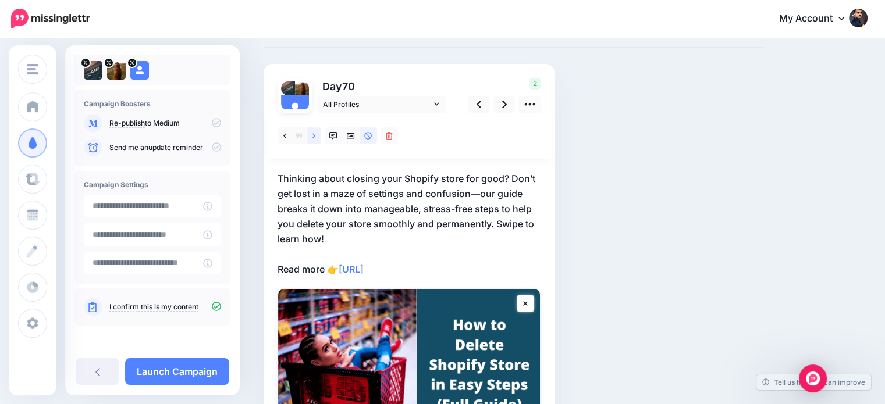
click at [309, 137] on link at bounding box center [314, 135] width 15 height 17
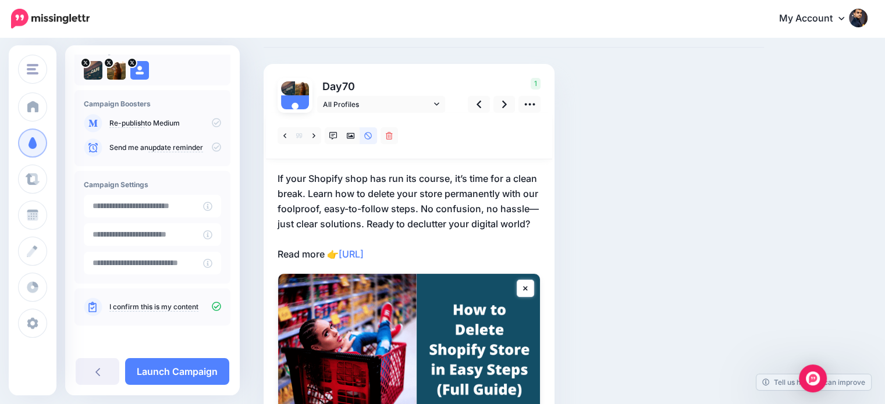
click at [391, 226] on p "If your Shopify shop has run its course, it’s time for a clean break. Learn how…" at bounding box center [408, 216] width 263 height 91
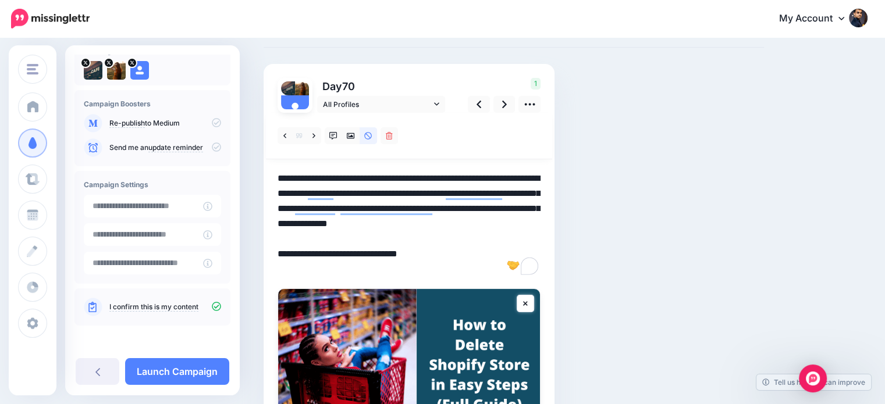
drag, startPoint x: 403, startPoint y: 220, endPoint x: 412, endPoint y: 232, distance: 14.9
click at [412, 232] on textarea "**********" at bounding box center [408, 224] width 263 height 106
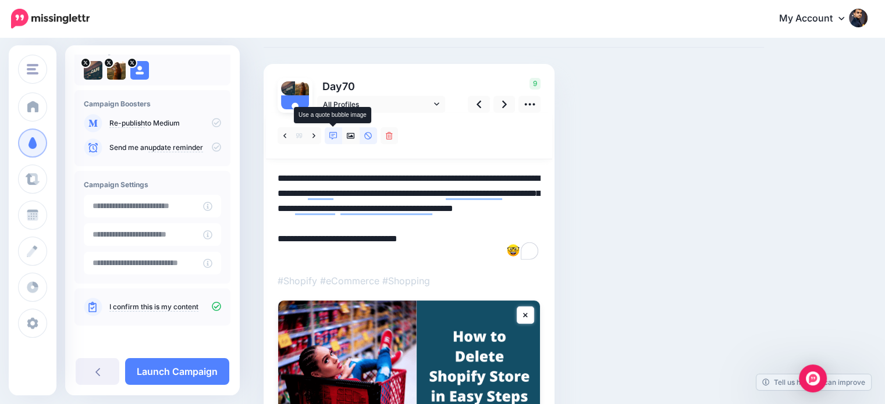
click at [332, 132] on icon at bounding box center [333, 136] width 8 height 8
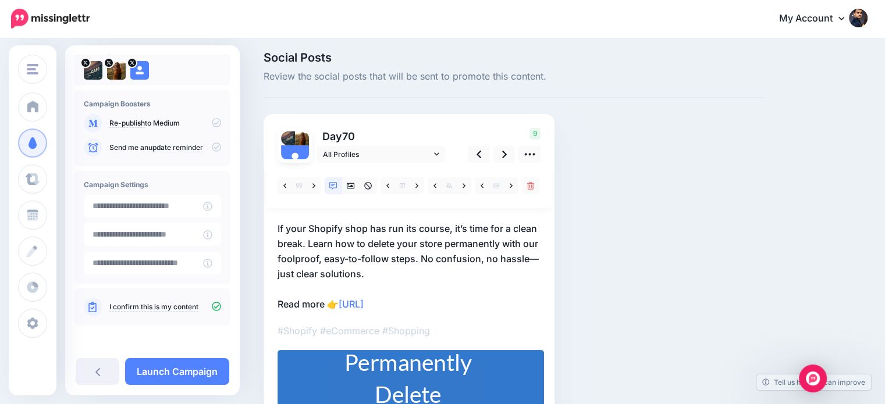
scroll to position [55, 0]
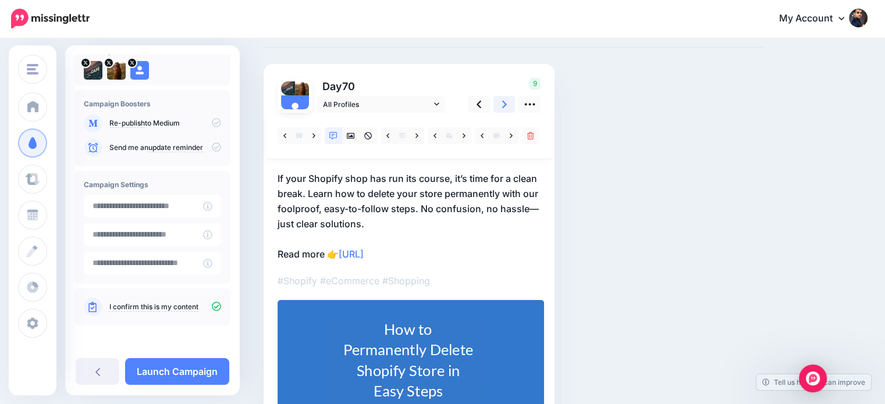
click at [505, 102] on icon at bounding box center [504, 105] width 5 height 8
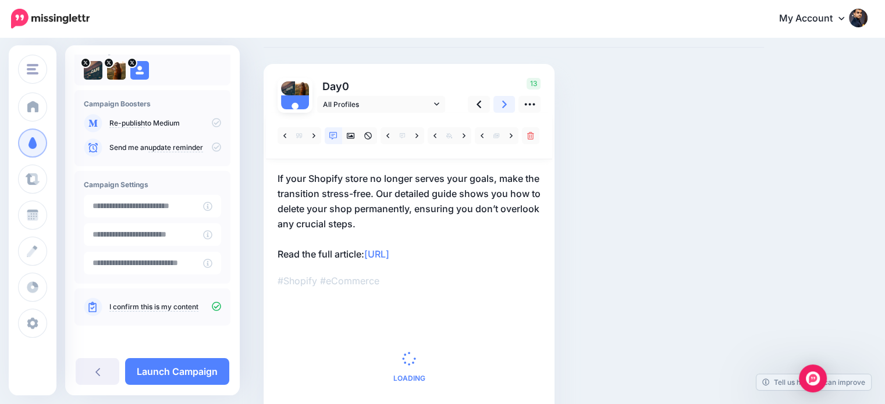
click at [505, 102] on icon at bounding box center [504, 105] width 5 height 8
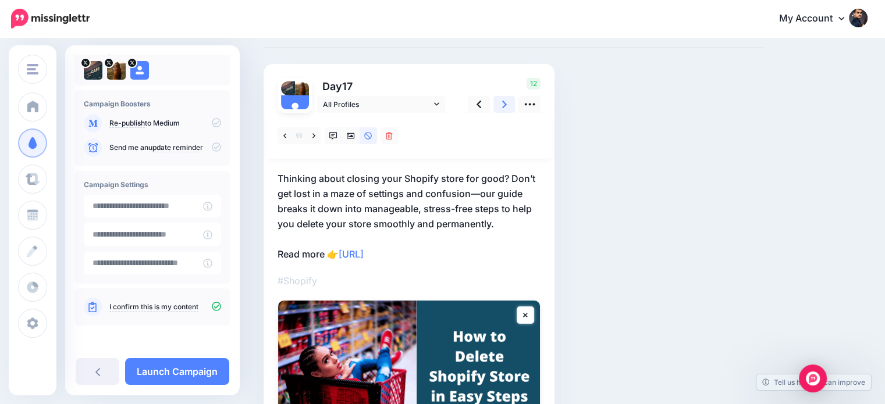
click at [505, 102] on icon at bounding box center [504, 105] width 5 height 8
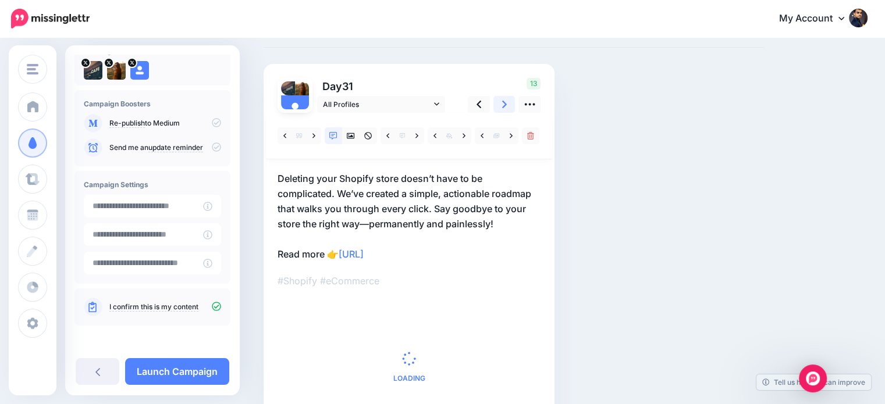
click at [505, 102] on icon at bounding box center [504, 105] width 5 height 8
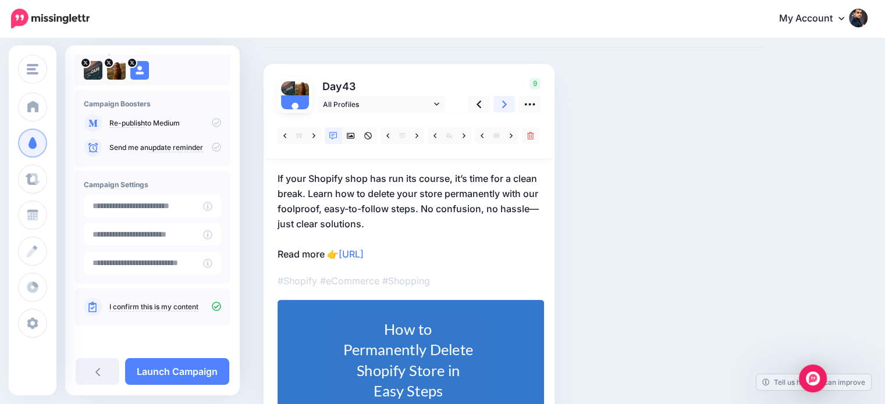
click at [505, 102] on icon at bounding box center [504, 105] width 5 height 8
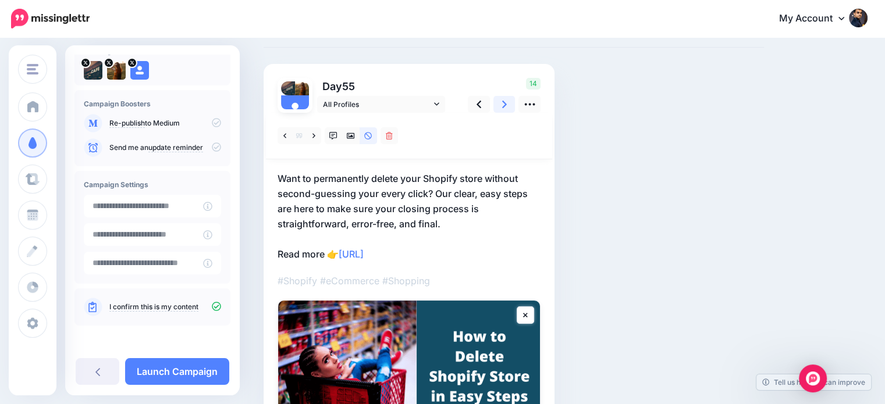
click at [505, 102] on icon at bounding box center [504, 105] width 5 height 8
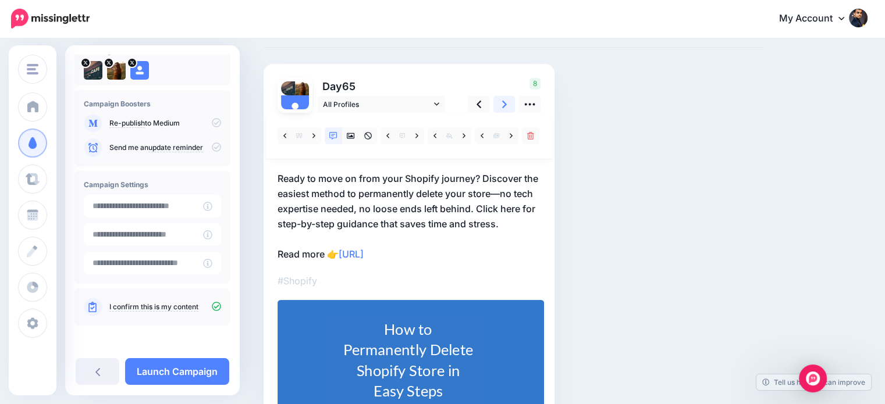
click at [505, 102] on icon at bounding box center [504, 105] width 5 height 8
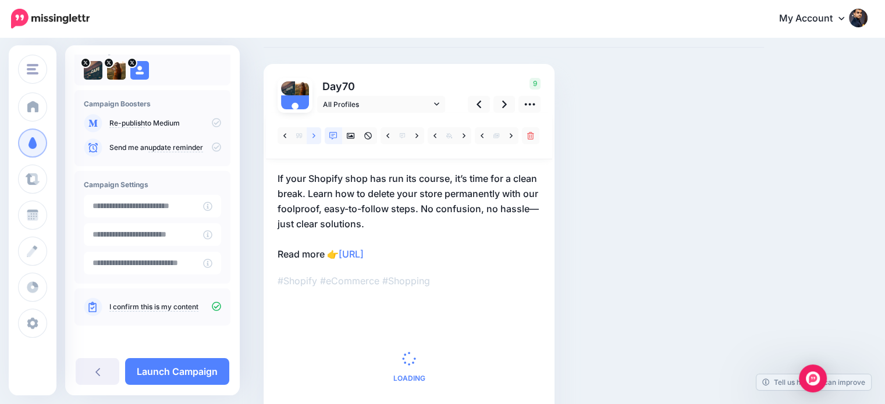
click at [307, 137] on link at bounding box center [314, 135] width 15 height 17
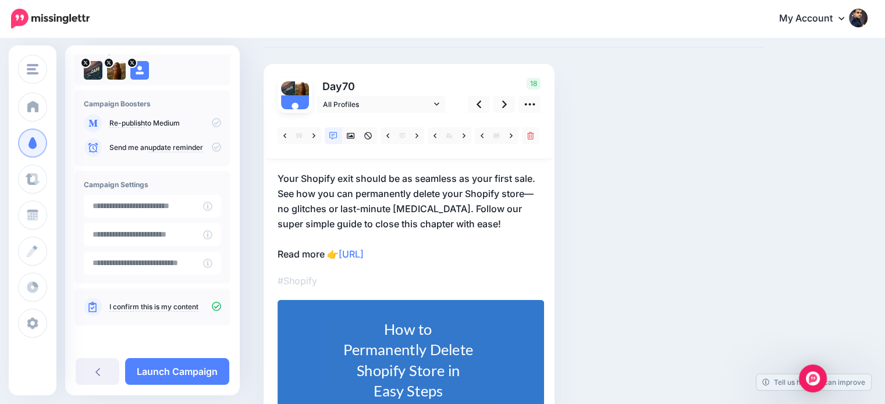
click at [436, 208] on p "Your Shopify exit should be as seamless as your first sale. See how you can per…" at bounding box center [408, 216] width 263 height 91
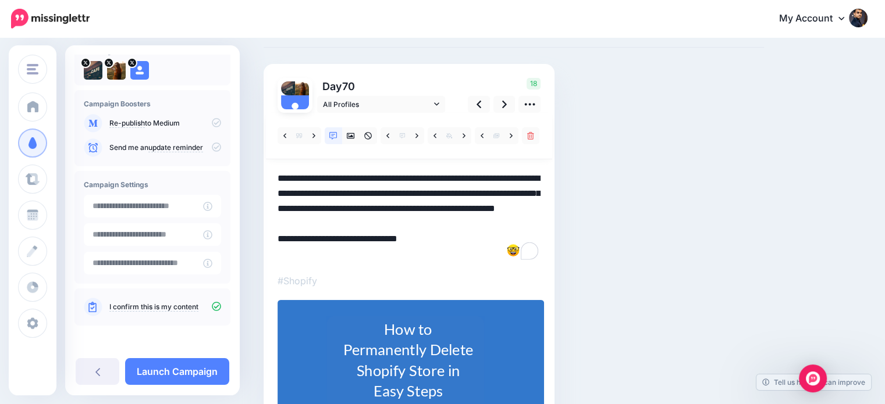
drag, startPoint x: 430, startPoint y: 207, endPoint x: 451, endPoint y: 227, distance: 29.6
click at [451, 227] on textarea "**********" at bounding box center [408, 216] width 263 height 91
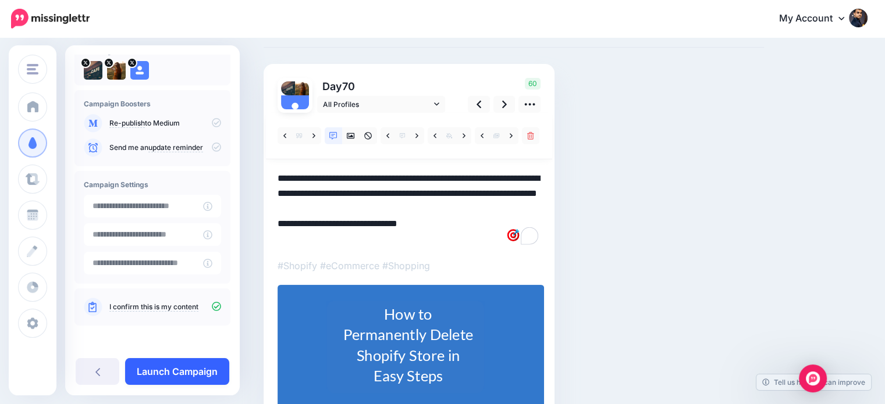
type textarea "**********"
click at [220, 369] on link "Launch Campaign" at bounding box center [177, 371] width 104 height 27
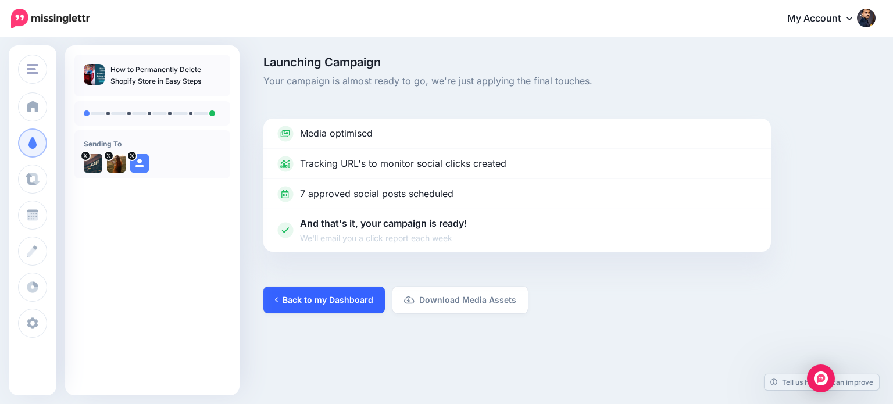
click at [361, 300] on link "Back to my Dashboard" at bounding box center [325, 300] width 122 height 27
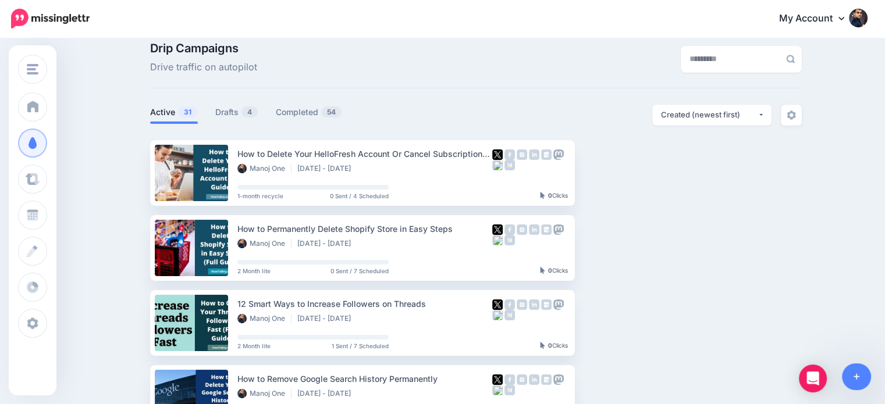
scroll to position [9, 0]
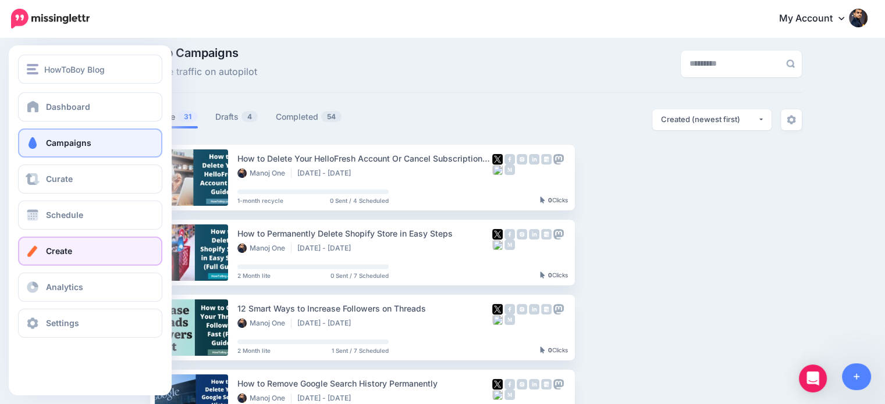
click at [72, 250] on link "Create" at bounding box center [90, 251] width 144 height 29
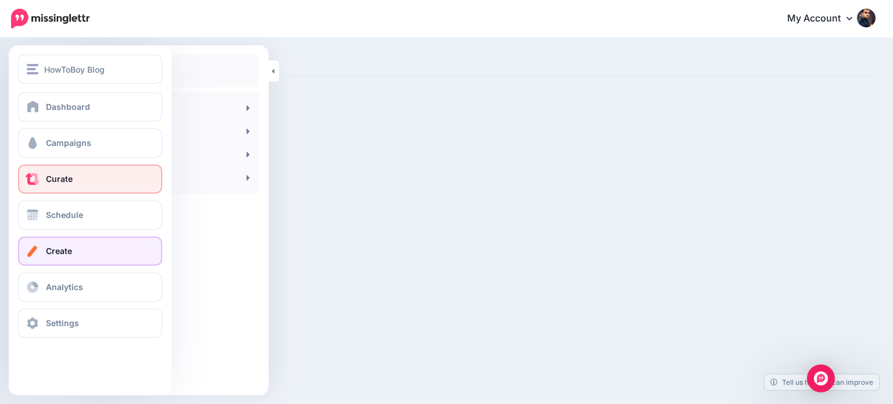
click at [66, 181] on span "Curate" at bounding box center [59, 179] width 27 height 10
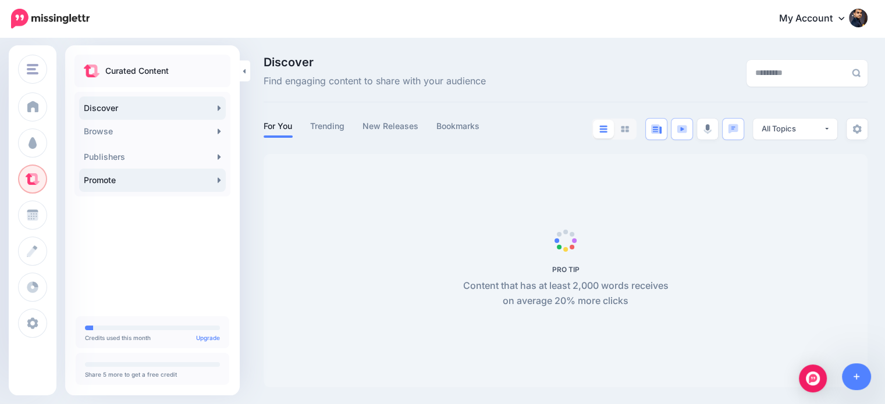
click at [207, 179] on link "Promote" at bounding box center [152, 180] width 147 height 23
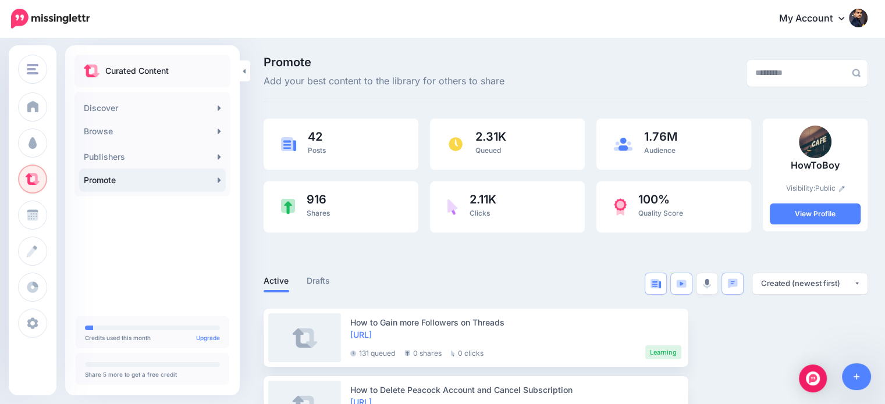
drag, startPoint x: 893, startPoint y: 51, endPoint x: 868, endPoint y: 42, distance: 25.9
click at [868, 42] on html "My Account Dashboard My Account Billing Logout" at bounding box center [442, 202] width 885 height 404
click at [796, 74] on input "text" at bounding box center [795, 73] width 99 height 27
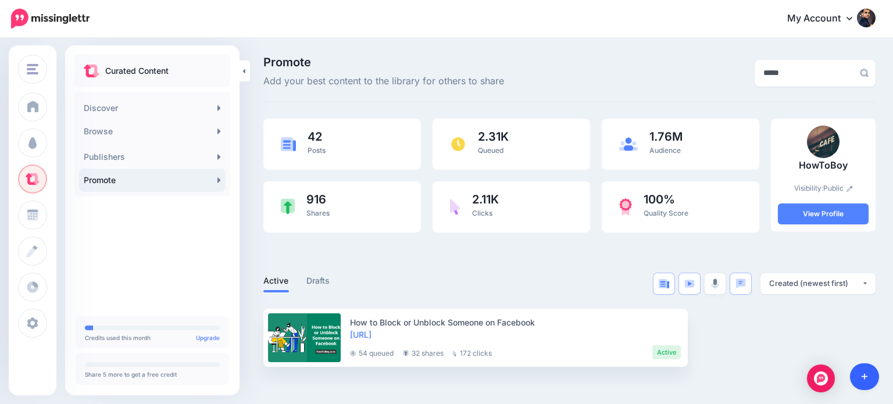
type input "*****"
click at [866, 378] on icon at bounding box center [865, 377] width 6 height 8
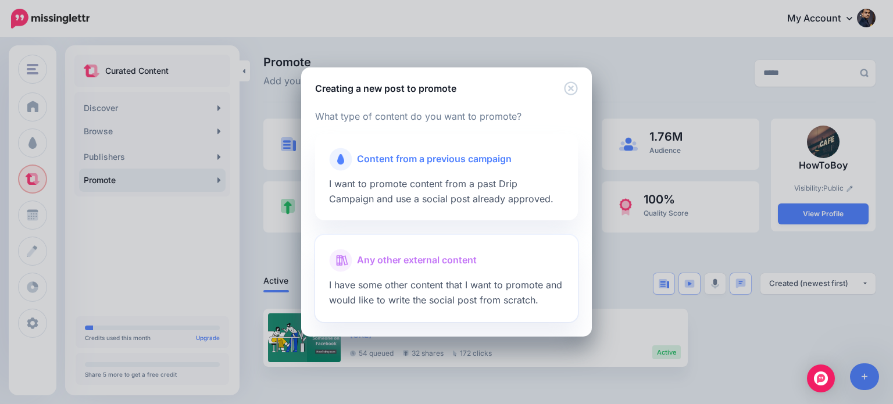
click at [454, 264] on span "Any other external content" at bounding box center [417, 260] width 120 height 15
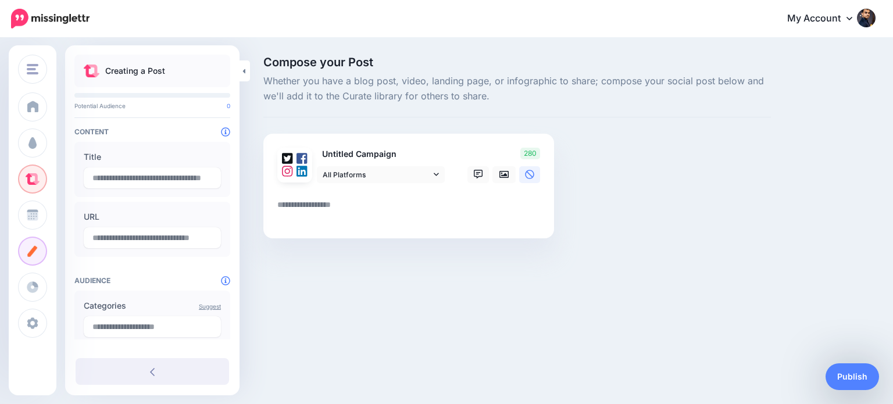
click at [378, 215] on textarea at bounding box center [411, 209] width 268 height 23
paste textarea "**********"
type textarea "**********"
type input "**********"
click at [274, 200] on div "Untitled Campaign All Platforms Facebook" at bounding box center [409, 186] width 291 height 105
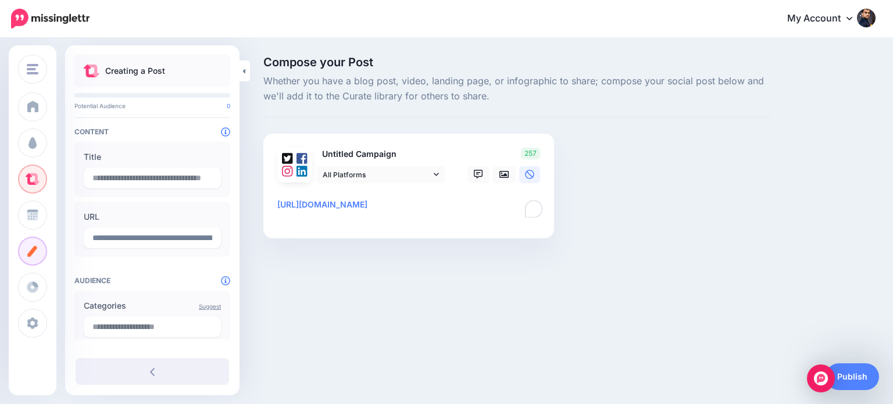
click at [275, 204] on div "Untitled Campaign All Platforms Facebook" at bounding box center [409, 186] width 291 height 105
click at [279, 204] on textarea "**********" at bounding box center [411, 209] width 268 height 23
click at [344, 200] on textarea "**********" at bounding box center [411, 212] width 268 height 28
paste textarea "**********"
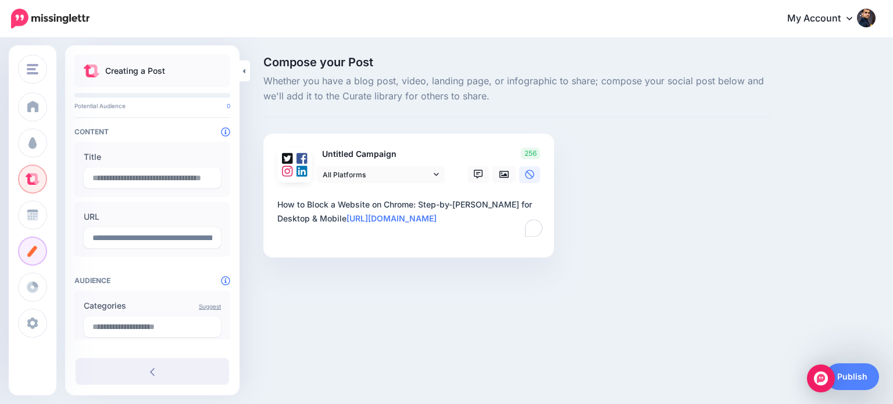
type textarea "**********"
click at [147, 166] on div "Title" at bounding box center [152, 169] width 156 height 55
click at [145, 171] on input "text" at bounding box center [152, 178] width 137 height 21
paste input "**********"
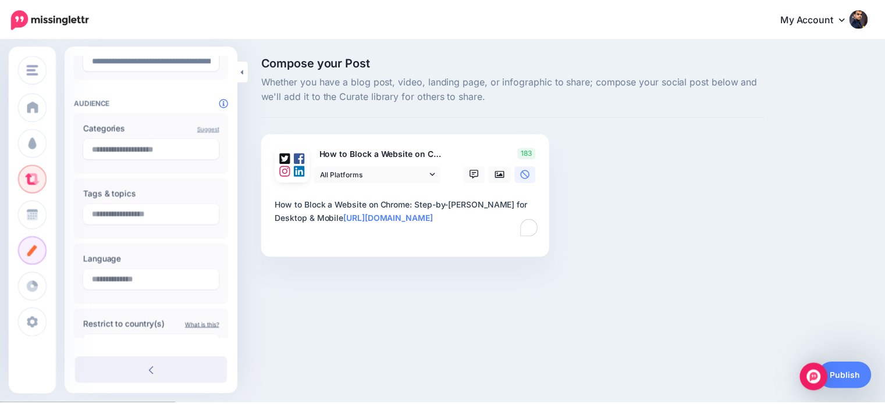
scroll to position [179, 0]
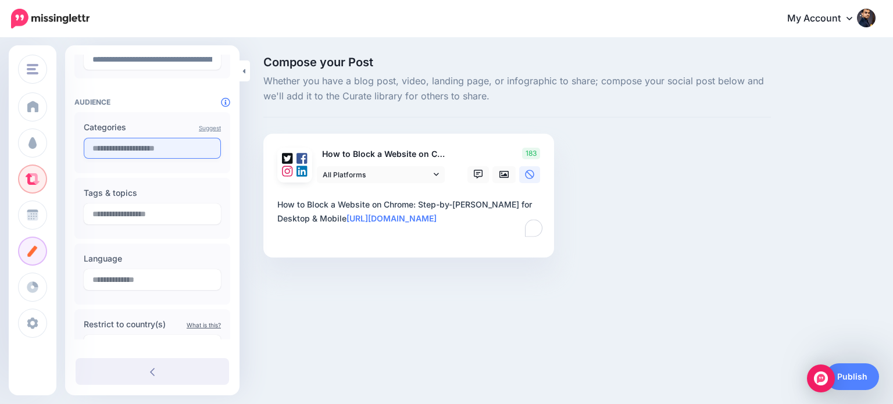
type input "**********"
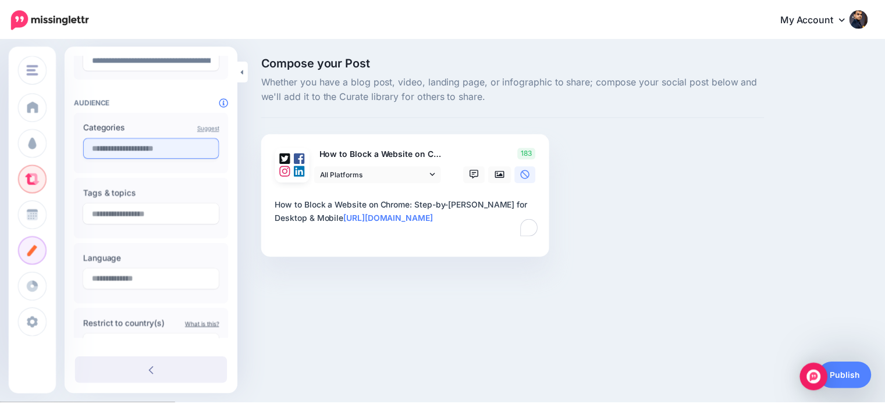
scroll to position [0, 0]
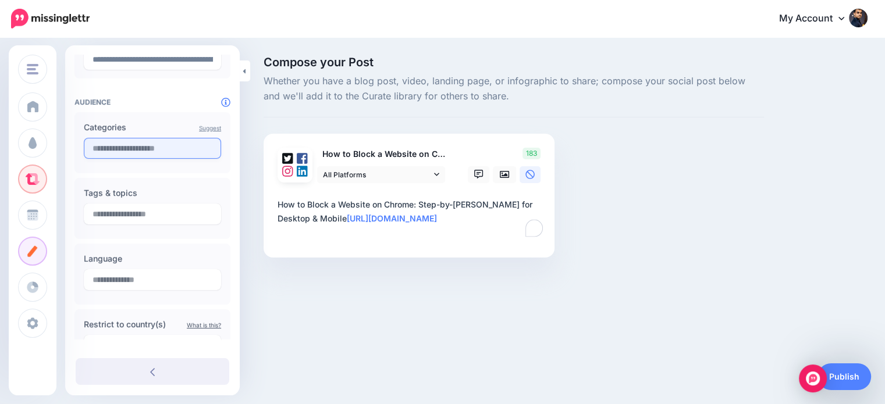
click at [148, 155] on input "text" at bounding box center [152, 148] width 137 height 21
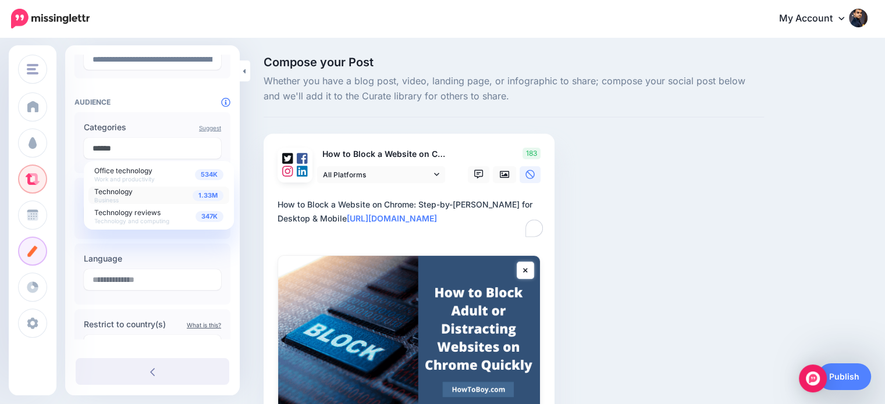
type input "******"
click at [132, 190] on span "Technology" at bounding box center [113, 191] width 38 height 9
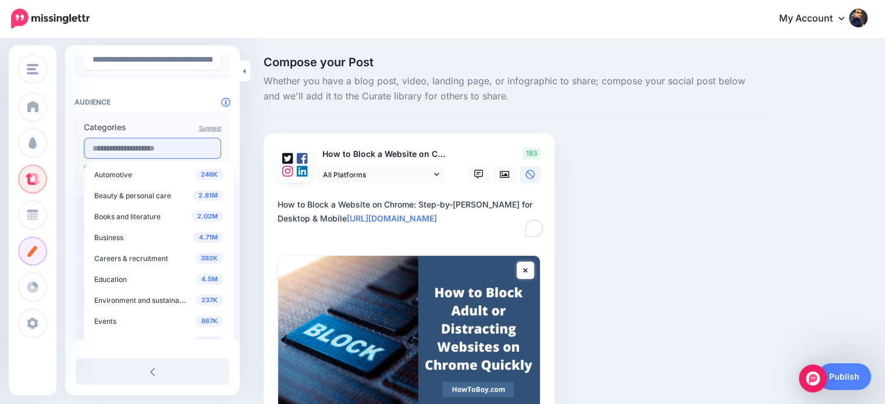
click at [152, 151] on input "text" at bounding box center [152, 148] width 137 height 21
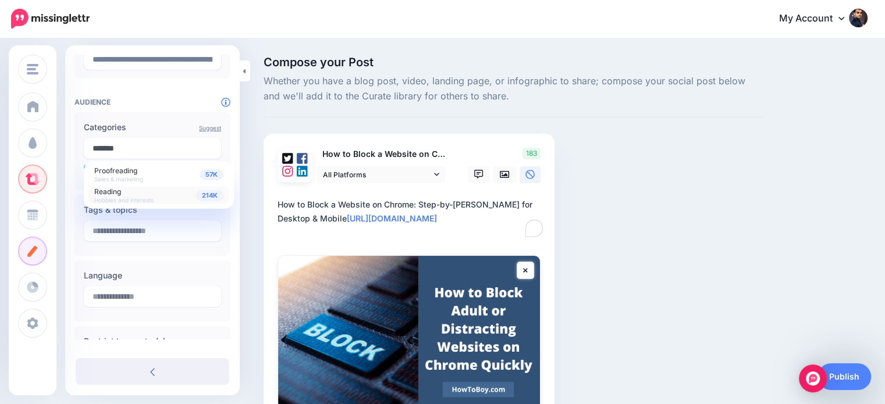
type input "*******"
click at [133, 192] on div "214K Reading Hobbies and interests" at bounding box center [158, 195] width 129 height 16
click at [148, 155] on input "text" at bounding box center [152, 148] width 137 height 21
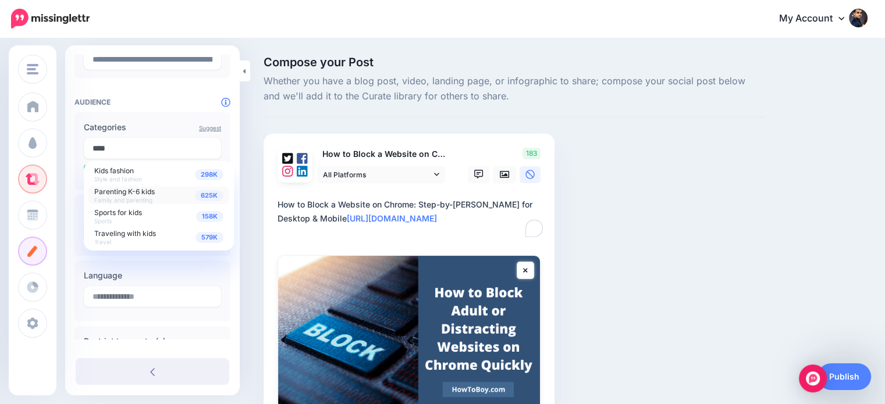
type input "****"
click at [144, 193] on span "Parenting K-6 kids" at bounding box center [124, 191] width 60 height 9
click at [252, 127] on div "Compose your Post Whether you have a blog post, video, landing page, or infogra…" at bounding box center [442, 286] width 885 height 494
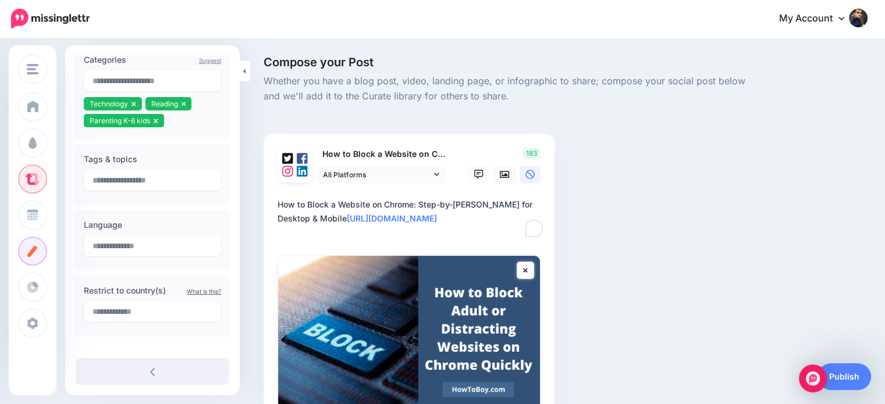
scroll to position [257, 0]
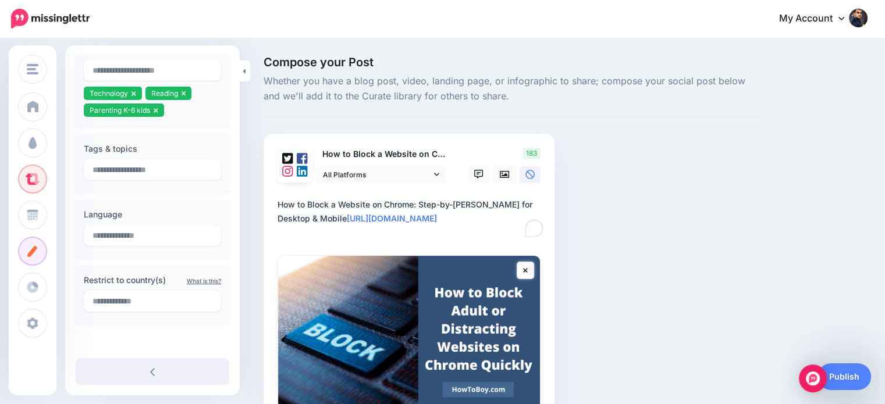
click at [327, 219] on textarea "**********" at bounding box center [411, 219] width 268 height 42
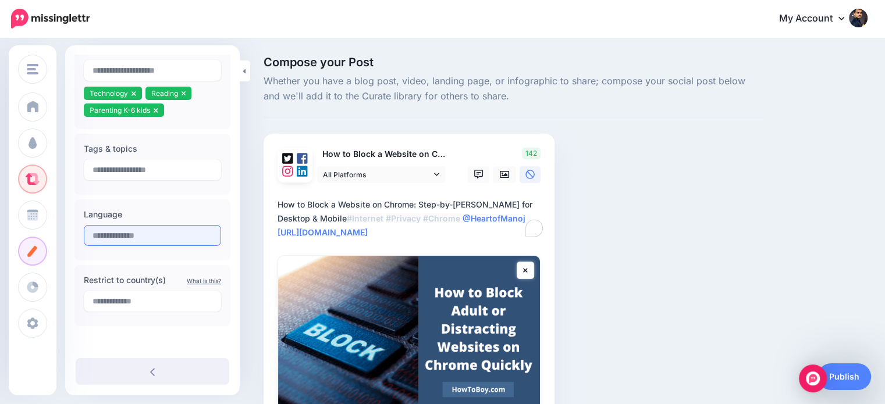
type textarea "**********"
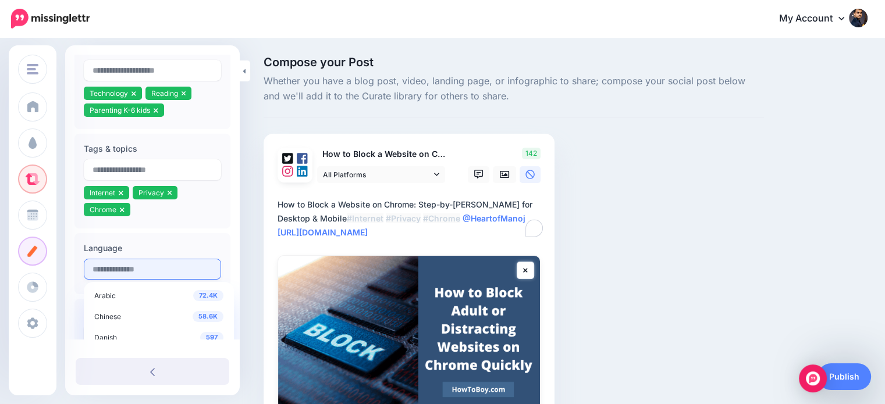
click at [191, 238] on div "Language 72.4K Arabic 58.6K Chinese 597 Danish 63.8K Dutch 20.1M English 6.65K …" at bounding box center [152, 263] width 156 height 61
click at [184, 276] on input "text" at bounding box center [152, 269] width 137 height 21
click at [198, 333] on span "20.1M" at bounding box center [208, 338] width 30 height 11
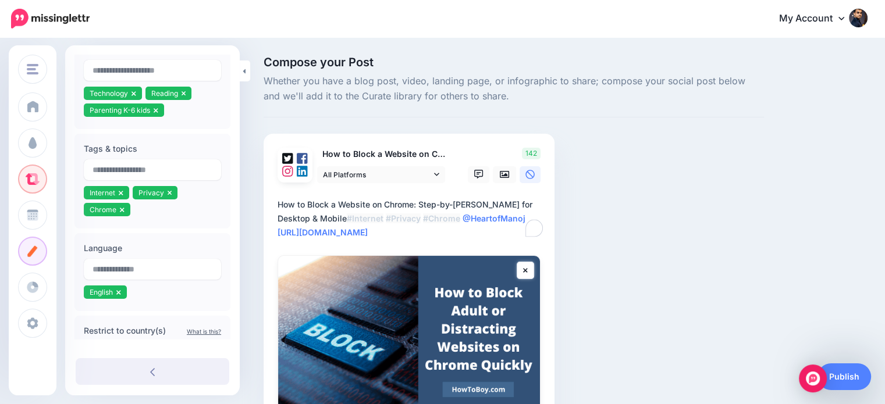
click at [710, 240] on div "Compose your Post Whether you have a blog post, video, landing page, or infogra…" at bounding box center [514, 286] width 518 height 460
click at [479, 172] on icon at bounding box center [478, 174] width 9 height 9
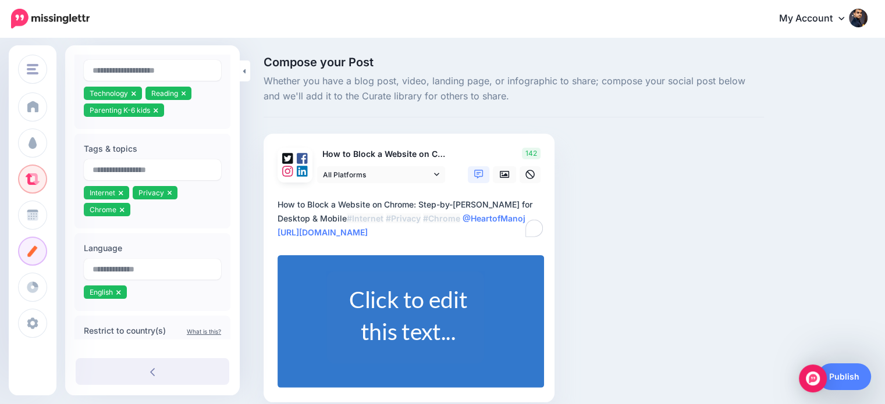
click at [414, 307] on div "Click to edit this text..." at bounding box center [407, 316] width 131 height 64
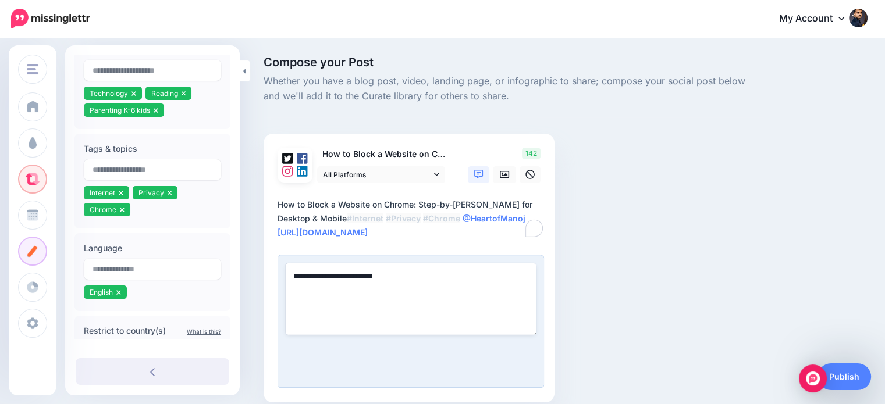
paste textarea "**********"
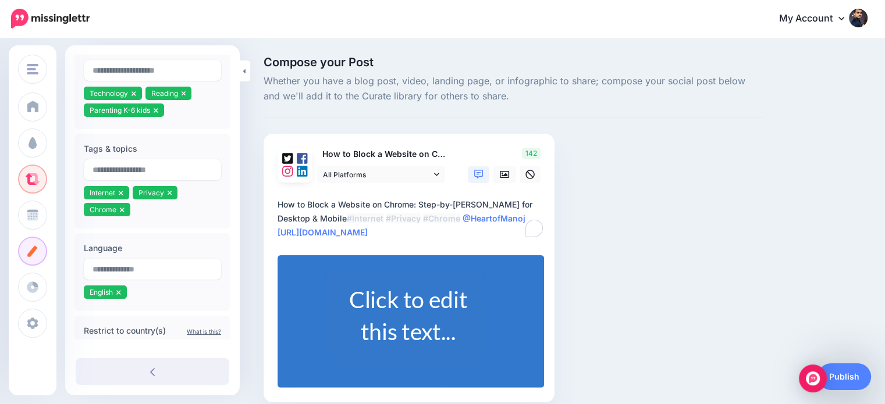
click at [698, 244] on div "Compose your Post Whether you have a blog post, video, landing page, or infogra…" at bounding box center [514, 246] width 518 height 381
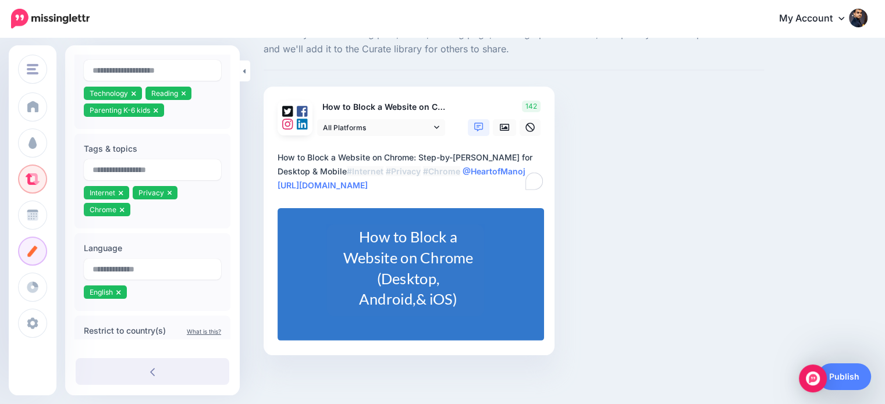
scroll to position [50, 0]
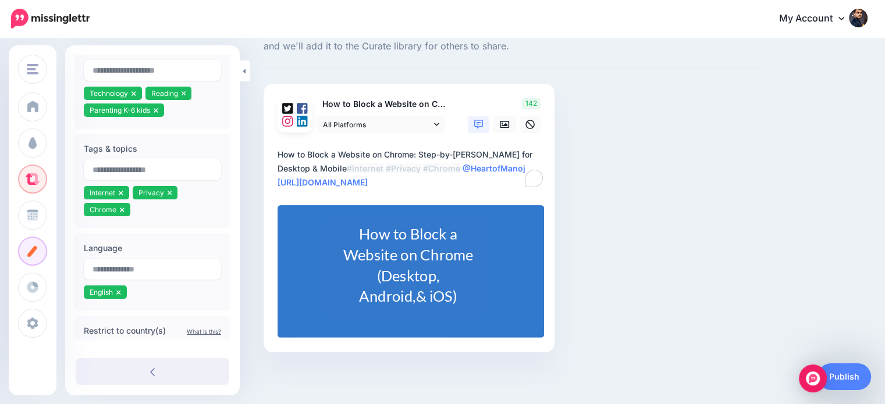
click at [468, 253] on div "How to Block a Website on Chrome (Desktop, Android,& iOS)" at bounding box center [407, 265] width 131 height 83
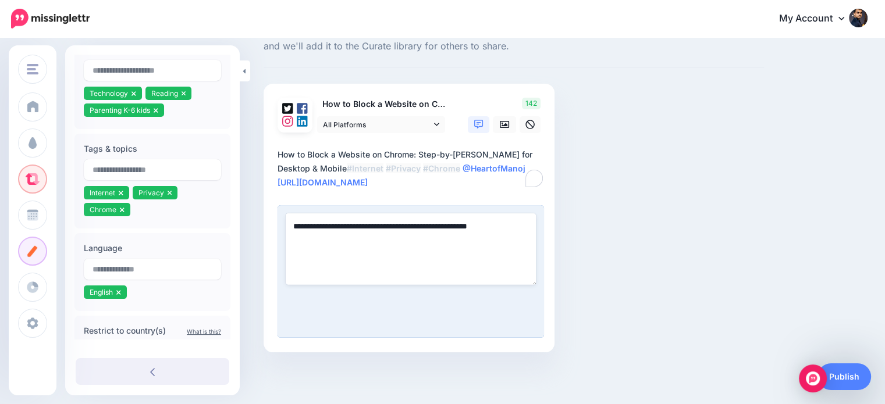
click at [429, 228] on textarea "**********" at bounding box center [410, 249] width 251 height 72
type textarea "**********"
click at [702, 202] on div "Compose your Post Whether you have a blog post, video, landing page, or infogra…" at bounding box center [514, 196] width 518 height 381
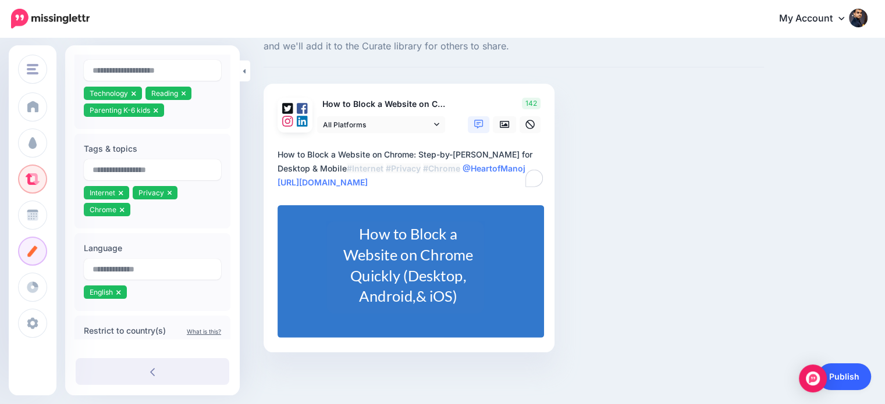
click at [849, 379] on link "Publish" at bounding box center [844, 377] width 54 height 27
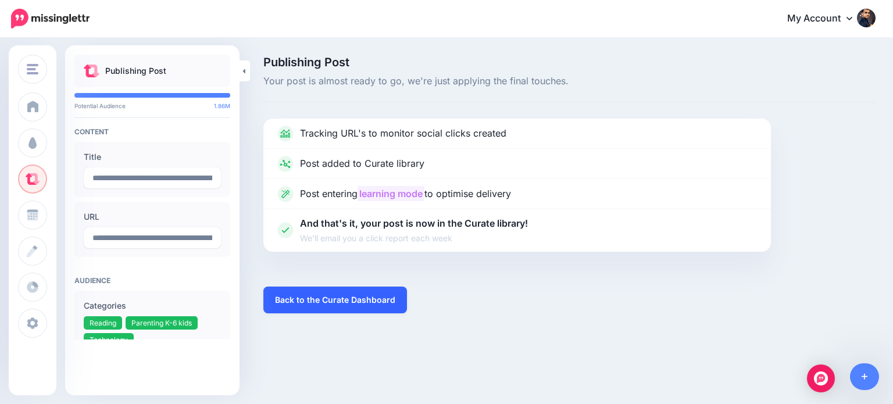
click at [382, 292] on link "Back to the Curate Dashboard" at bounding box center [336, 300] width 144 height 27
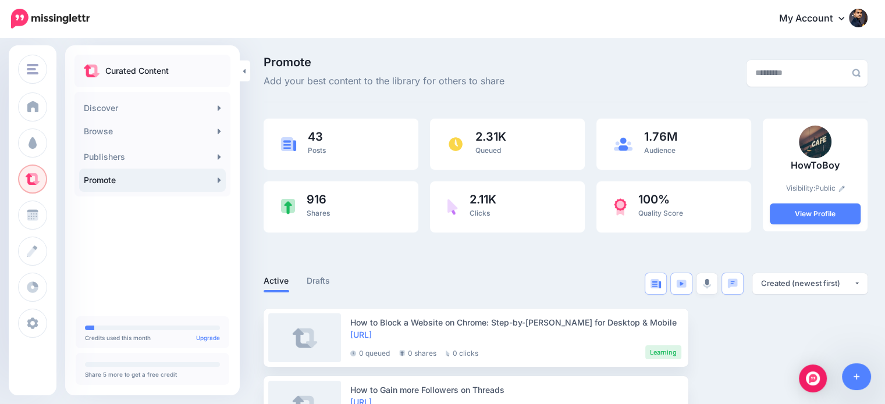
click at [845, 186] on img at bounding box center [841, 189] width 6 height 6
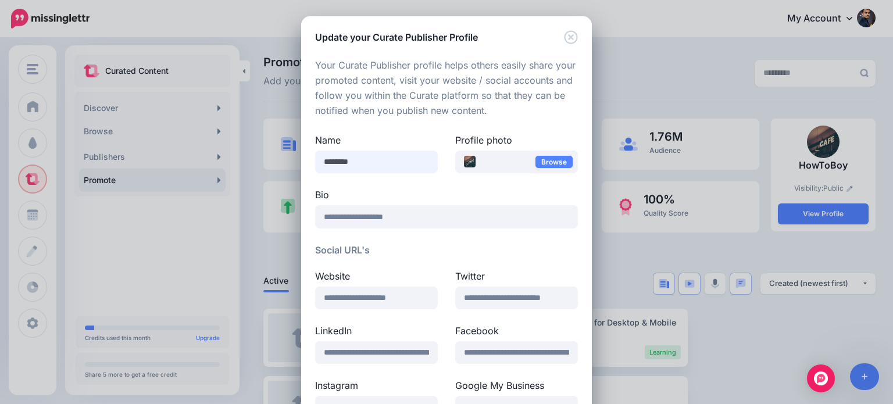
drag, startPoint x: 367, startPoint y: 162, endPoint x: 318, endPoint y: 155, distance: 50.0
click at [318, 155] on input "********" at bounding box center [376, 162] width 123 height 23
type input "*****"
click at [464, 160] on img at bounding box center [470, 162] width 12 height 12
click at [537, 156] on link "Browse" at bounding box center [554, 162] width 37 height 12
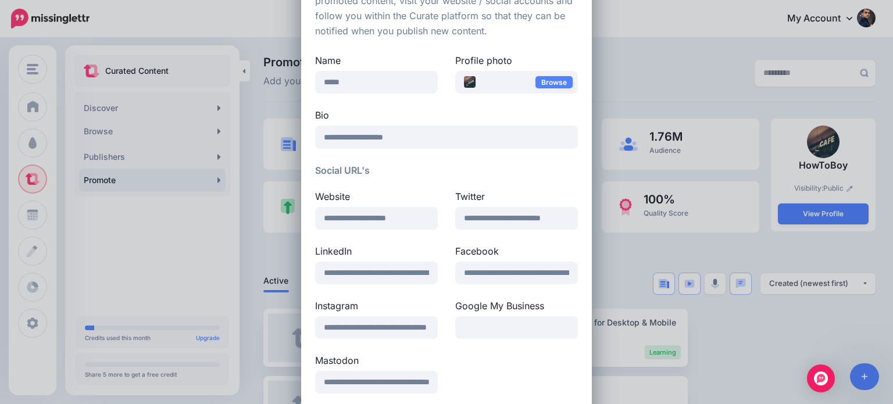
scroll to position [192, 0]
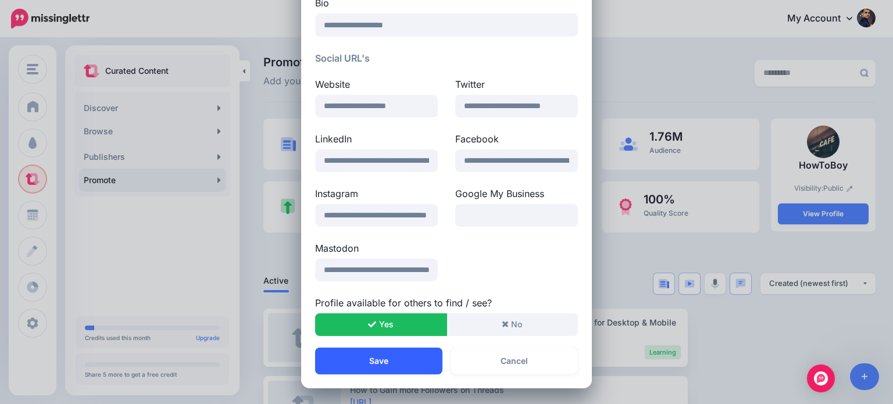
click at [423, 366] on button "Save" at bounding box center [378, 361] width 127 height 27
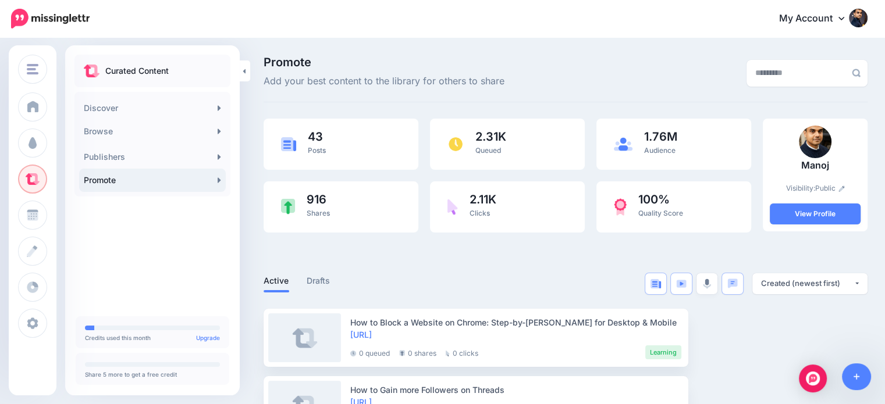
click at [845, 185] on link "Public" at bounding box center [830, 188] width 30 height 9
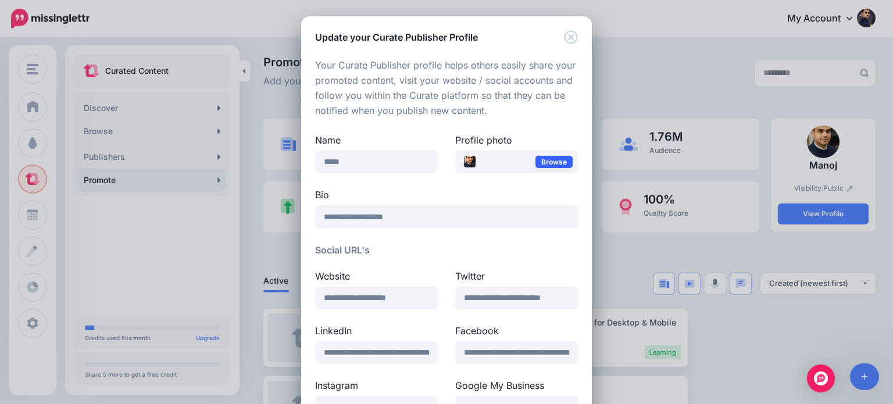
click at [545, 163] on link "Browse" at bounding box center [554, 162] width 37 height 12
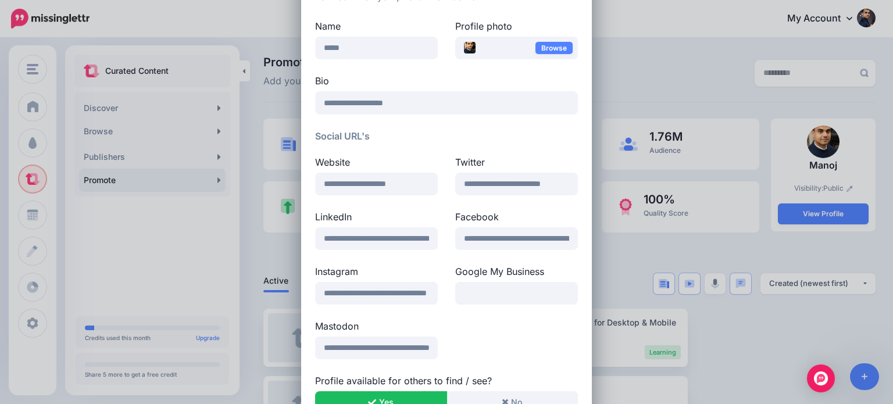
scroll to position [192, 0]
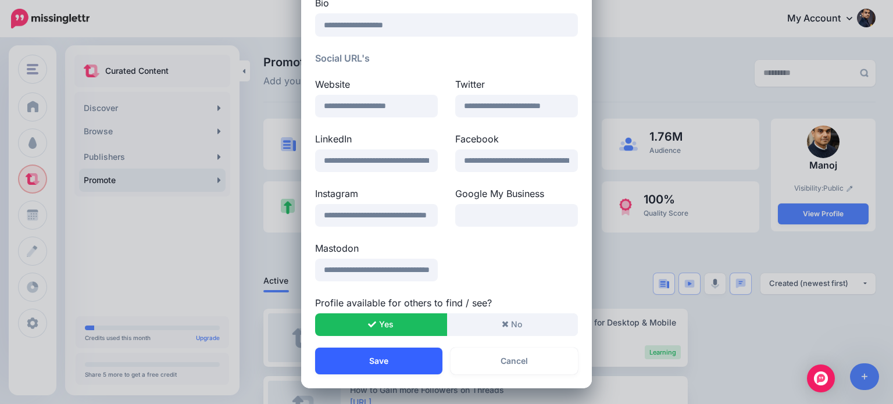
click at [422, 357] on button "Save" at bounding box center [378, 361] width 127 height 27
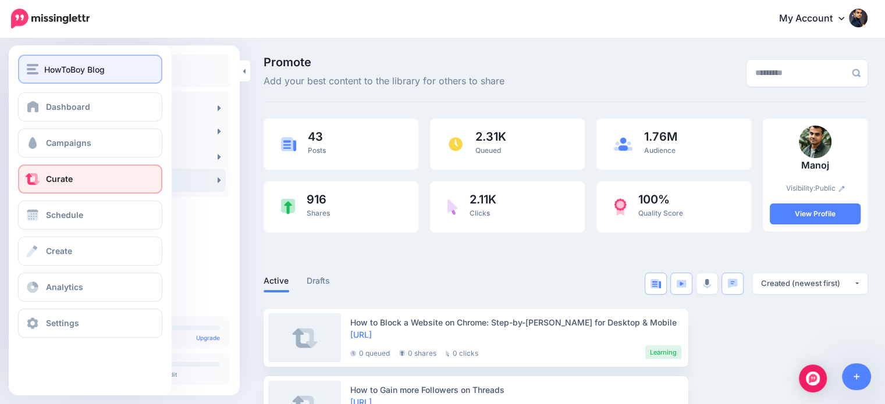
click at [35, 67] on img "button" at bounding box center [33, 69] width 12 height 10
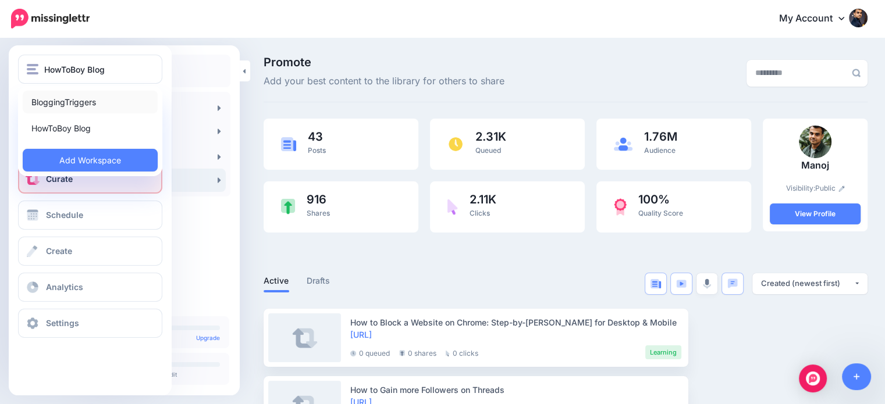
click at [54, 98] on link "BloggingTriggers" at bounding box center [90, 102] width 135 height 23
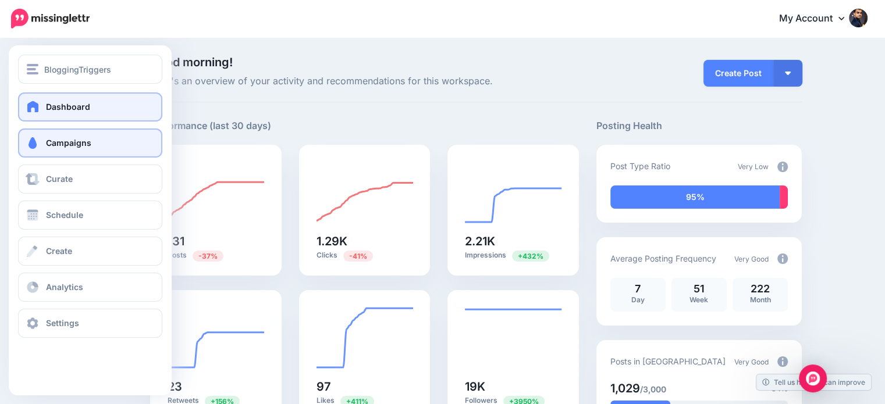
click at [75, 148] on link "Campaigns" at bounding box center [90, 143] width 144 height 29
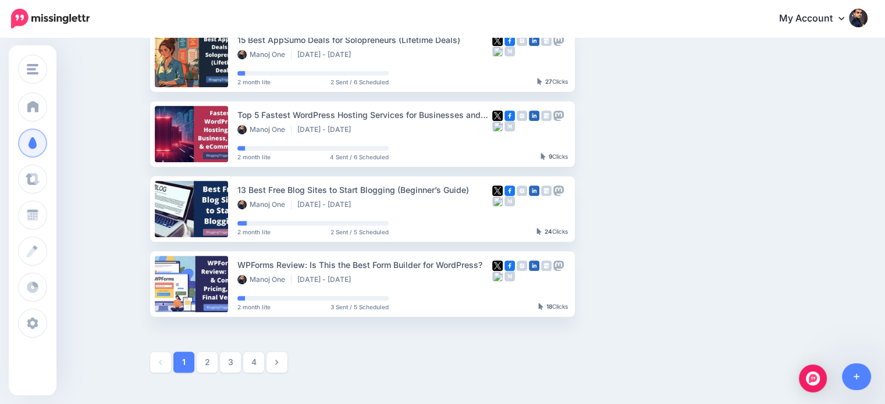
scroll to position [603, 0]
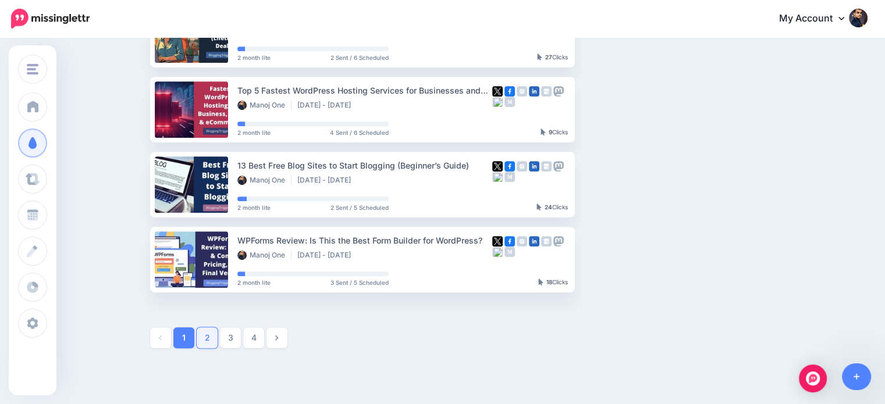
click at [215, 331] on link "2" at bounding box center [207, 337] width 21 height 21
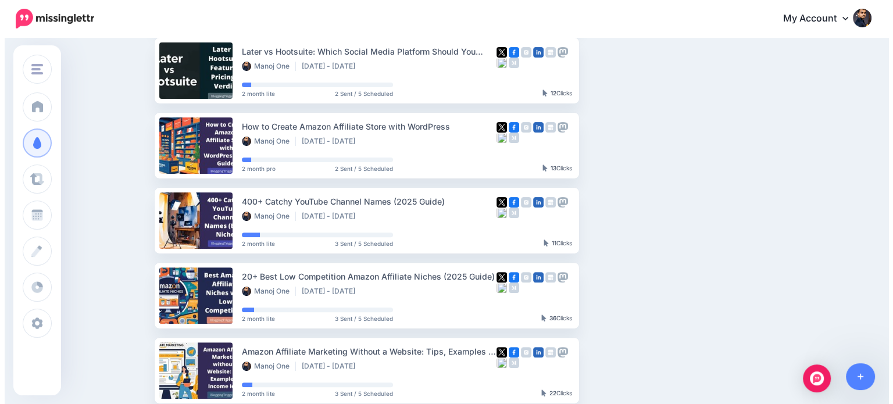
scroll to position [0, 0]
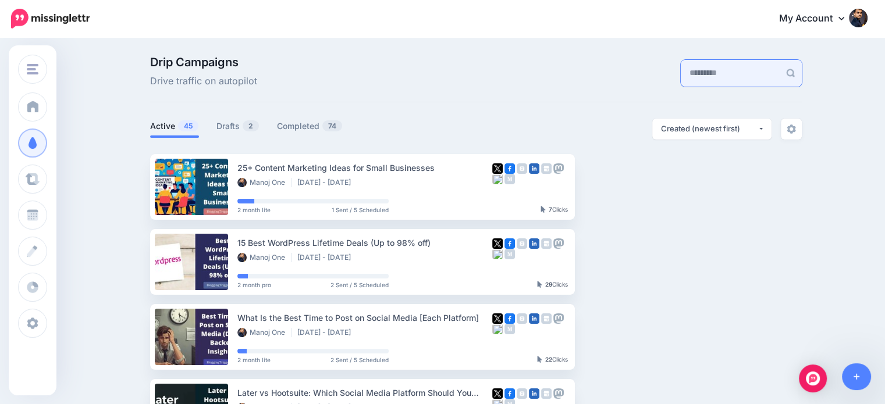
click at [727, 72] on input "text" at bounding box center [730, 73] width 99 height 27
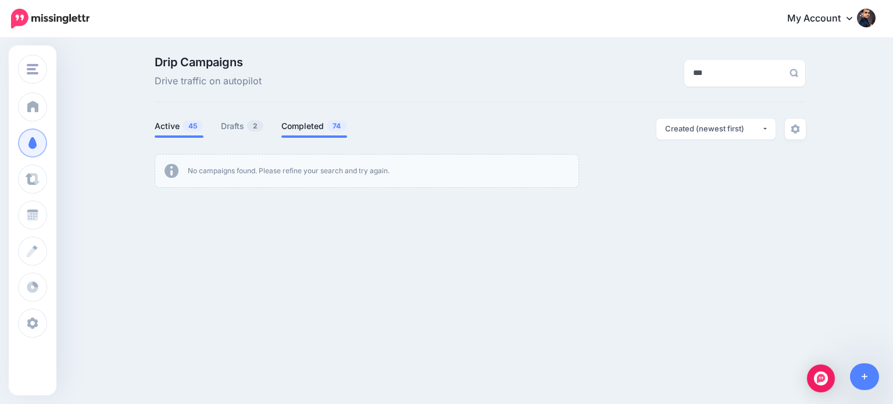
type input "***"
click at [293, 131] on link "Completed 74" at bounding box center [315, 126] width 66 height 14
click at [236, 127] on link "Drafts 2" at bounding box center [242, 126] width 43 height 14
click at [867, 373] on icon at bounding box center [865, 377] width 6 height 8
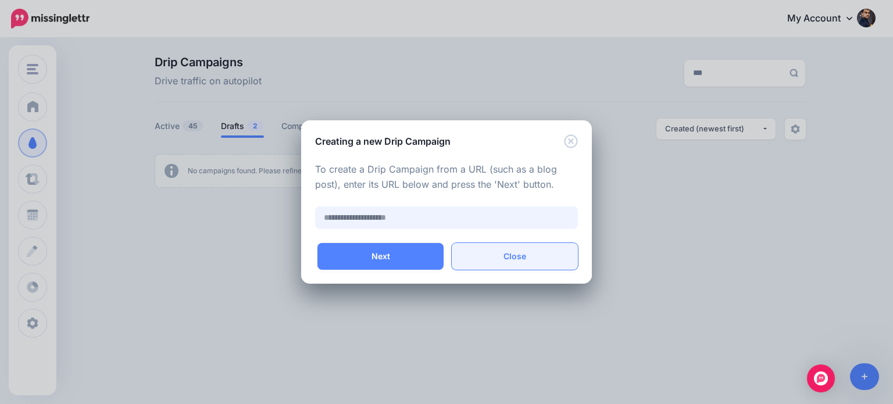
paste input "**********"
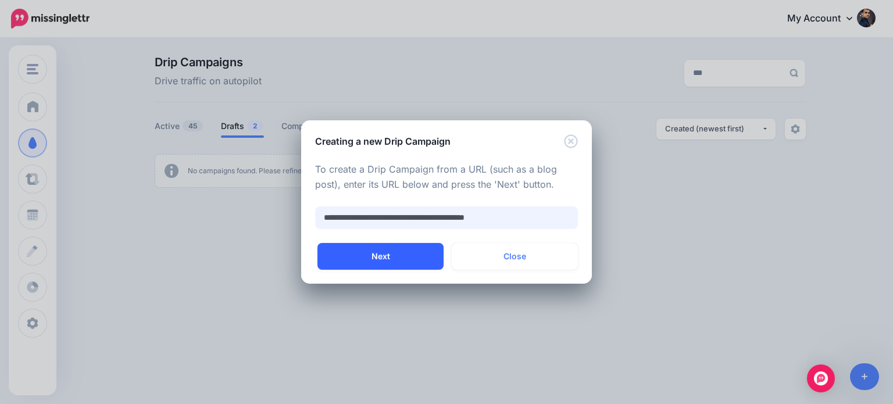
type input "**********"
click at [418, 256] on button "Next" at bounding box center [381, 256] width 126 height 27
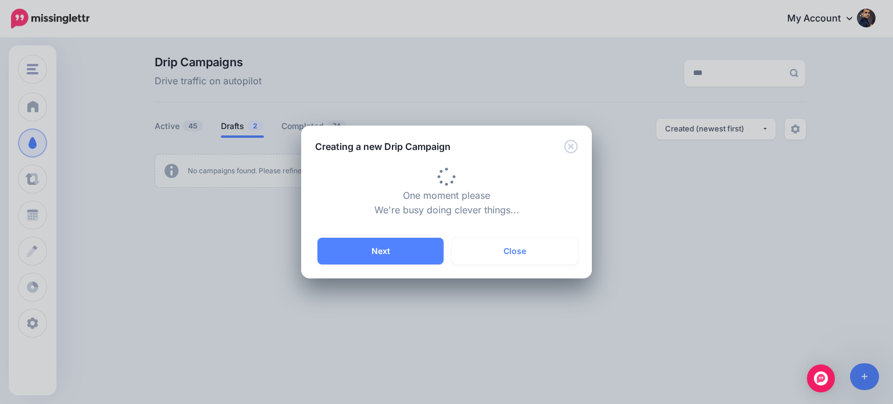
type input "**********"
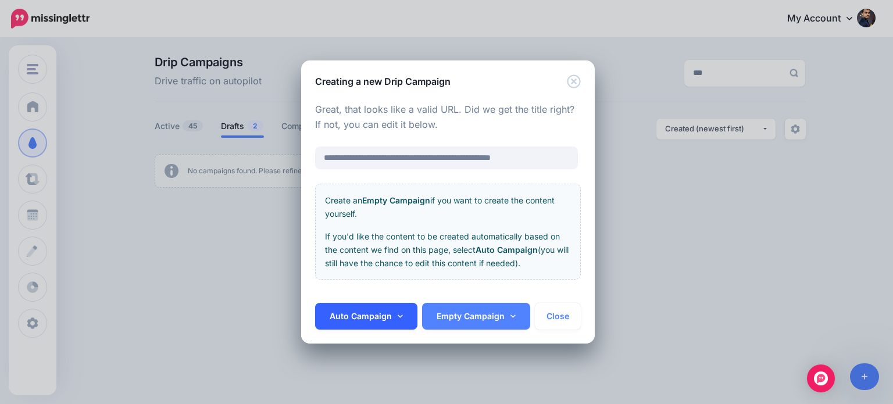
click at [396, 311] on link "Auto Campaign" at bounding box center [366, 316] width 102 height 27
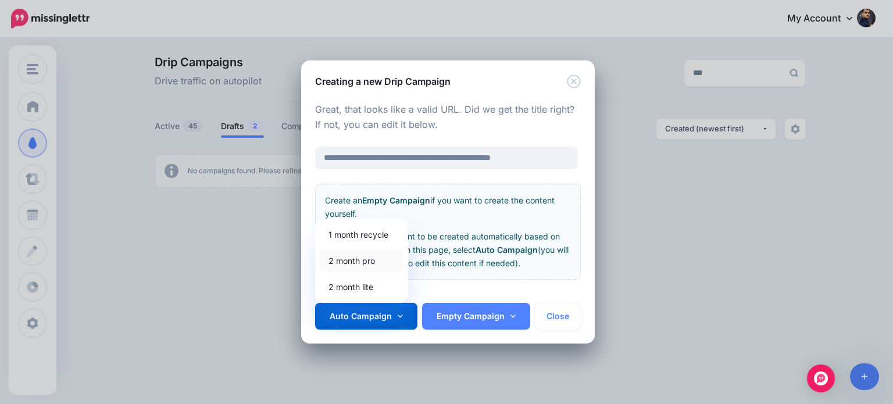
click at [372, 261] on link "2 month pro" at bounding box center [362, 261] width 84 height 23
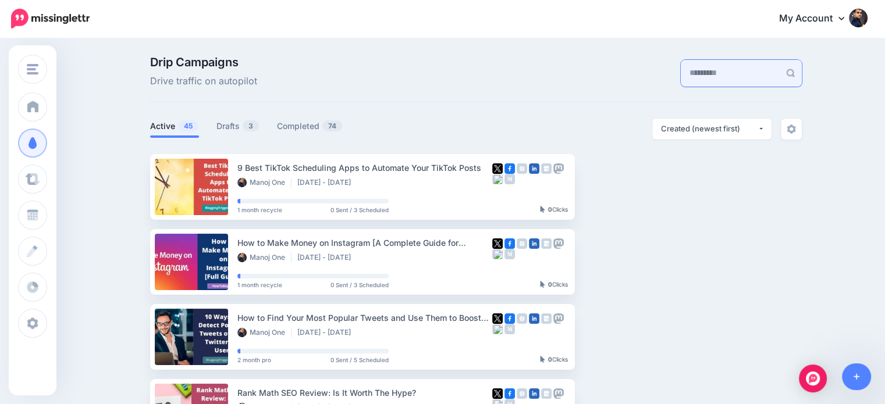
click at [705, 84] on input "text" at bounding box center [730, 73] width 99 height 27
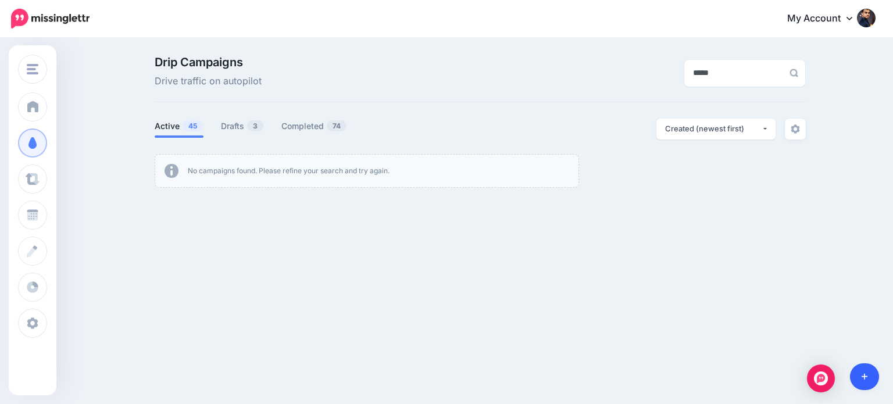
type input "*****"
click at [861, 380] on link at bounding box center [865, 377] width 30 height 27
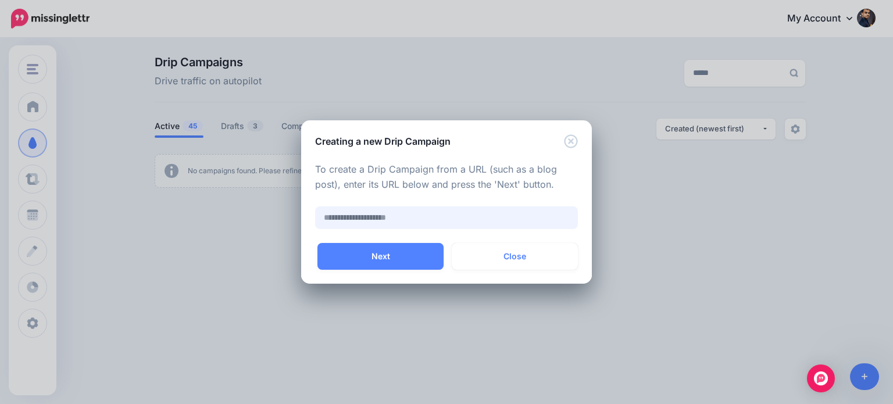
paste input "**********"
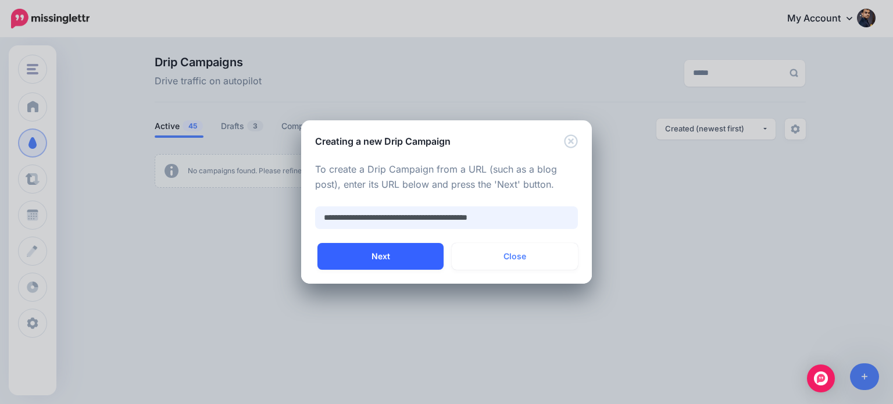
type input "**********"
click at [419, 259] on button "Next" at bounding box center [381, 256] width 126 height 27
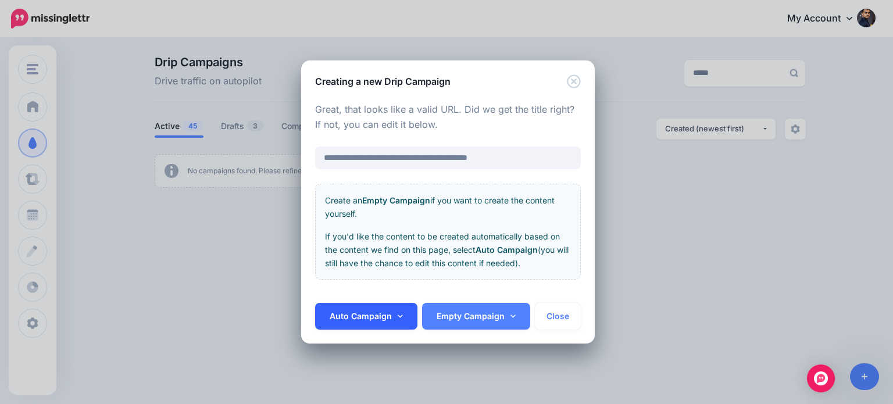
click at [387, 321] on link "Auto Campaign" at bounding box center [366, 316] width 102 height 27
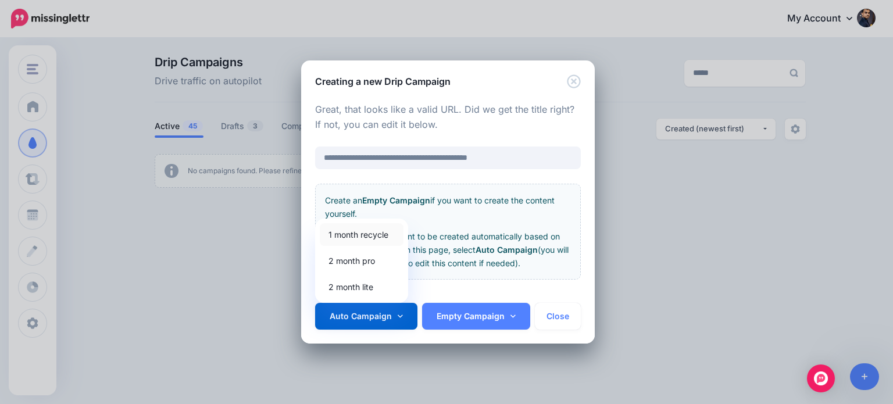
click at [379, 230] on link "1 month recycle" at bounding box center [362, 234] width 84 height 23
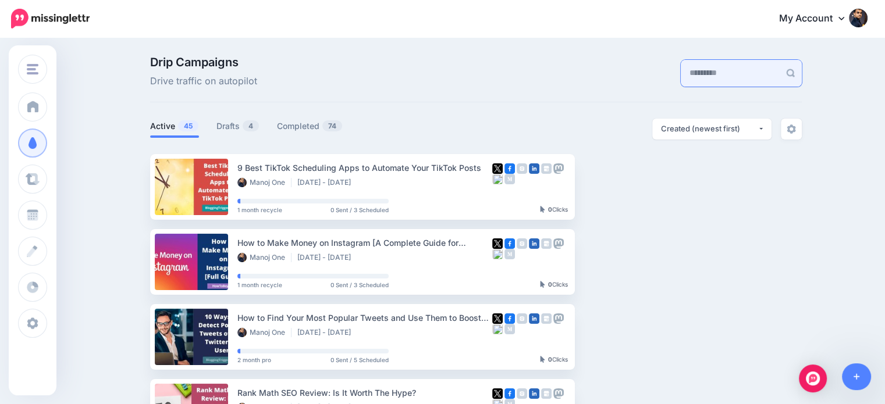
click at [689, 76] on input "text" at bounding box center [730, 73] width 99 height 27
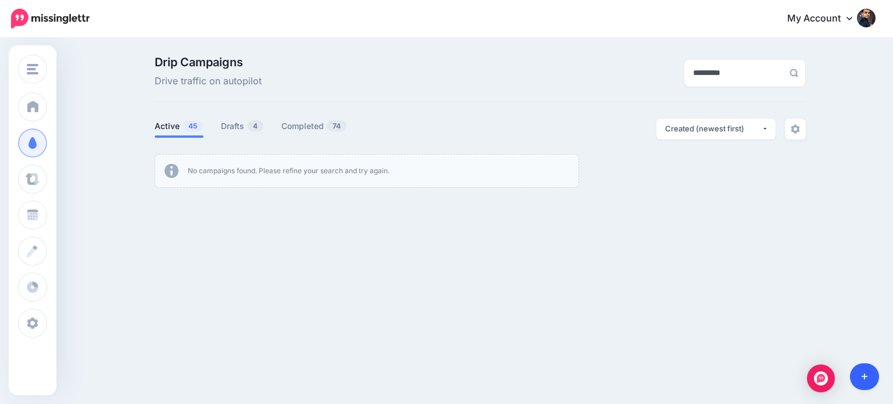
type input "*********"
click at [870, 373] on link at bounding box center [865, 377] width 30 height 27
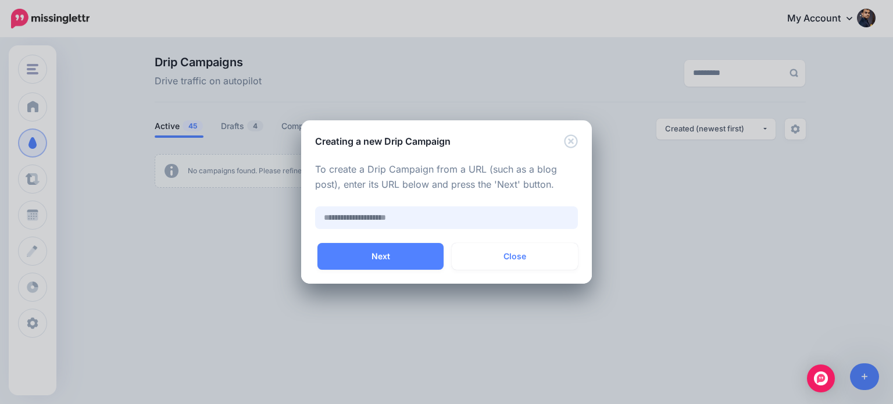
paste input "**********"
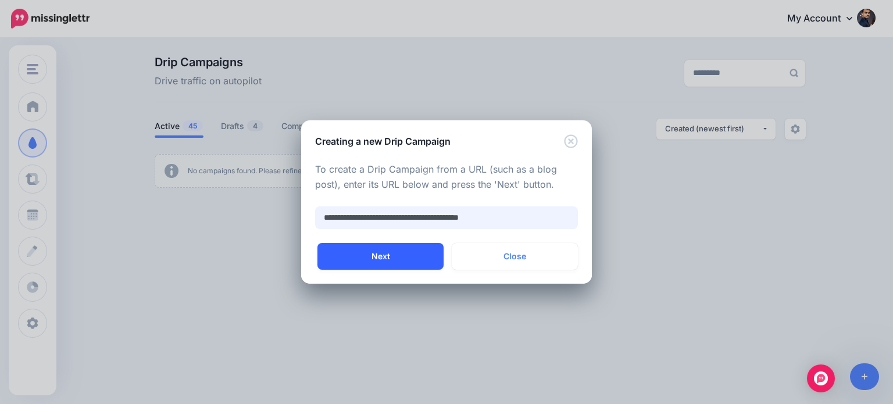
type input "**********"
click at [402, 255] on button "Next" at bounding box center [381, 256] width 126 height 27
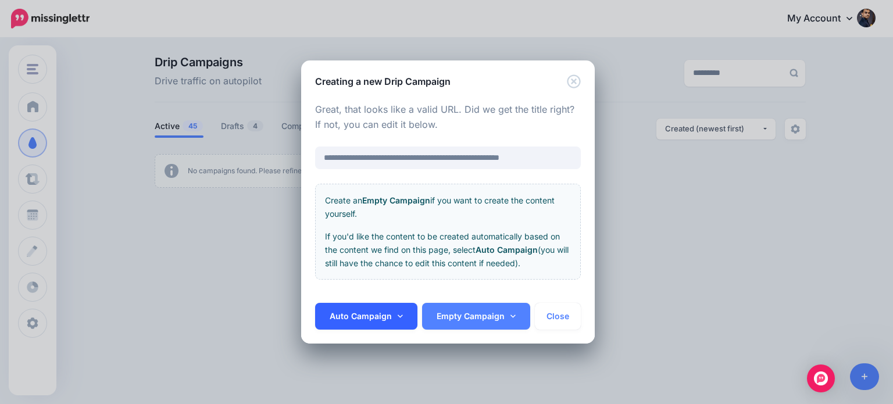
click at [398, 318] on icon at bounding box center [400, 316] width 5 height 8
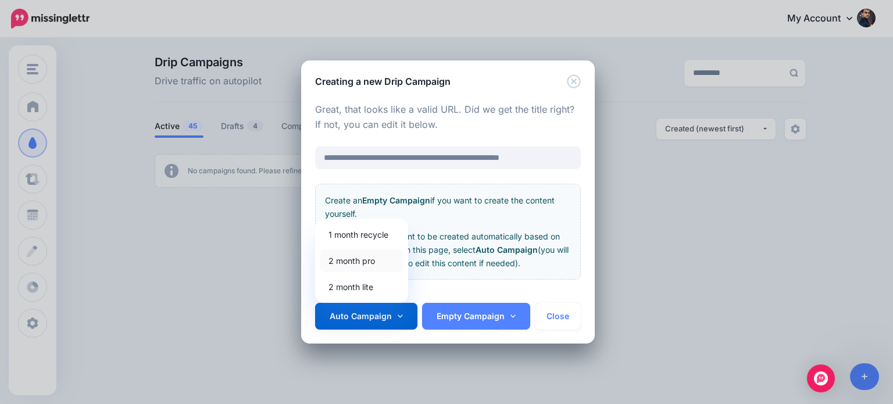
click at [363, 260] on link "2 month pro" at bounding box center [362, 261] width 84 height 23
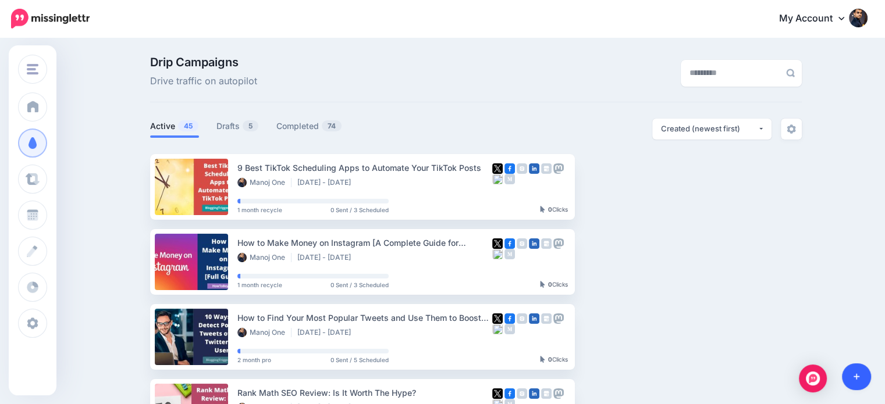
click at [852, 376] on link at bounding box center [857, 377] width 30 height 27
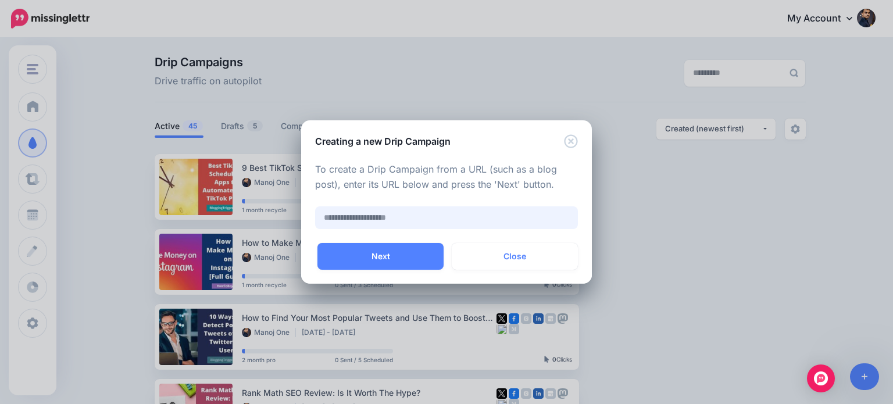
paste input "**********"
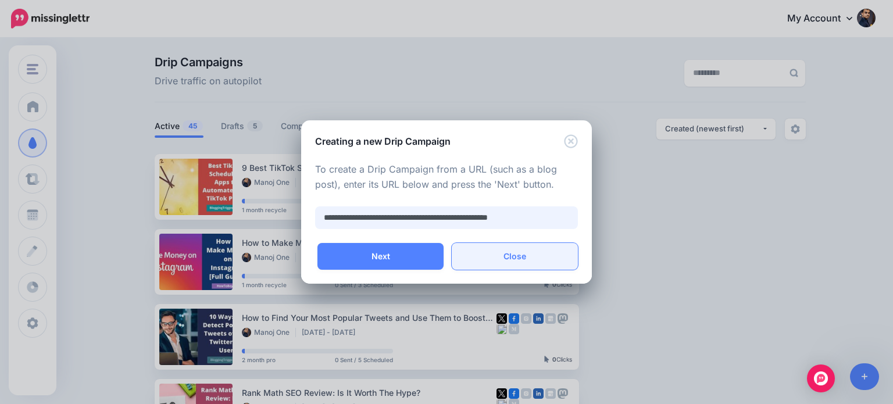
type input "**********"
click at [514, 258] on button "Close" at bounding box center [515, 256] width 126 height 27
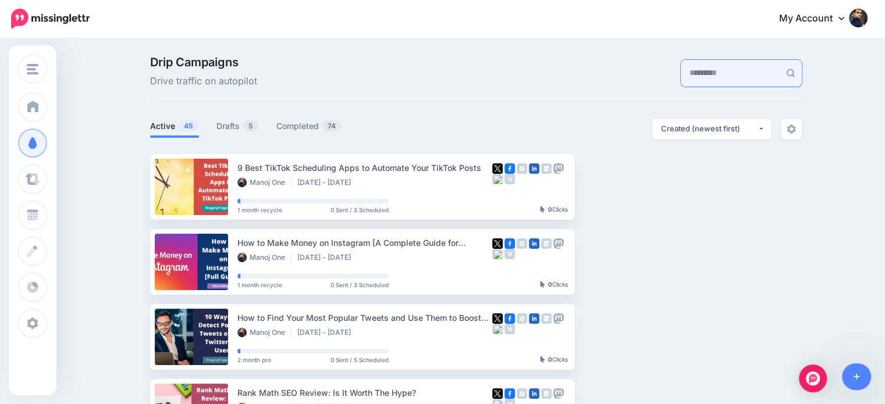
click at [681, 76] on input "text" at bounding box center [730, 73] width 99 height 27
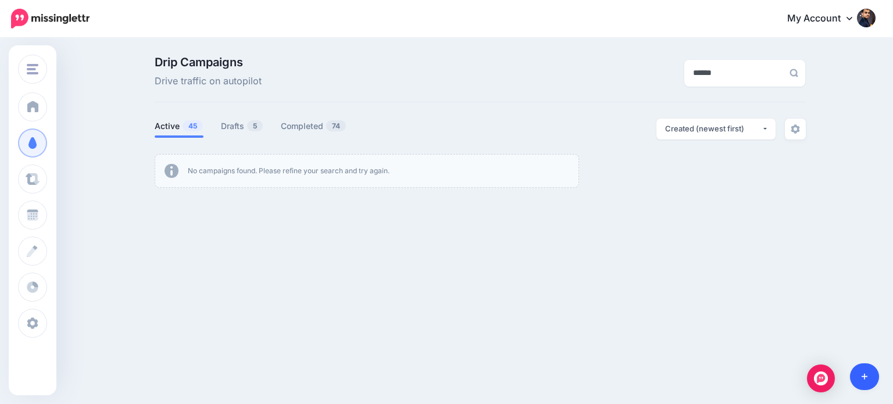
type input "******"
click at [873, 375] on link at bounding box center [865, 377] width 30 height 27
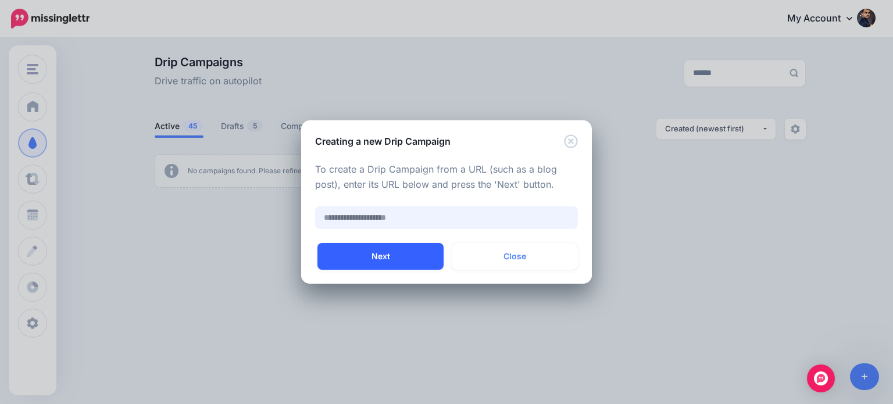
paste input "**********"
type input "**********"
click at [416, 255] on button "Next" at bounding box center [381, 256] width 126 height 27
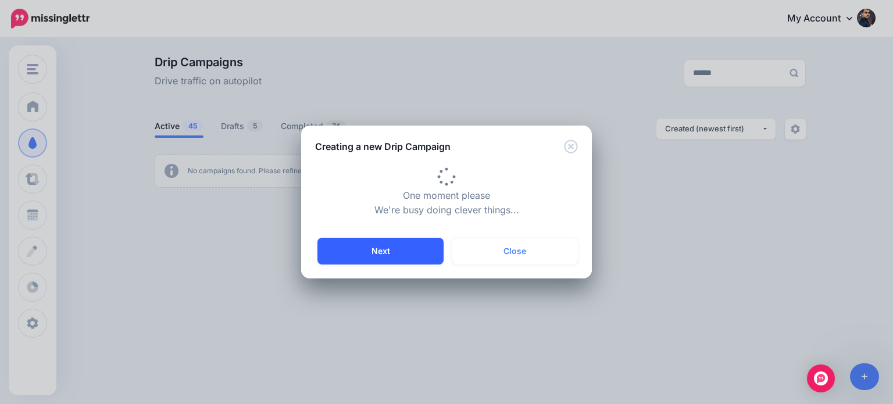
type input "**********"
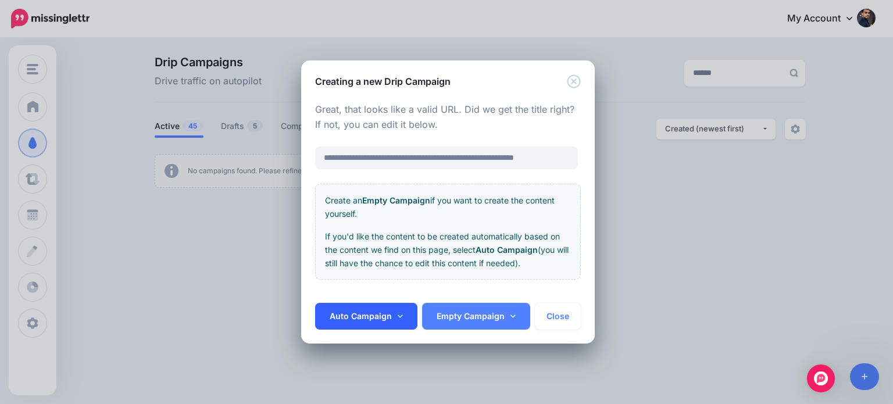
click at [398, 317] on icon at bounding box center [400, 316] width 5 height 8
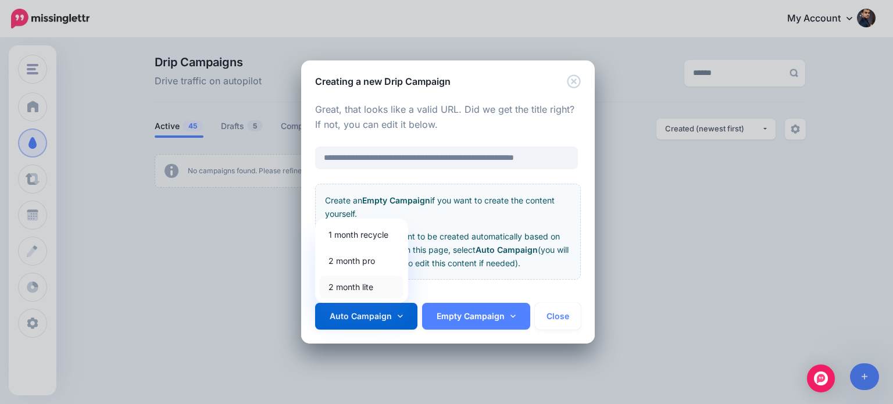
click at [367, 289] on link "2 month lite" at bounding box center [362, 287] width 84 height 23
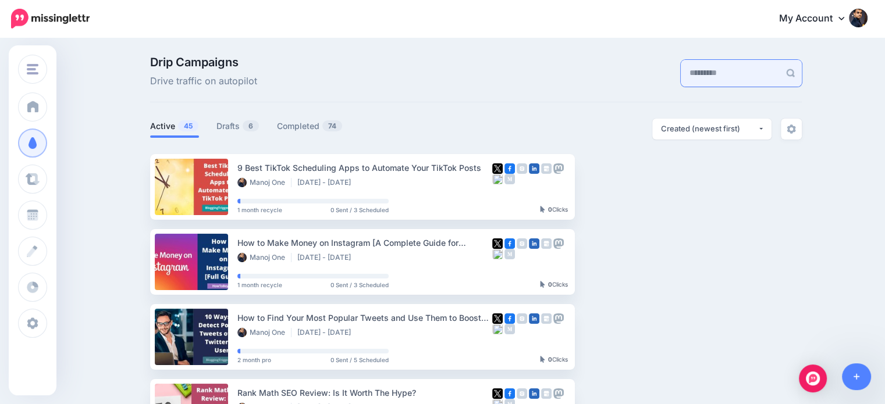
click at [691, 76] on input "text" at bounding box center [730, 73] width 99 height 27
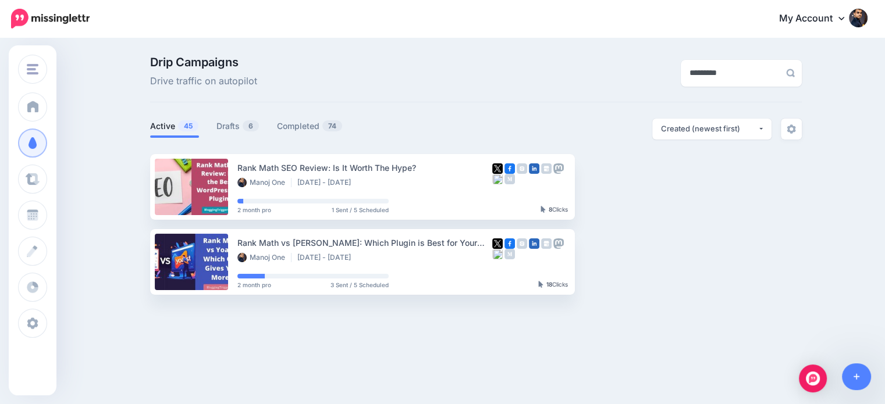
drag, startPoint x: 732, startPoint y: 66, endPoint x: 646, endPoint y: 60, distance: 86.9
click at [646, 60] on div "*********" at bounding box center [699, 72] width 223 height 33
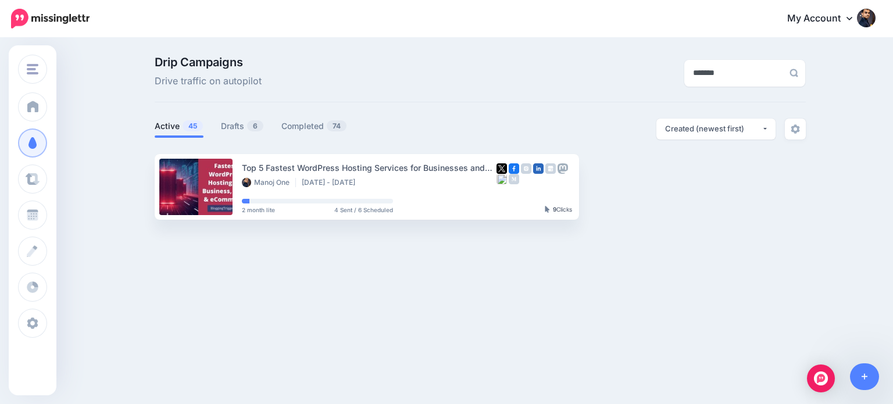
drag, startPoint x: 704, startPoint y: 73, endPoint x: 641, endPoint y: 68, distance: 63.0
click at [641, 68] on div "*******" at bounding box center [703, 72] width 223 height 33
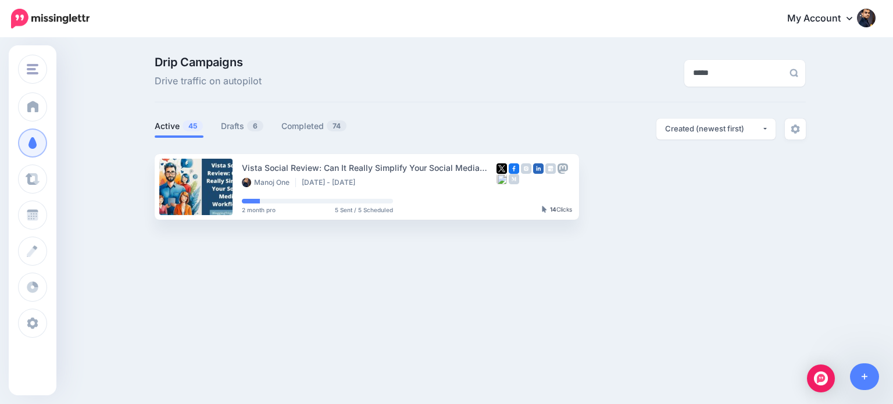
drag, startPoint x: 724, startPoint y: 78, endPoint x: 561, endPoint y: 58, distance: 163.5
click at [561, 58] on div "Drip Campaigns Drive traffic on autopilot *****" at bounding box center [480, 72] width 669 height 33
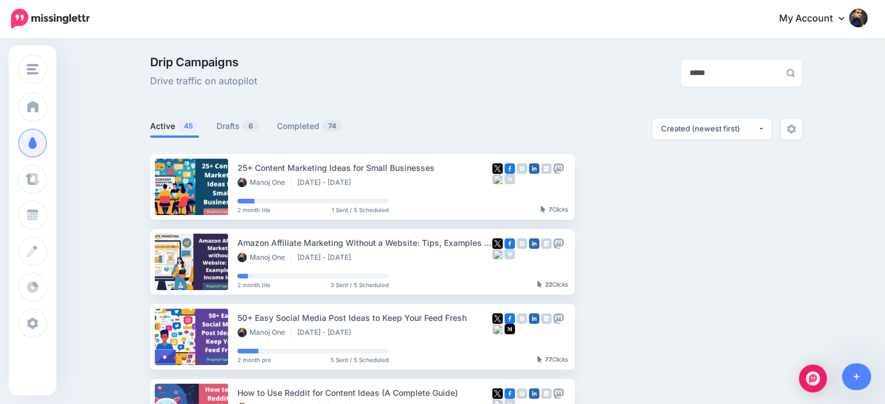
type input "*****"
click at [247, 132] on link "Drafts 6" at bounding box center [237, 126] width 43 height 14
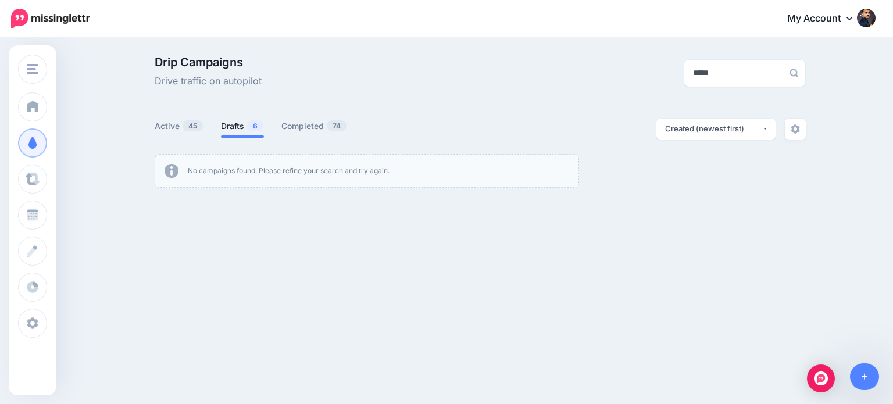
drag, startPoint x: 686, startPoint y: 72, endPoint x: 650, endPoint y: 67, distance: 36.9
click at [650, 67] on div "*****" at bounding box center [703, 72] width 223 height 33
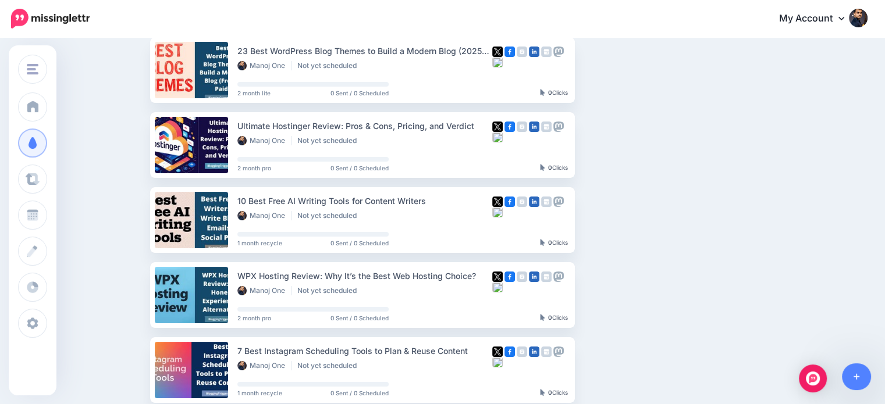
scroll to position [83, 0]
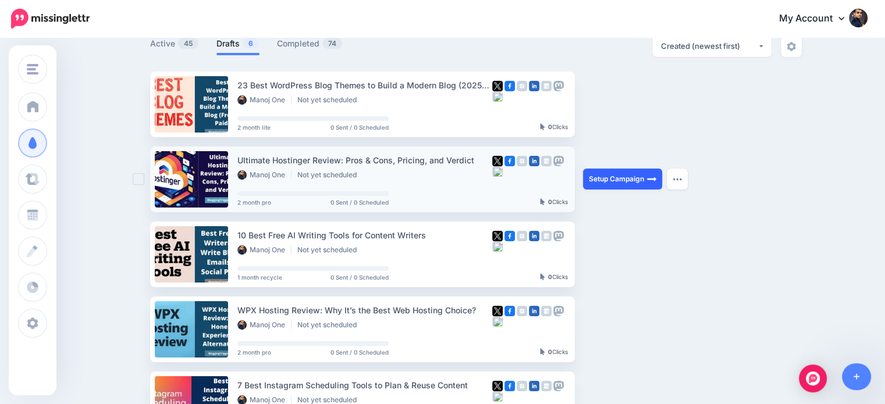
click at [635, 179] on link "Setup Campaign" at bounding box center [622, 179] width 79 height 21
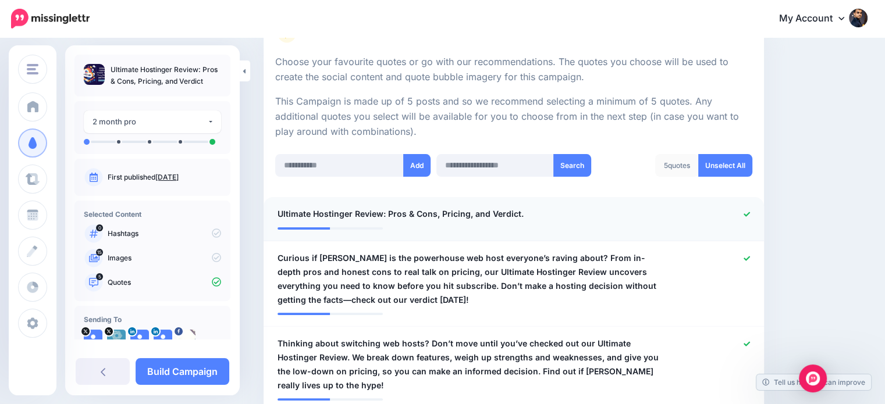
click at [750, 211] on icon at bounding box center [746, 214] width 6 height 6
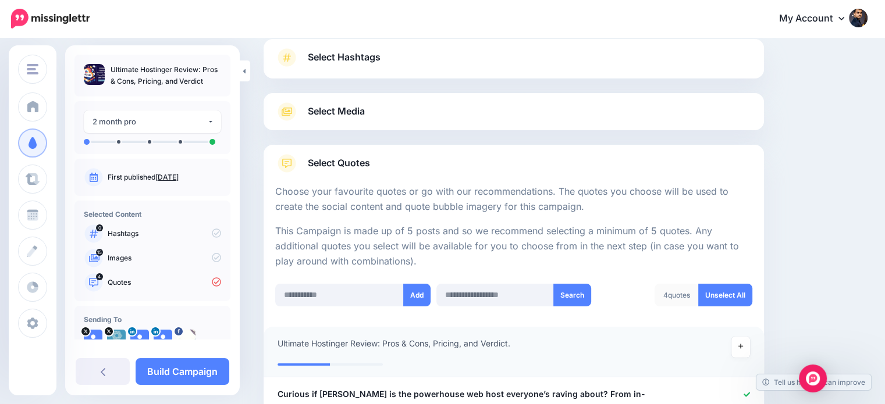
scroll to position [23, 0]
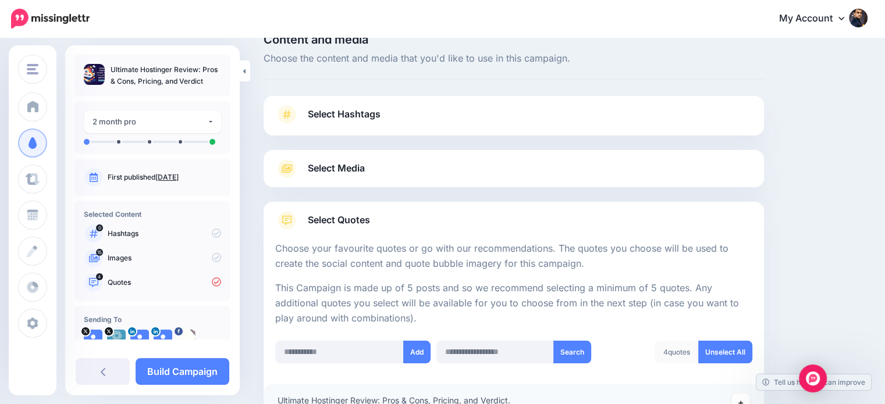
click at [419, 115] on link "Select Hashtags" at bounding box center [513, 120] width 477 height 30
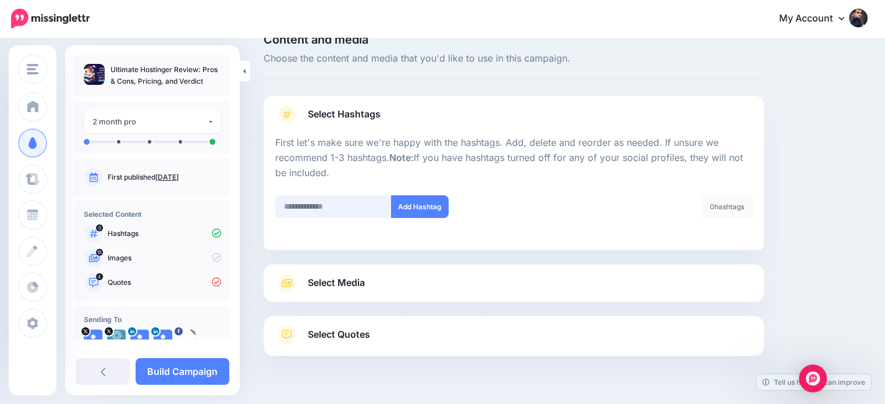
click at [348, 207] on input "text" at bounding box center [333, 206] width 116 height 23
type input "*********"
click at [422, 208] on button "Add Hashtag" at bounding box center [420, 206] width 58 height 23
click at [335, 215] on input "text" at bounding box center [333, 206] width 116 height 23
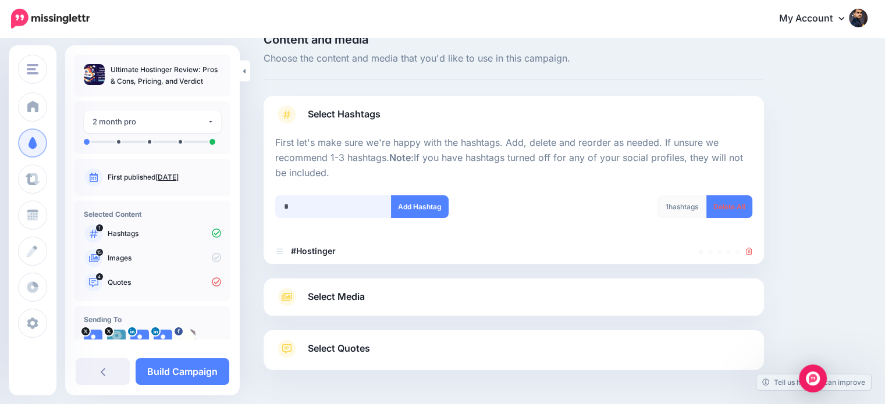
scroll to position [63, 0]
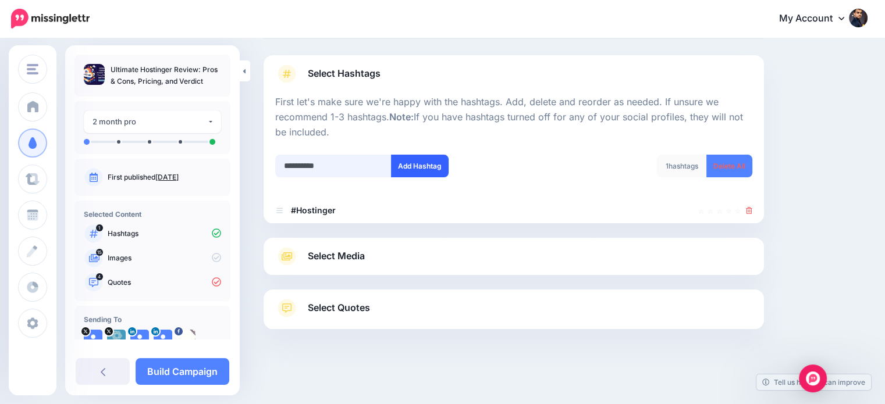
type input "**********"
click at [410, 158] on button "Add Hashtag" at bounding box center [420, 166] width 58 height 23
click at [321, 165] on input "text" at bounding box center [333, 166] width 116 height 23
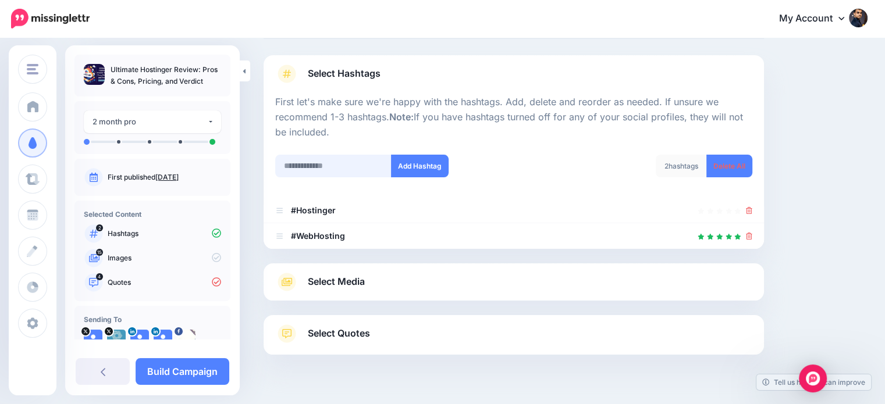
scroll to position [89, 0]
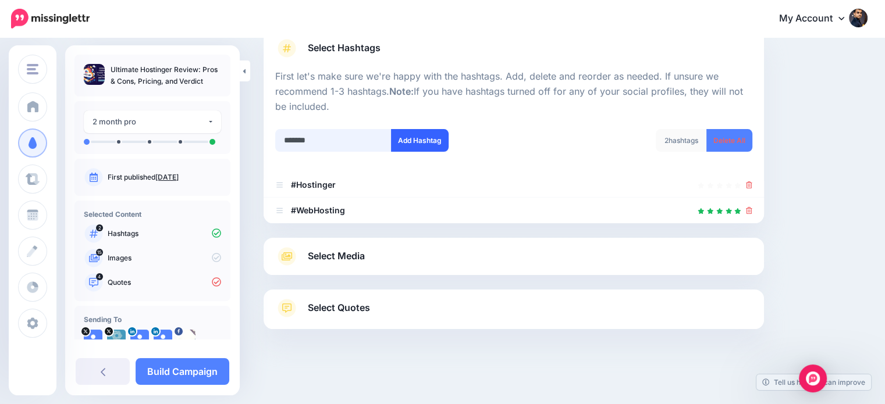
type input "*******"
click at [412, 137] on button "Add Hashtag" at bounding box center [420, 140] width 58 height 23
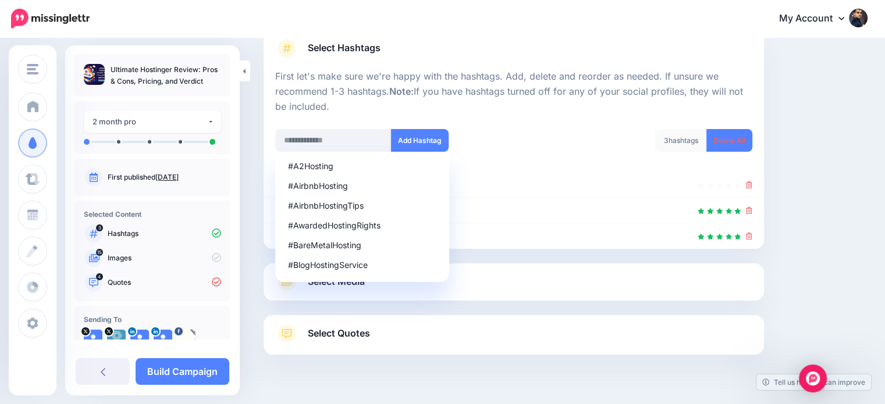
scroll to position [115, 0]
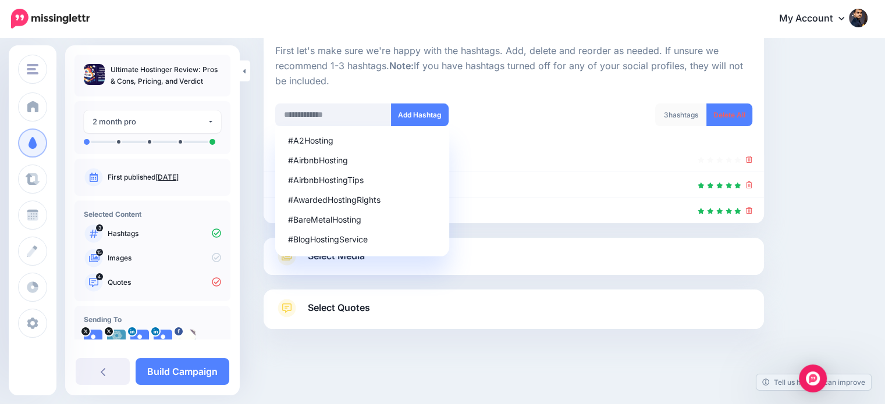
click at [789, 223] on div "Content and media Choose the content and media that you'd like to use in this c…" at bounding box center [565, 165] width 621 height 446
click at [821, 147] on div "Content and media Choose the content and media that you'd like to use in this c…" at bounding box center [565, 165] width 621 height 446
click at [568, 261] on link "Select Media" at bounding box center [513, 256] width 477 height 19
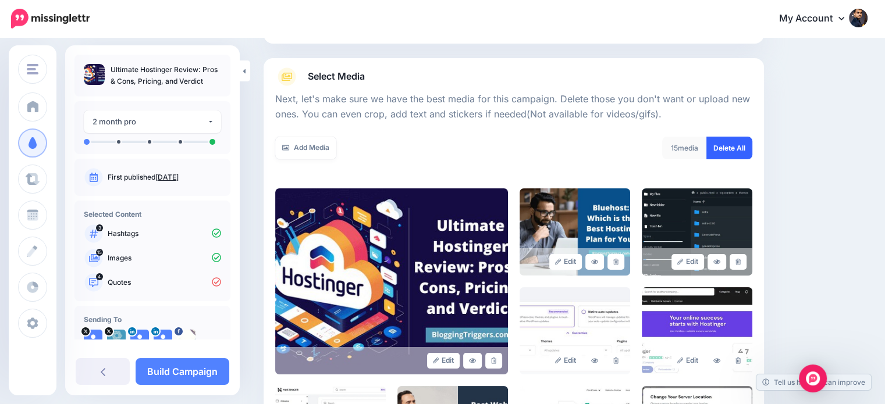
click at [740, 145] on link "Delete All" at bounding box center [729, 148] width 46 height 23
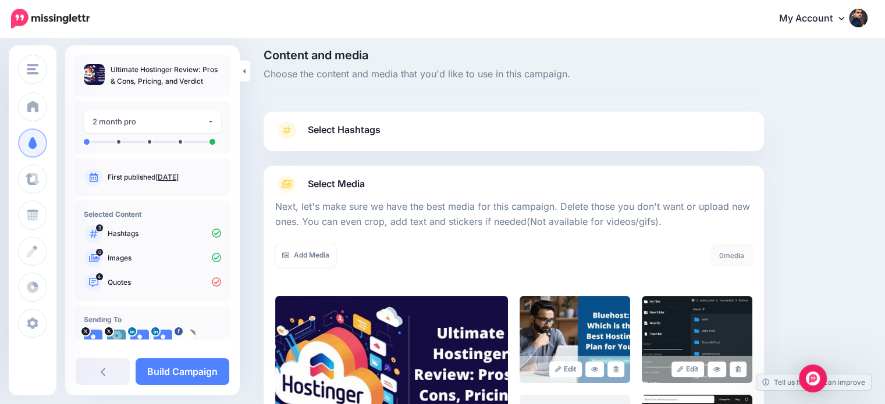
scroll to position [0, 0]
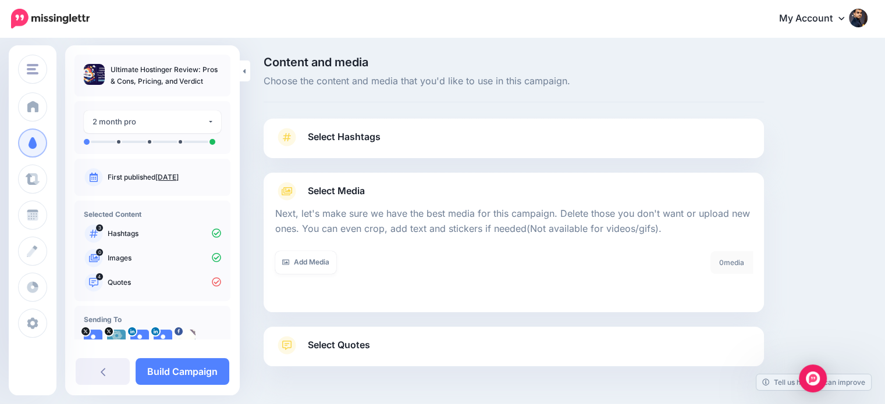
click at [543, 136] on div "Select Hashtags First let's make sure we're happy with the hashtags. Add, delet…" at bounding box center [514, 243] width 500 height 248
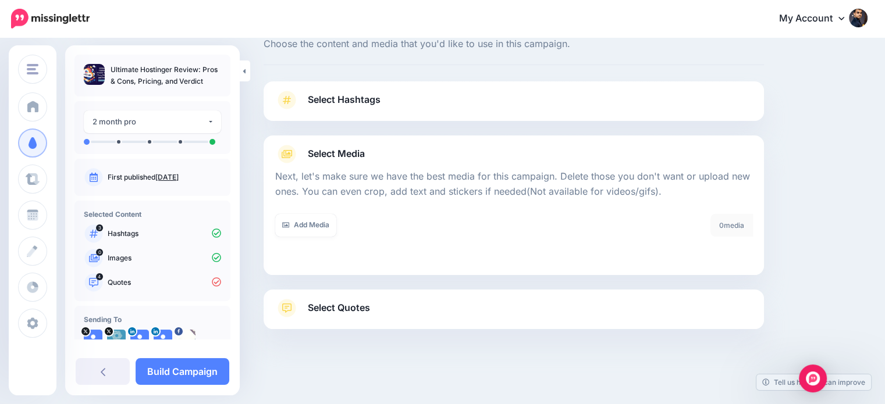
click at [347, 99] on span "Select Hashtags" at bounding box center [344, 100] width 73 height 16
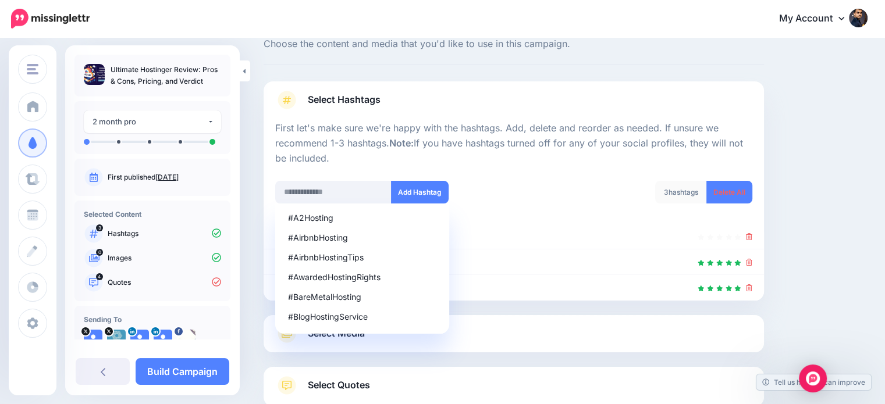
click at [831, 141] on div "Content and media Choose the content and media that you'd like to use in this c…" at bounding box center [565, 242] width 621 height 446
click at [517, 267] on div at bounding box center [513, 262] width 477 height 14
click at [855, 223] on div "Content and media Choose the content and media that you'd like to use in this c…" at bounding box center [565, 242] width 621 height 446
click at [307, 190] on input "text" at bounding box center [333, 192] width 116 height 23
click at [330, 243] on li "#AirbnbHosting" at bounding box center [362, 237] width 162 height 17
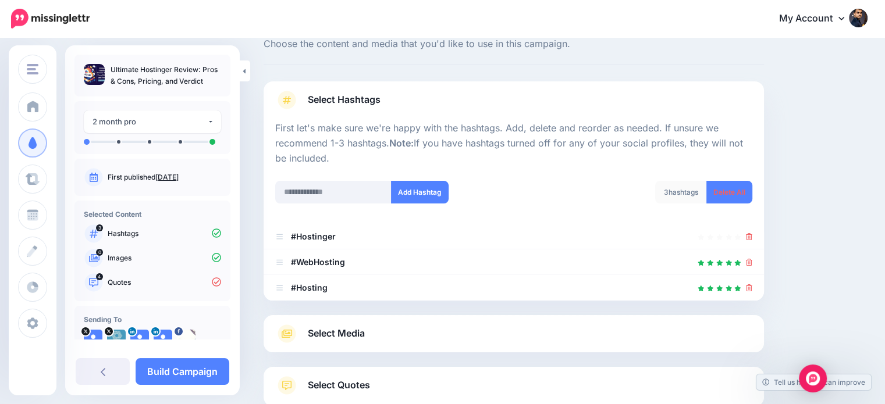
scroll to position [115, 0]
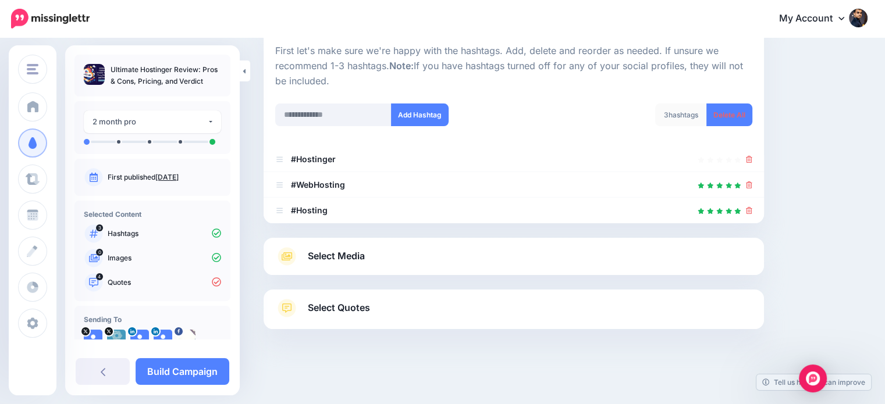
click at [496, 305] on link "Select Quotes" at bounding box center [513, 314] width 477 height 30
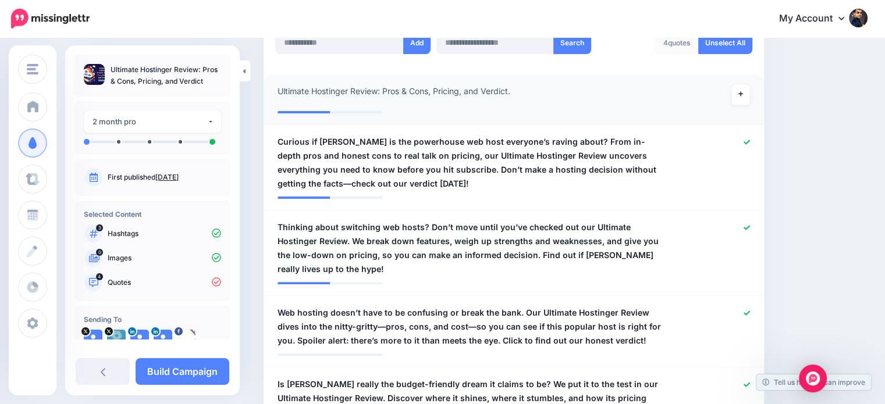
scroll to position [344, 0]
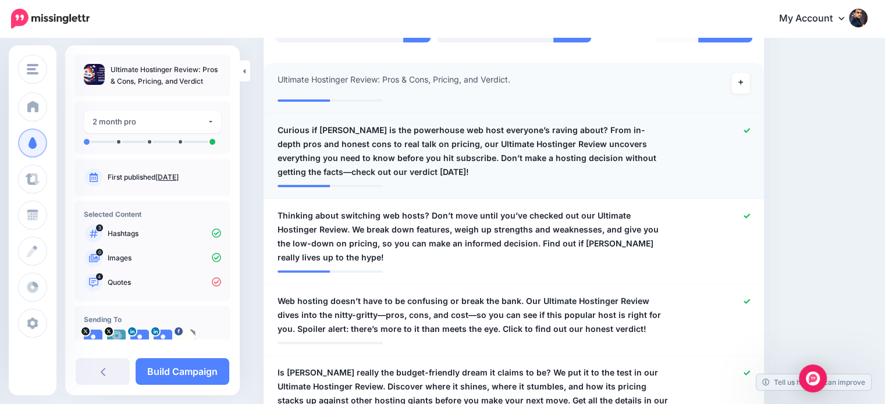
click at [750, 128] on icon at bounding box center [746, 130] width 6 height 6
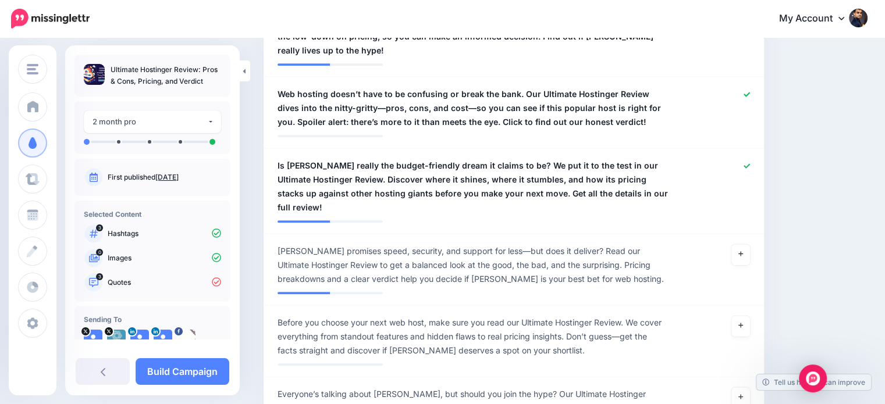
scroll to position [557, 0]
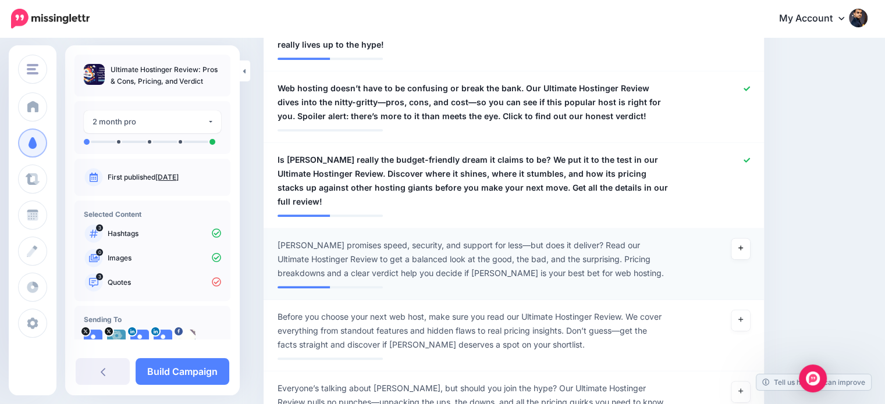
drag, startPoint x: 746, startPoint y: 218, endPoint x: 764, endPoint y: 210, distance: 19.8
click at [743, 245] on icon at bounding box center [740, 248] width 5 height 6
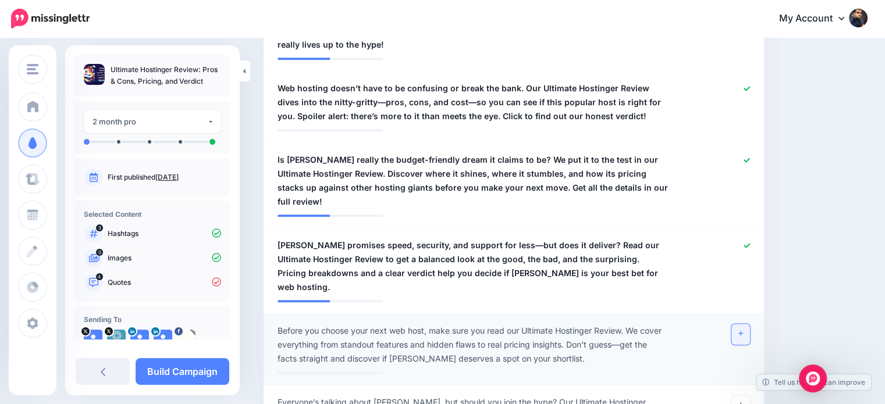
click at [741, 324] on link at bounding box center [740, 334] width 19 height 21
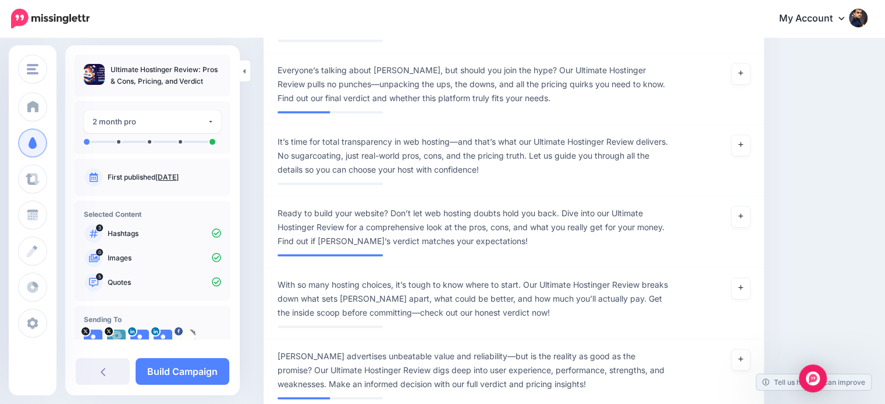
scroll to position [891, 0]
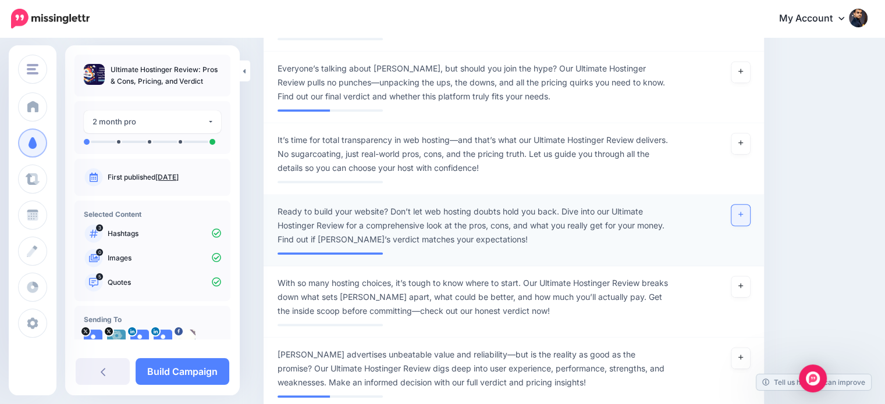
click at [750, 205] on link at bounding box center [740, 215] width 19 height 21
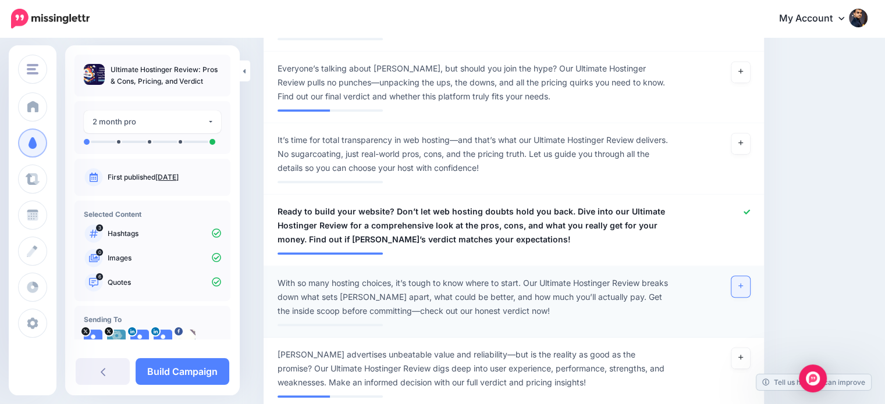
click at [743, 283] on icon at bounding box center [740, 286] width 5 height 6
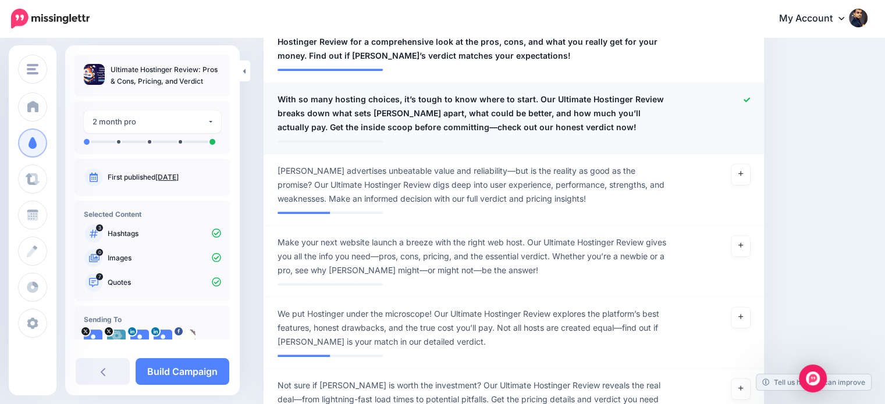
scroll to position [1082, 0]
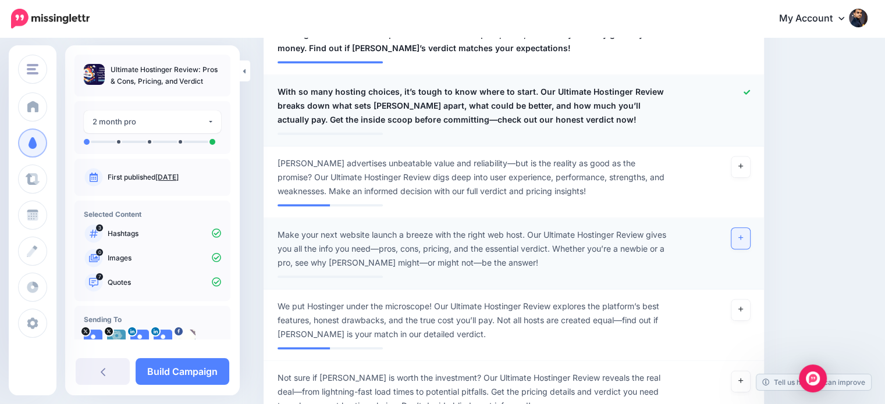
click at [750, 228] on link at bounding box center [740, 238] width 19 height 21
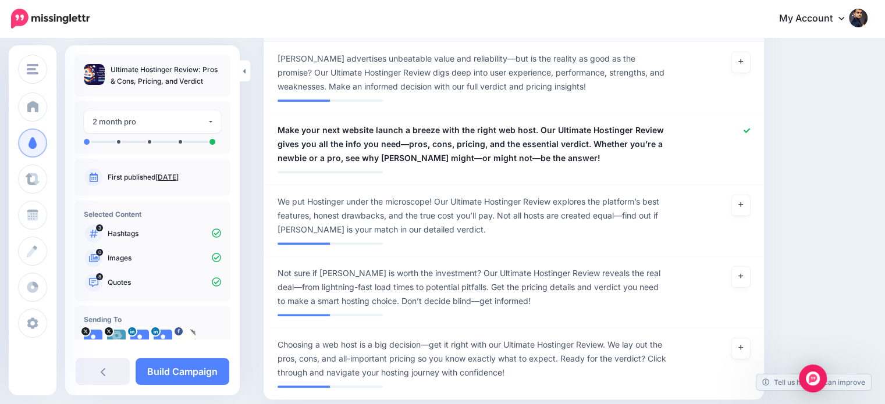
scroll to position [1215, 0]
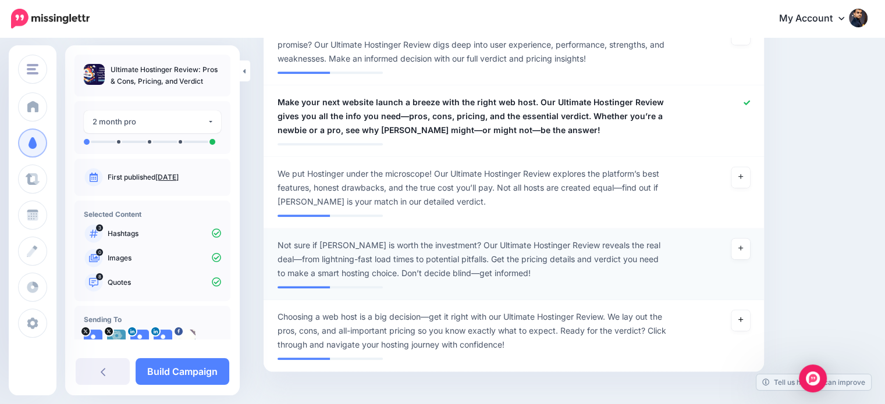
drag, startPoint x: 743, startPoint y: 275, endPoint x: 736, endPoint y: 239, distance: 36.7
click at [743, 310] on link at bounding box center [740, 320] width 19 height 21
click at [744, 238] on link at bounding box center [740, 248] width 19 height 21
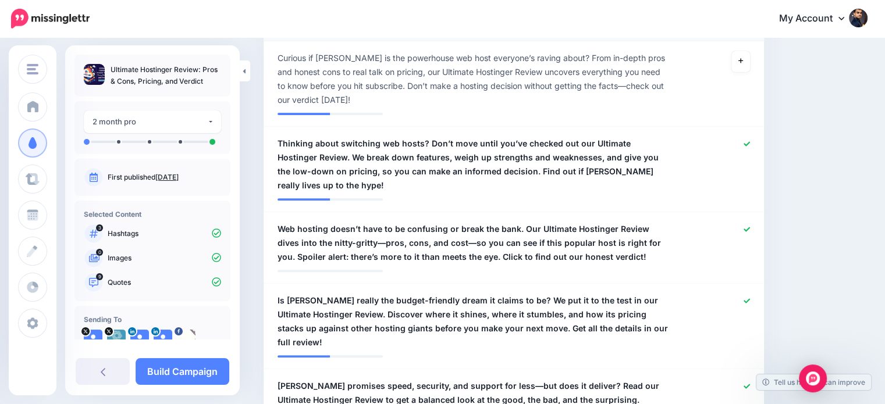
scroll to position [394, 0]
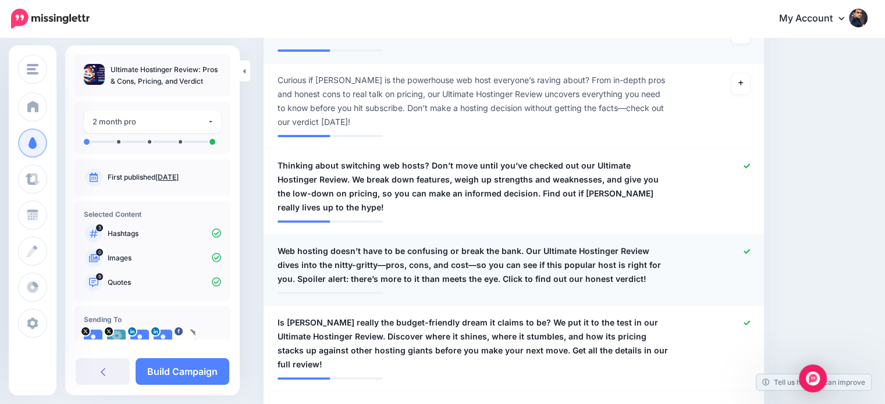
click at [750, 248] on icon at bounding box center [746, 251] width 6 height 6
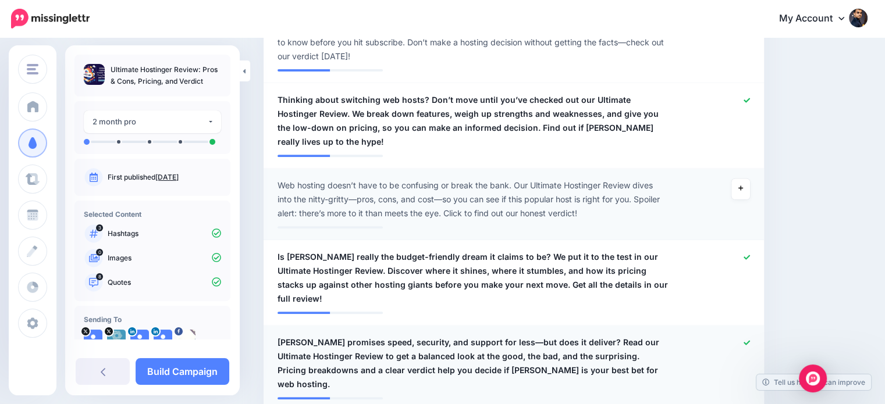
scroll to position [468, 0]
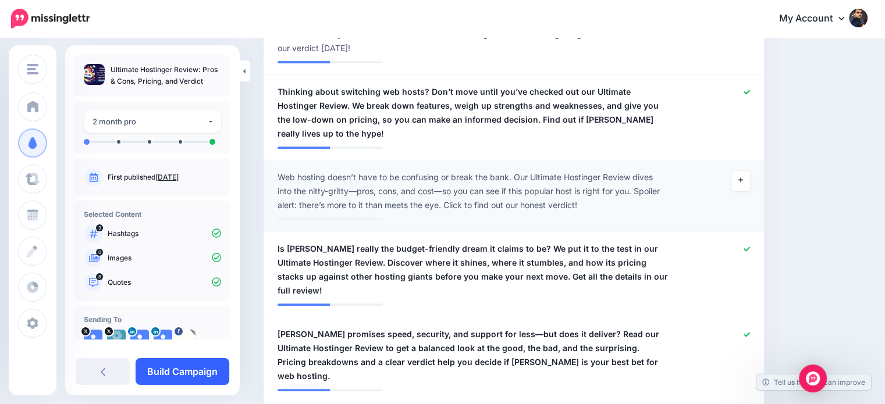
click at [208, 369] on link "Build Campaign" at bounding box center [183, 371] width 94 height 27
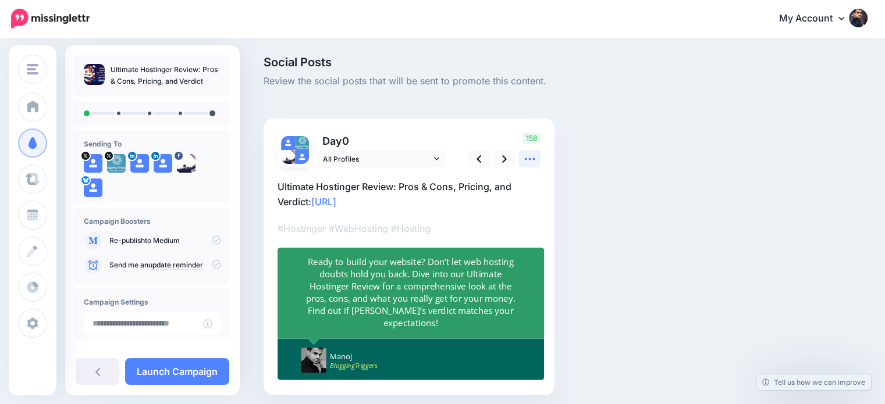
click at [528, 162] on icon at bounding box center [530, 159] width 12 height 12
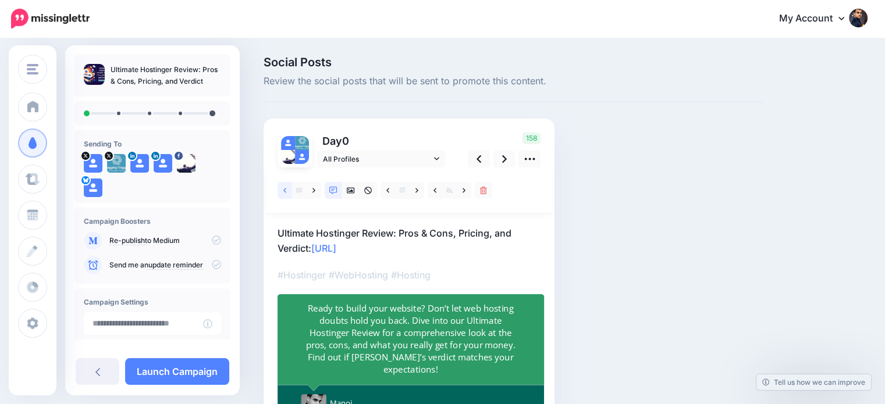
click at [283, 192] on icon at bounding box center [284, 191] width 3 height 8
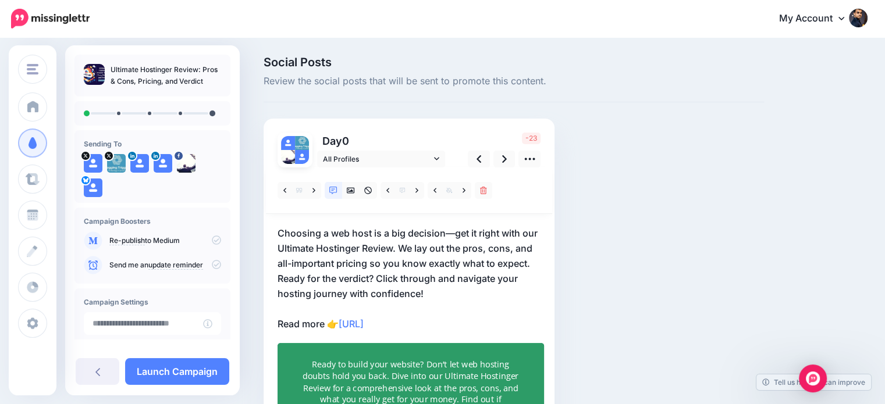
click at [377, 279] on p "Choosing a web host is a big decision—get it right with our Ultimate Hostinger …" at bounding box center [408, 279] width 263 height 106
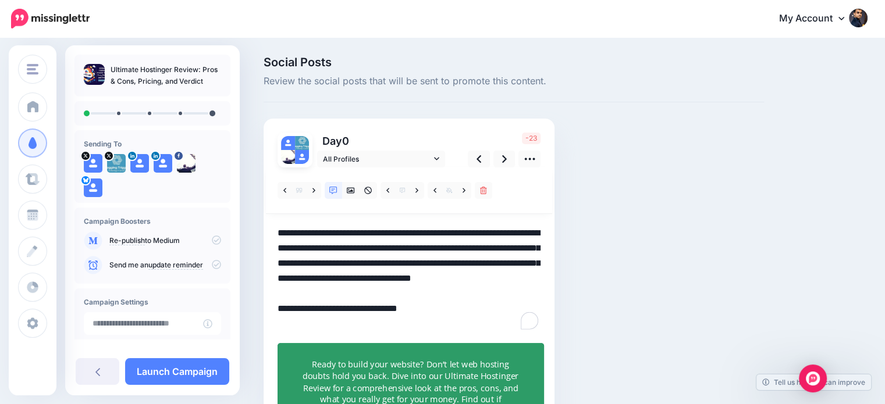
drag, startPoint x: 377, startPoint y: 279, endPoint x: 431, endPoint y: 295, distance: 56.5
click at [431, 295] on textarea "**********" at bounding box center [408, 279] width 263 height 106
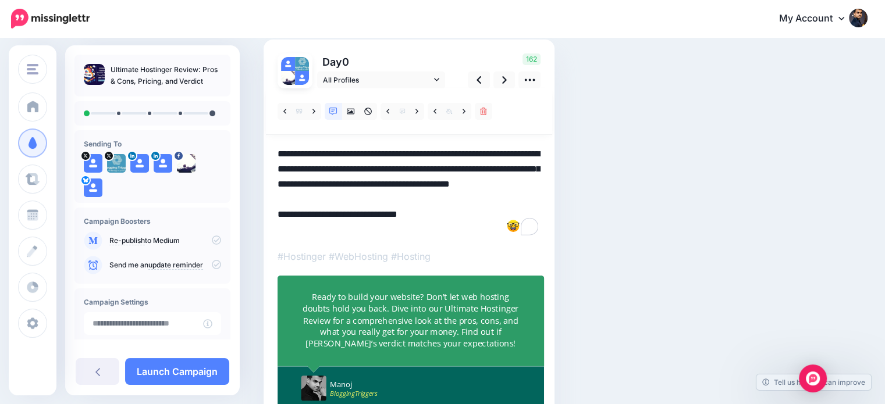
scroll to position [84, 0]
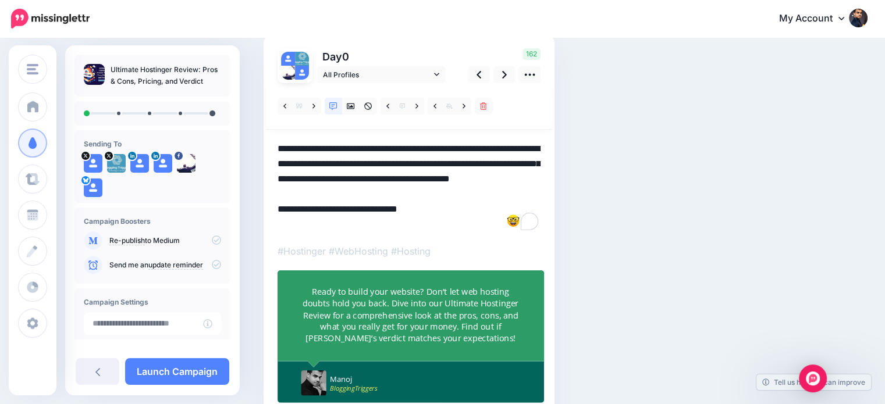
type textarea "**********"
click at [409, 316] on div "Ready to build your website? Don’t let web hosting doubts hold you back. Dive i…" at bounding box center [411, 315] width 218 height 59
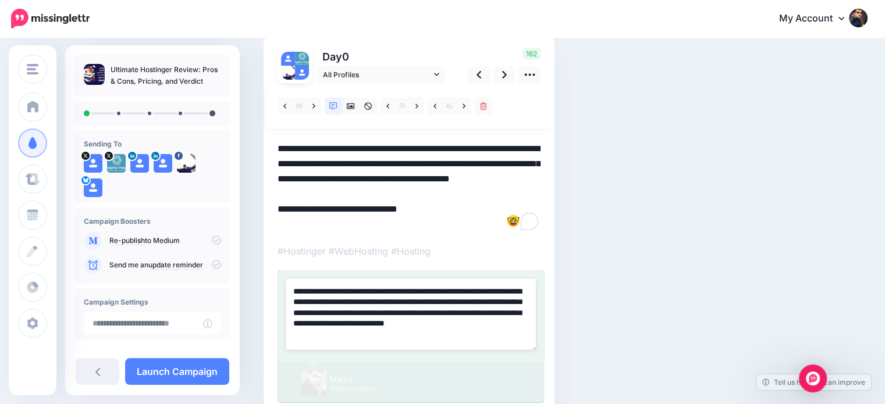
paste textarea
type textarea "**********"
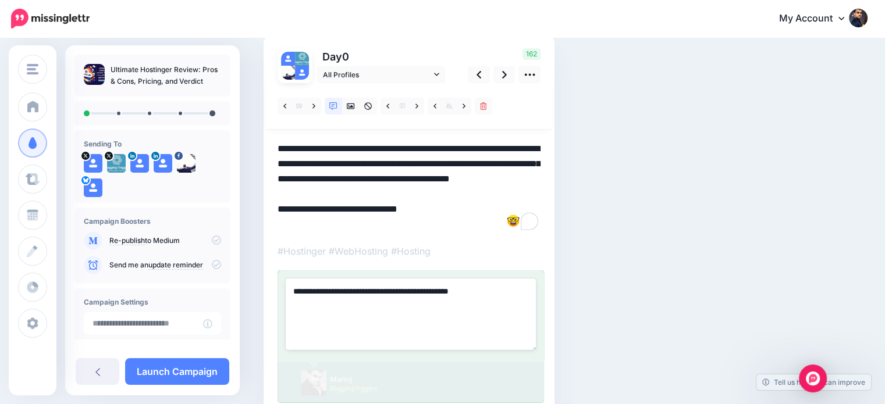
click at [677, 225] on div "Social Posts Review the social posts that will be sent to promote this content.…" at bounding box center [514, 212] width 518 height 480
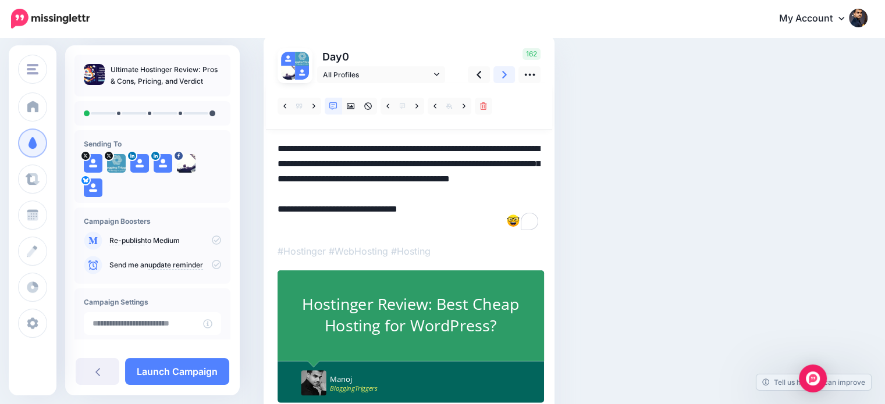
click at [502, 75] on icon at bounding box center [504, 75] width 5 height 12
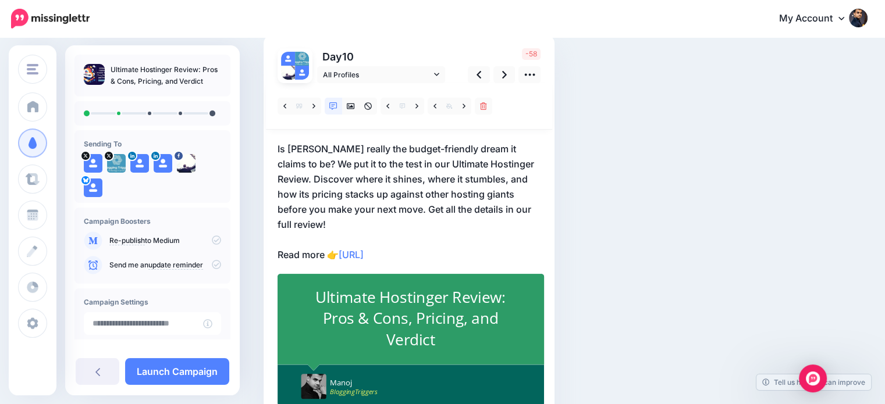
click at [436, 201] on p "Is Hostinger really the budget-friendly dream it claims to be? We put it to the…" at bounding box center [408, 201] width 263 height 121
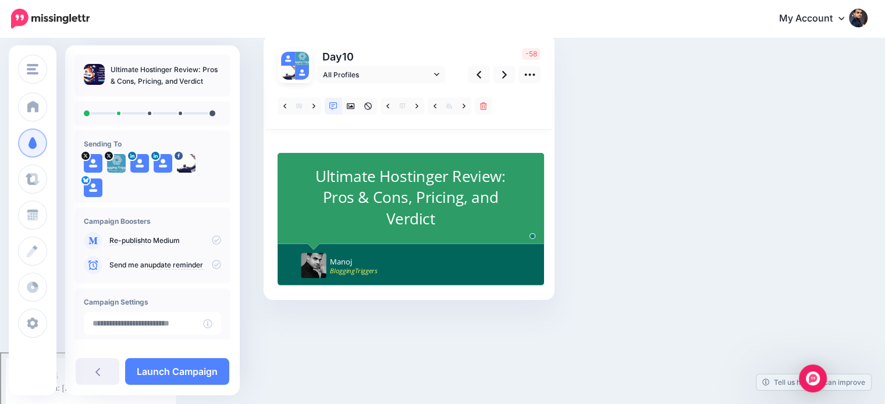
scroll to position [0, 0]
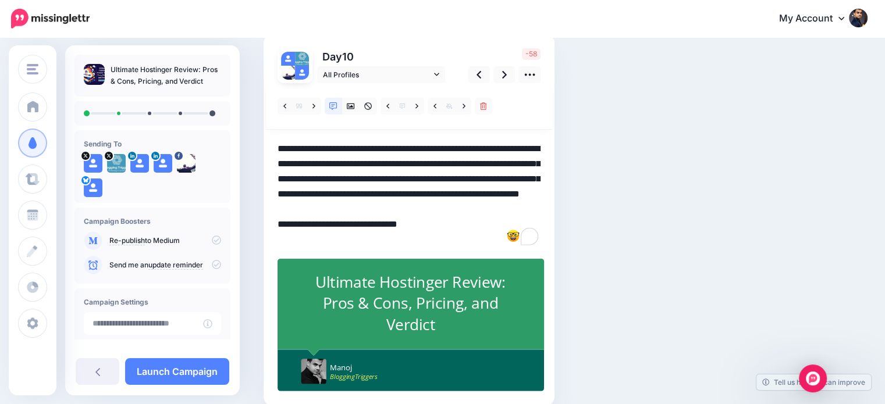
drag, startPoint x: 376, startPoint y: 212, endPoint x: 537, endPoint y: 213, distance: 161.1
click at [537, 213] on textarea "**********" at bounding box center [408, 194] width 263 height 106
drag, startPoint x: 359, startPoint y: 181, endPoint x: 387, endPoint y: 178, distance: 28.1
click at [387, 178] on textarea "**********" at bounding box center [408, 194] width 263 height 106
drag, startPoint x: 479, startPoint y: 194, endPoint x: 505, endPoint y: 207, distance: 28.6
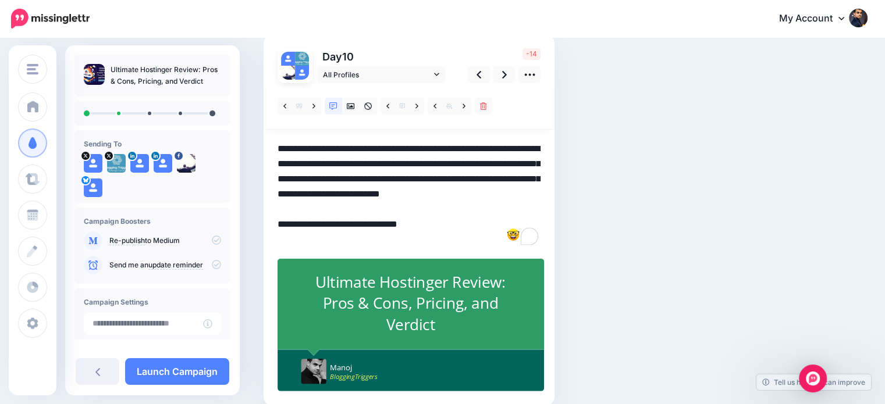
click at [505, 207] on textarea "**********" at bounding box center [408, 194] width 263 height 106
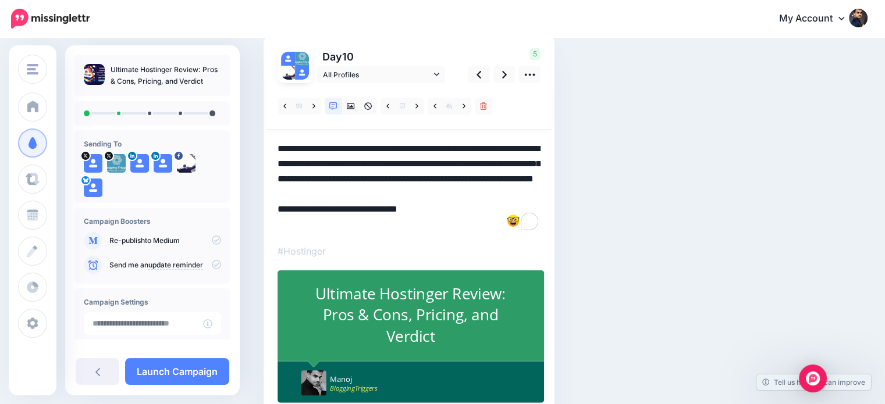
type textarea "**********"
click at [482, 315] on div "Ultimate Hostinger Review: Pros & Cons, Pricing, and Verdict" at bounding box center [411, 315] width 218 height 64
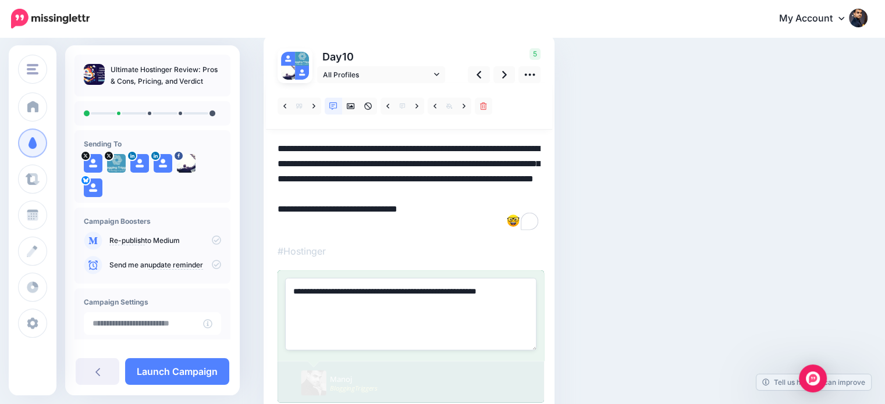
paste textarea
type textarea "**********"
click at [721, 278] on div "Social Posts Review the social posts that will be sent to promote this content.…" at bounding box center [514, 212] width 518 height 480
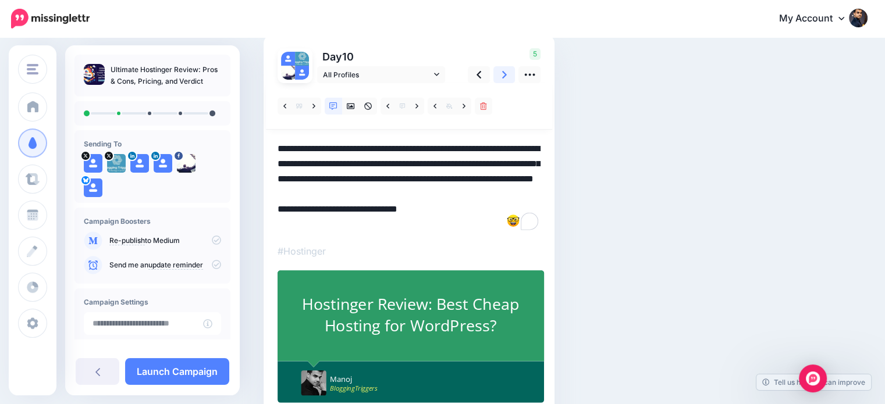
click at [503, 72] on icon at bounding box center [504, 75] width 5 height 8
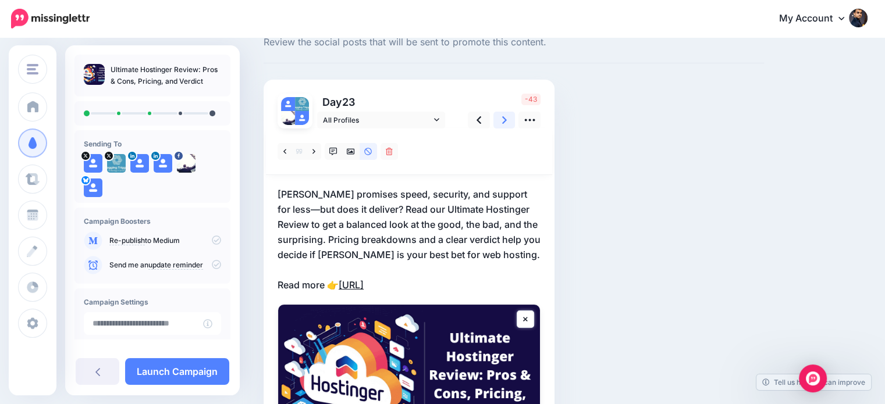
scroll to position [84, 0]
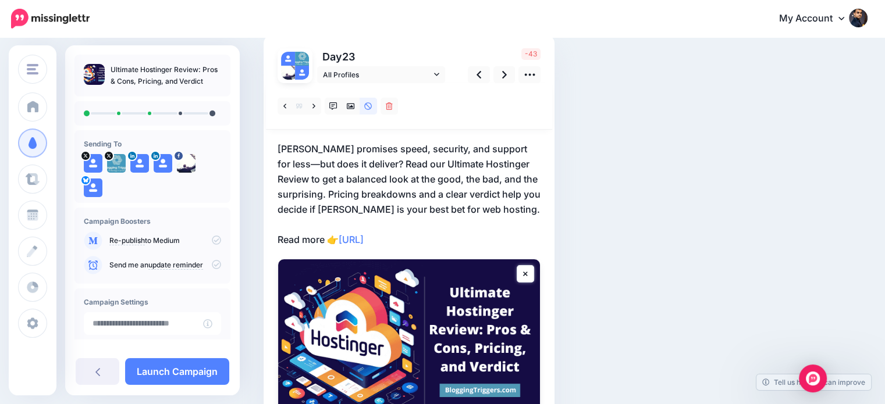
click at [335, 200] on p "Hostinger promises speed, security, and support for less—but does it deliver? R…" at bounding box center [408, 194] width 263 height 106
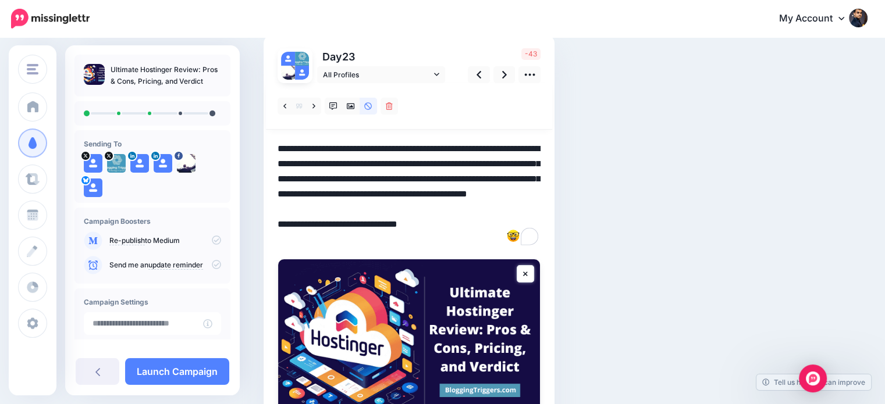
drag, startPoint x: 326, startPoint y: 193, endPoint x: 542, endPoint y: 213, distance: 217.3
click at [542, 213] on div "Day 23 All Profiles" at bounding box center [409, 254] width 291 height 440
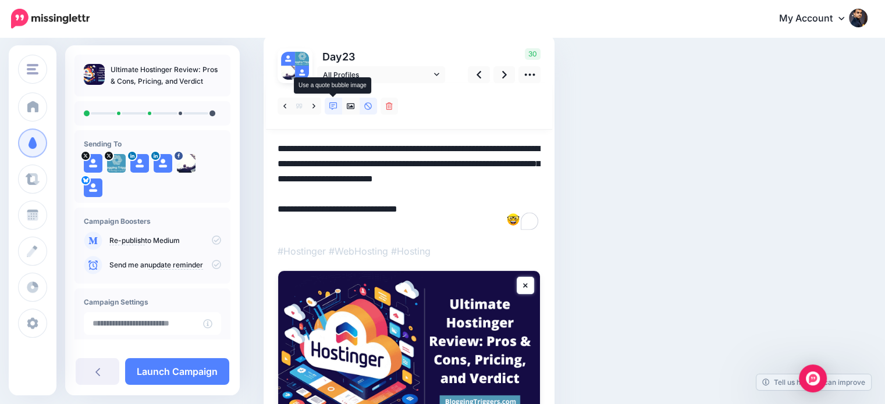
type textarea "**********"
click at [335, 104] on icon at bounding box center [333, 106] width 8 height 8
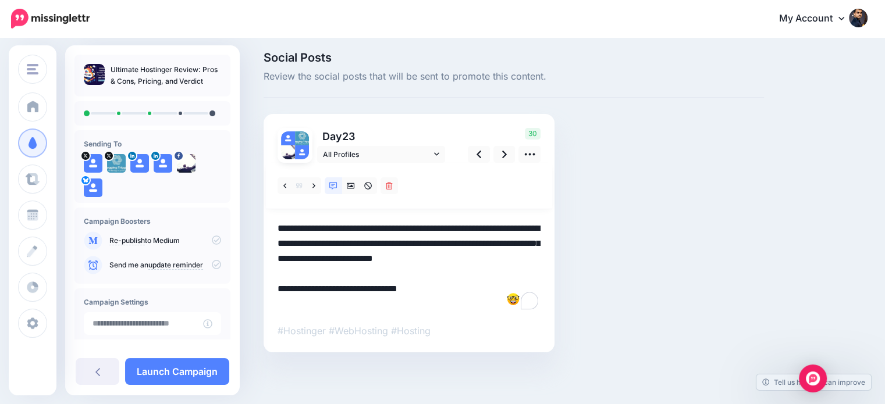
scroll to position [84, 0]
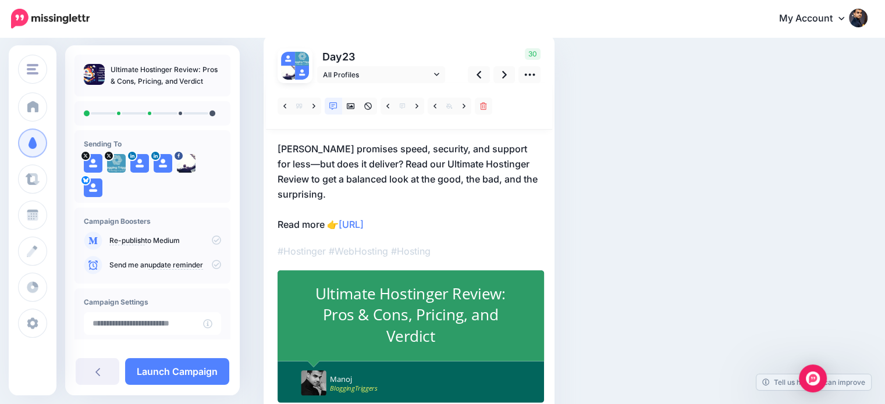
click at [463, 315] on div "Ultimate Hostinger Review: Pros & Cons, Pricing, and Verdict" at bounding box center [411, 315] width 218 height 64
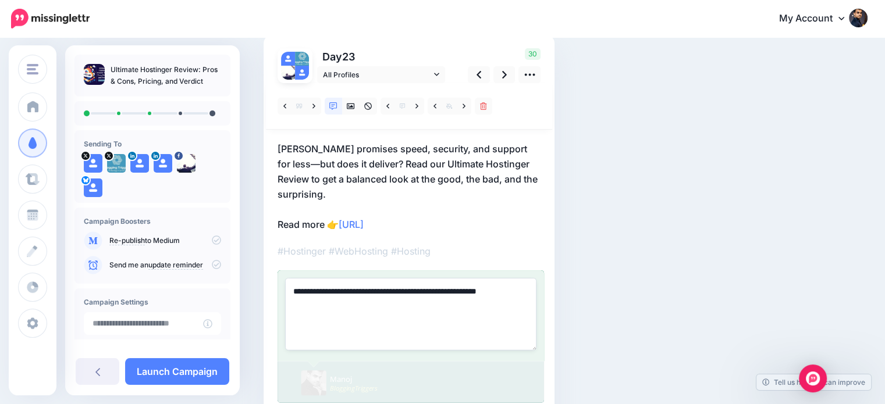
paste textarea
type textarea "**********"
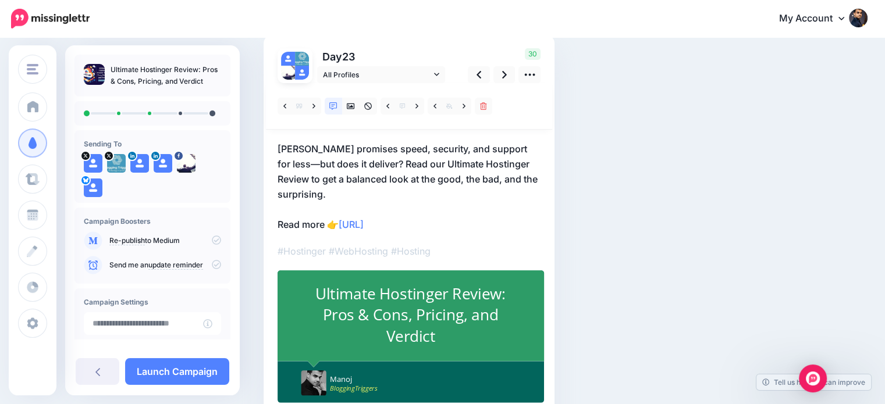
click at [724, 291] on div "Social Posts Review the social posts that will be sent to promote this content.…" at bounding box center [514, 212] width 518 height 480
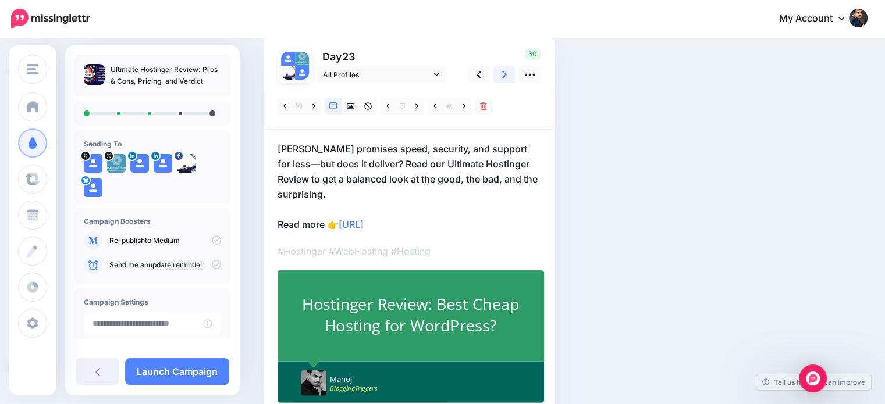
click at [505, 73] on icon at bounding box center [504, 75] width 5 height 8
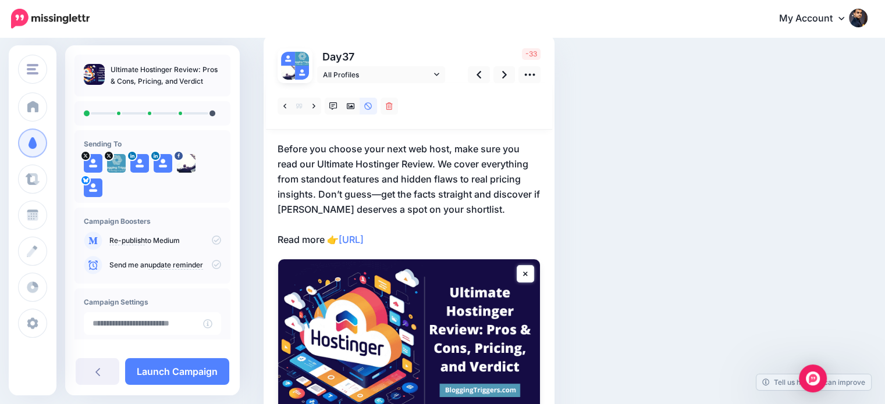
click at [396, 195] on p "Before you choose your next web host, make sure you read our Ultimate Hostinger…" at bounding box center [408, 194] width 263 height 106
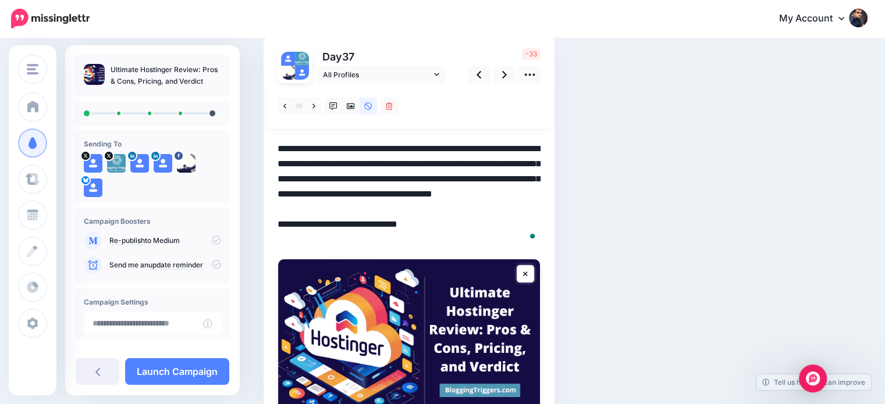
scroll to position [0, 0]
drag, startPoint x: 315, startPoint y: 190, endPoint x: 477, endPoint y: 209, distance: 162.8
click at [477, 209] on textarea "**********" at bounding box center [408, 194] width 263 height 106
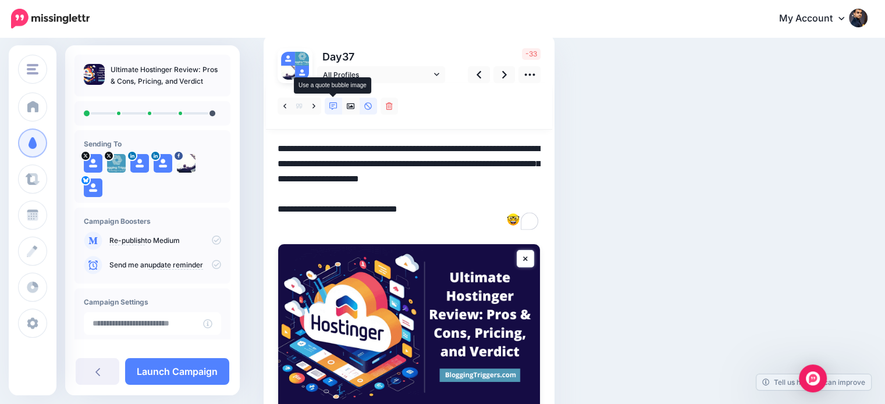
type textarea "**********"
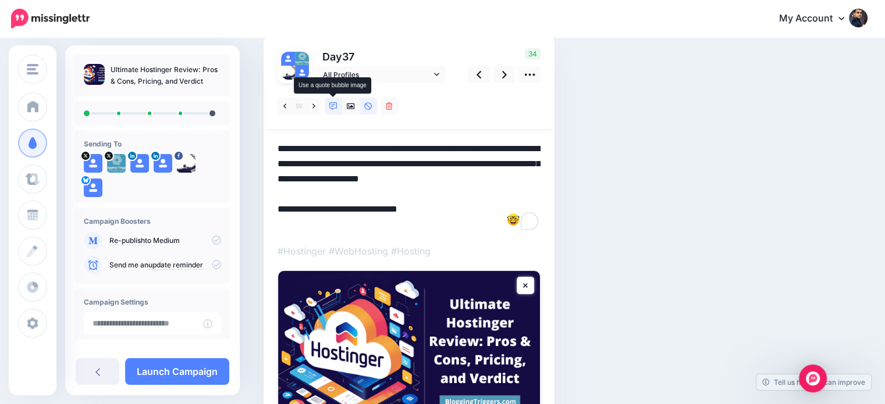
click at [335, 108] on icon at bounding box center [333, 106] width 8 height 8
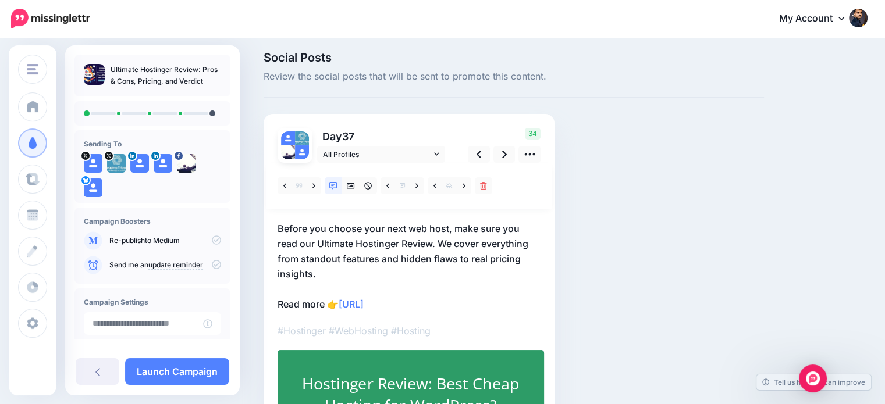
scroll to position [84, 0]
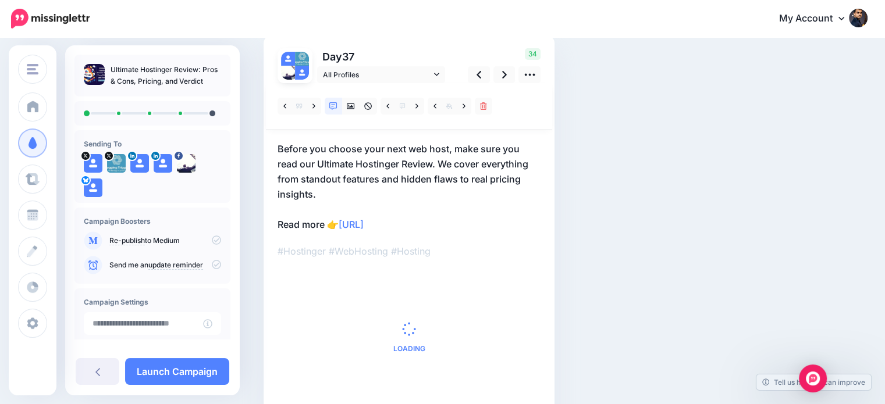
click at [440, 318] on span "Loading" at bounding box center [408, 336] width 263 height 133
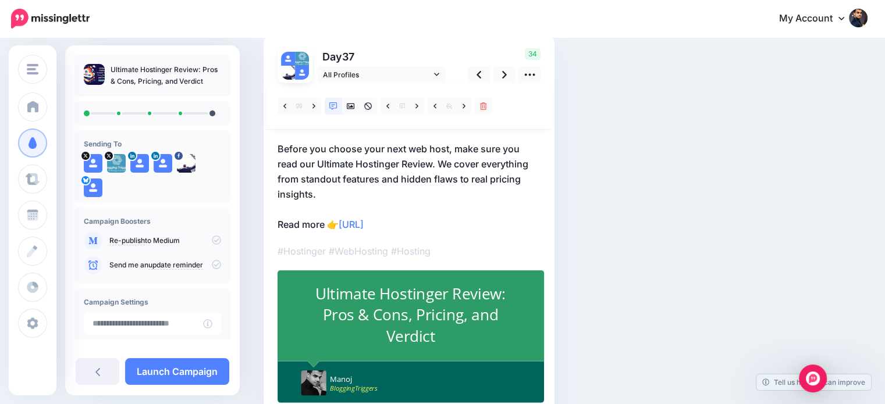
click at [440, 295] on div "Ultimate Hostinger Review: Pros & Cons, Pricing, and Verdict" at bounding box center [411, 315] width 218 height 64
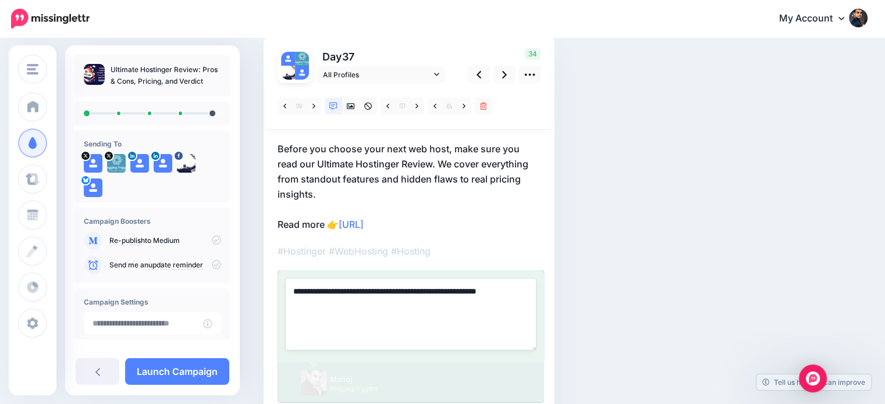
paste textarea
type textarea "**********"
click at [717, 281] on div "Social Posts Review the social posts that will be sent to promote this content.…" at bounding box center [514, 212] width 518 height 480
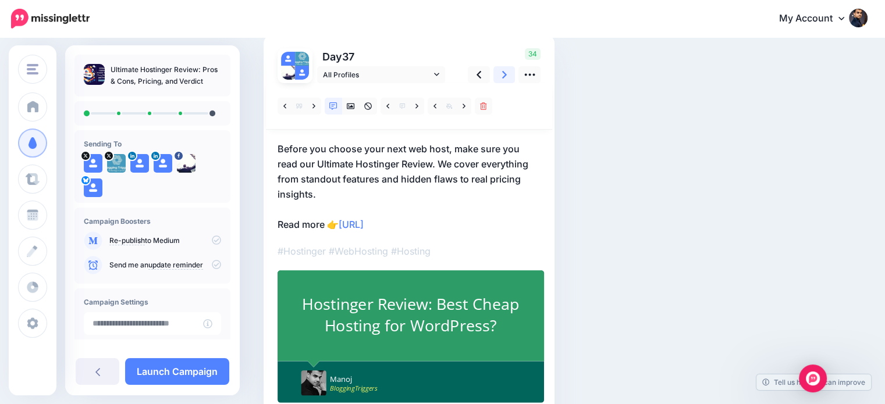
click at [507, 76] on link at bounding box center [504, 74] width 22 height 17
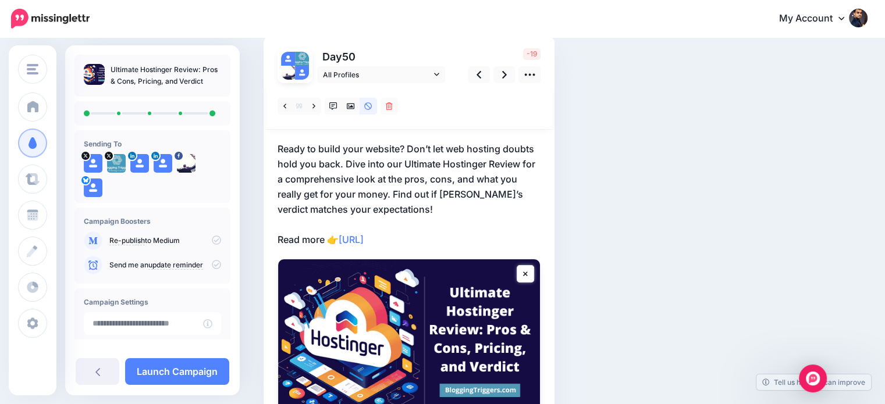
click at [448, 201] on p "Ready to build your website? Don’t let web hosting doubts hold you back. Dive i…" at bounding box center [408, 194] width 263 height 106
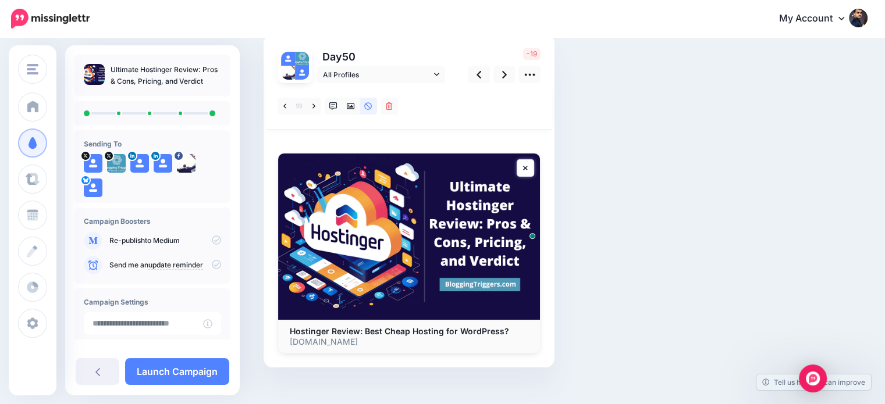
scroll to position [0, 0]
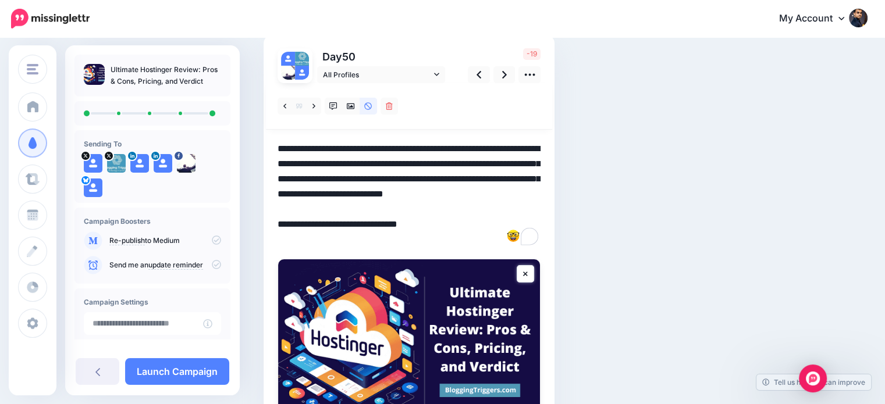
drag, startPoint x: 393, startPoint y: 190, endPoint x: 420, endPoint y: 206, distance: 31.0
click at [420, 206] on textarea "**********" at bounding box center [408, 194] width 263 height 106
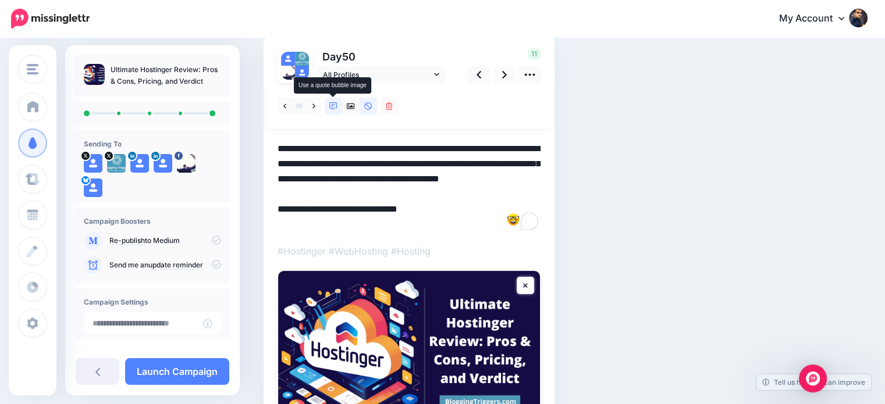
type textarea "**********"
click at [335, 104] on icon at bounding box center [333, 106] width 8 height 8
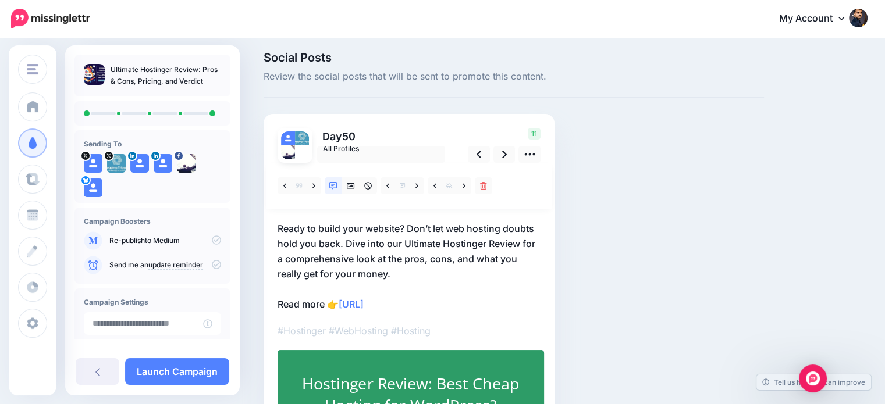
scroll to position [84, 0]
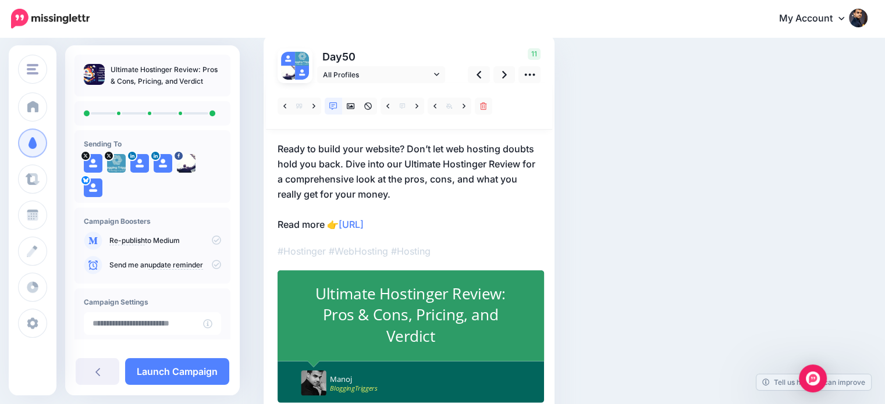
click at [439, 318] on div "Ultimate Hostinger Review: Pros & Cons, Pricing, and Verdict" at bounding box center [411, 315] width 218 height 64
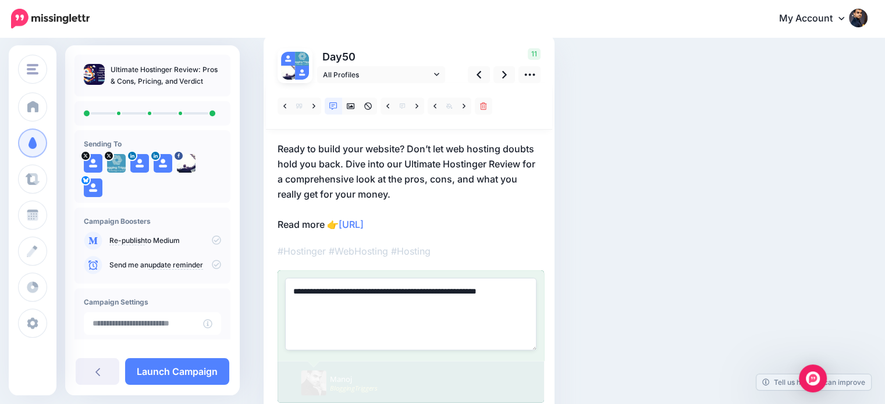
paste textarea
type textarea "**********"
click at [740, 268] on div "Social Posts Review the social posts that will be sent to promote this content.…" at bounding box center [514, 212] width 518 height 480
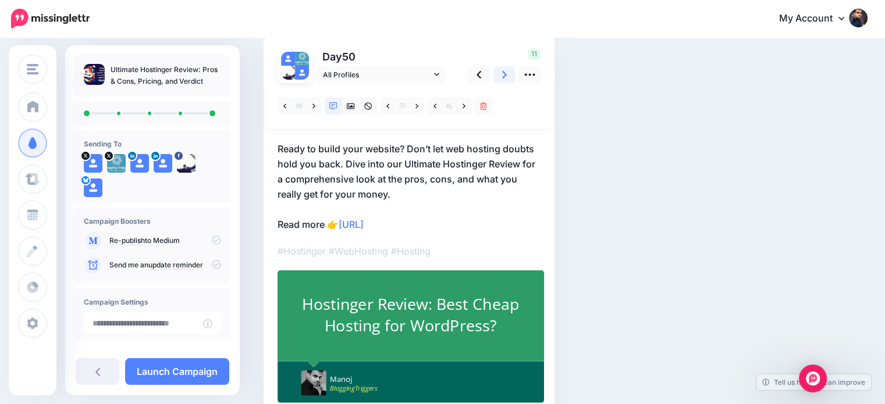
click at [502, 74] on icon at bounding box center [504, 75] width 5 height 12
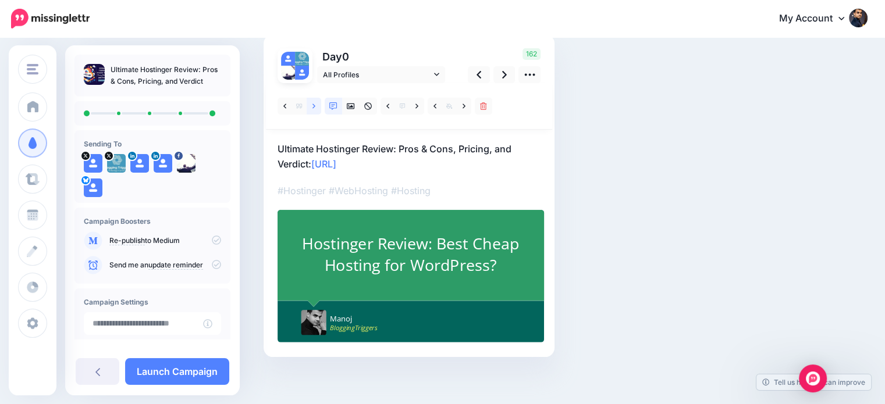
click at [314, 110] on link at bounding box center [314, 106] width 15 height 17
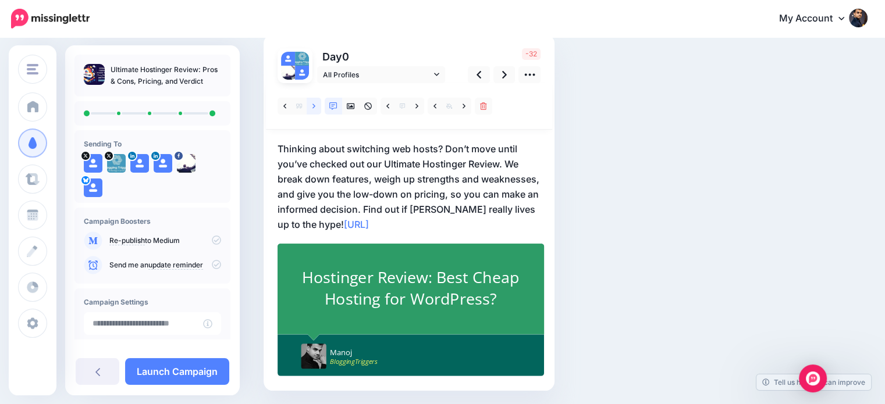
click at [314, 103] on icon at bounding box center [313, 106] width 3 height 8
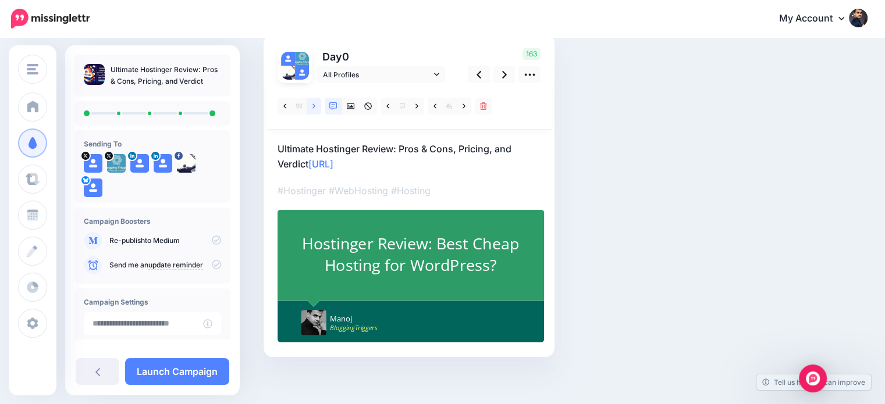
click at [314, 103] on icon at bounding box center [313, 106] width 3 height 8
click at [312, 105] on link at bounding box center [314, 106] width 15 height 17
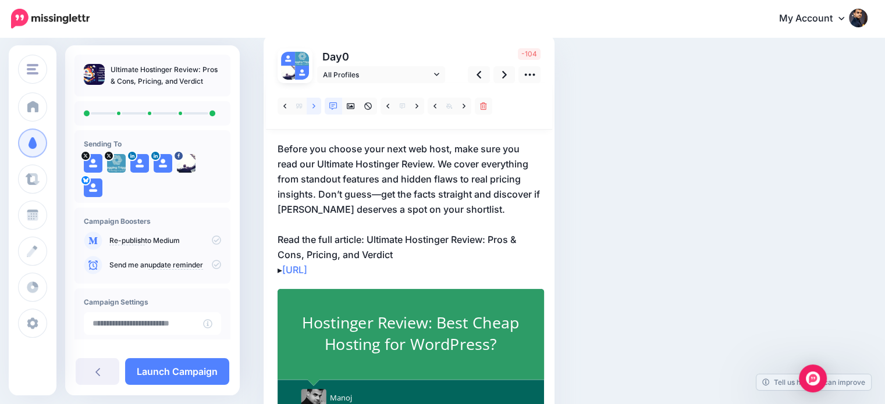
click at [316, 104] on link at bounding box center [314, 106] width 15 height 17
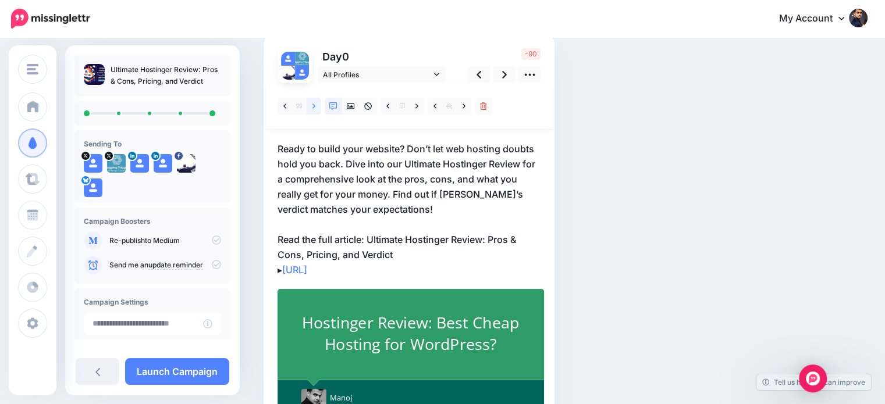
click at [315, 104] on icon at bounding box center [313, 106] width 3 height 8
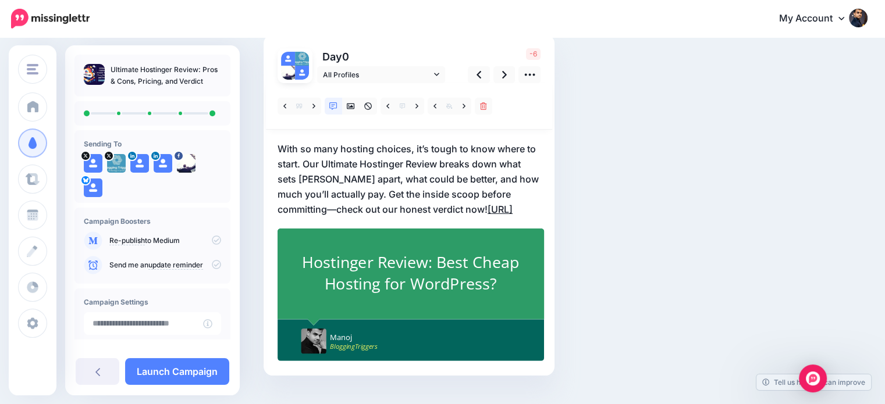
click at [487, 208] on link "https://lttr.ai/Ajq74" at bounding box center [499, 210] width 25 height 12
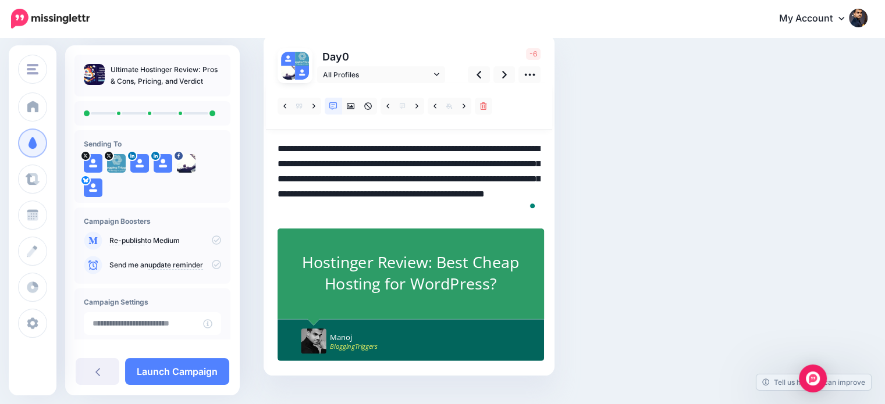
click at [440, 208] on textarea "**********" at bounding box center [408, 179] width 263 height 76
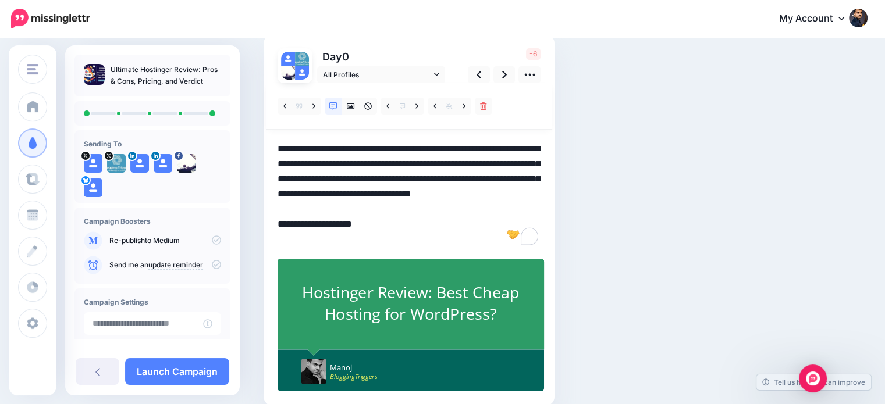
click at [590, 190] on div "Social Posts Review the social posts that will be sent to promote this content.…" at bounding box center [514, 206] width 518 height 469
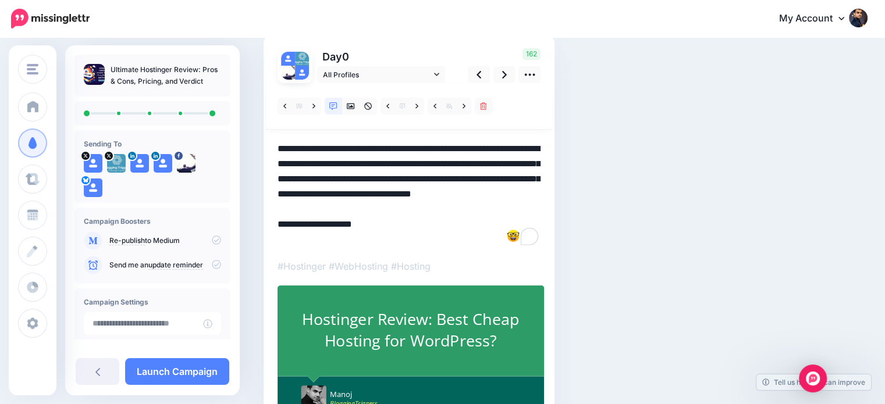
drag, startPoint x: 358, startPoint y: 160, endPoint x: 323, endPoint y: 156, distance: 35.1
click at [323, 156] on textarea "**********" at bounding box center [408, 194] width 263 height 106
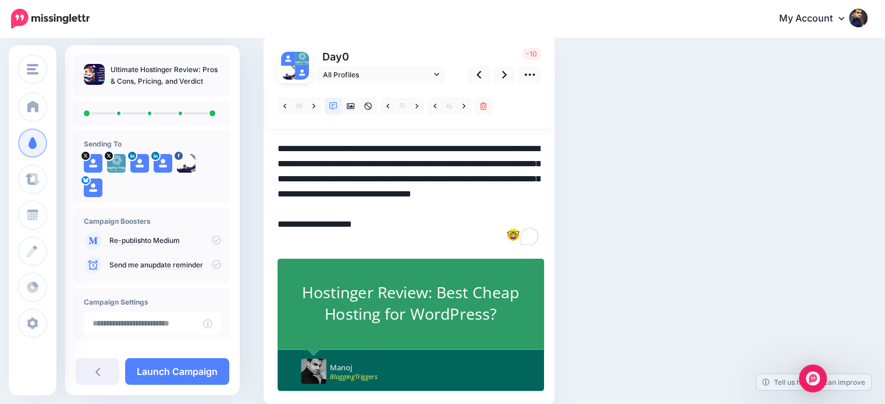
drag, startPoint x: 364, startPoint y: 188, endPoint x: 455, endPoint y: 207, distance: 93.3
click at [454, 207] on textarea "**********" at bounding box center [408, 194] width 263 height 106
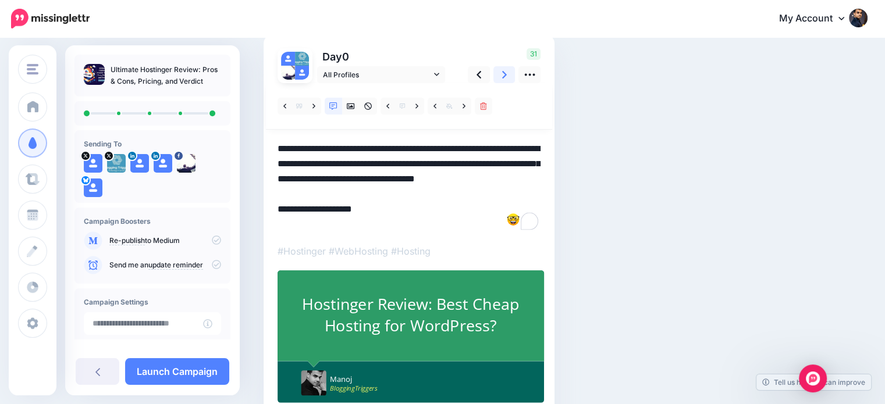
type textarea "**********"
click at [500, 72] on link at bounding box center [504, 74] width 22 height 17
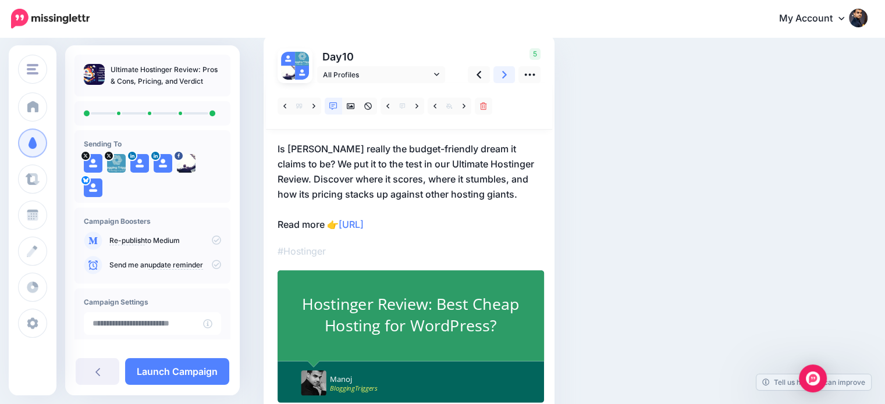
click at [500, 72] on link at bounding box center [504, 74] width 22 height 17
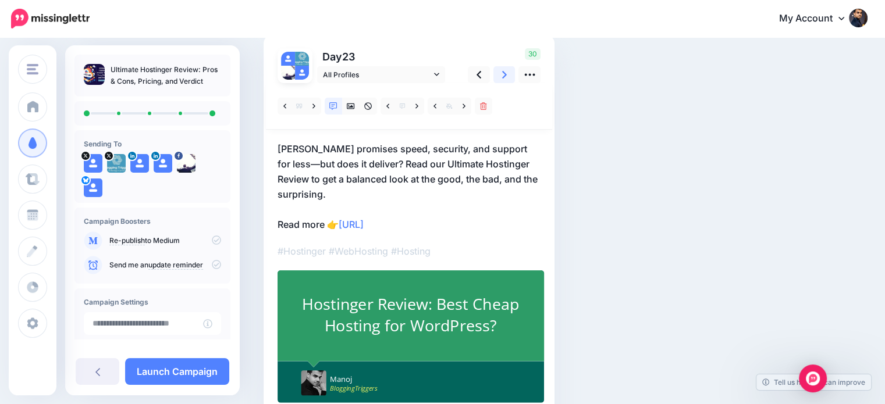
click at [500, 72] on link at bounding box center [504, 74] width 22 height 17
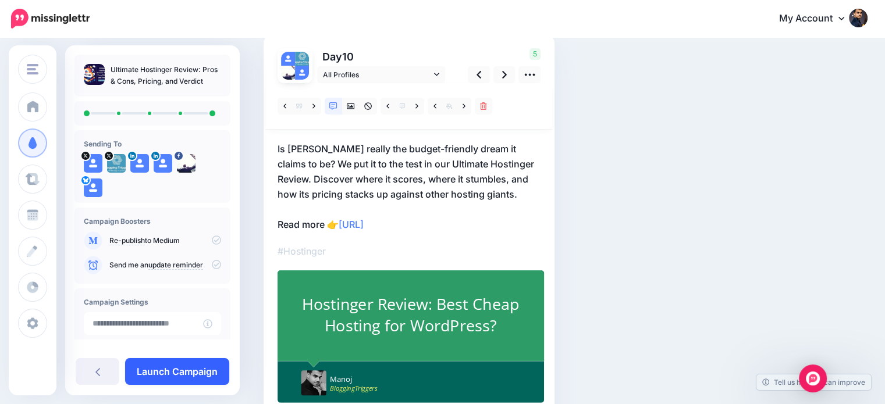
click at [196, 375] on link "Launch Campaign" at bounding box center [177, 371] width 104 height 27
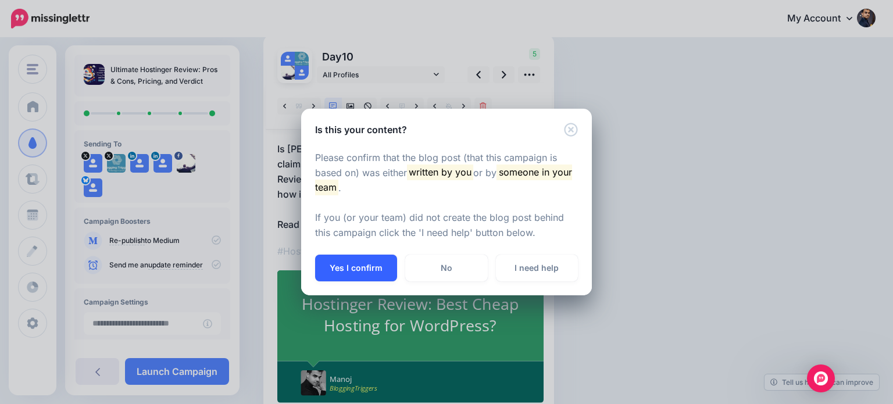
click at [382, 266] on button "Yes I confirm" at bounding box center [356, 268] width 82 height 27
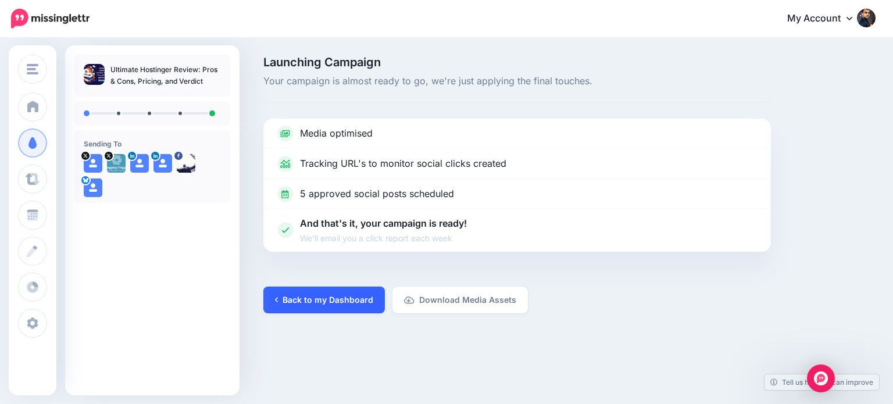
click at [329, 303] on link "Back to my Dashboard" at bounding box center [325, 300] width 122 height 27
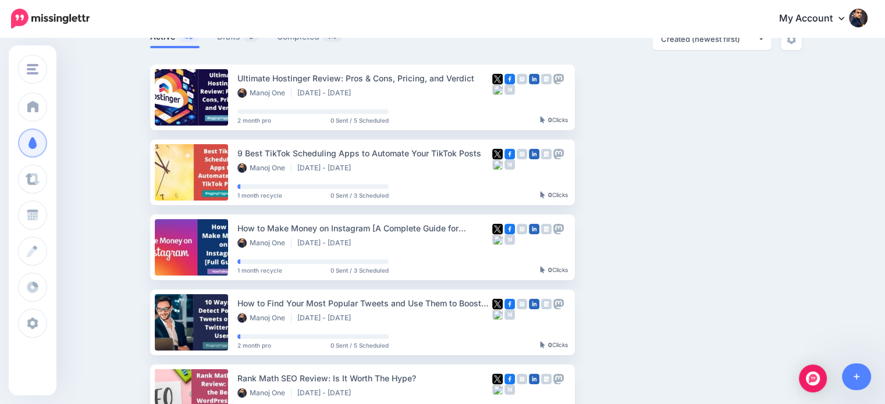
scroll to position [22, 0]
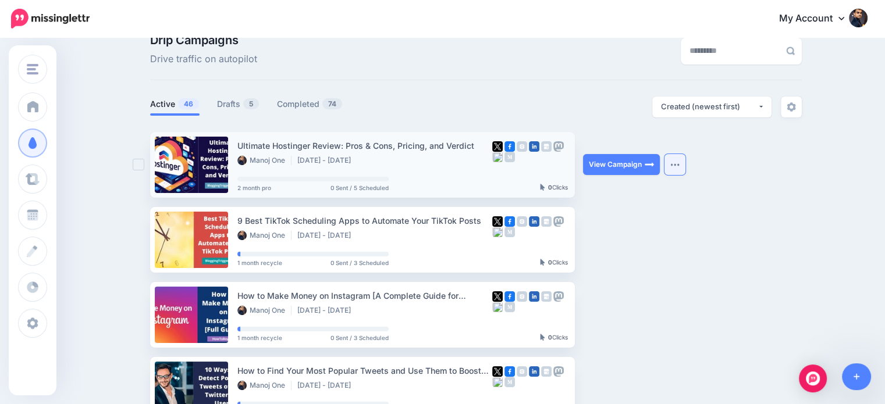
click at [671, 161] on button "button" at bounding box center [674, 164] width 21 height 21
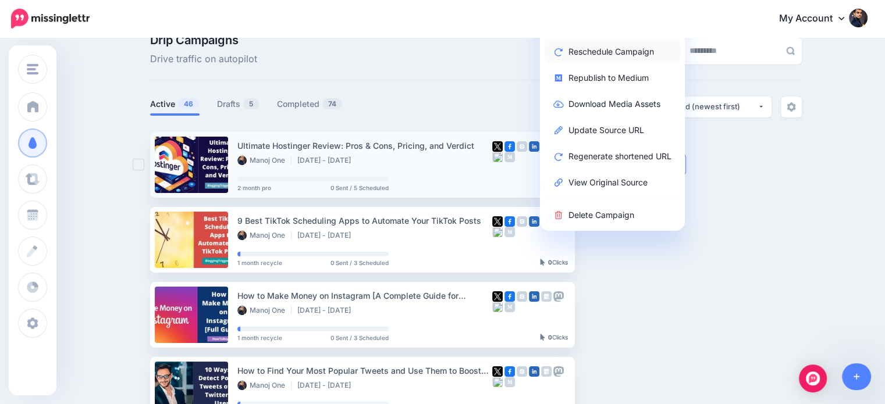
click at [624, 50] on link "Reschedule Campaign" at bounding box center [612, 51] width 136 height 23
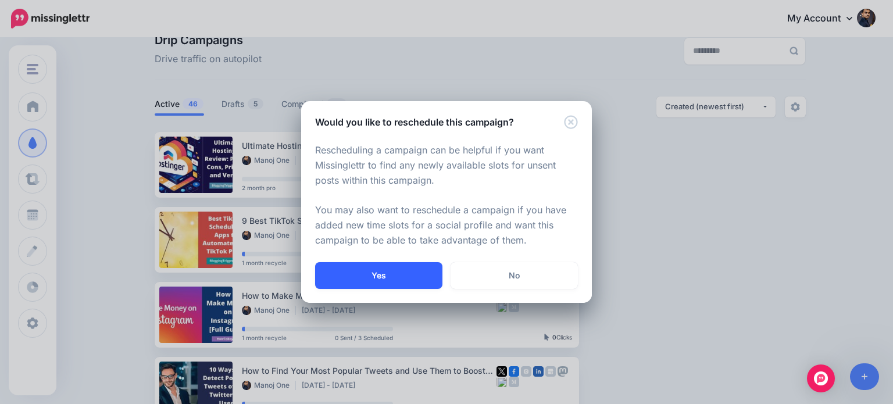
click at [408, 269] on button "Yes" at bounding box center [378, 275] width 127 height 27
